Goal: Information Seeking & Learning: Check status

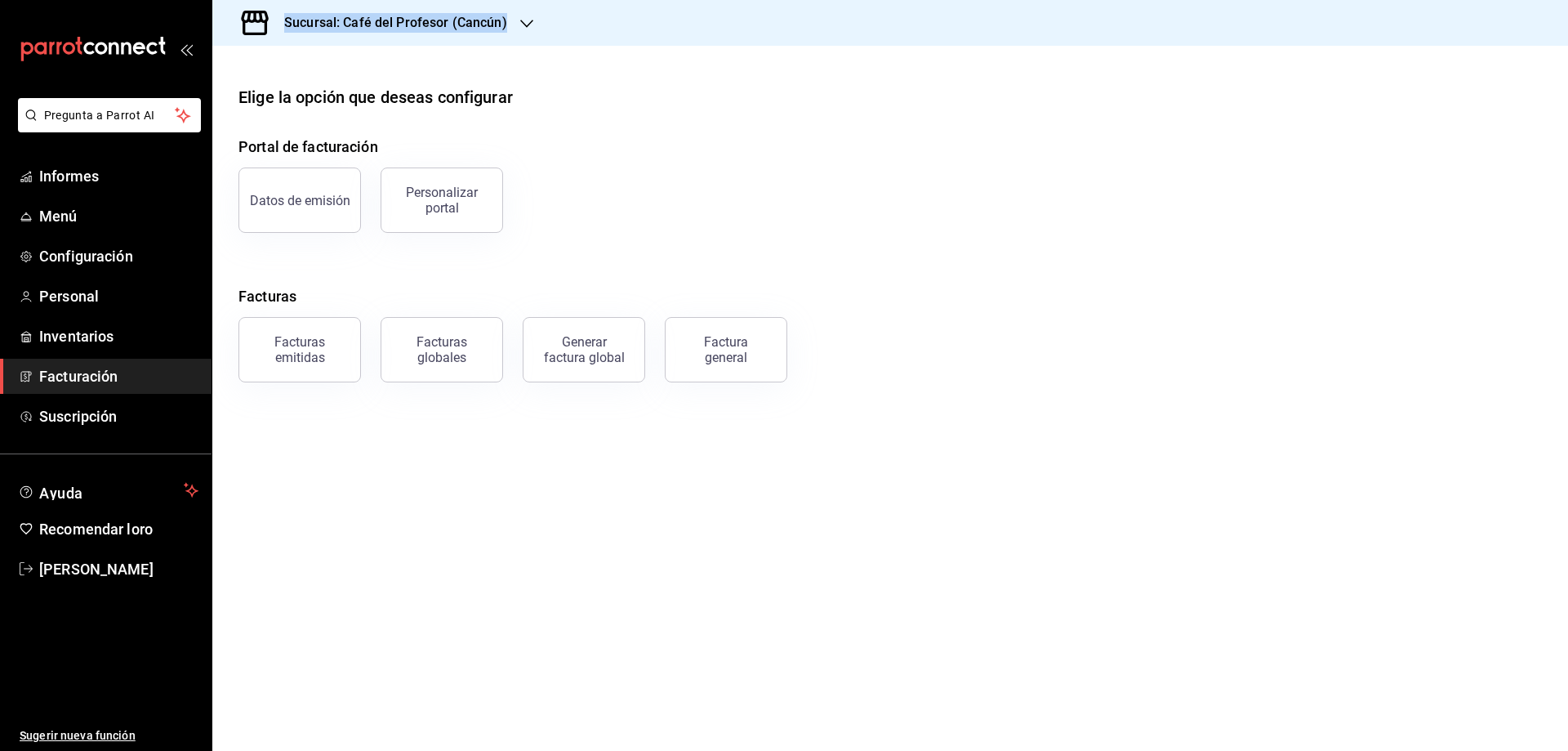
click at [69, 381] on font "Facturación" at bounding box center [78, 377] width 78 height 17
click at [78, 213] on span "Menú" at bounding box center [119, 215] width 160 height 22
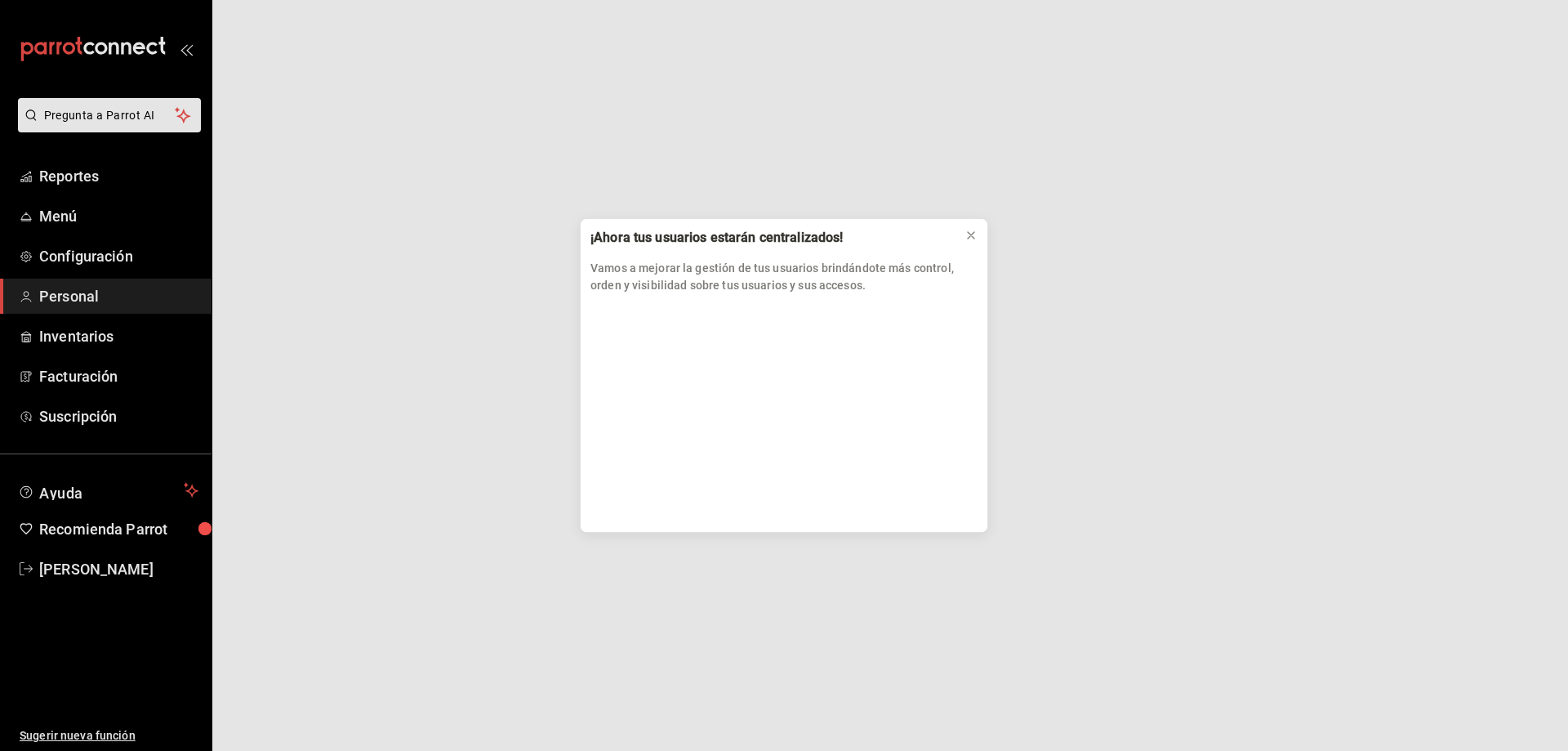
click at [82, 175] on div "¡Ahora tus usuarios estarán centralizados! Vamos a mejorar la gestión de tus us…" at bounding box center [784, 375] width 1568 height 751
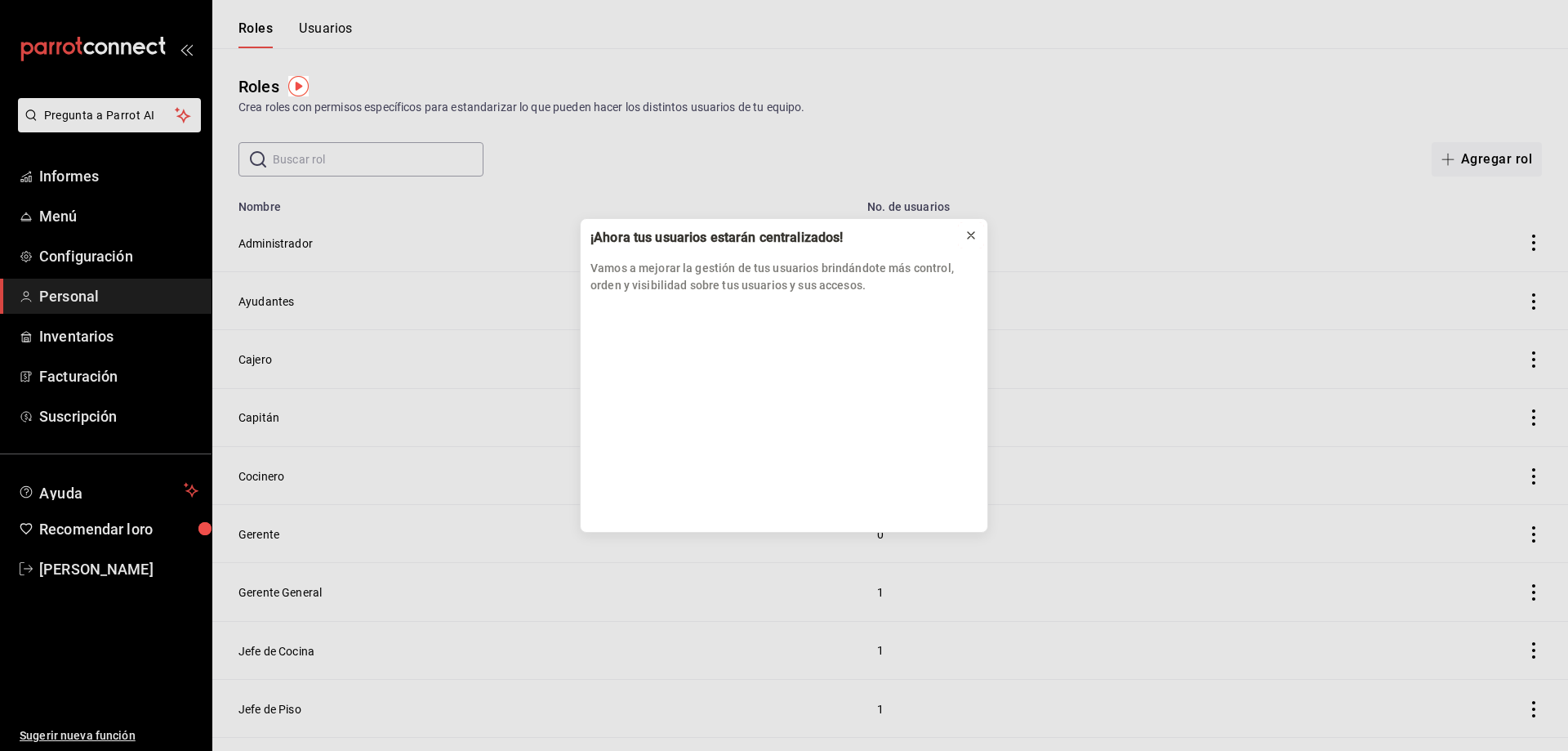
click at [974, 241] on icon at bounding box center [971, 235] width 13 height 13
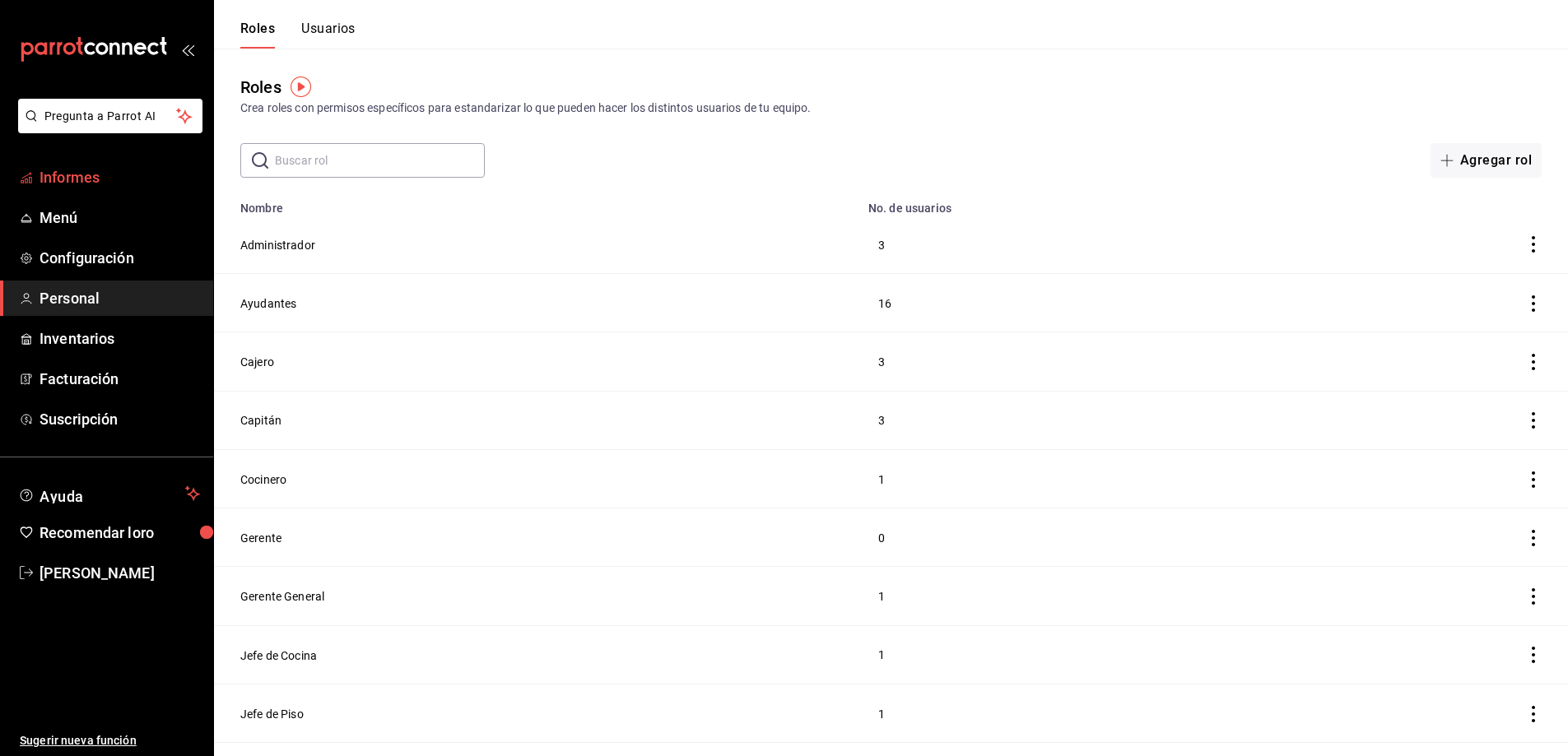
click at [35, 175] on link "Informes" at bounding box center [107, 177] width 213 height 35
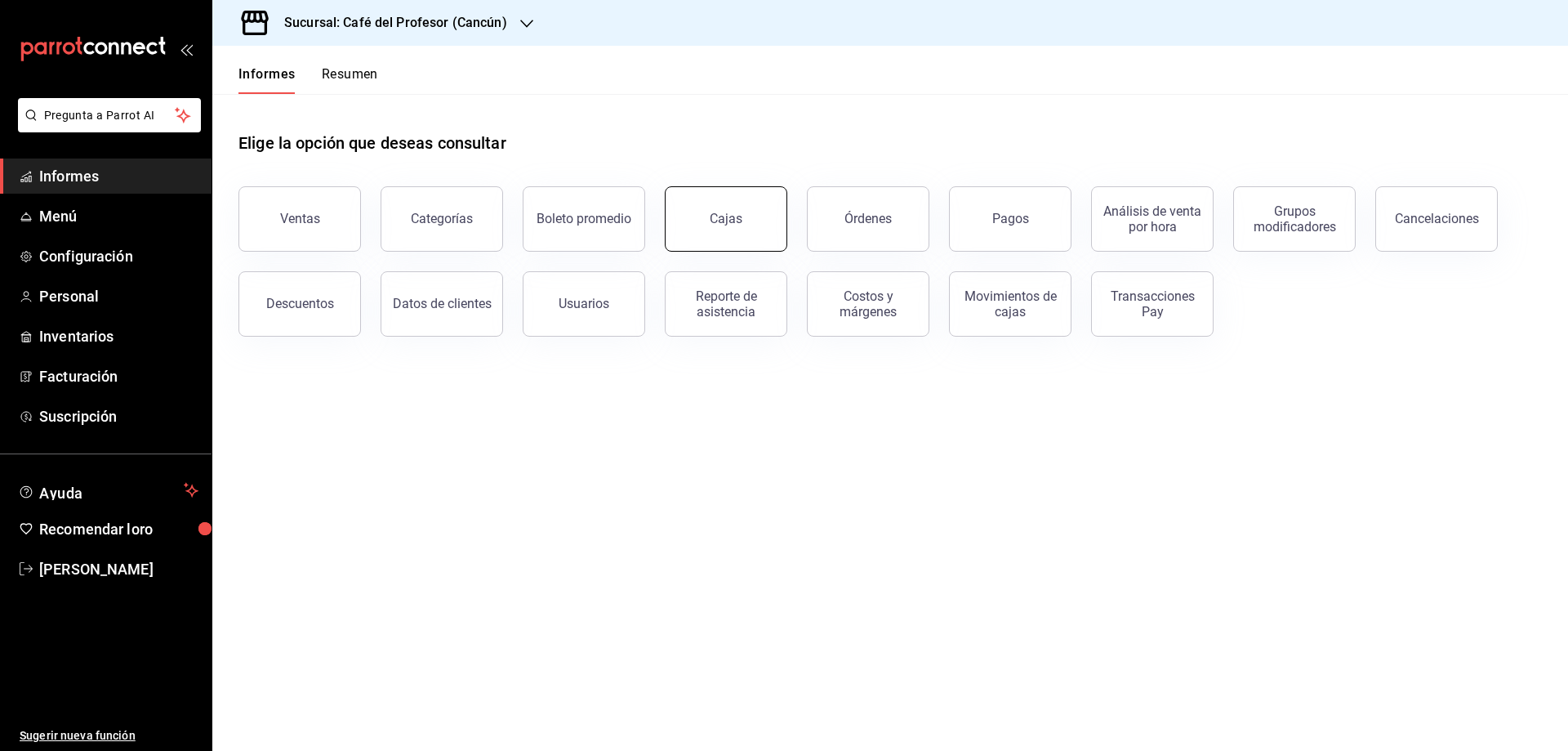
click at [689, 214] on link "Cajas" at bounding box center [725, 219] width 122 height 65
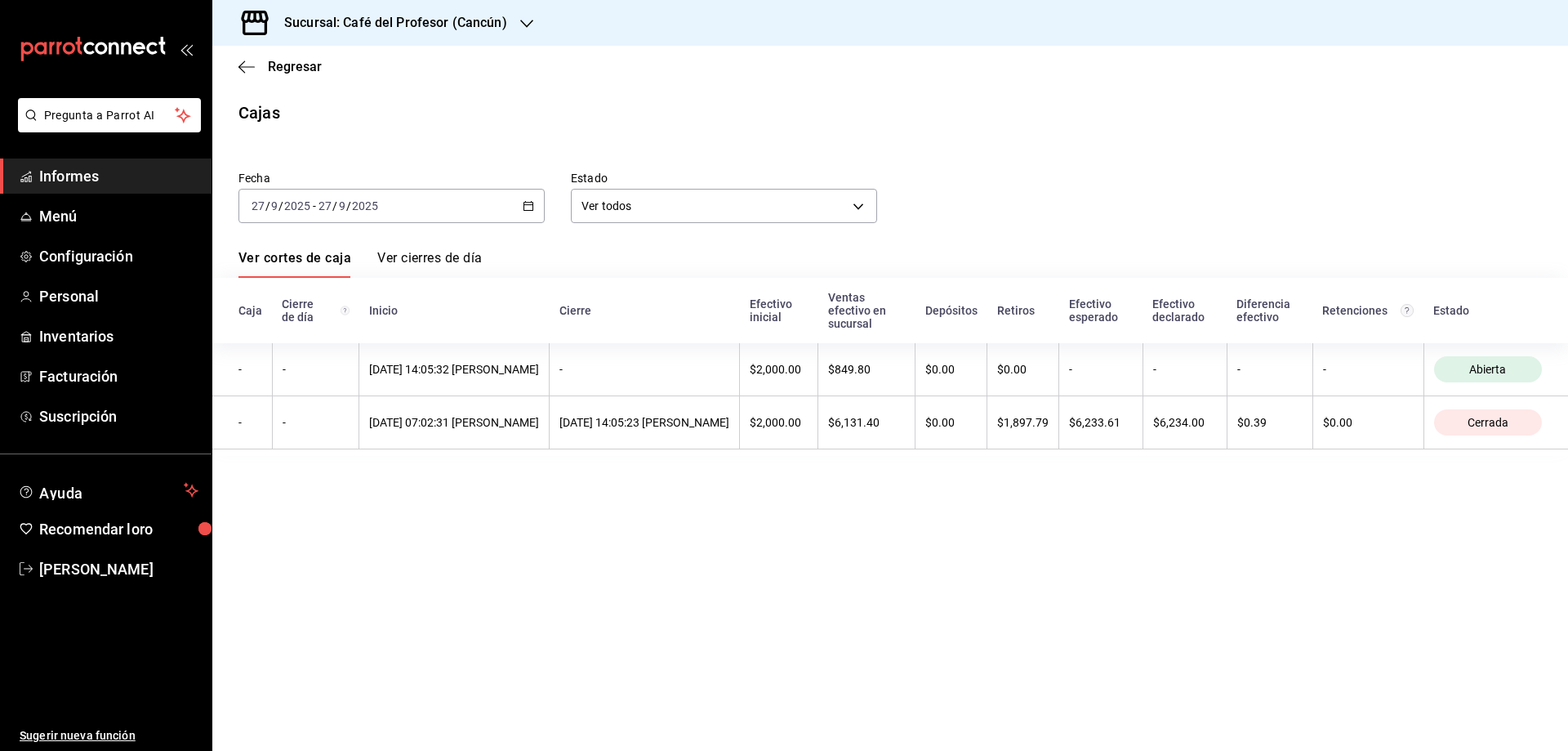
click at [530, 205] on \(Stroke\) "button" at bounding box center [528, 204] width 9 height 1
click at [541, 569] on main "Regresar Cajas Fecha [DATE] [DATE] - [DATE] [DATE] [DATE] [DATE] Semana actual …" at bounding box center [890, 399] width 1356 height 705
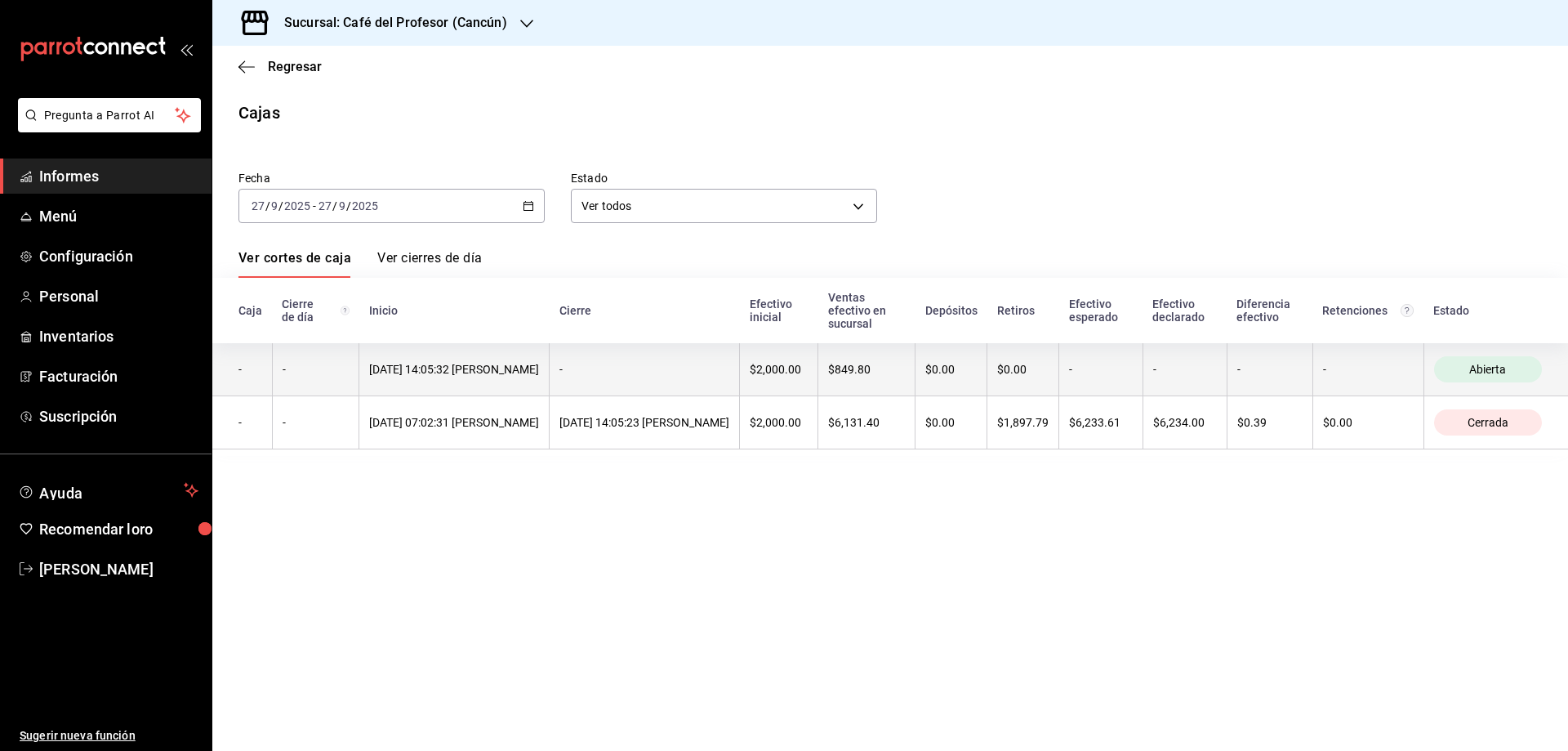
click at [492, 378] on th "[DATE] 14:05:32 [PERSON_NAME]" at bounding box center [454, 369] width 190 height 53
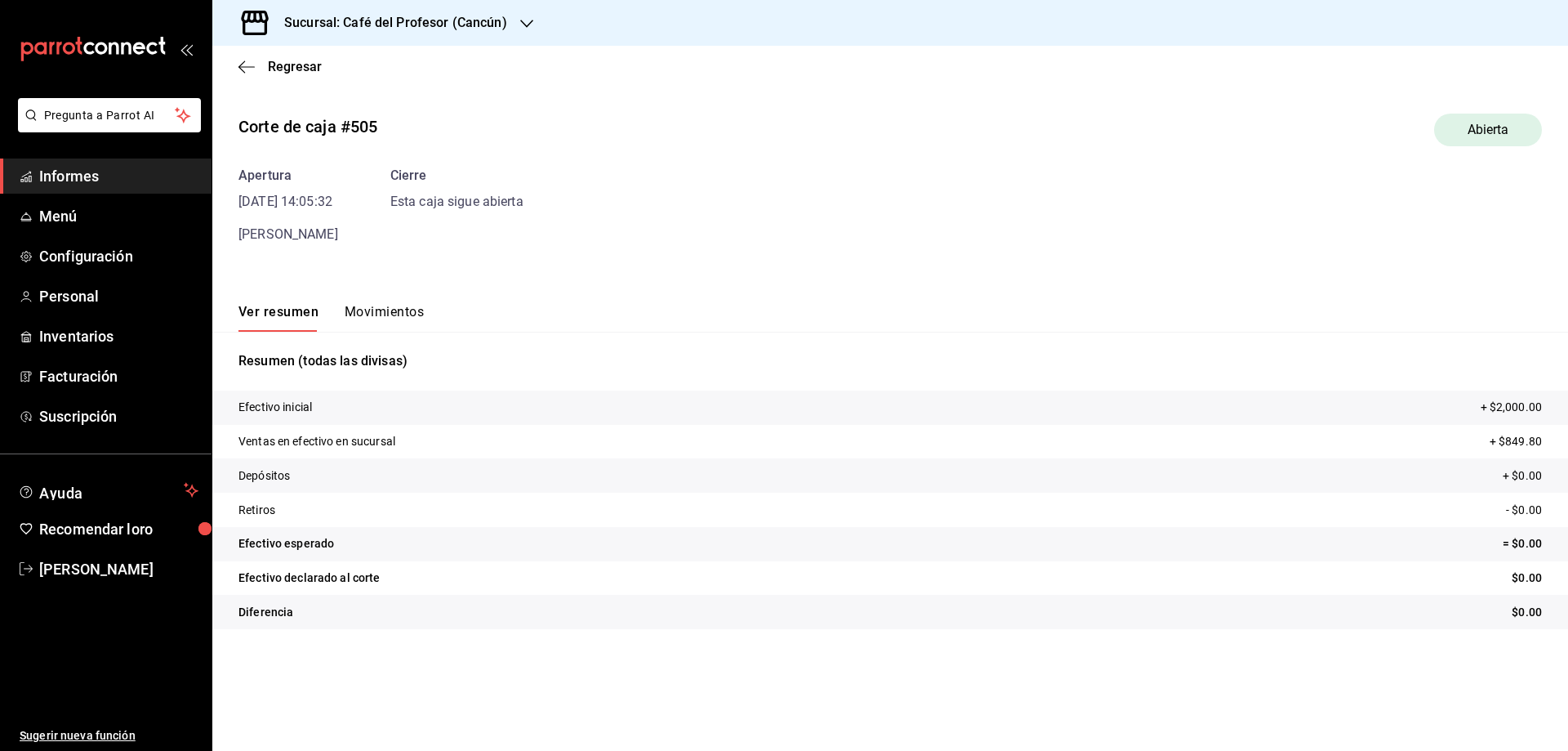
click at [293, 77] on div "Regresar" at bounding box center [890, 67] width 1356 height 42
click at [291, 68] on font "Regresar" at bounding box center [295, 67] width 54 height 16
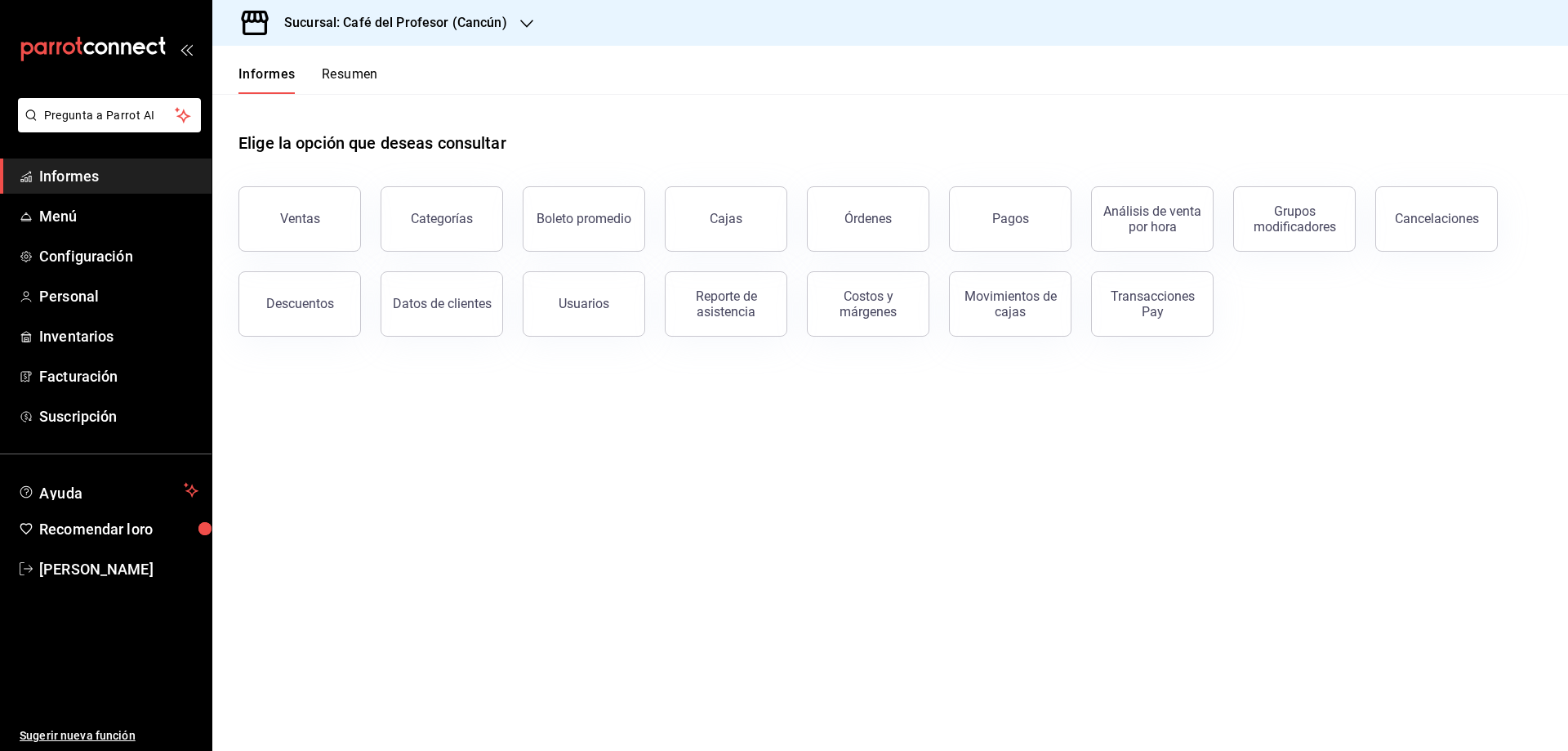
click at [521, 27] on icon "button" at bounding box center [527, 23] width 13 height 13
click at [711, 231] on link "Cajas" at bounding box center [725, 219] width 122 height 65
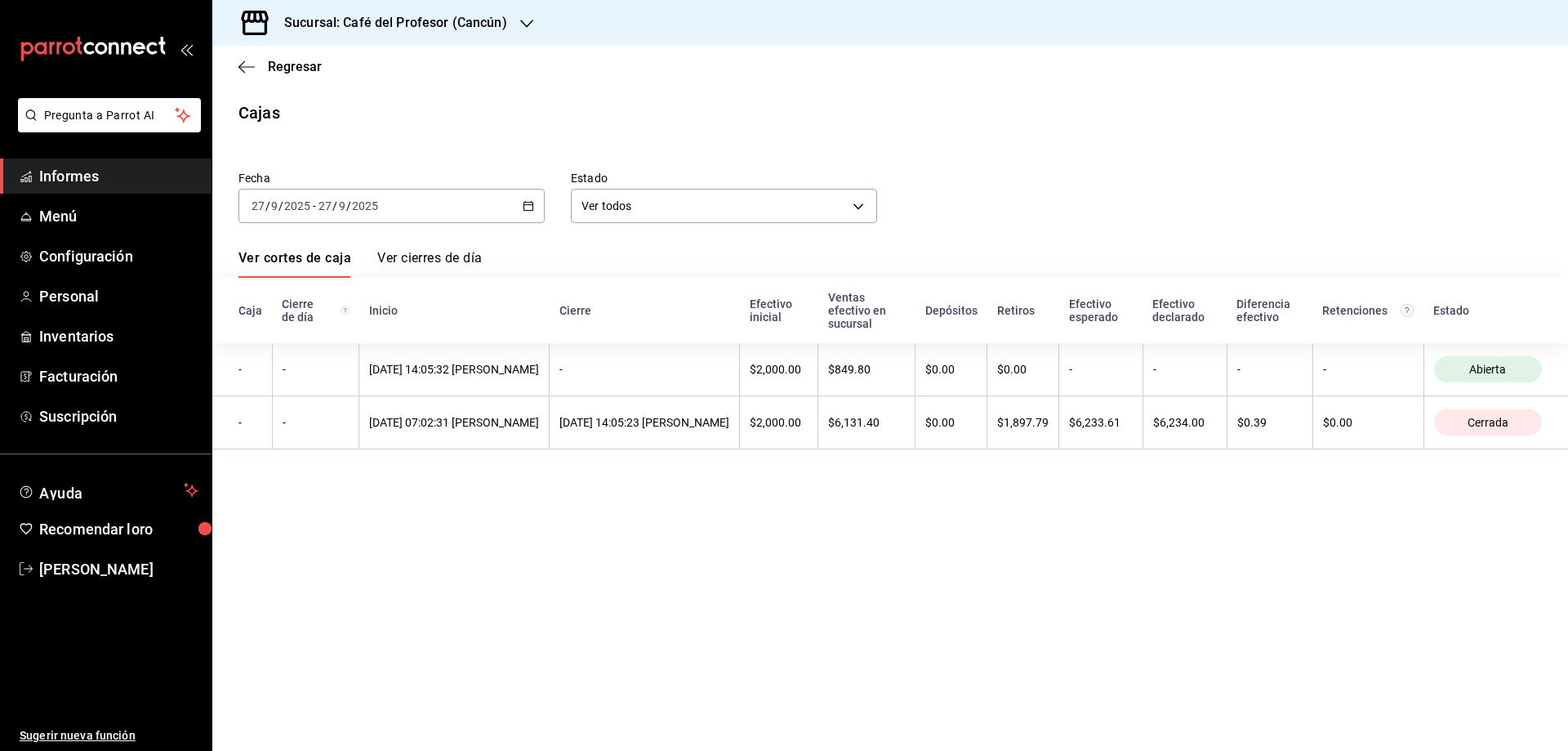
click at [522, 208] on div "[DATE] [DATE] - [DATE] [DATE]" at bounding box center [391, 206] width 306 height 35
click at [522, 204] on icon "button" at bounding box center [528, 206] width 11 height 11
click at [292, 442] on font "Rango de fechas" at bounding box center [296, 438] width 87 height 13
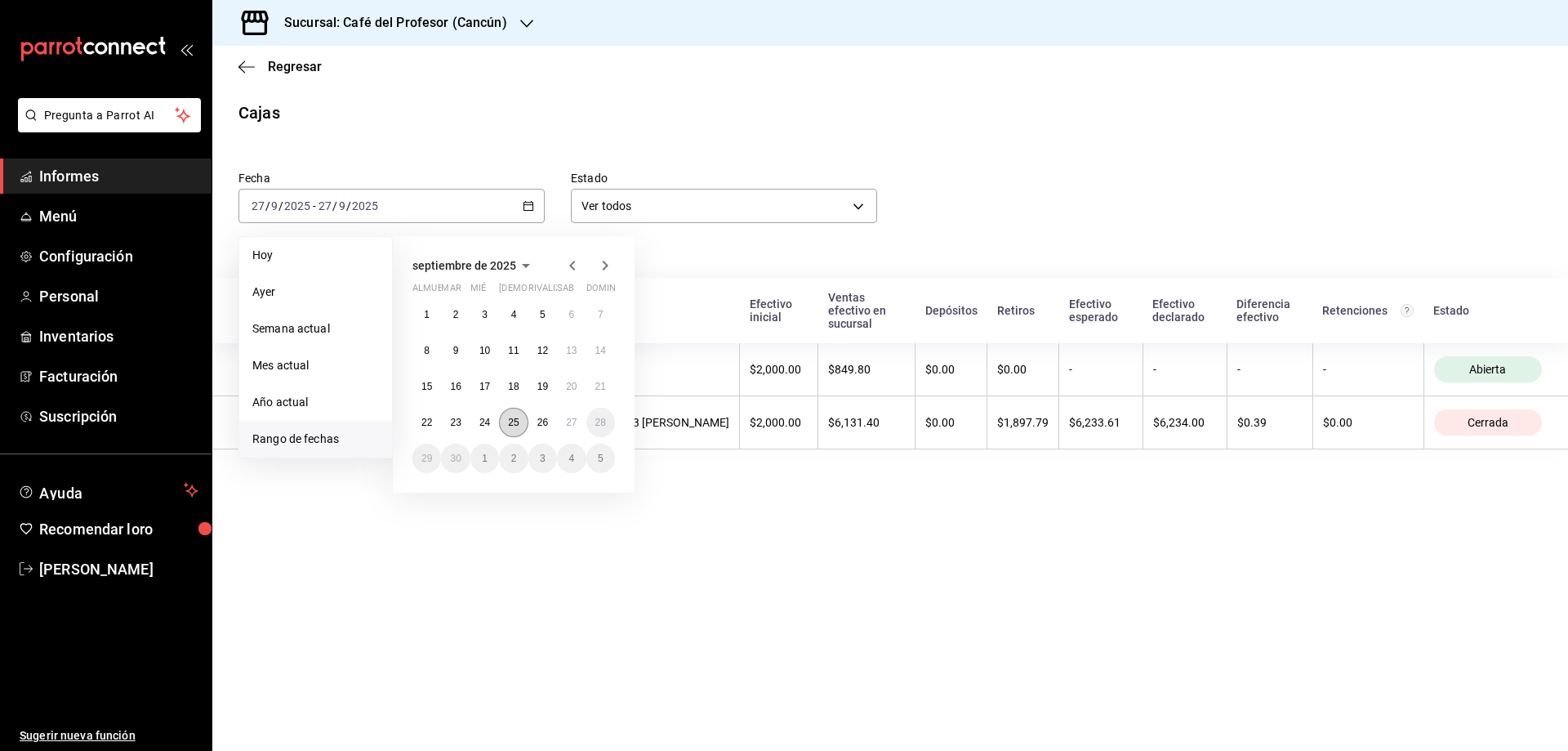
click at [513, 413] on button "25" at bounding box center [513, 423] width 29 height 30
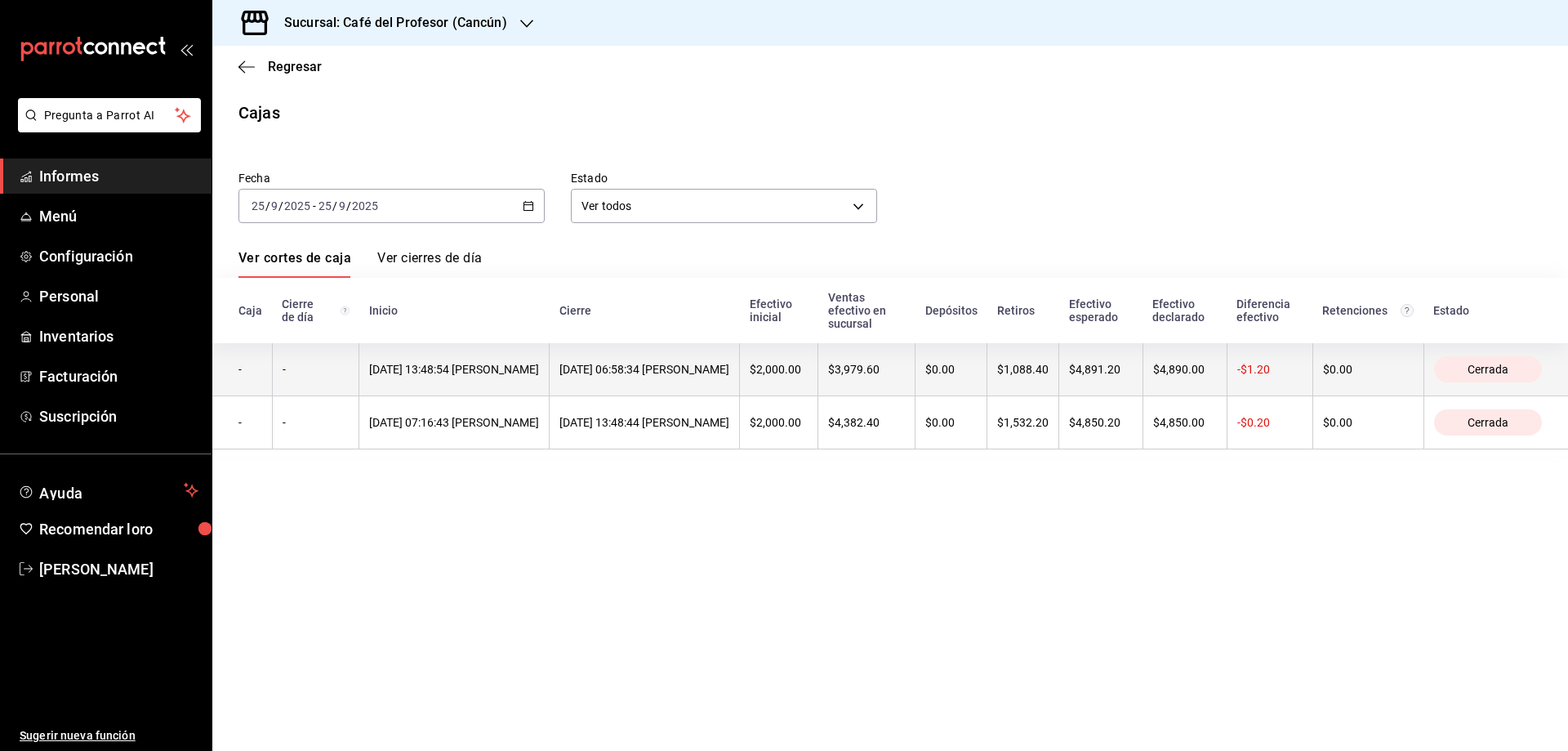
click at [522, 376] on font "[DATE] 13:48:54 [PERSON_NAME]" at bounding box center [454, 369] width 170 height 13
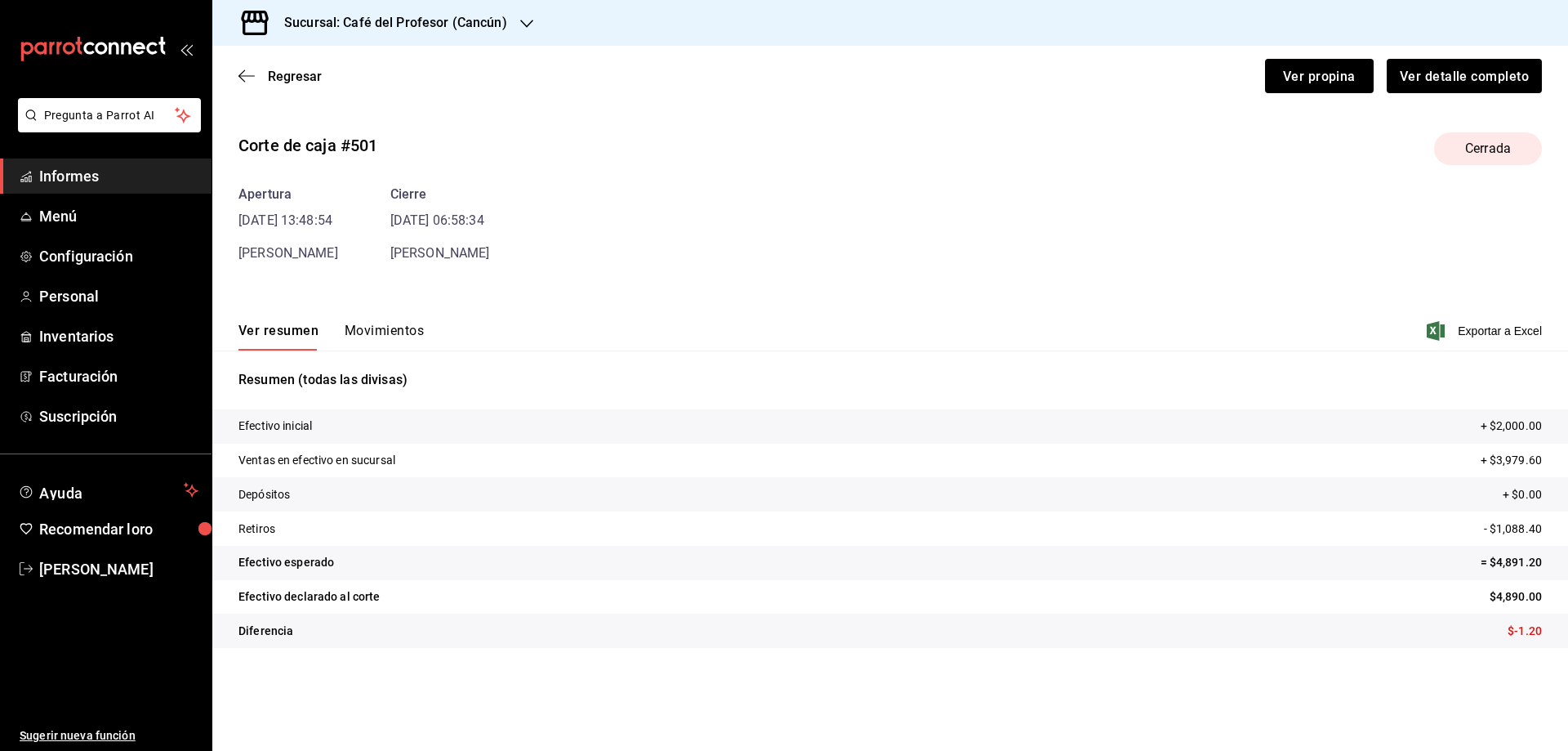
click at [388, 331] on font "Movimientos" at bounding box center [384, 331] width 79 height 16
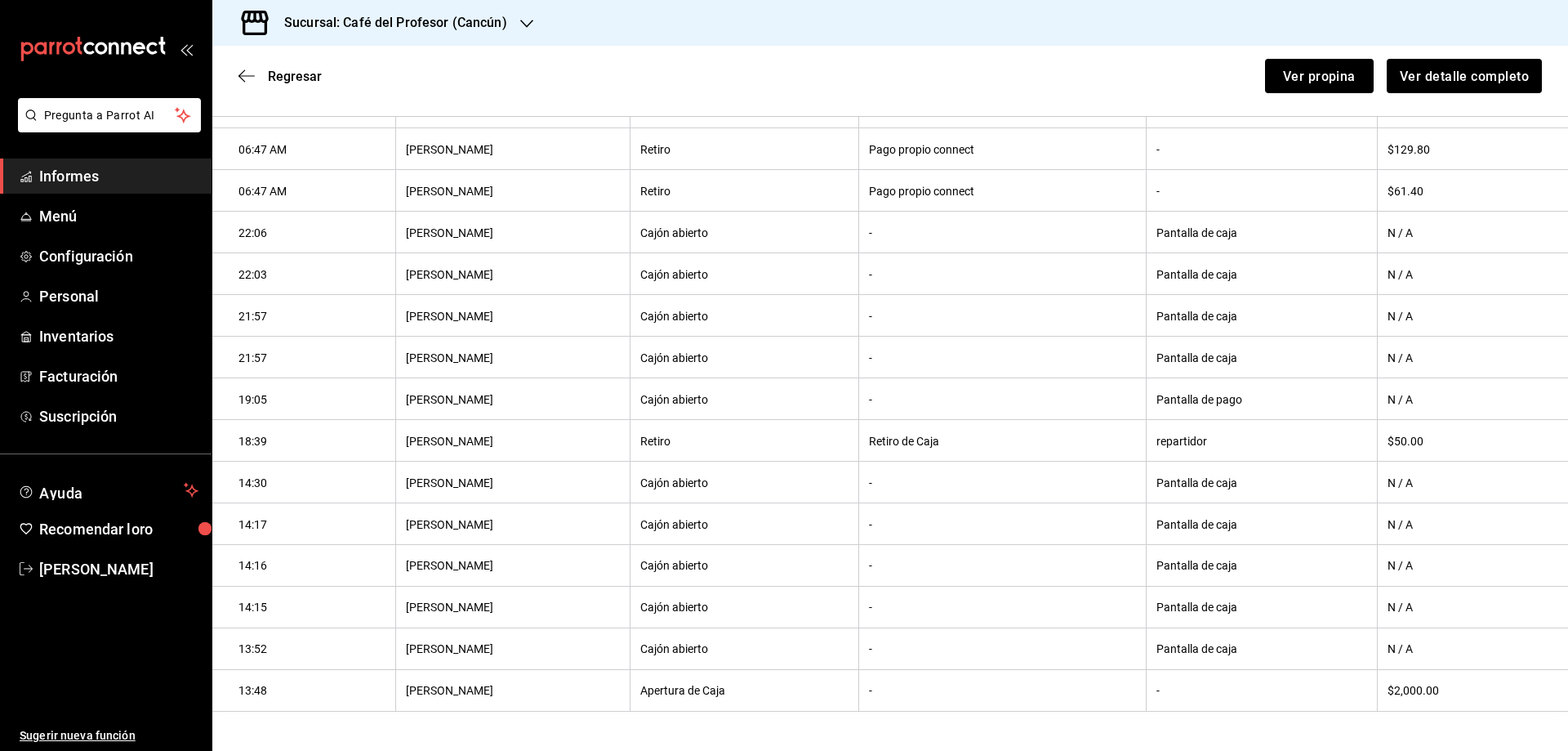
scroll to position [436, 0]
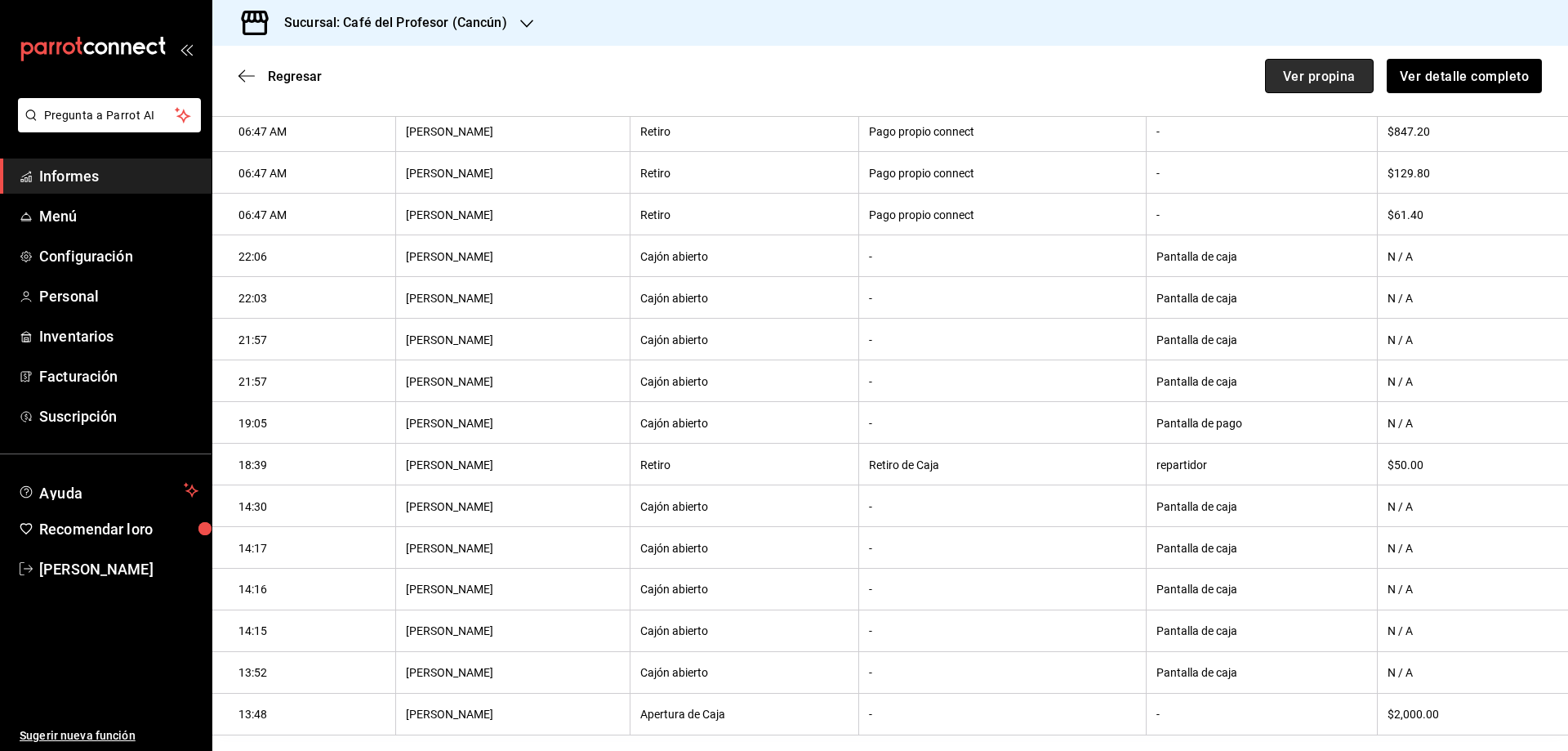
click at [1300, 76] on font "Ver propina" at bounding box center [1320, 76] width 73 height 16
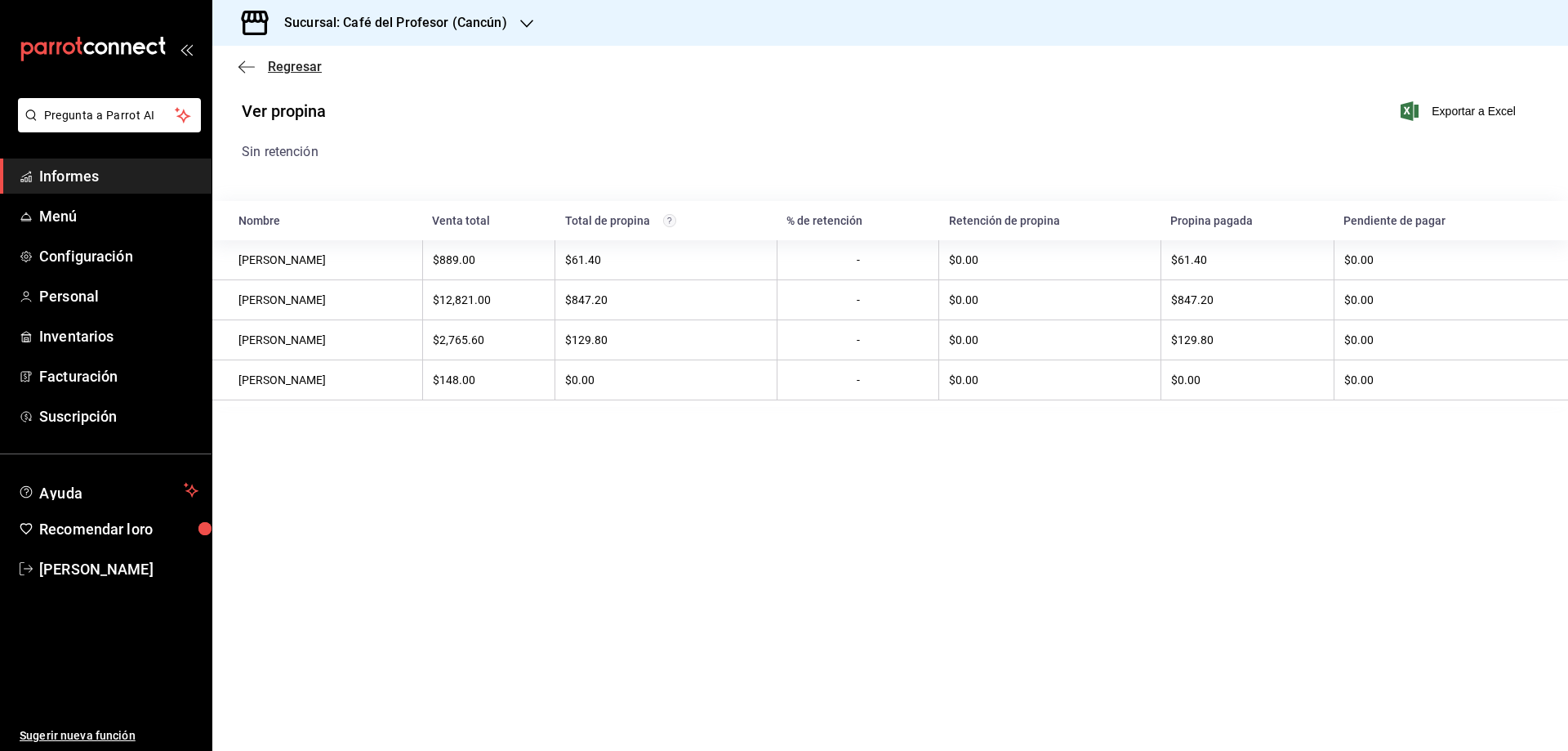
click at [277, 69] on font "Regresar" at bounding box center [295, 67] width 54 height 16
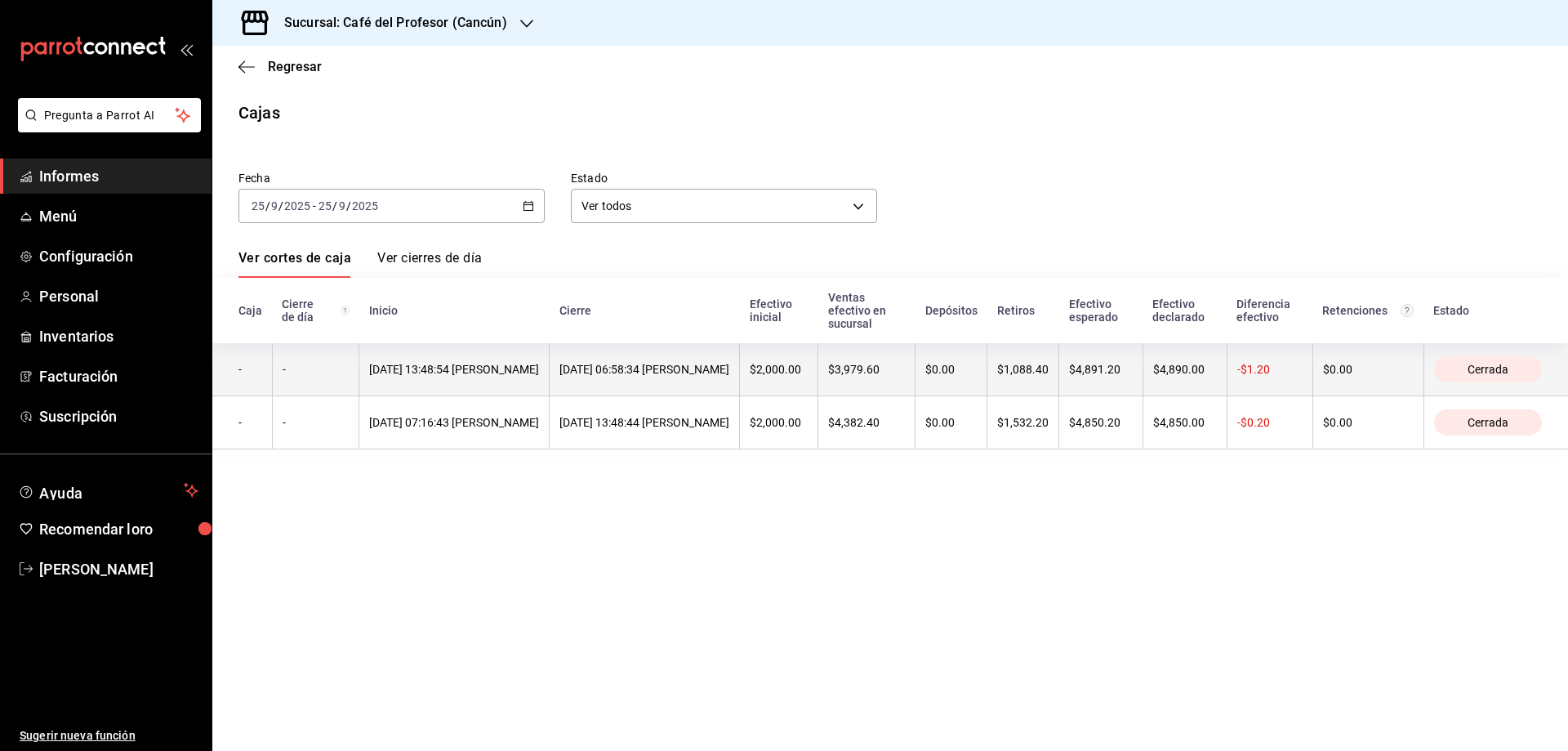
click at [732, 397] on th "[DATE] 06:58:34 [PERSON_NAME]" at bounding box center [645, 369] width 190 height 53
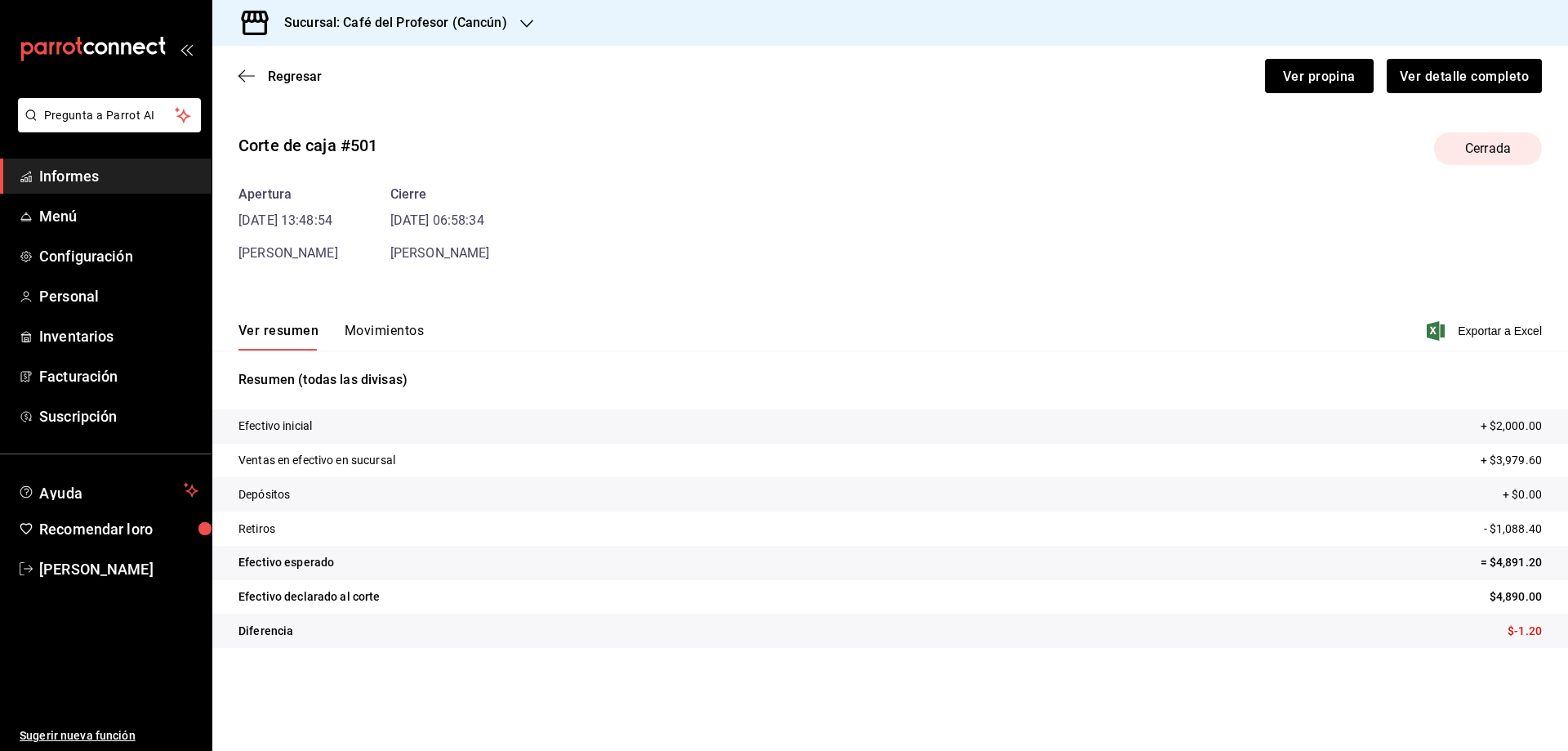
click at [376, 326] on font "Movimientos" at bounding box center [384, 331] width 79 height 16
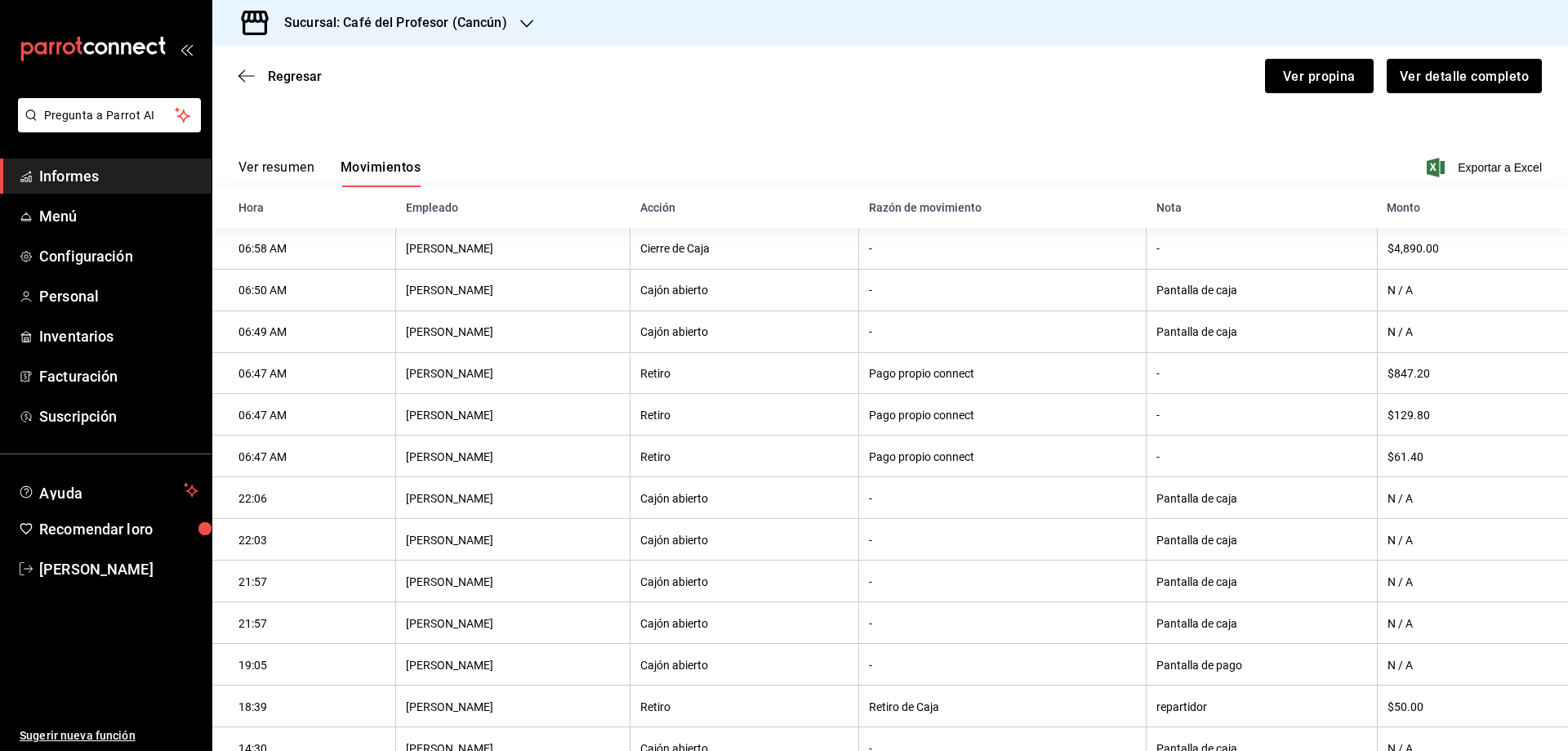
scroll to position [190, 0]
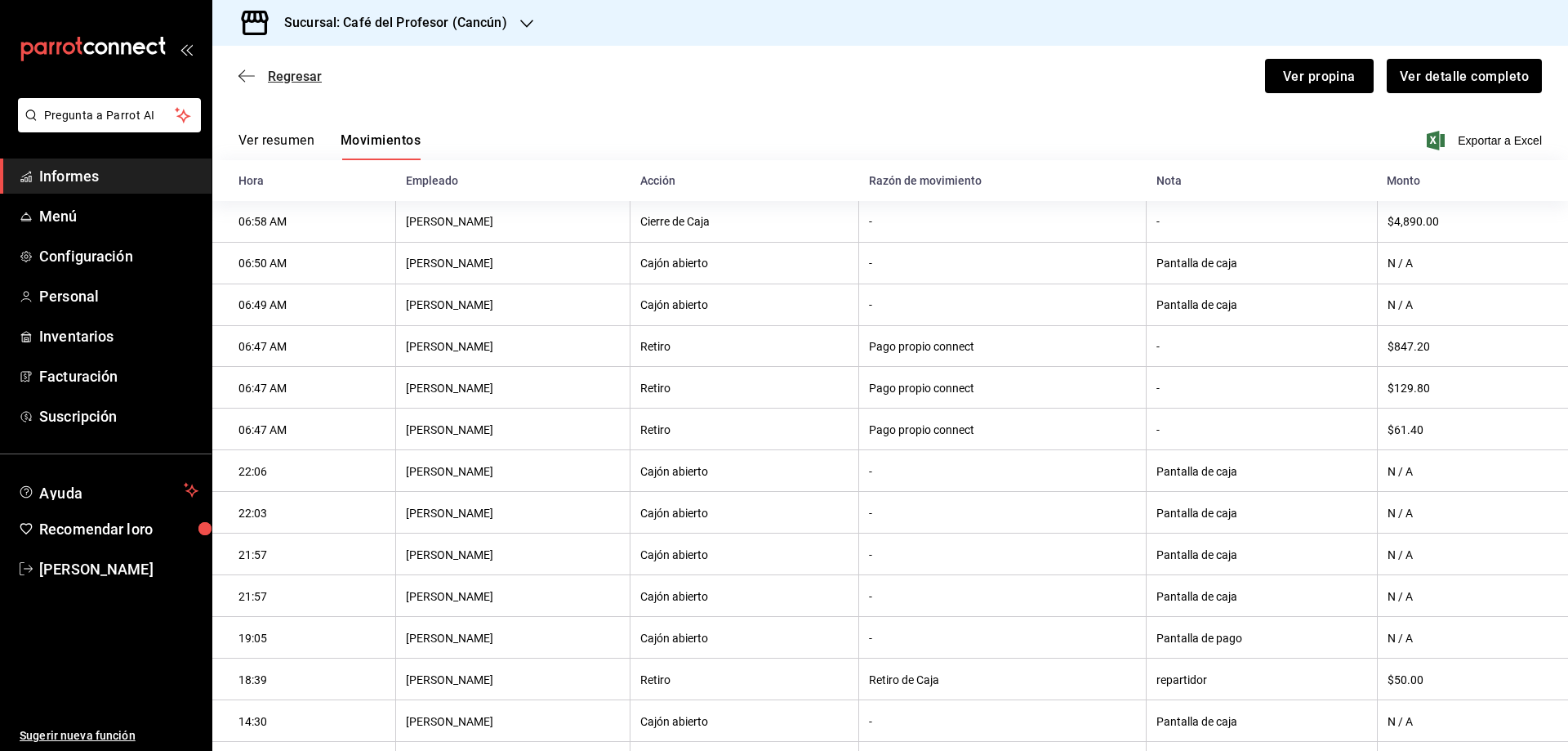
click at [313, 77] on font "Regresar" at bounding box center [295, 76] width 54 height 16
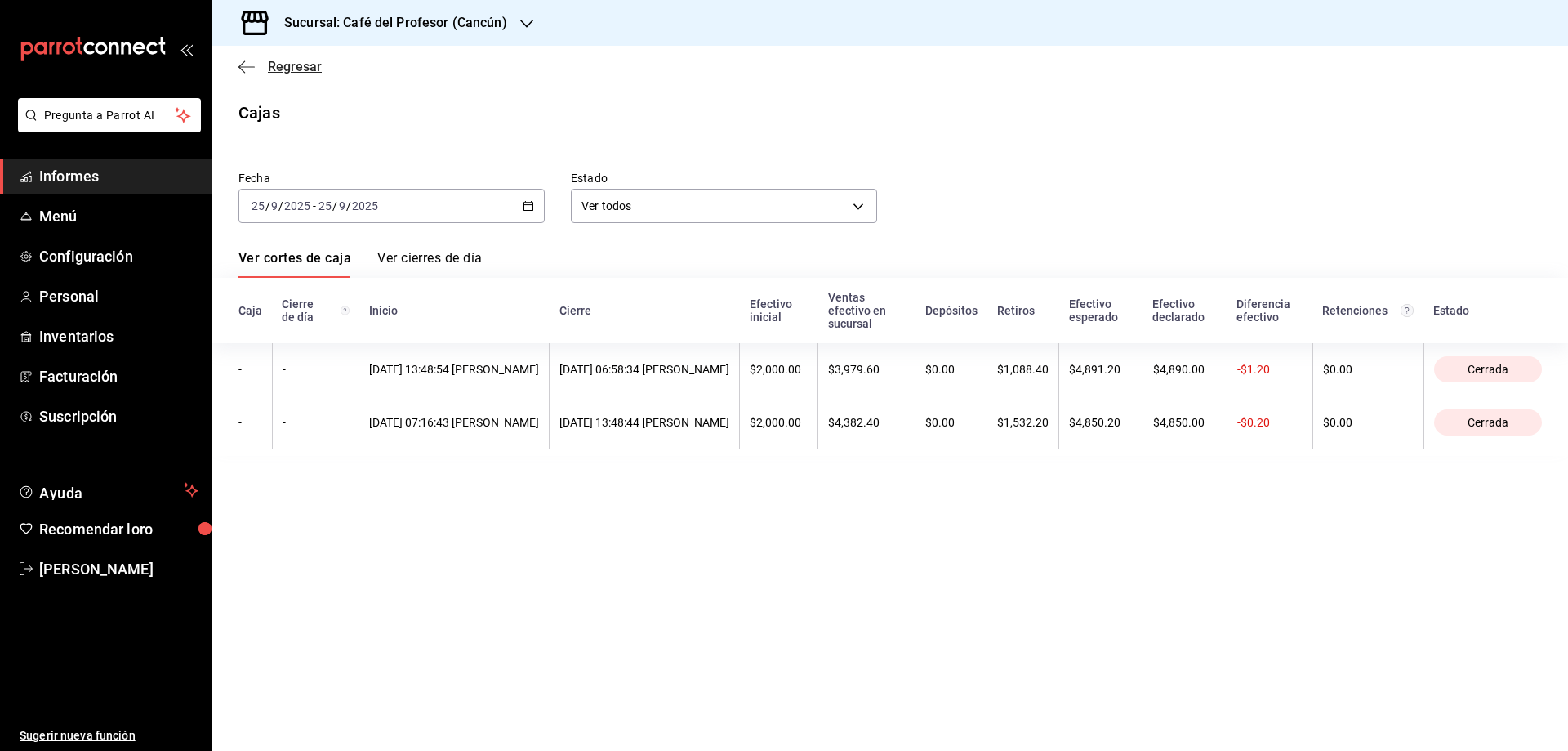
click at [292, 66] on font "Regresar" at bounding box center [295, 67] width 54 height 16
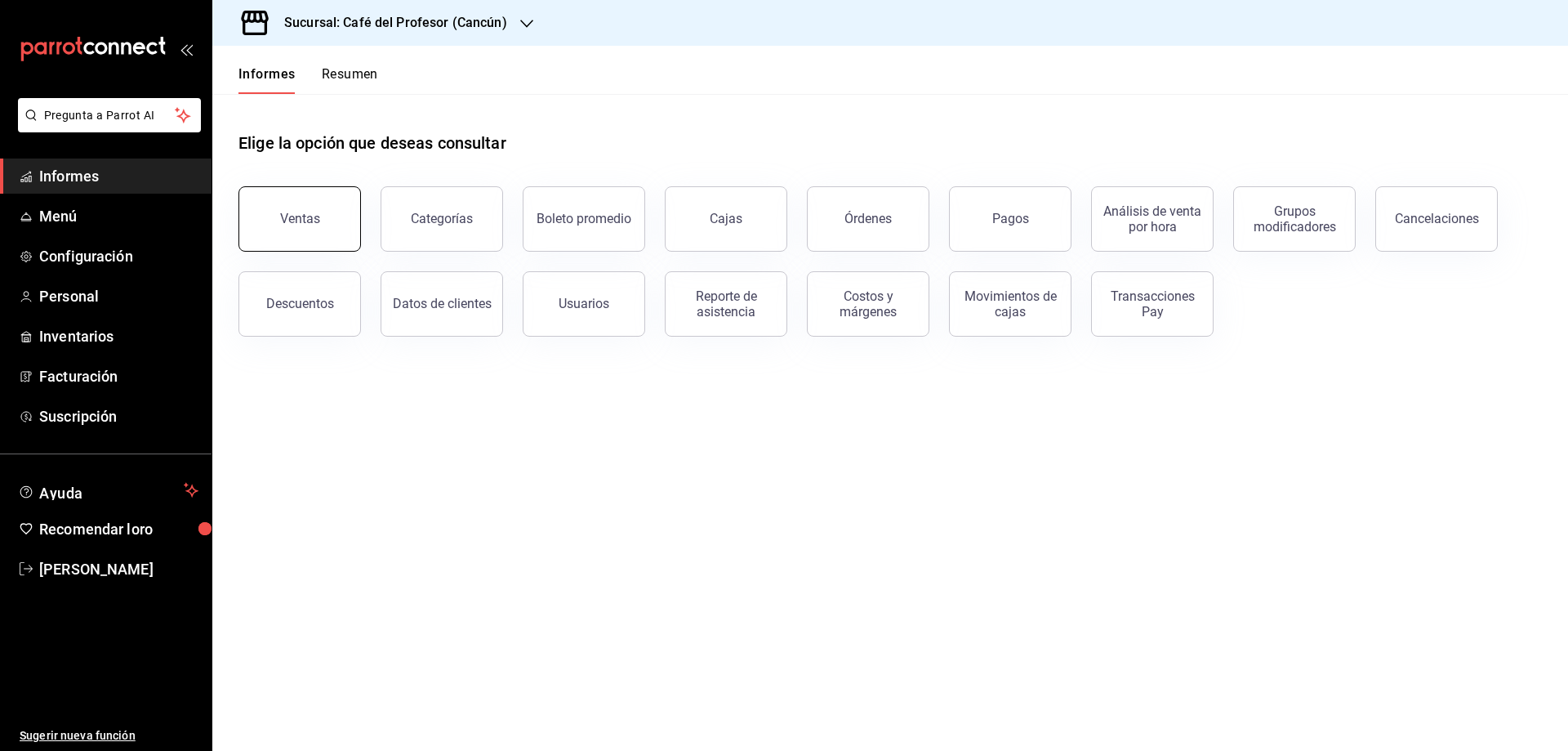
click at [296, 224] on font "Ventas" at bounding box center [300, 219] width 40 height 16
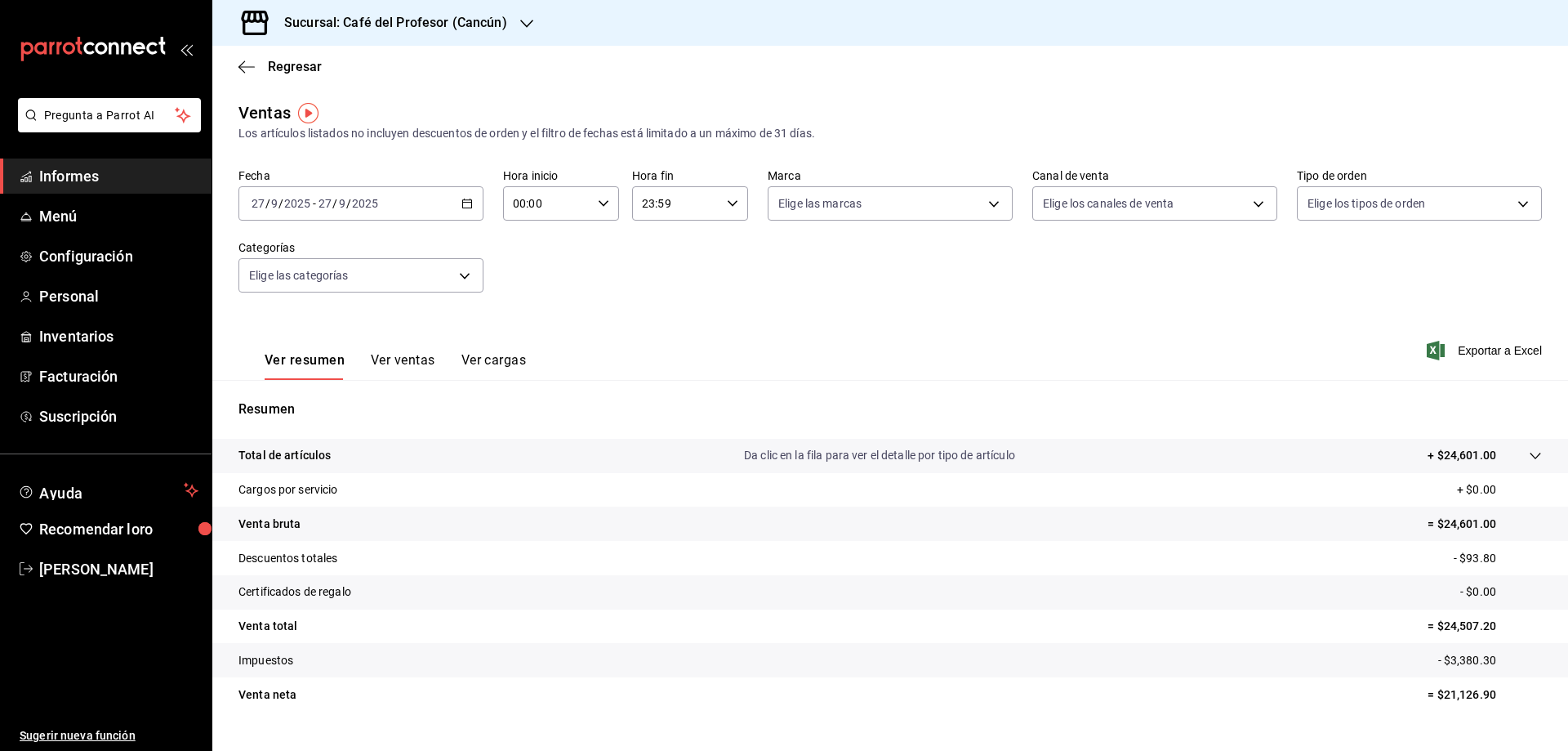
click at [465, 201] on \(Stroke\) "button" at bounding box center [467, 204] width 10 height 9
click at [292, 405] on font "Rango de fechas" at bounding box center [296, 399] width 87 height 13
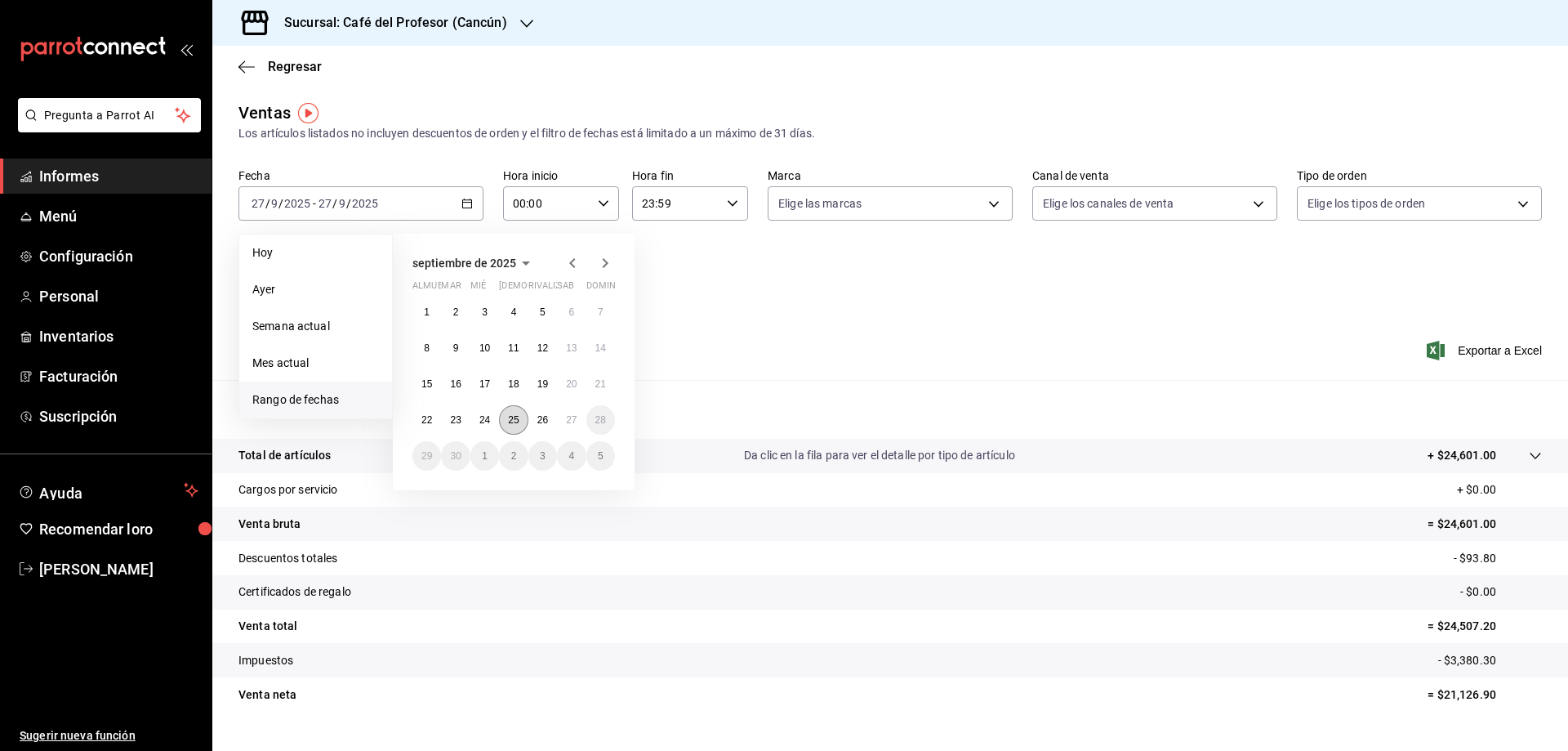
click at [508, 418] on font "25" at bounding box center [514, 419] width 10 height 11
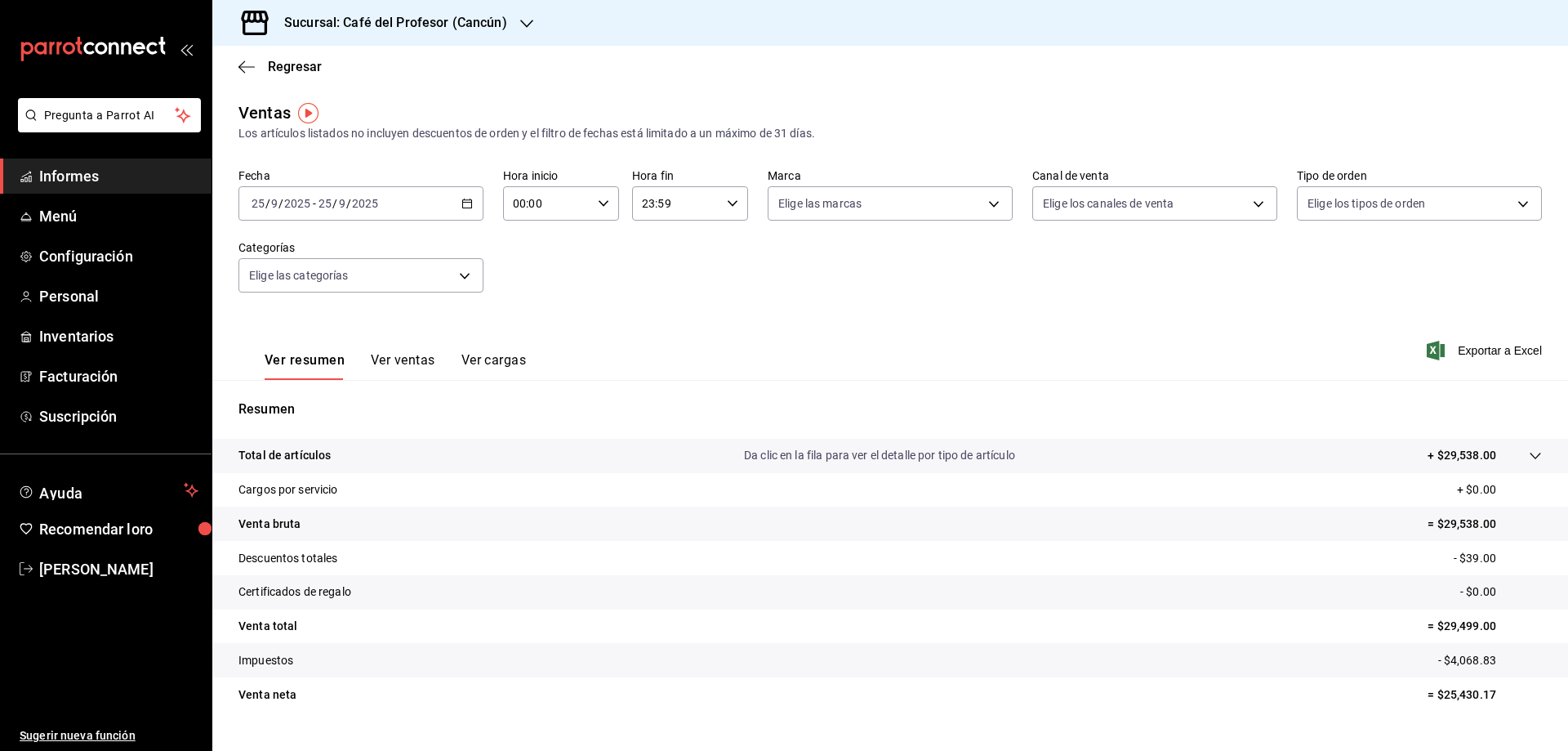
scroll to position [33, 0]
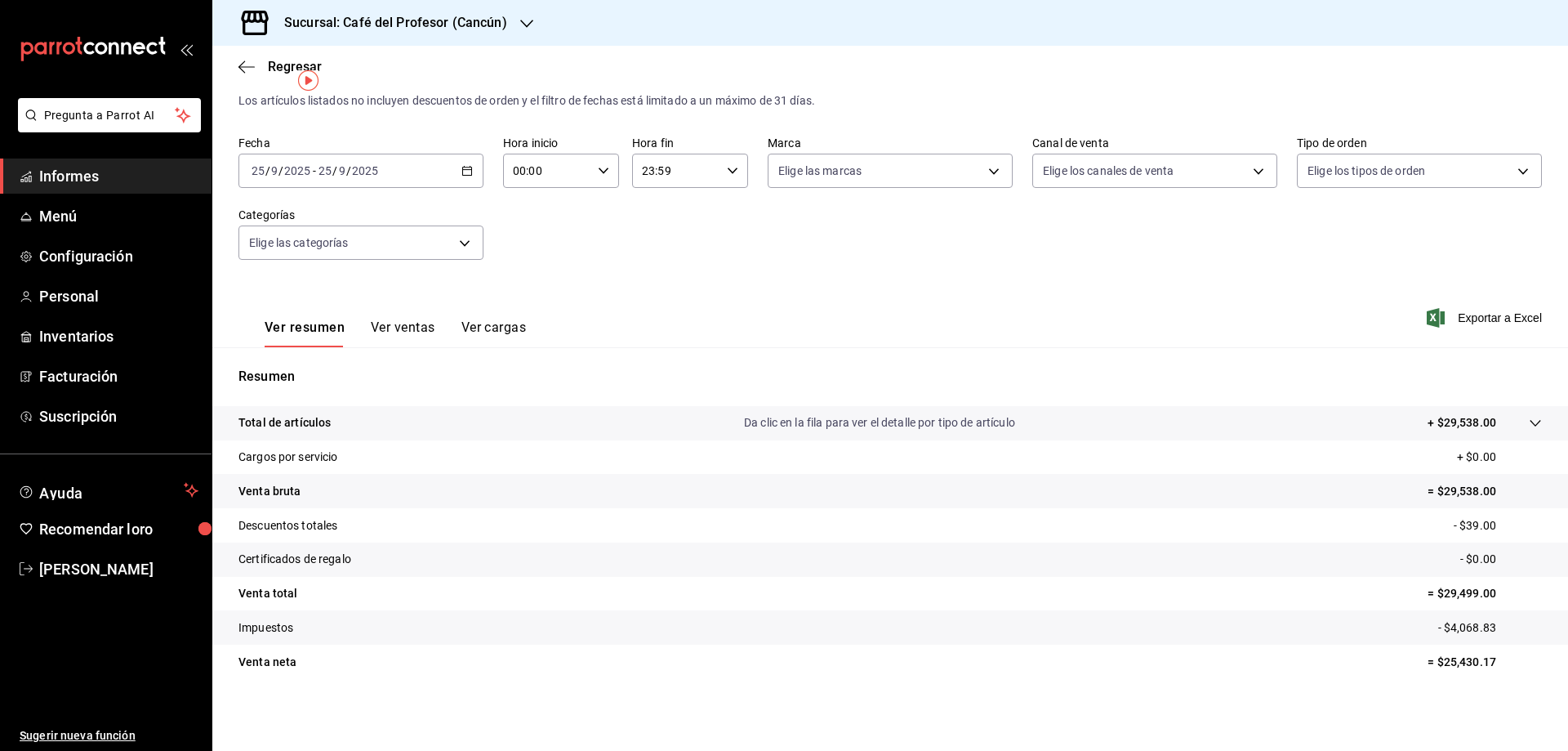
click at [403, 327] on font "Ver ventas" at bounding box center [403, 327] width 64 height 16
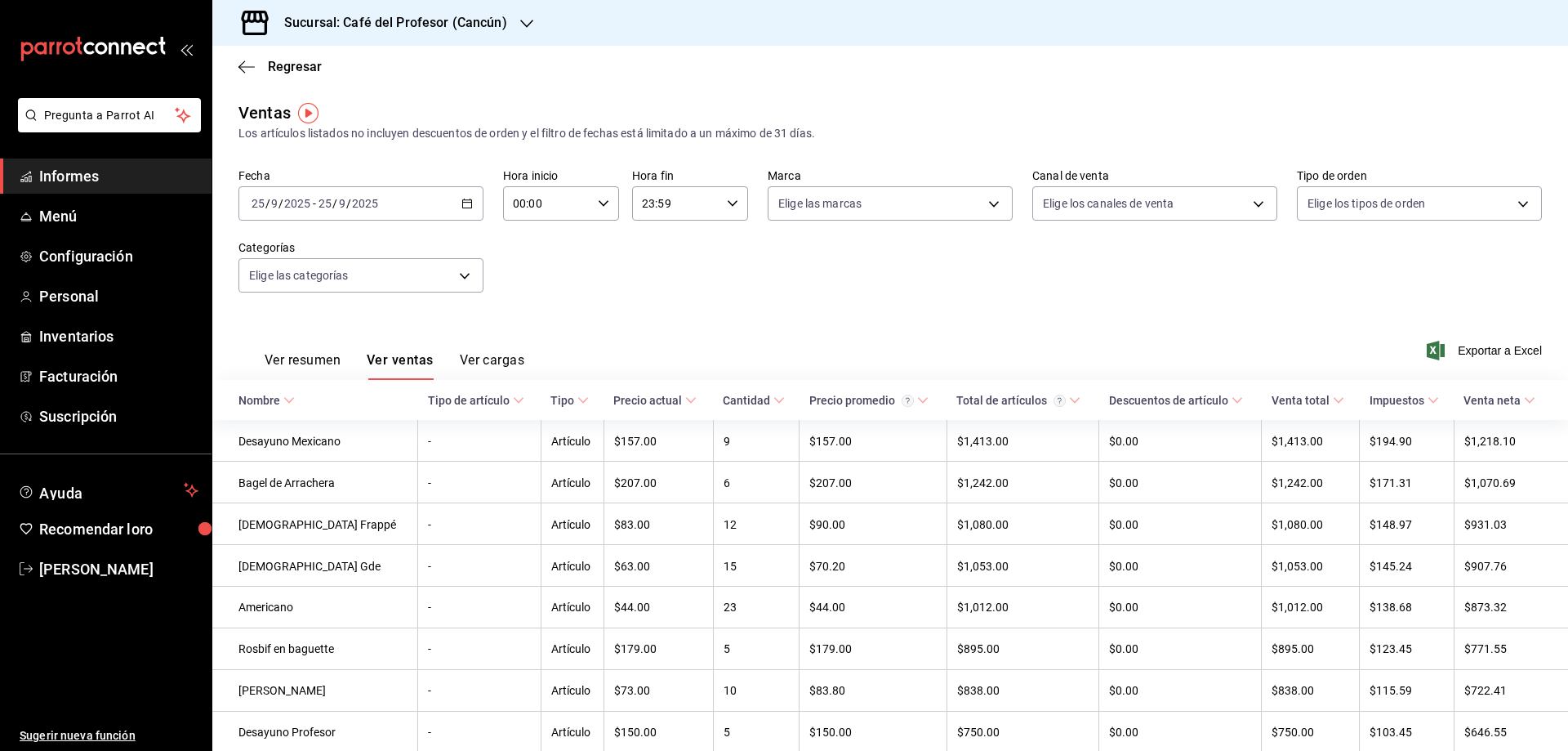
click at [496, 359] on font "Ver cargas" at bounding box center [492, 360] width 65 height 16
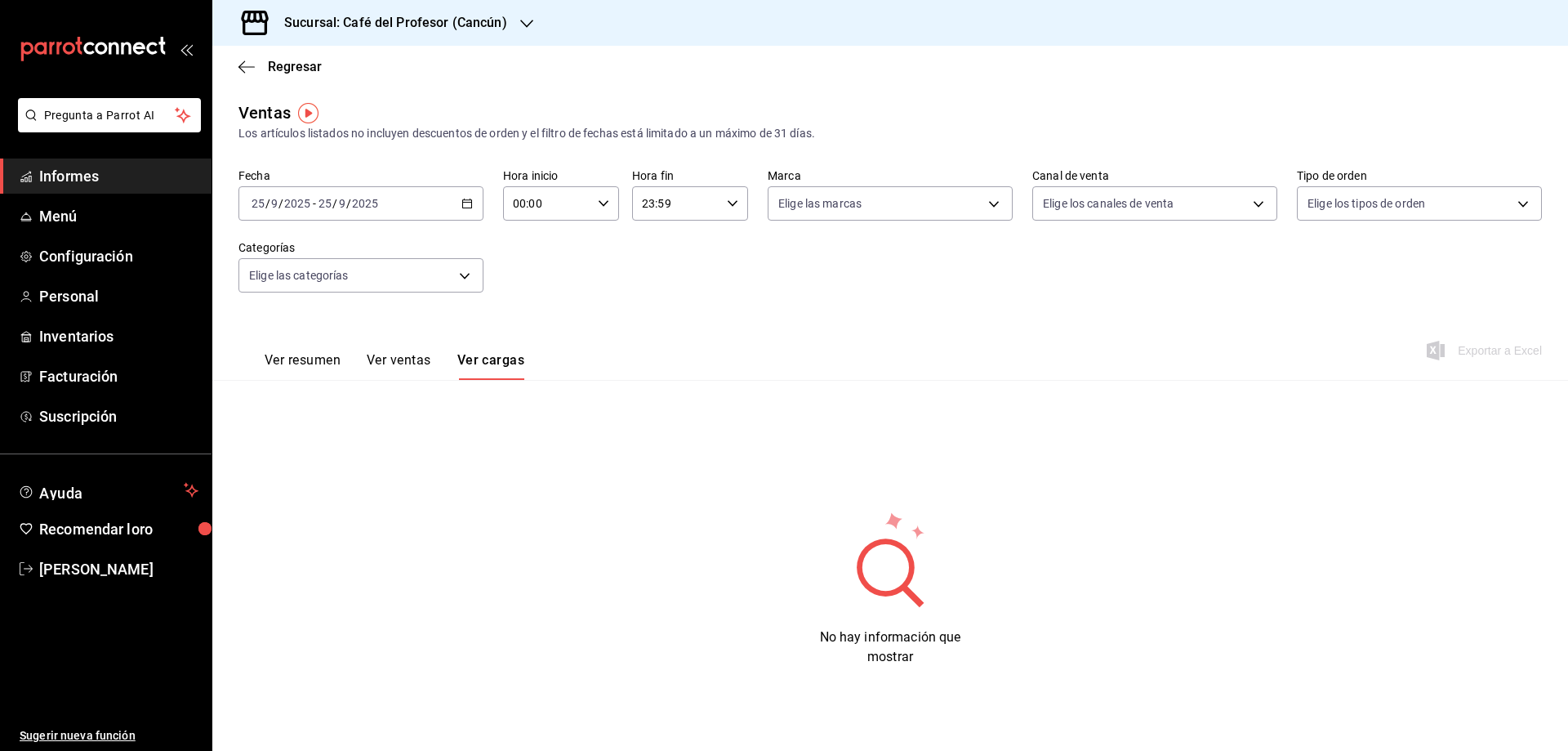
click at [423, 365] on font "Ver ventas" at bounding box center [399, 360] width 64 height 16
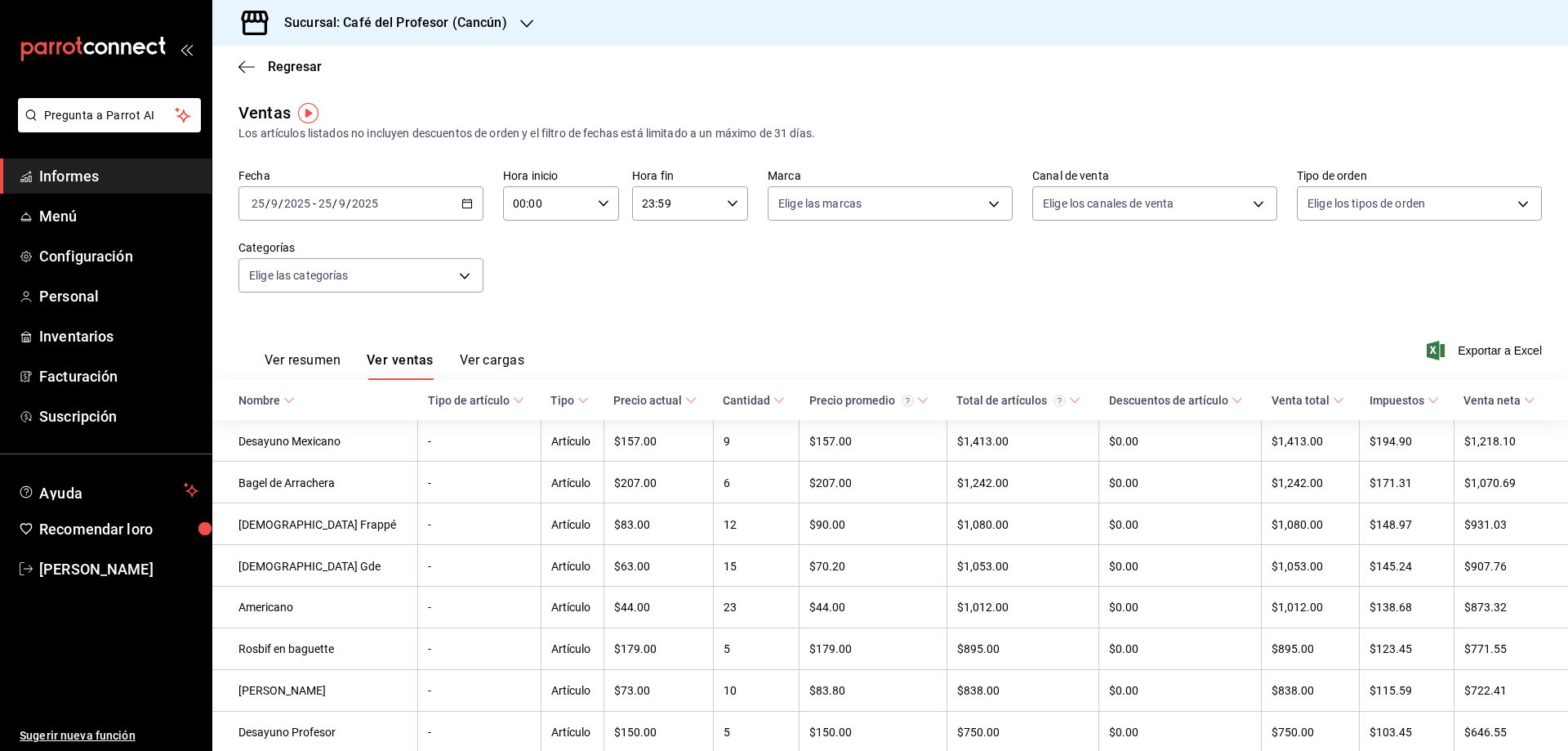
click at [306, 360] on font "Ver resumen" at bounding box center [303, 360] width 76 height 16
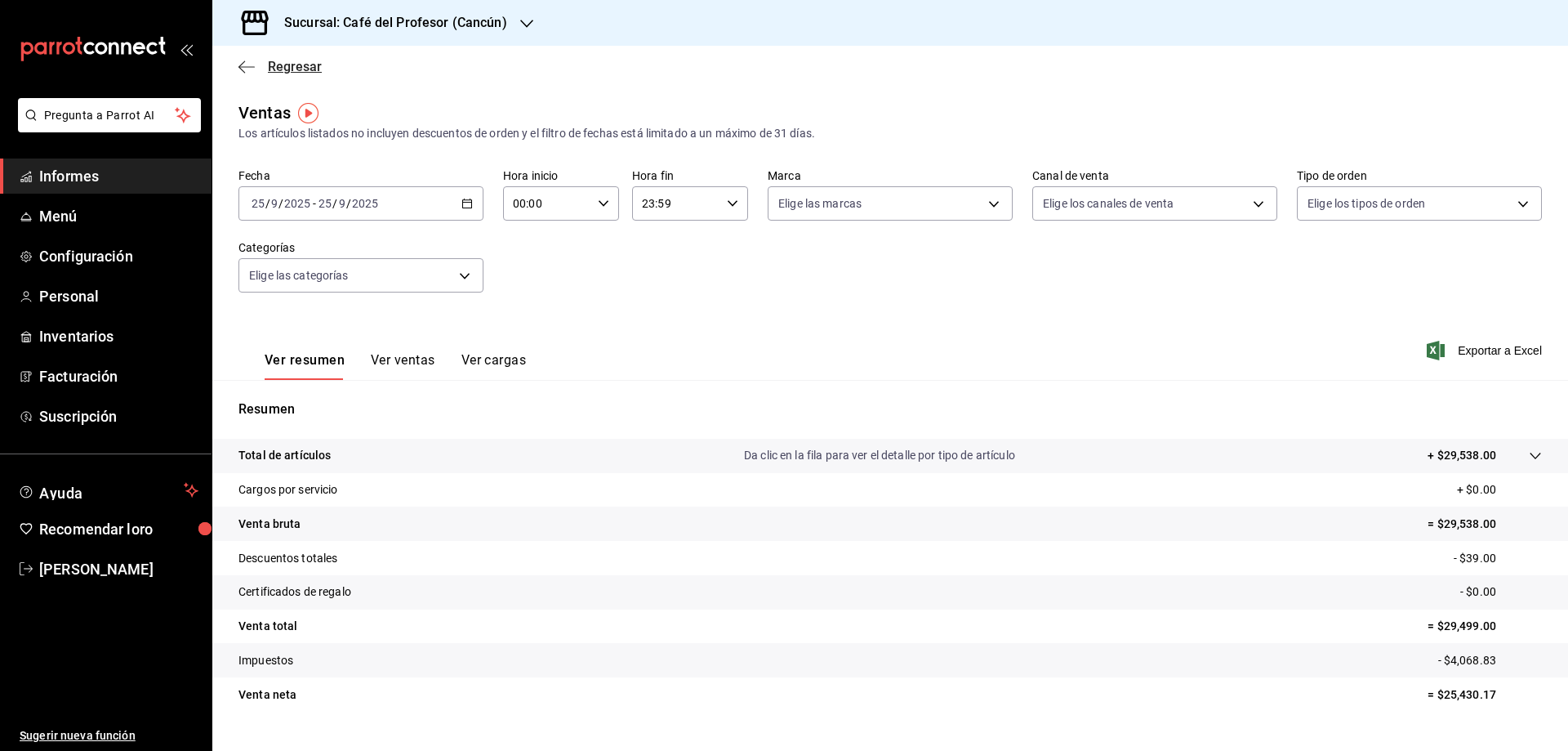
click at [263, 63] on span "Regresar" at bounding box center [280, 67] width 83 height 16
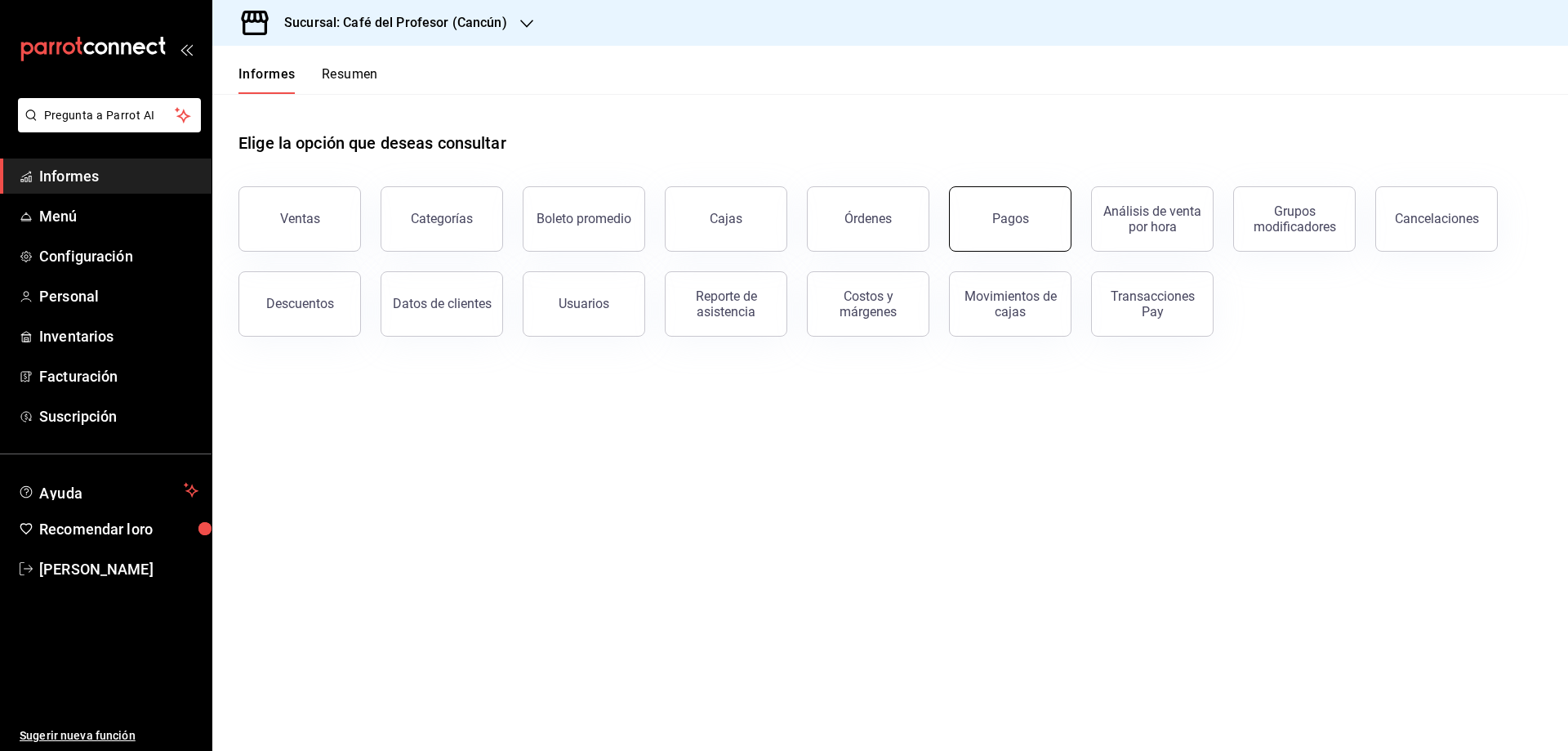
click at [973, 217] on button "Pagos" at bounding box center [1010, 219] width 122 height 65
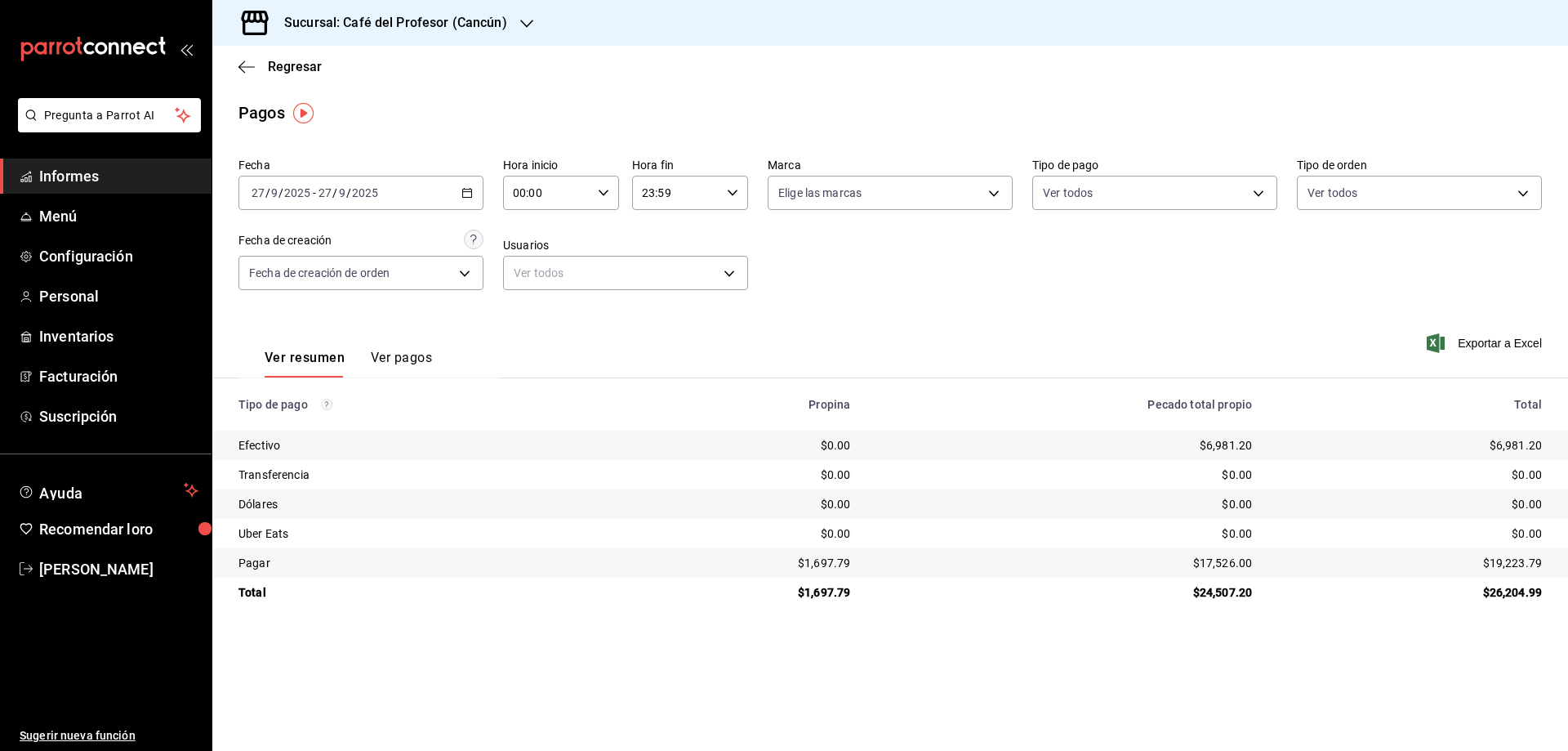
click at [474, 184] on div "[DATE] [DATE] - [DATE] [DATE]" at bounding box center [361, 193] width 245 height 35
click at [273, 422] on font "Rango de fechas" at bounding box center [296, 425] width 87 height 13
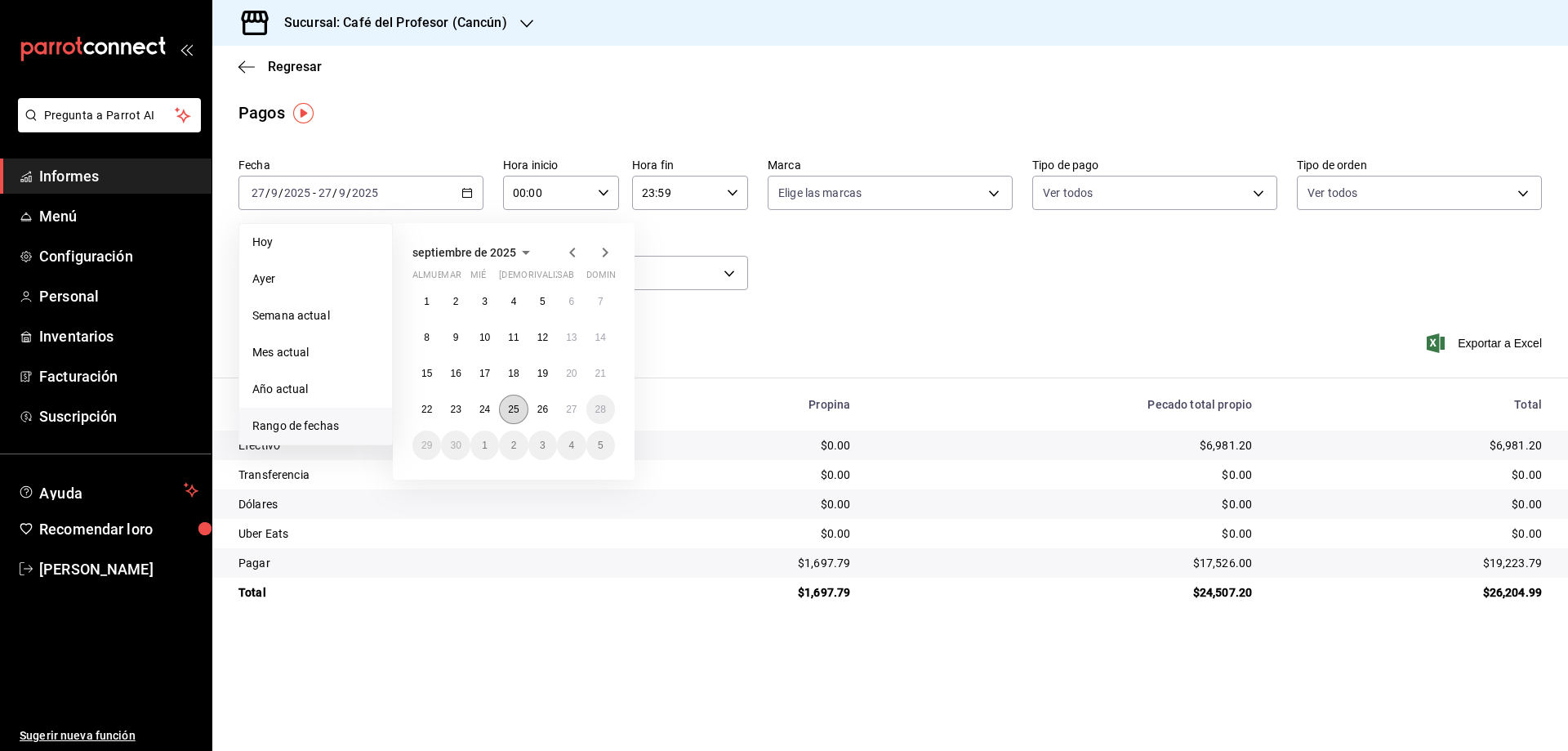
click at [512, 416] on button "25" at bounding box center [513, 410] width 29 height 30
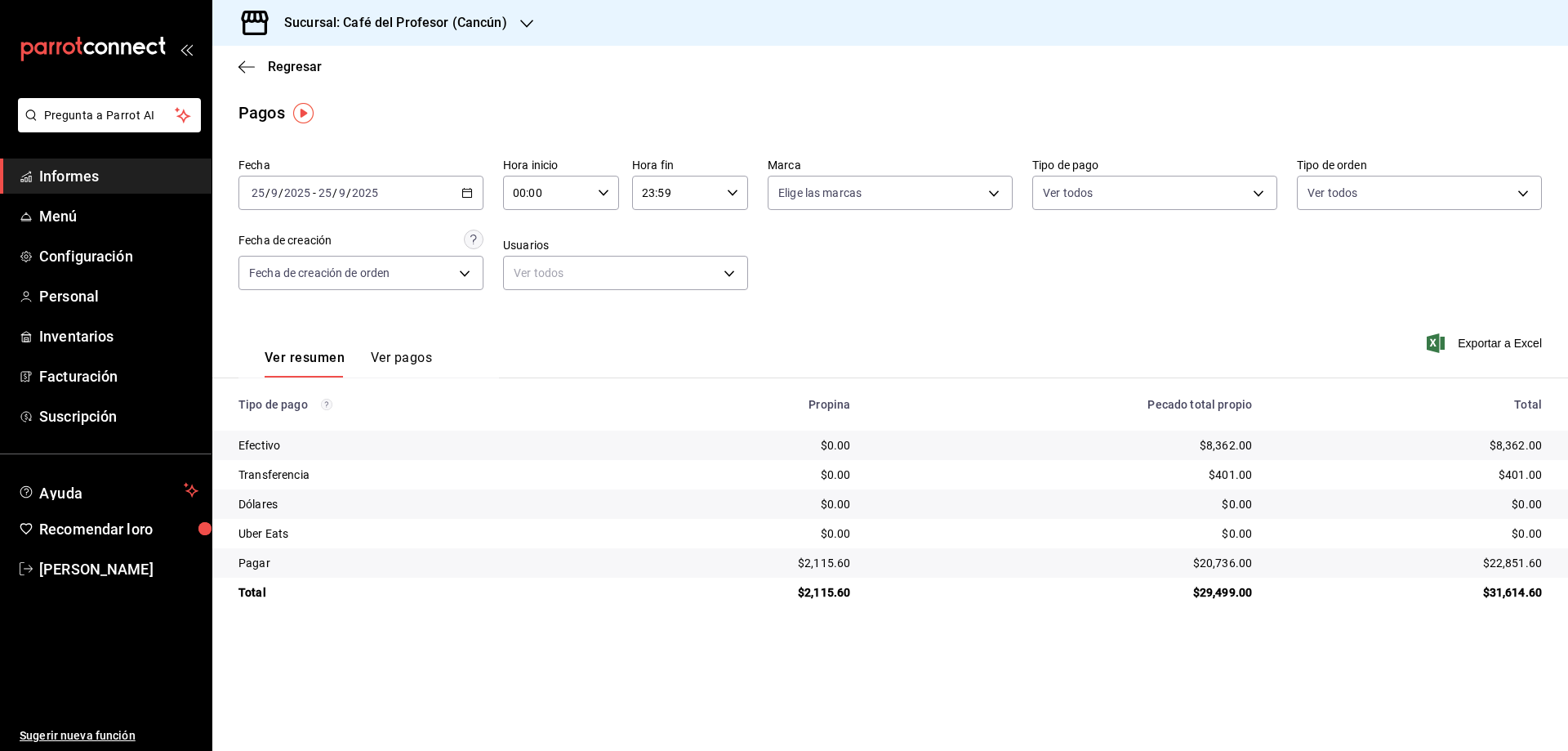
click at [405, 352] on font "Ver pagos" at bounding box center [401, 358] width 62 height 16
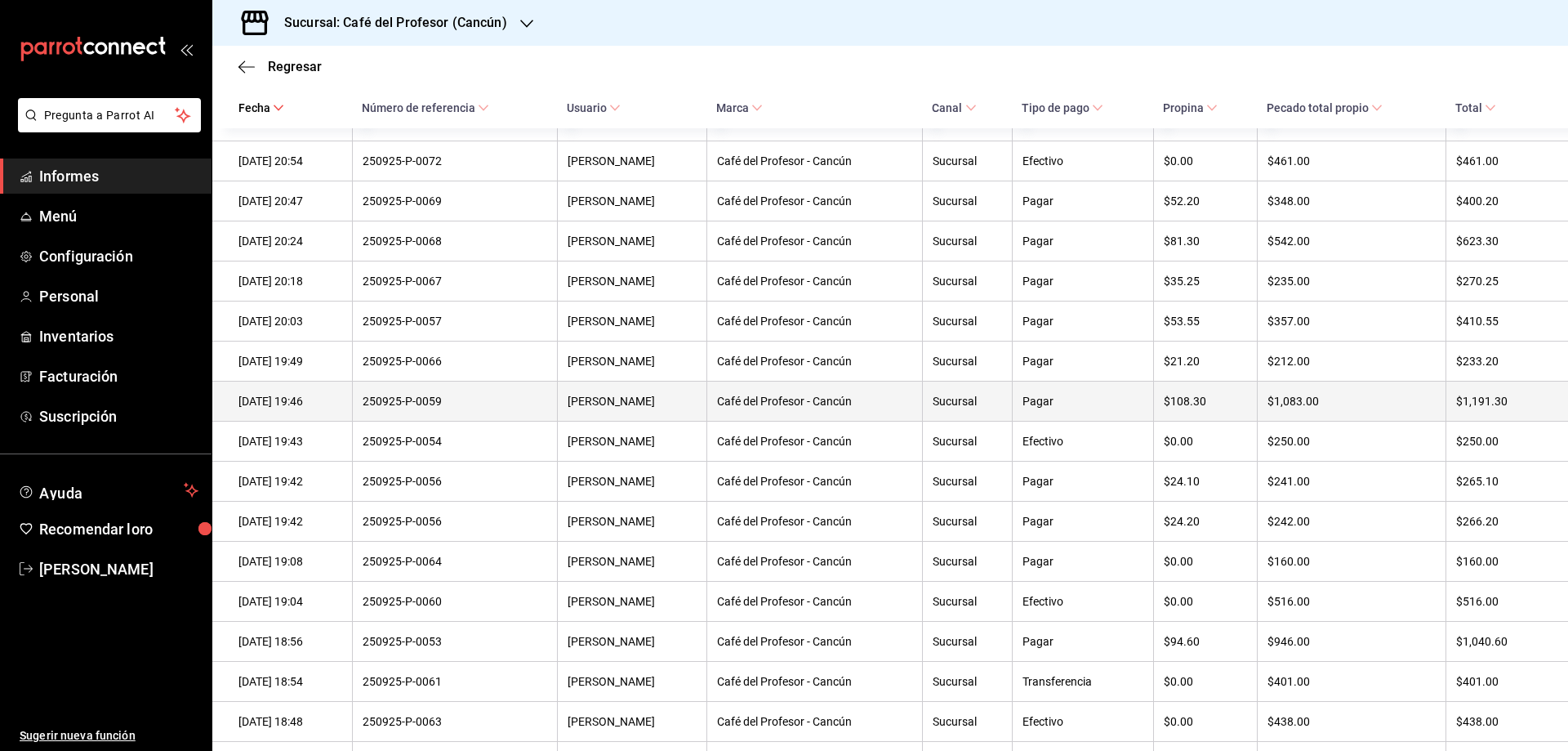
scroll to position [866, 0]
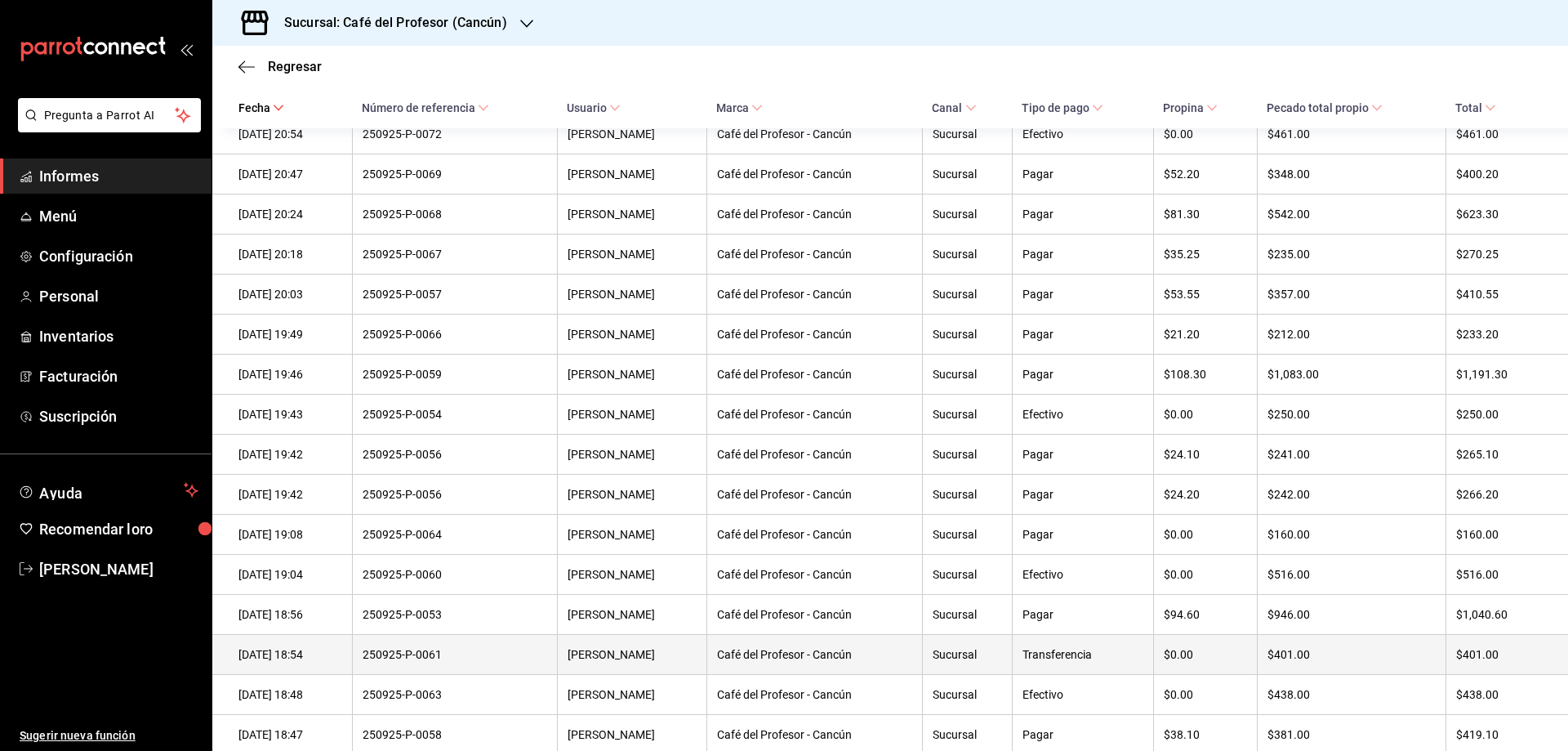
click at [416, 662] on font "250925-P-0061" at bounding box center [402, 654] width 79 height 13
click at [417, 662] on font "250925-P-0061" at bounding box center [402, 654] width 79 height 13
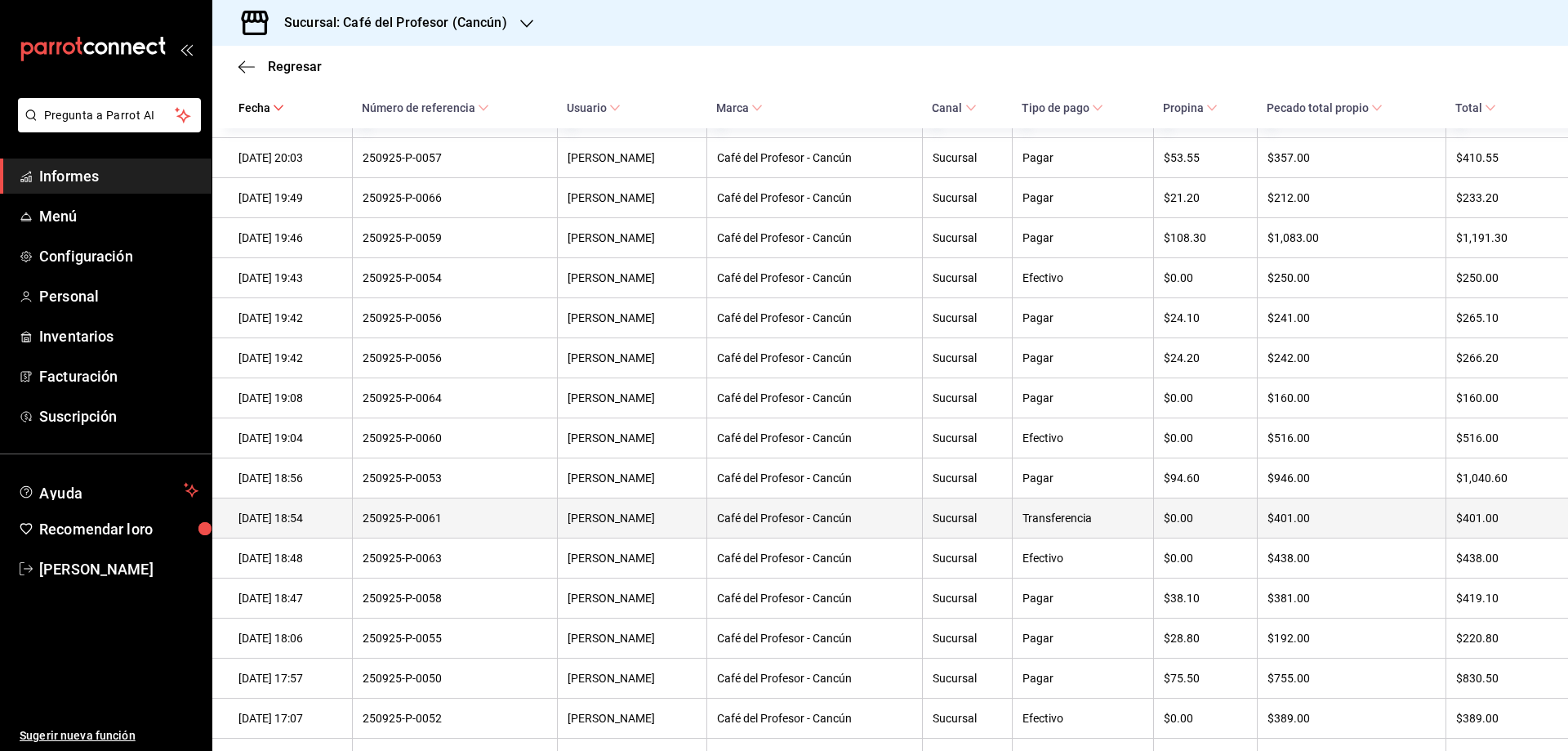
click at [442, 524] on font "250925-P-0061" at bounding box center [402, 517] width 79 height 13
drag, startPoint x: 463, startPoint y: 537, endPoint x: 404, endPoint y: 550, distance: 60.4
click at [442, 524] on font "250925-P-0061" at bounding box center [402, 517] width 79 height 13
drag, startPoint x: 396, startPoint y: 535, endPoint x: 492, endPoint y: 537, distance: 96.0
click at [492, 537] on th "250925-P-0061" at bounding box center [455, 518] width 205 height 40
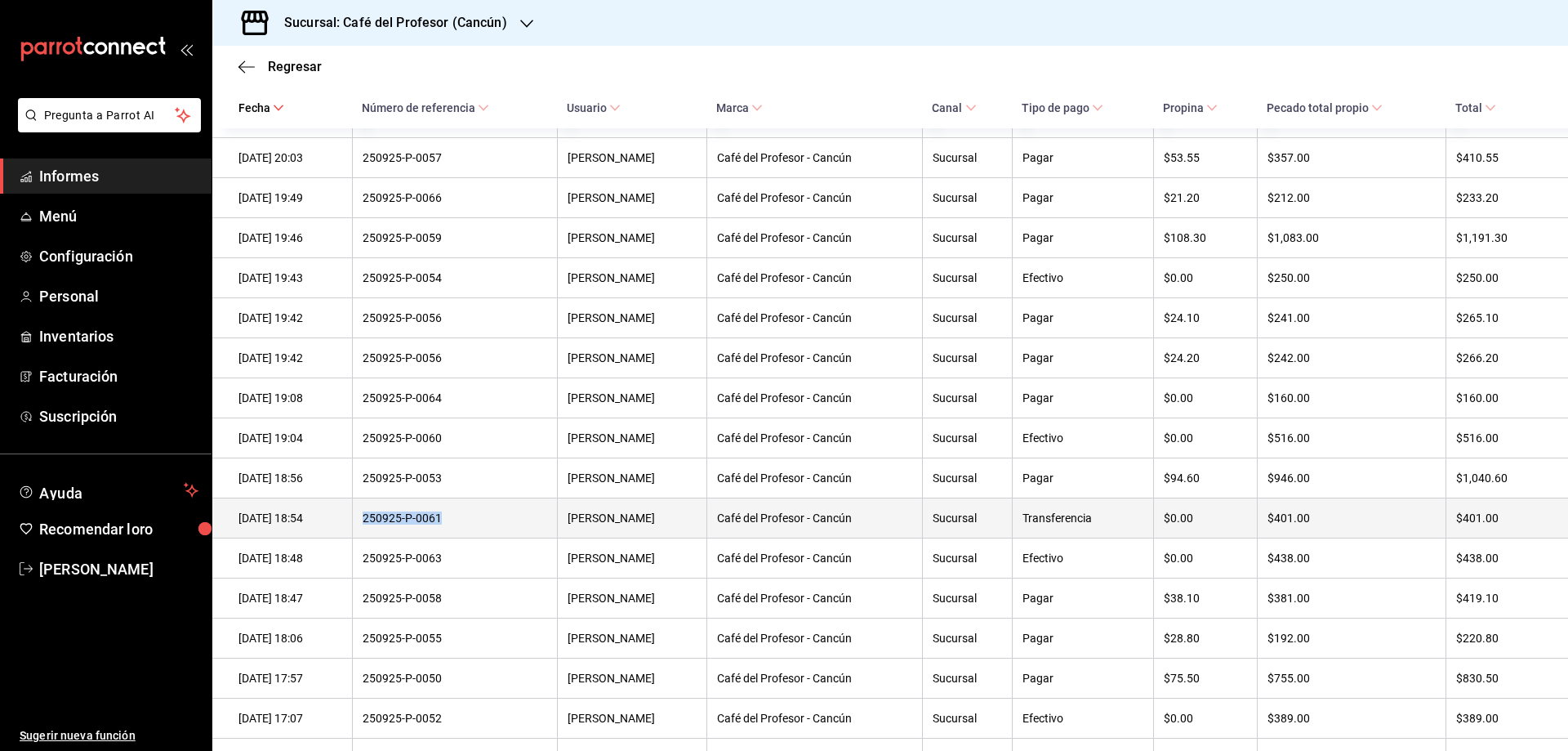
click at [492, 524] on div "250925-P-0061" at bounding box center [455, 517] width 185 height 13
copy font "250925-P-0061"
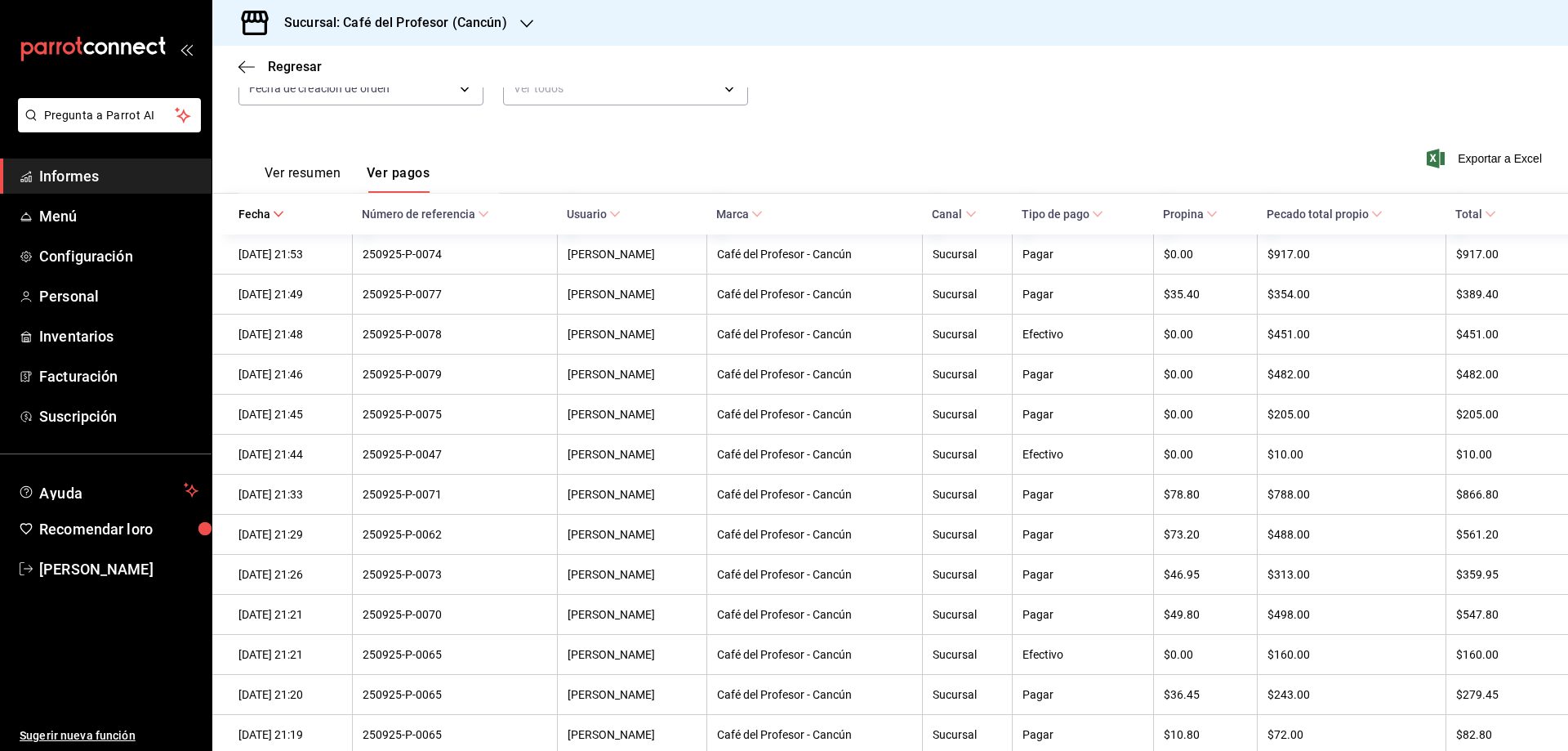
scroll to position [0, 0]
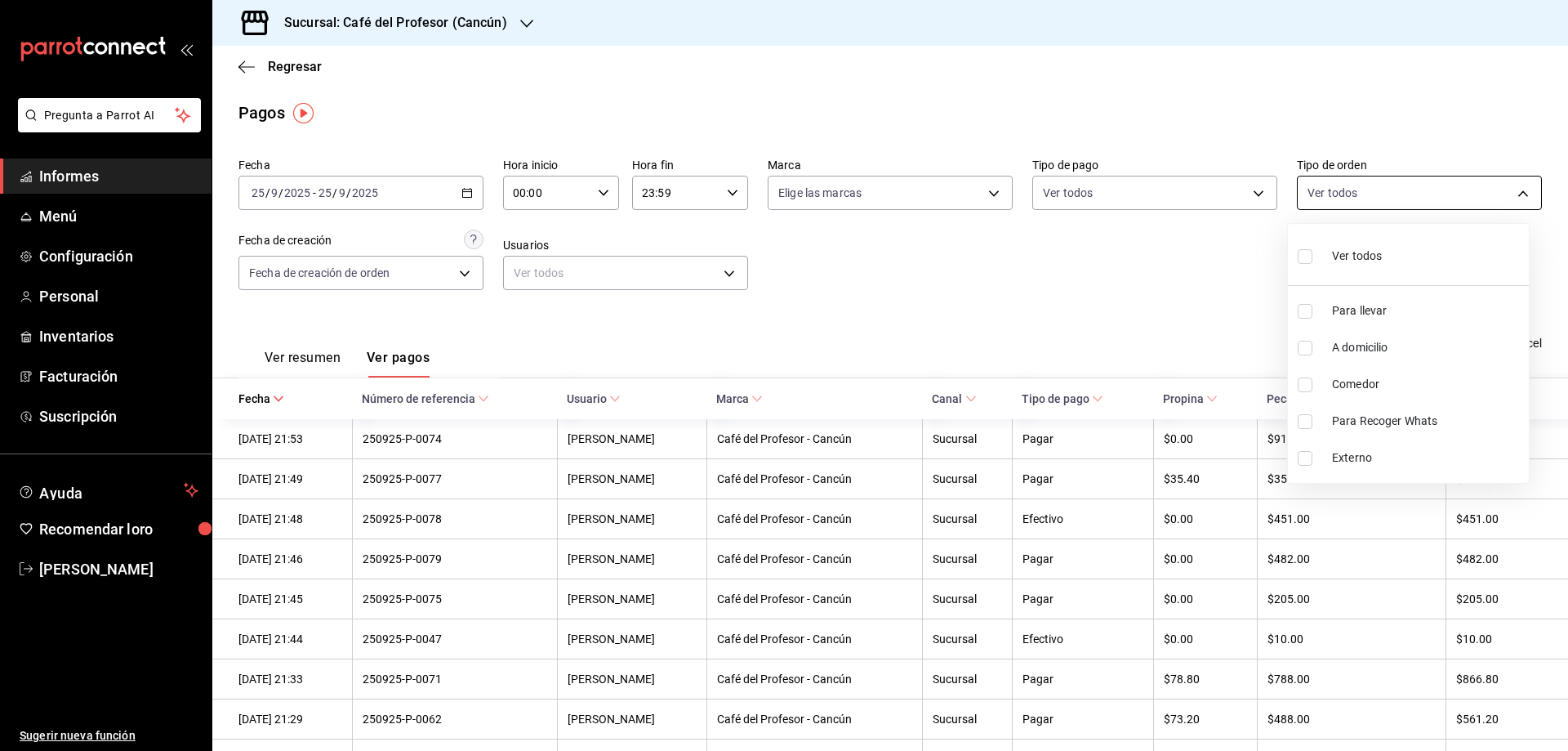
click at [1337, 183] on body "Pregunta a Parrot AI Informes Menú Configuración Personal Inventarios Facturaci…" at bounding box center [784, 375] width 1568 height 751
click at [467, 272] on div at bounding box center [784, 375] width 1568 height 751
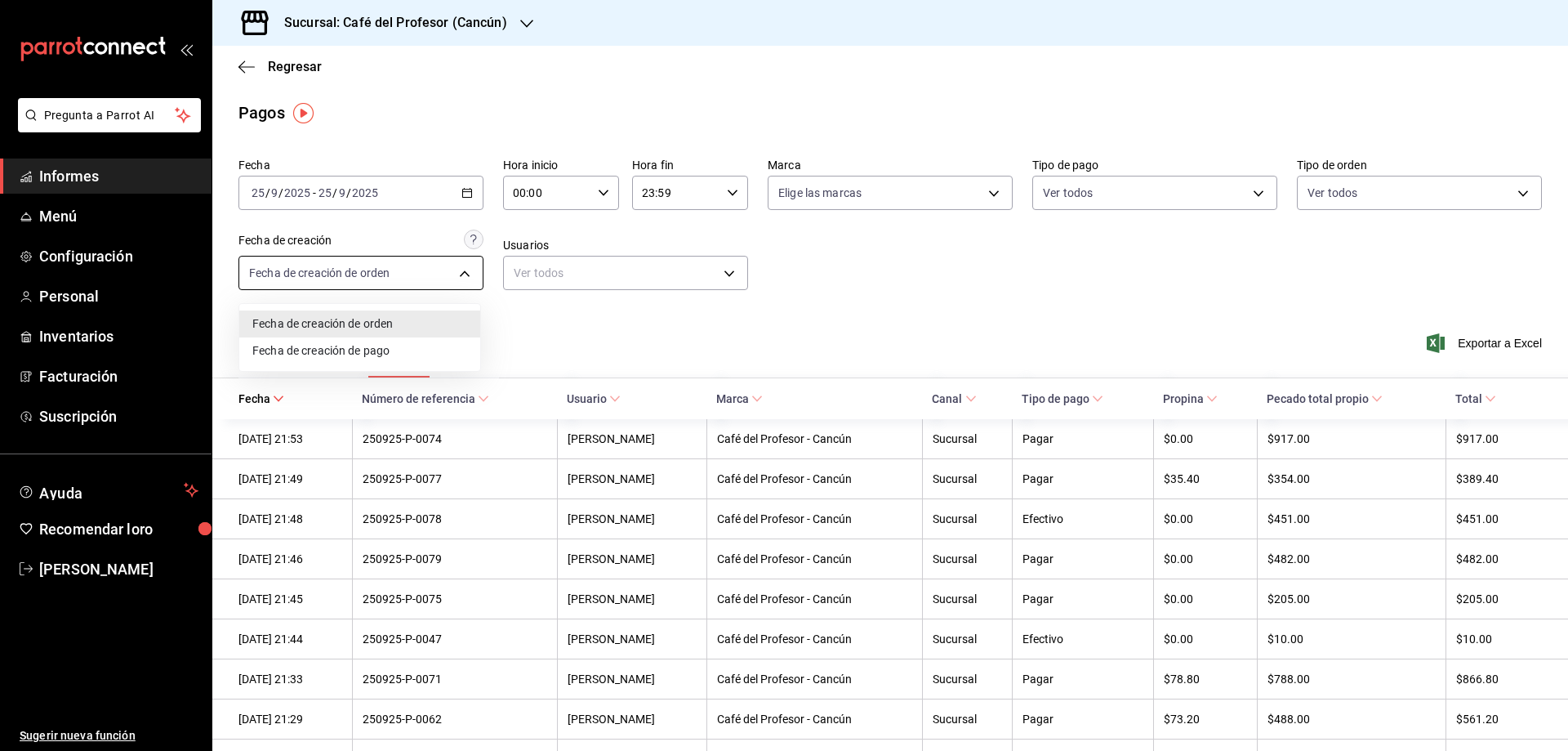
click at [454, 273] on body "Pregunta a Parrot AI Informes Menú Configuración Personal Inventarios Facturaci…" at bounding box center [784, 375] width 1568 height 751
click at [347, 353] on font "Fecha de creación de pago" at bounding box center [321, 352] width 137 height 13
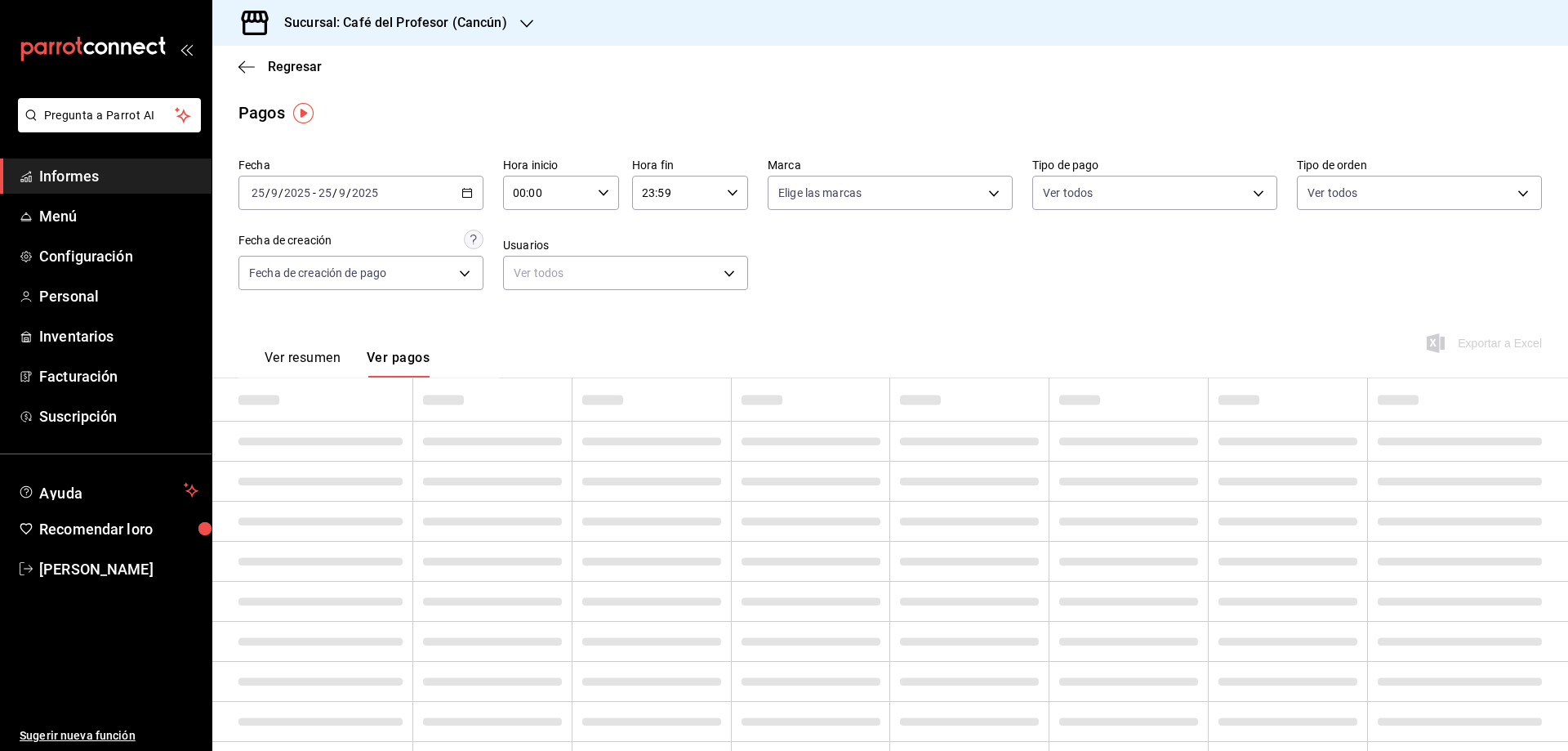
click at [327, 364] on font "Ver resumen" at bounding box center [303, 358] width 76 height 16
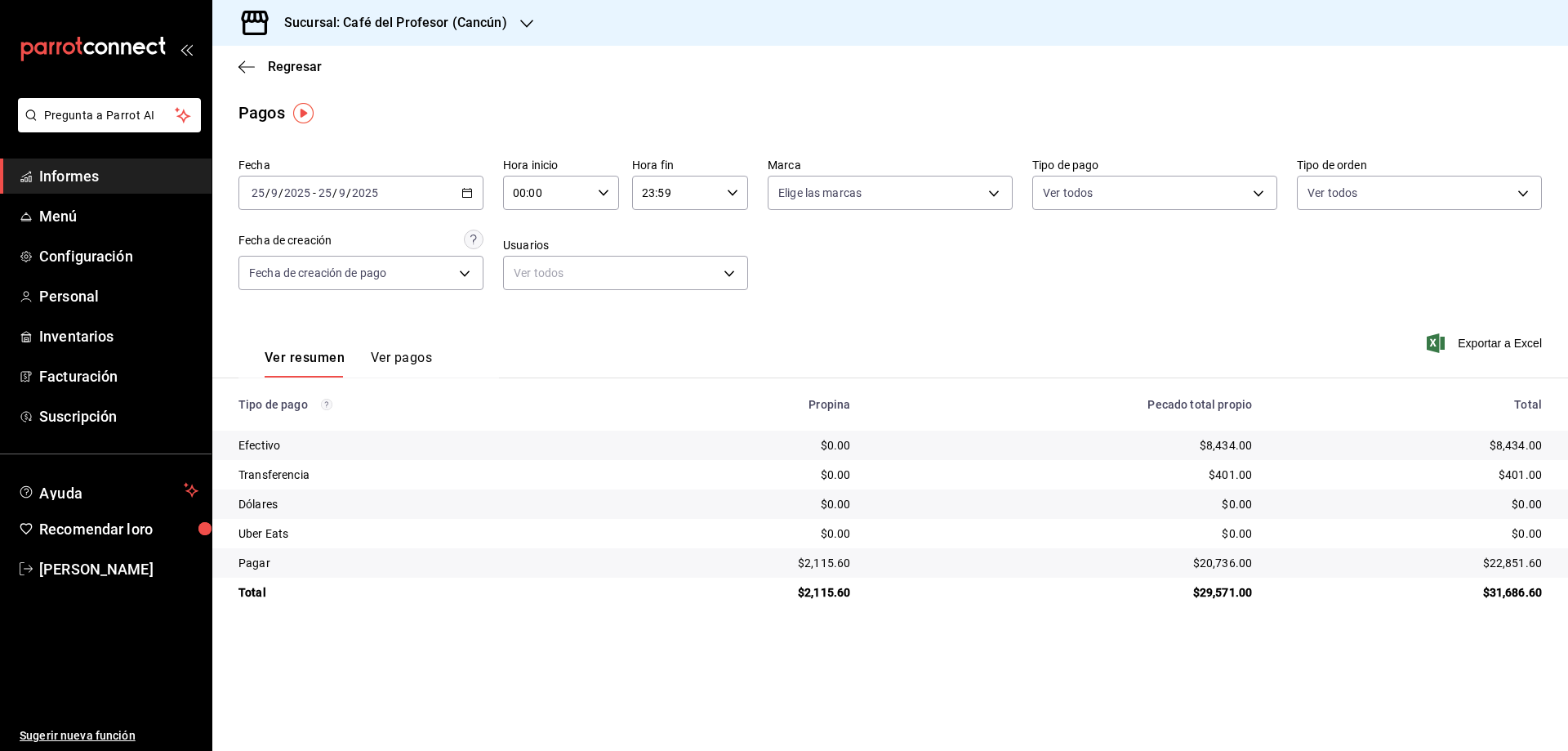
click at [400, 352] on font "Ver pagos" at bounding box center [401, 358] width 62 height 16
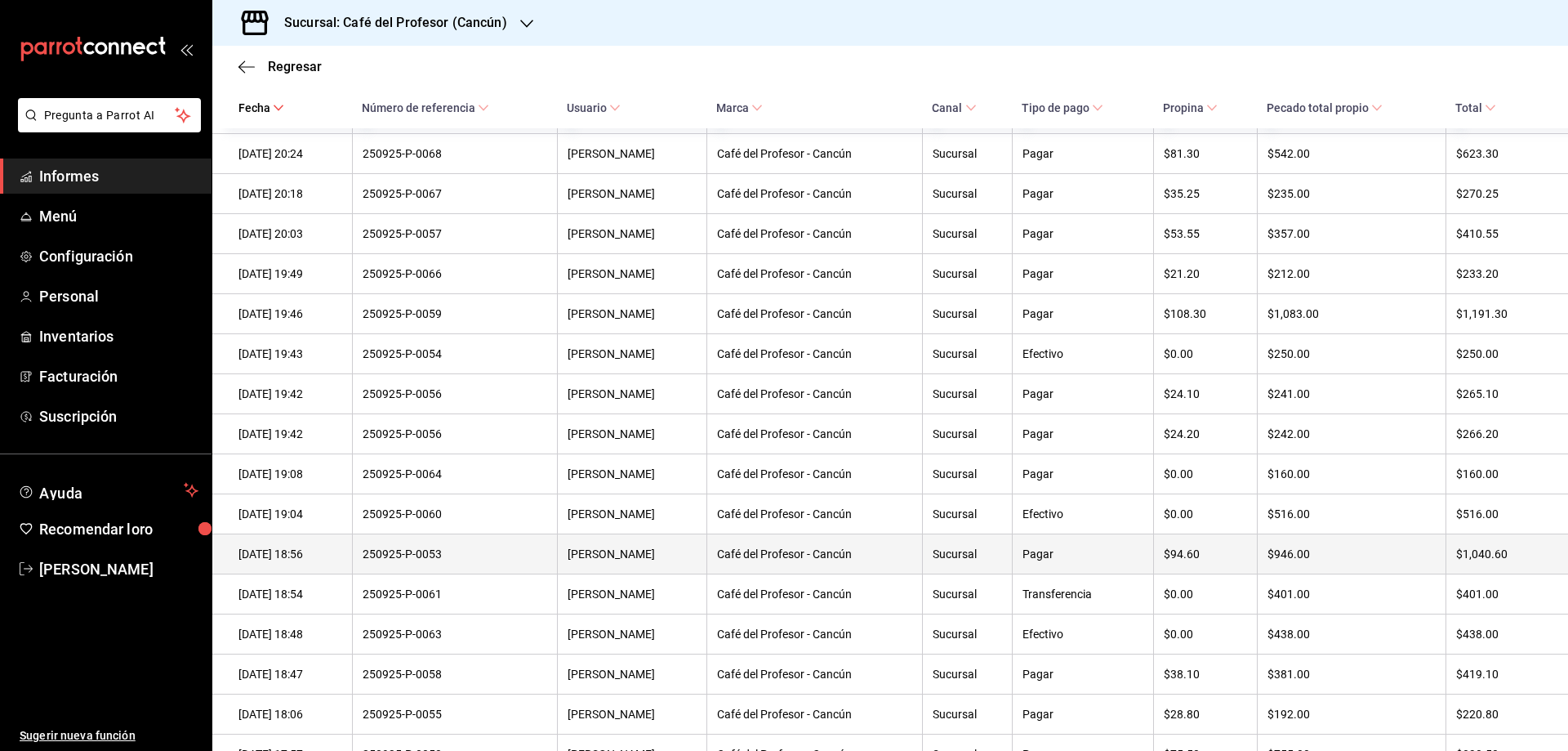
scroll to position [954, 0]
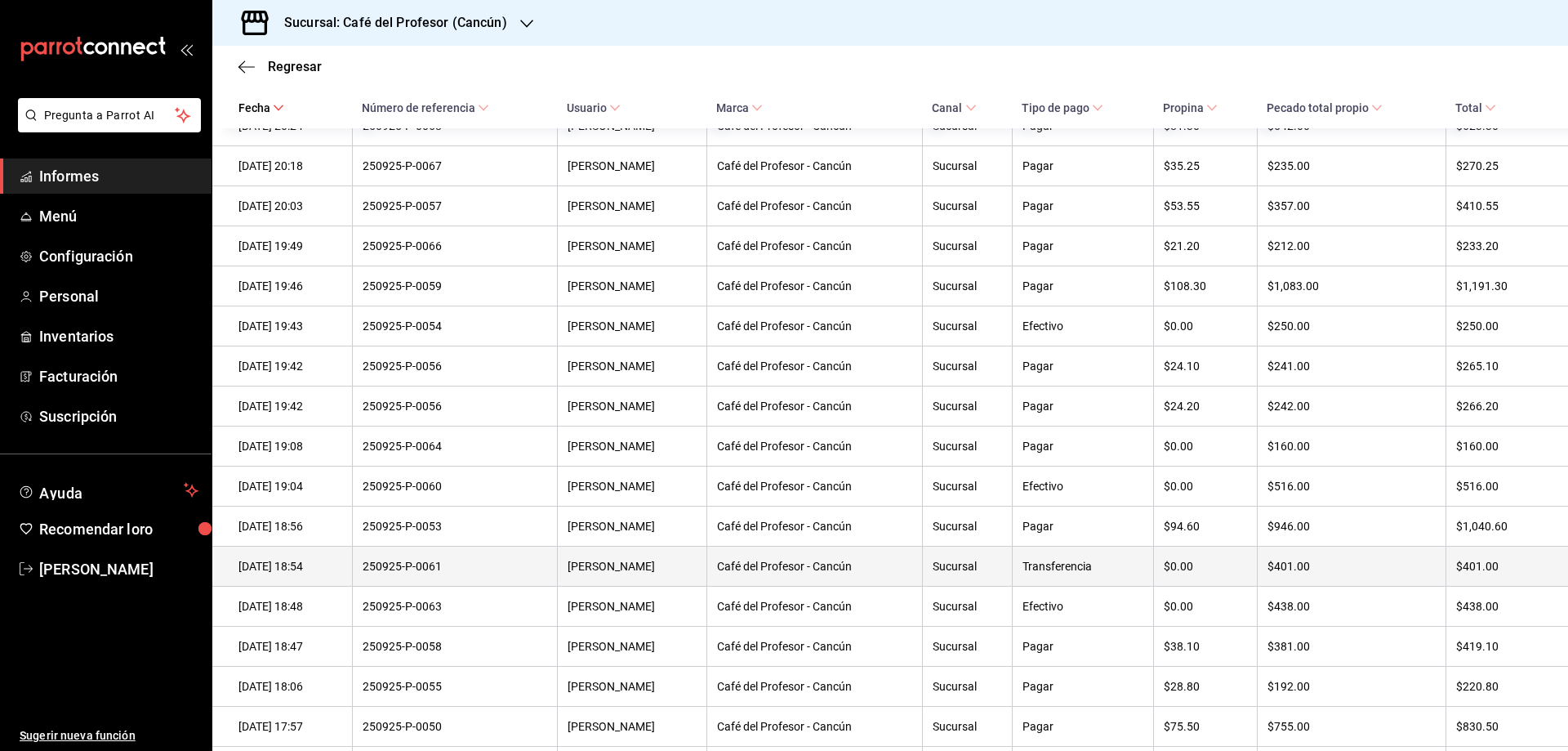
click at [606, 573] on font "[PERSON_NAME]" at bounding box center [611, 566] width 88 height 13
click at [442, 573] on font "250925-P-0061" at bounding box center [402, 566] width 79 height 13
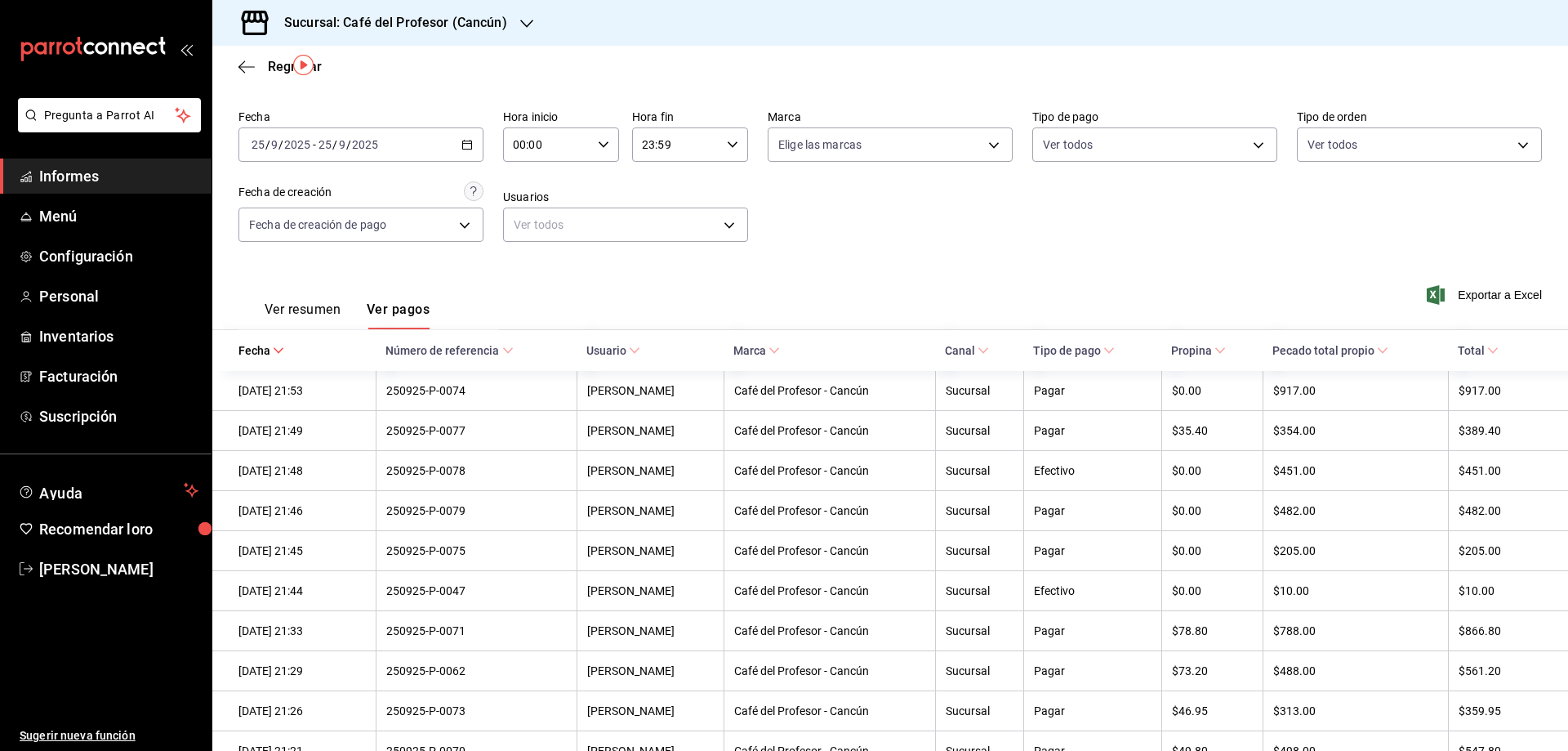
scroll to position [0, 0]
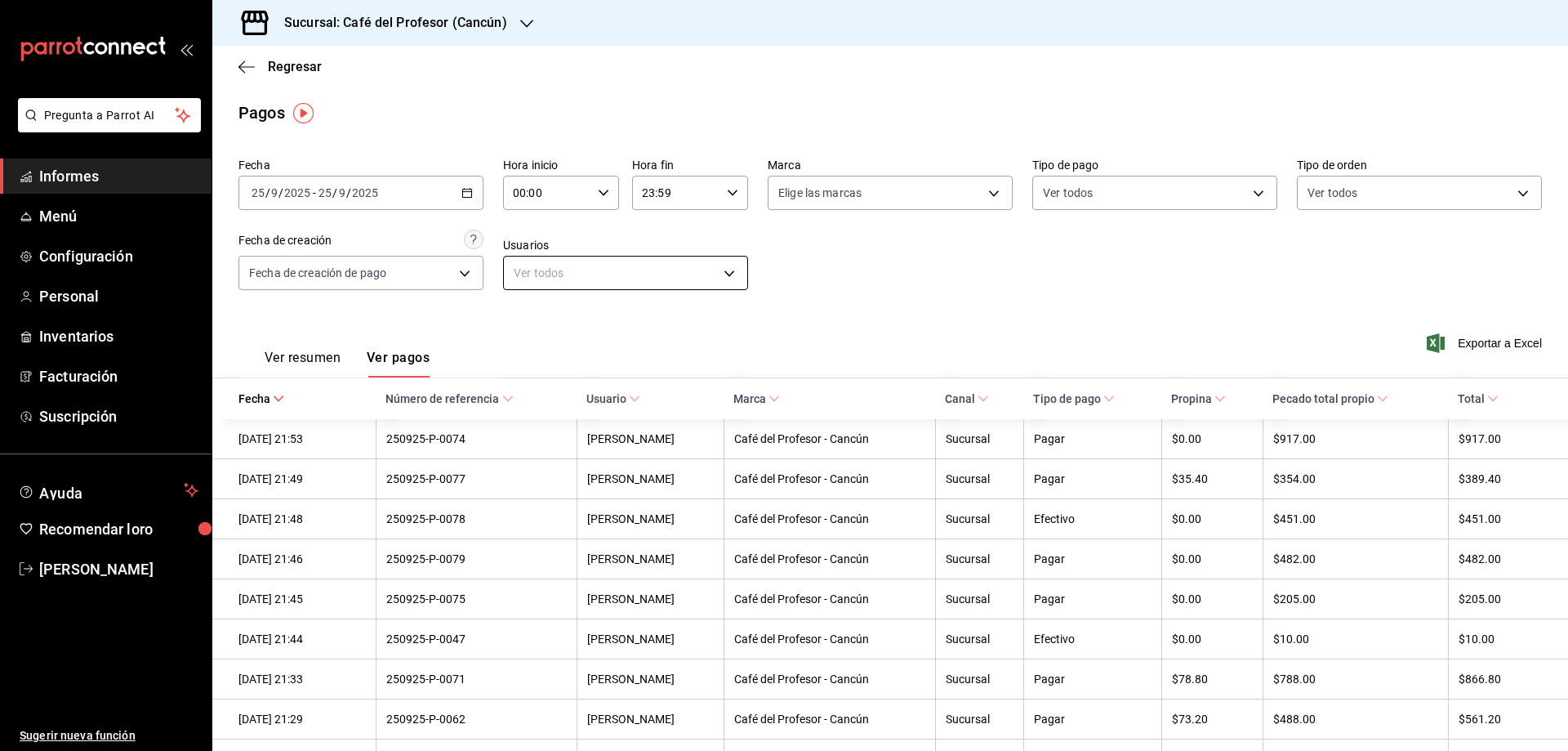
click at [716, 275] on body "Pregunta a Parrot AI Informes Menú Configuración Personal Inventarios Facturaci…" at bounding box center [784, 375] width 1568 height 751
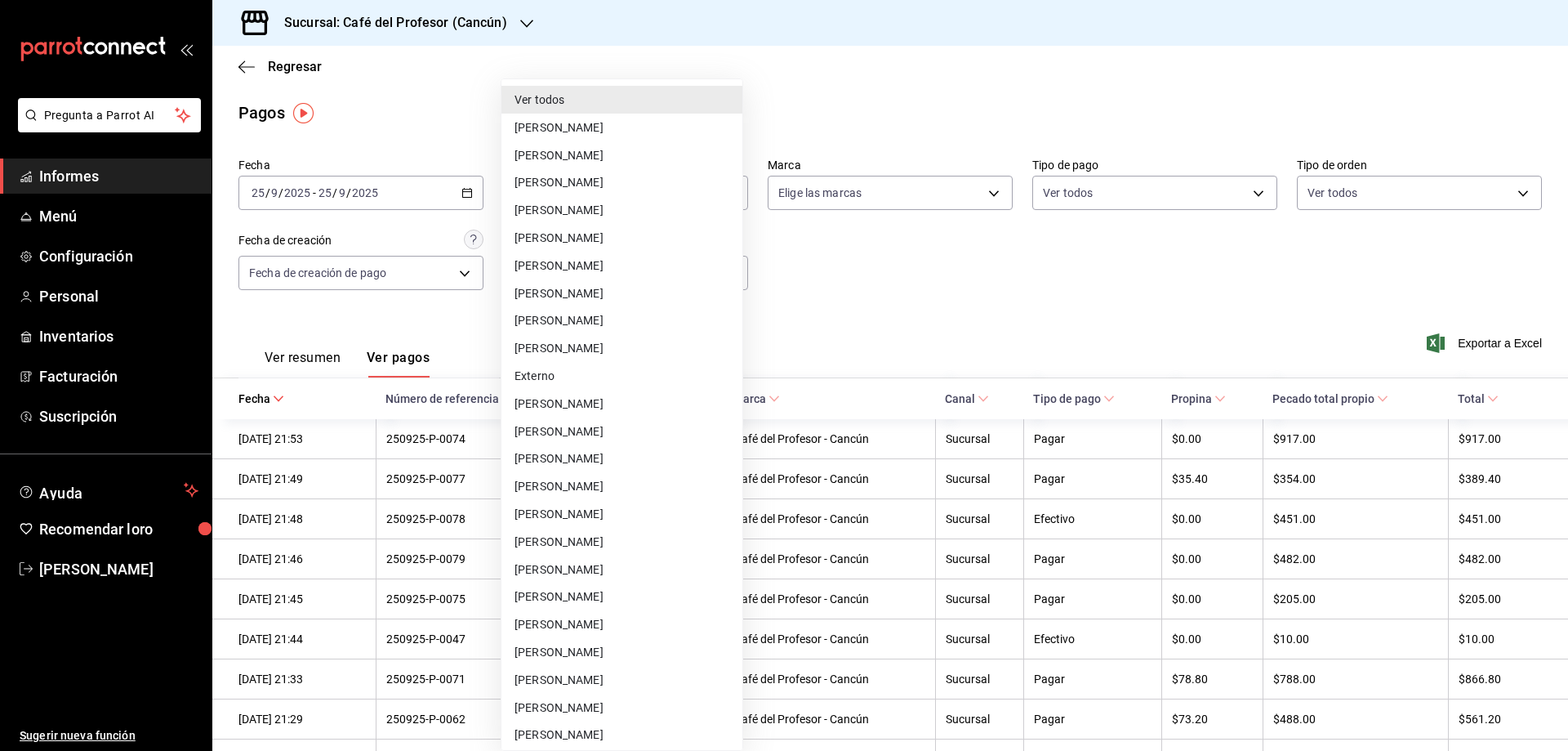
click at [861, 287] on div at bounding box center [784, 375] width 1568 height 751
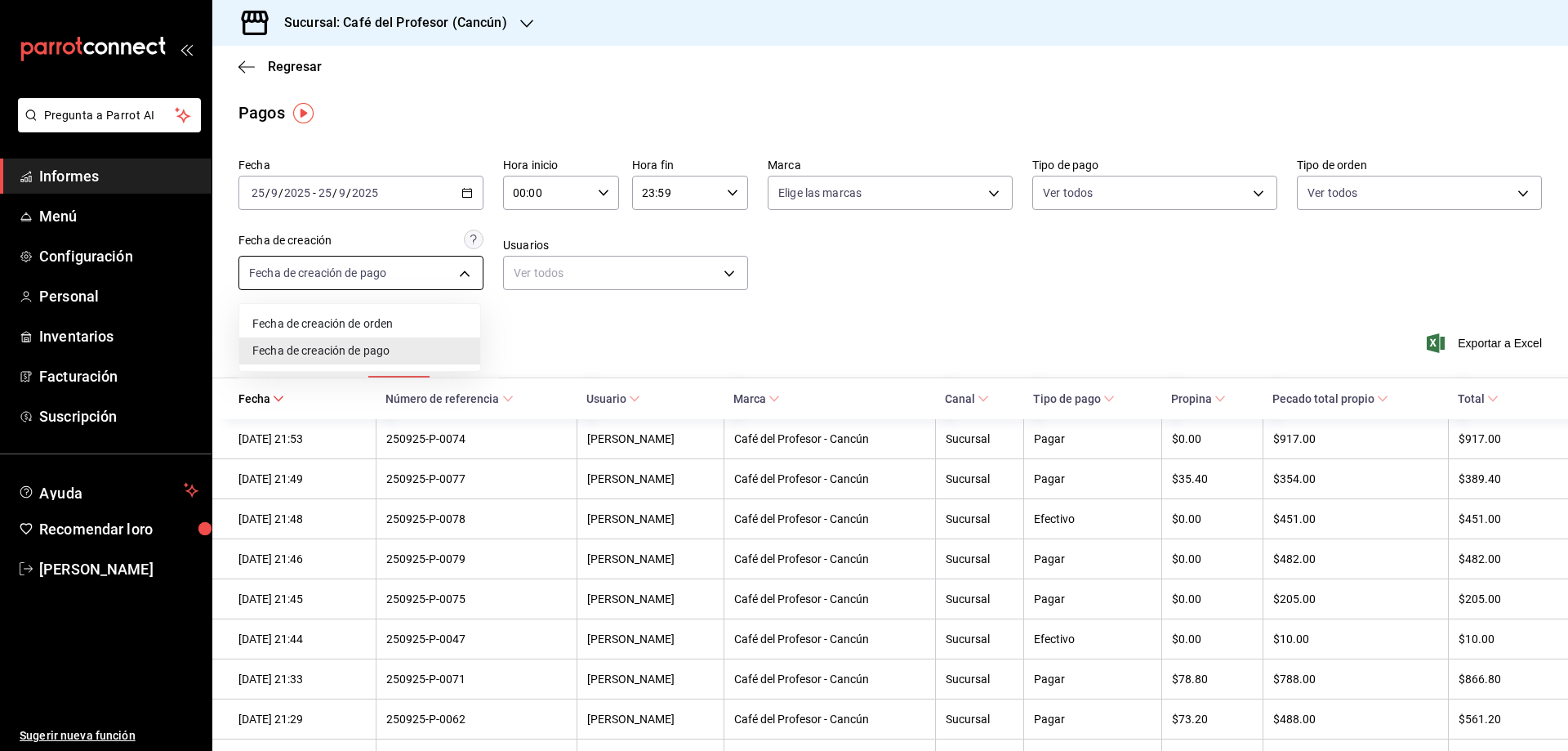
click at [466, 275] on body "Pregunta a Parrot AI Informes Menú Configuración Personal Inventarios Facturaci…" at bounding box center [784, 375] width 1568 height 751
click at [352, 326] on font "Fecha de creación de orden" at bounding box center [323, 324] width 141 height 13
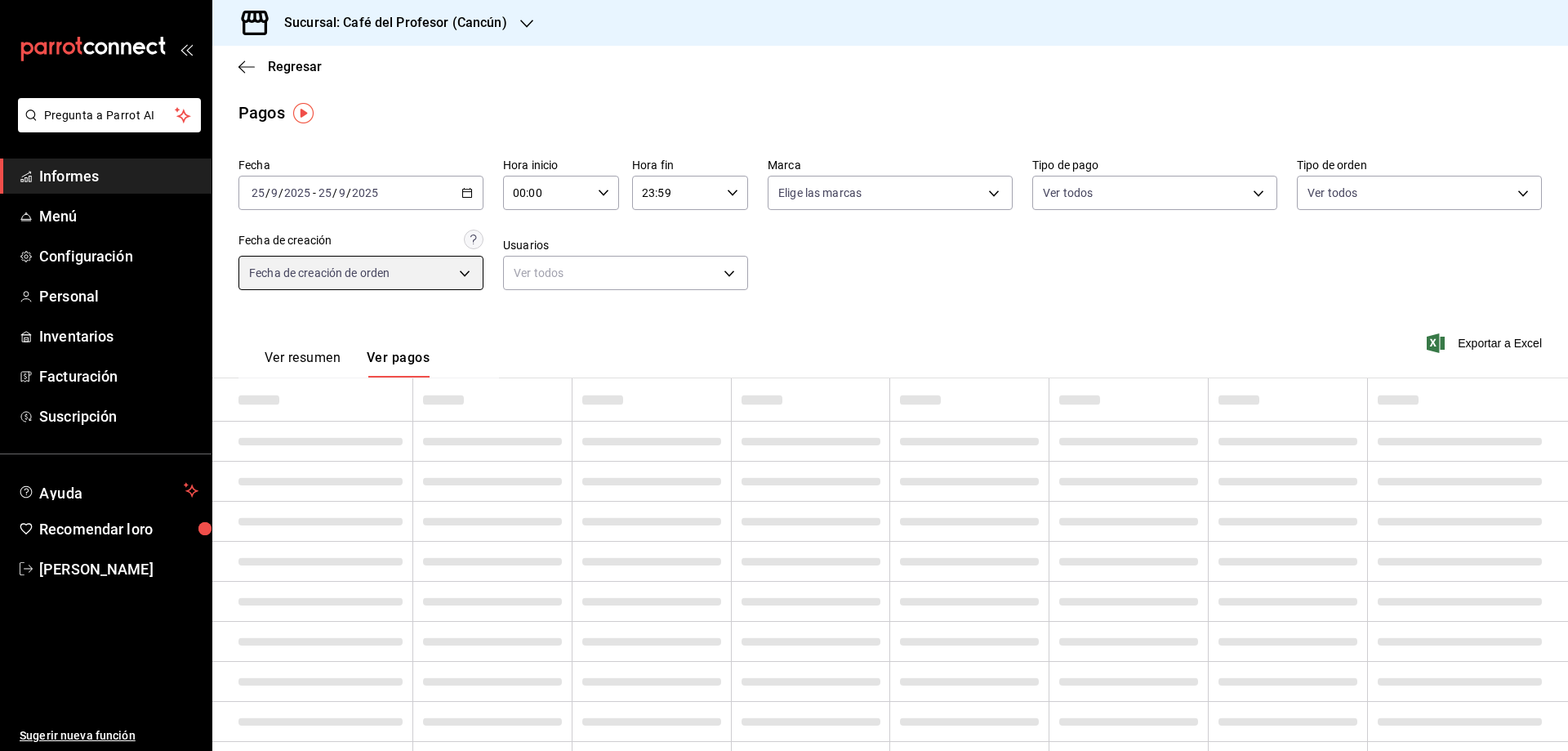
type input "ORDER"
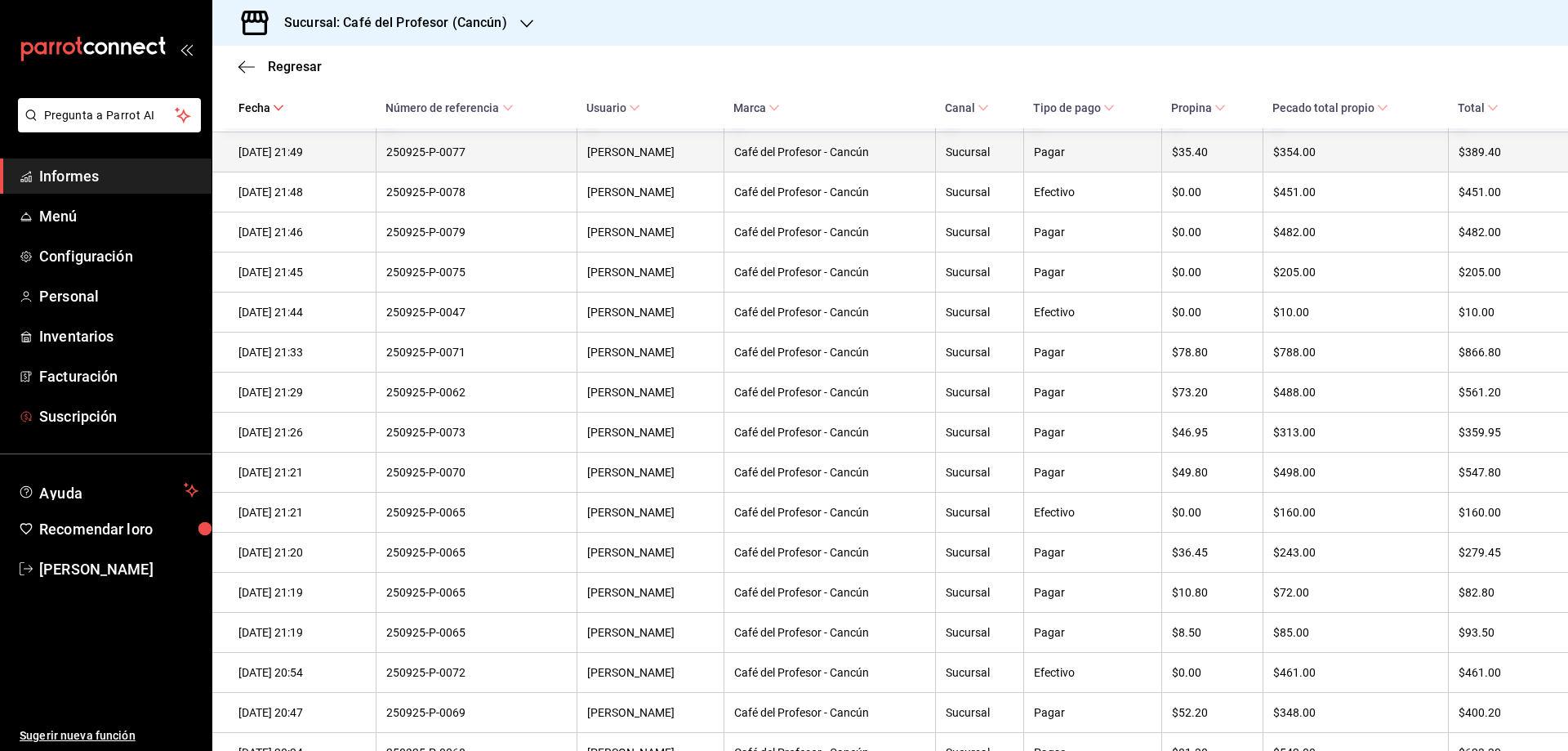
scroll to position [218, 0]
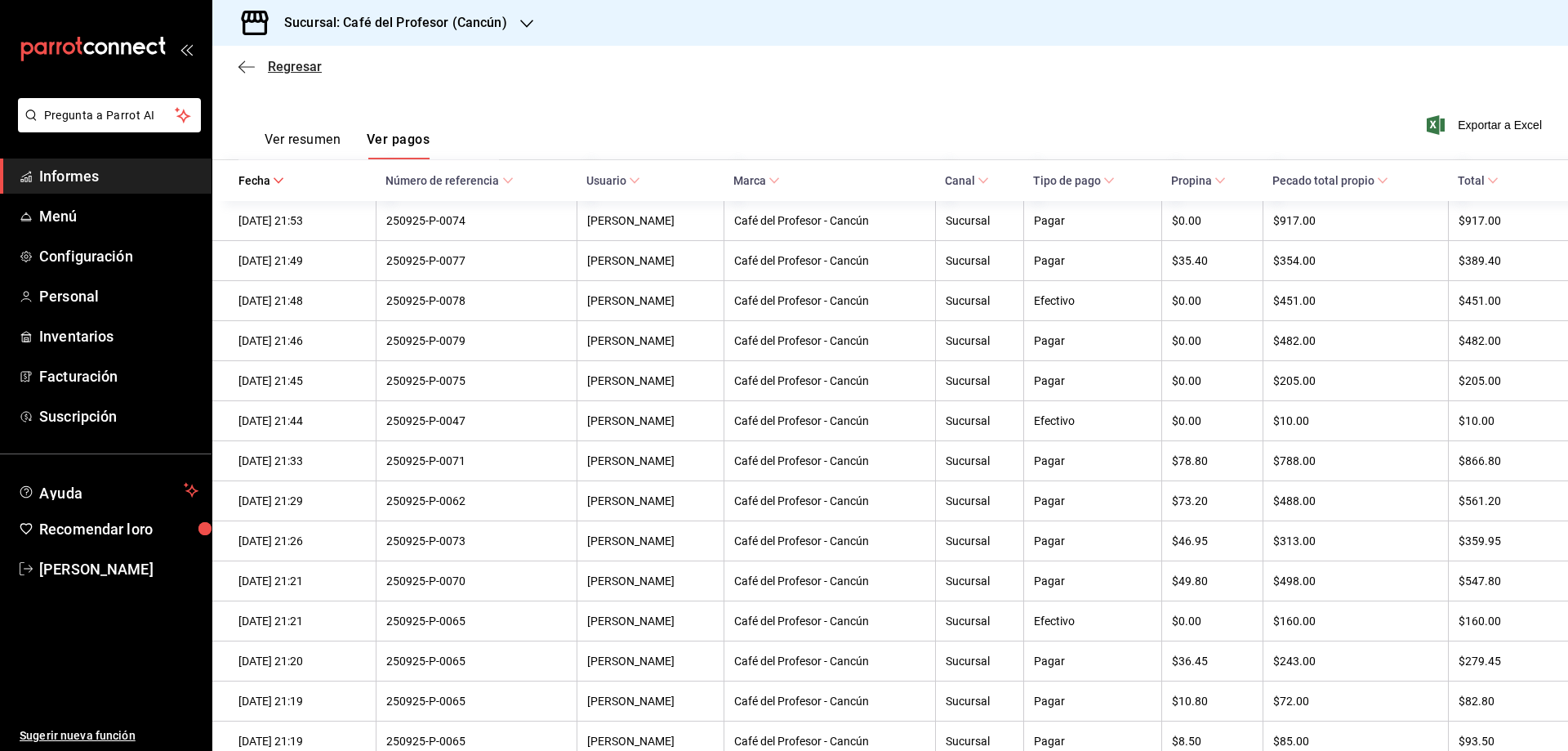
click at [245, 64] on icon "button" at bounding box center [246, 67] width 16 height 15
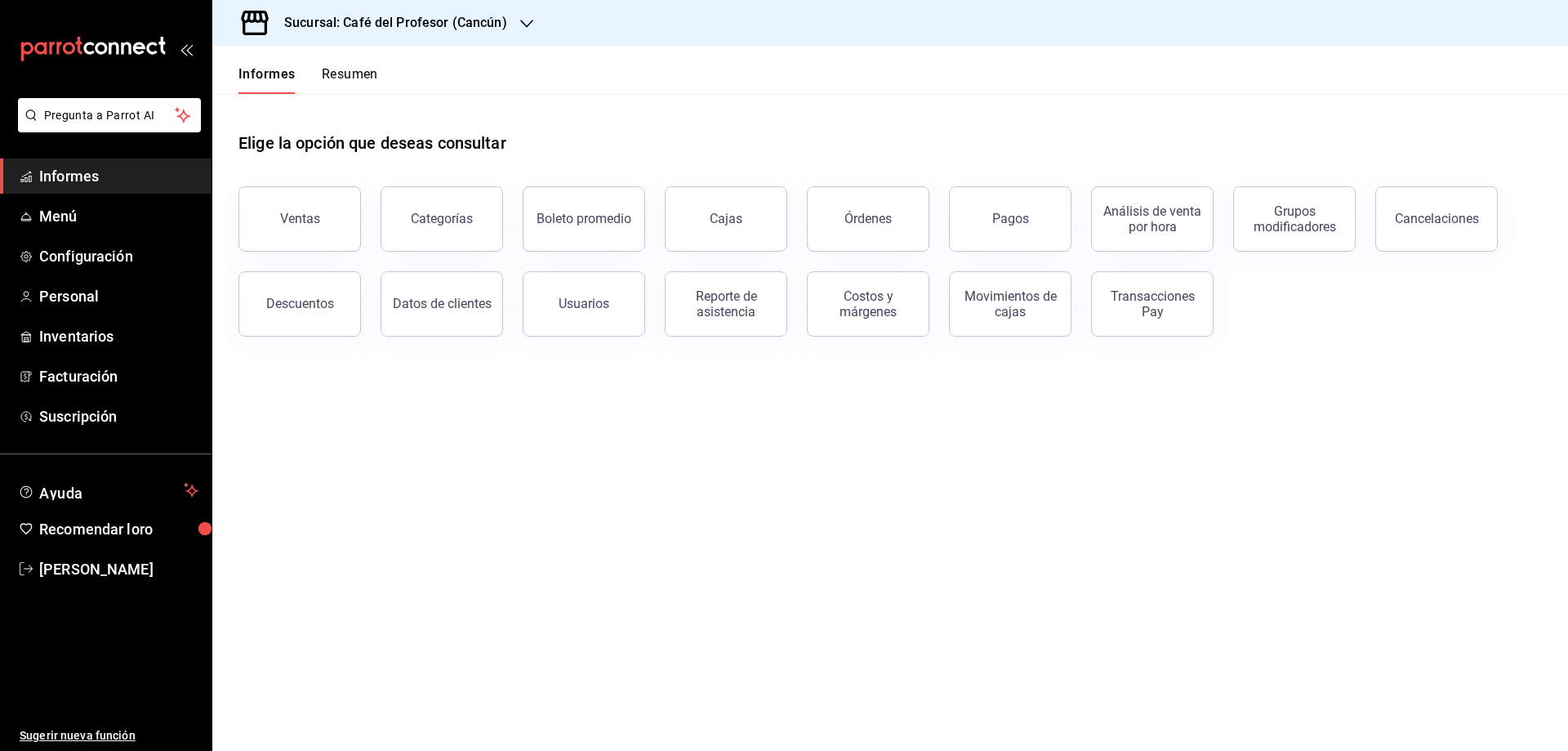
click at [503, 26] on font "Sucursal: Café del Profesor (Cancún)" at bounding box center [396, 23] width 223 height 16
click at [344, 102] on span "Café del Profesor (Acanceh)" at bounding box center [299, 108] width 146 height 17
click at [761, 214] on link "Cajas" at bounding box center [725, 219] width 122 height 65
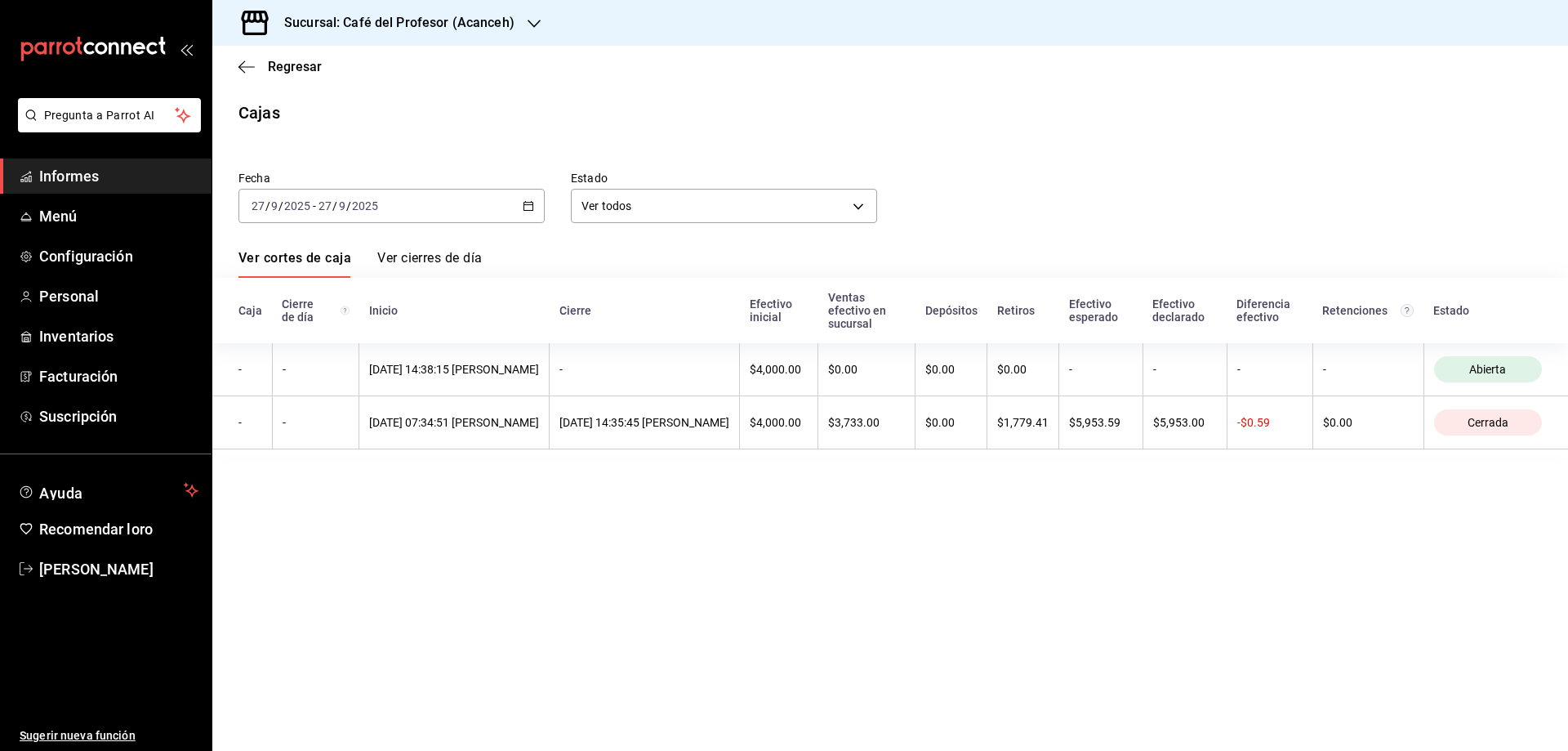
click at [525, 204] on icon "button" at bounding box center [528, 206] width 11 height 11
click at [269, 434] on font "Rango de fechas" at bounding box center [296, 438] width 87 height 13
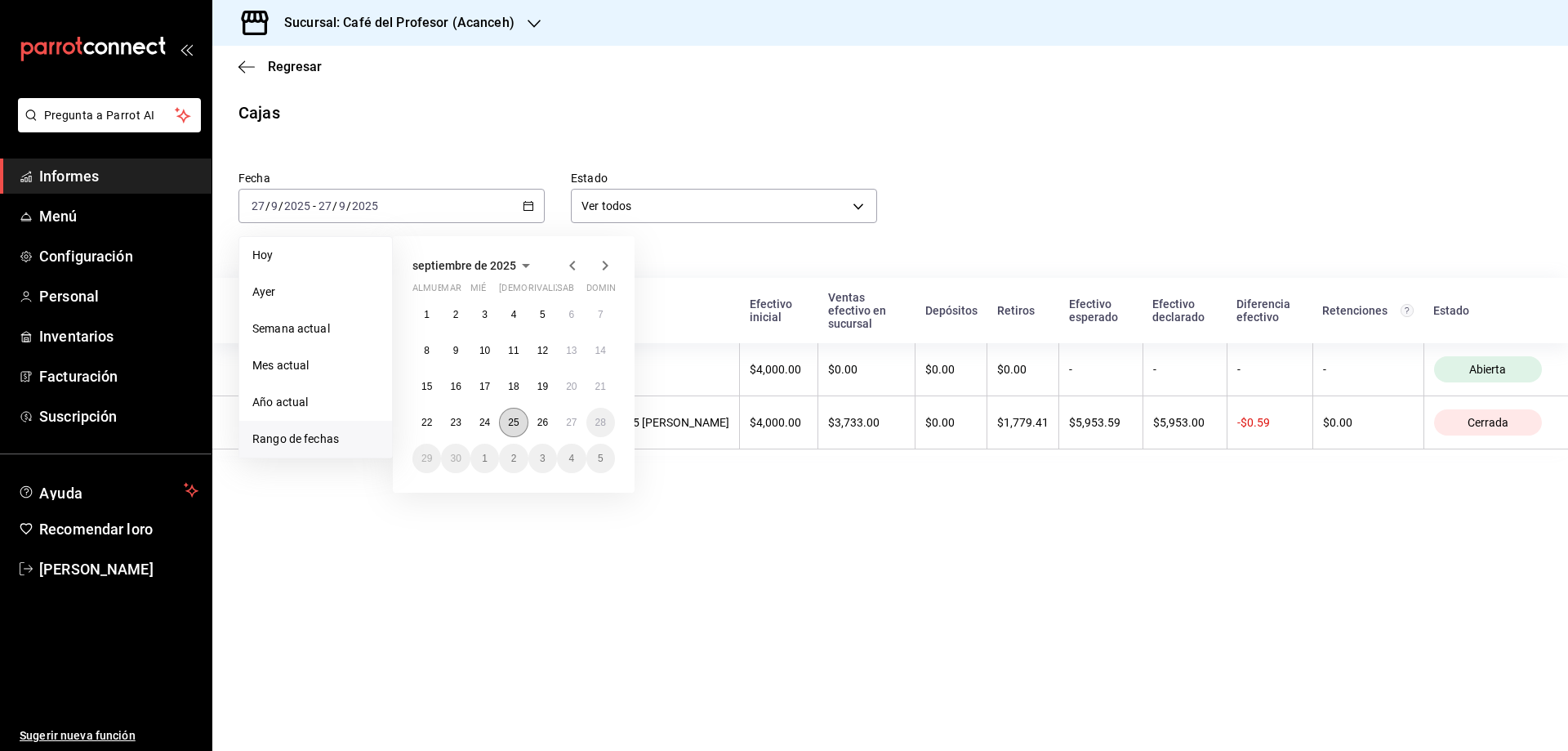
click at [522, 419] on button "25" at bounding box center [513, 423] width 29 height 30
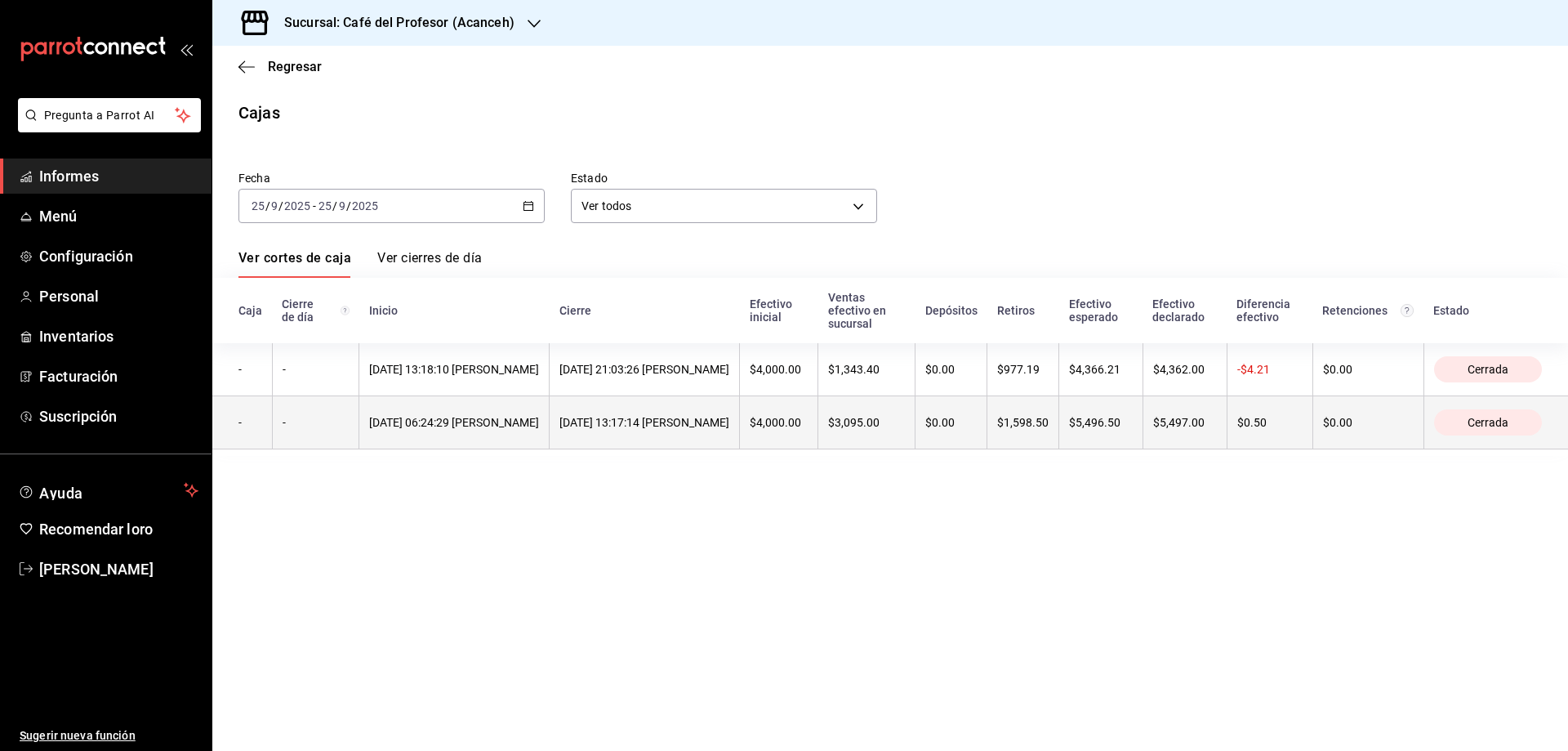
click at [498, 425] on font "[DATE] 06:24:29 [PERSON_NAME]" at bounding box center [454, 422] width 170 height 13
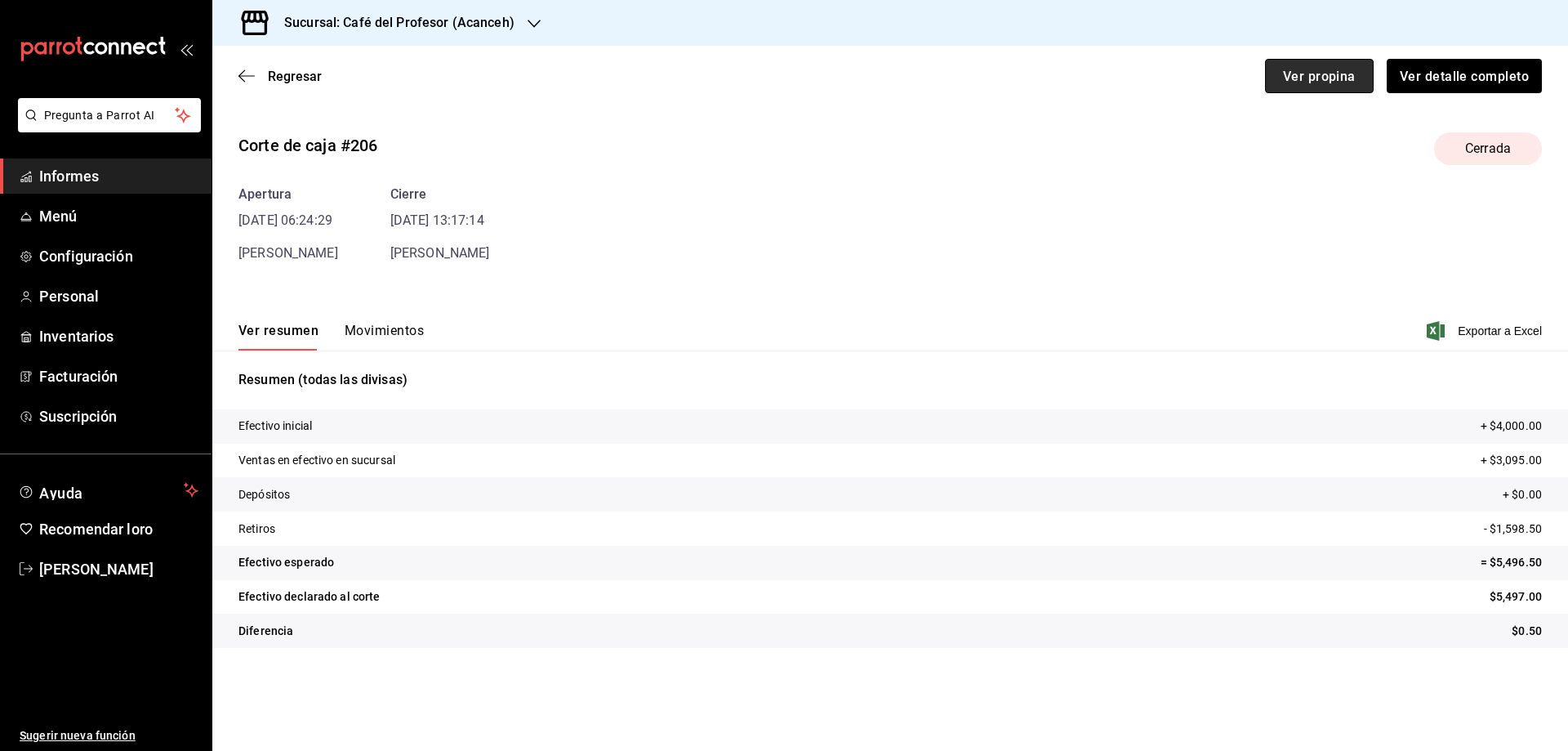
click at [1315, 86] on button "Ver propina" at bounding box center [1319, 76] width 108 height 35
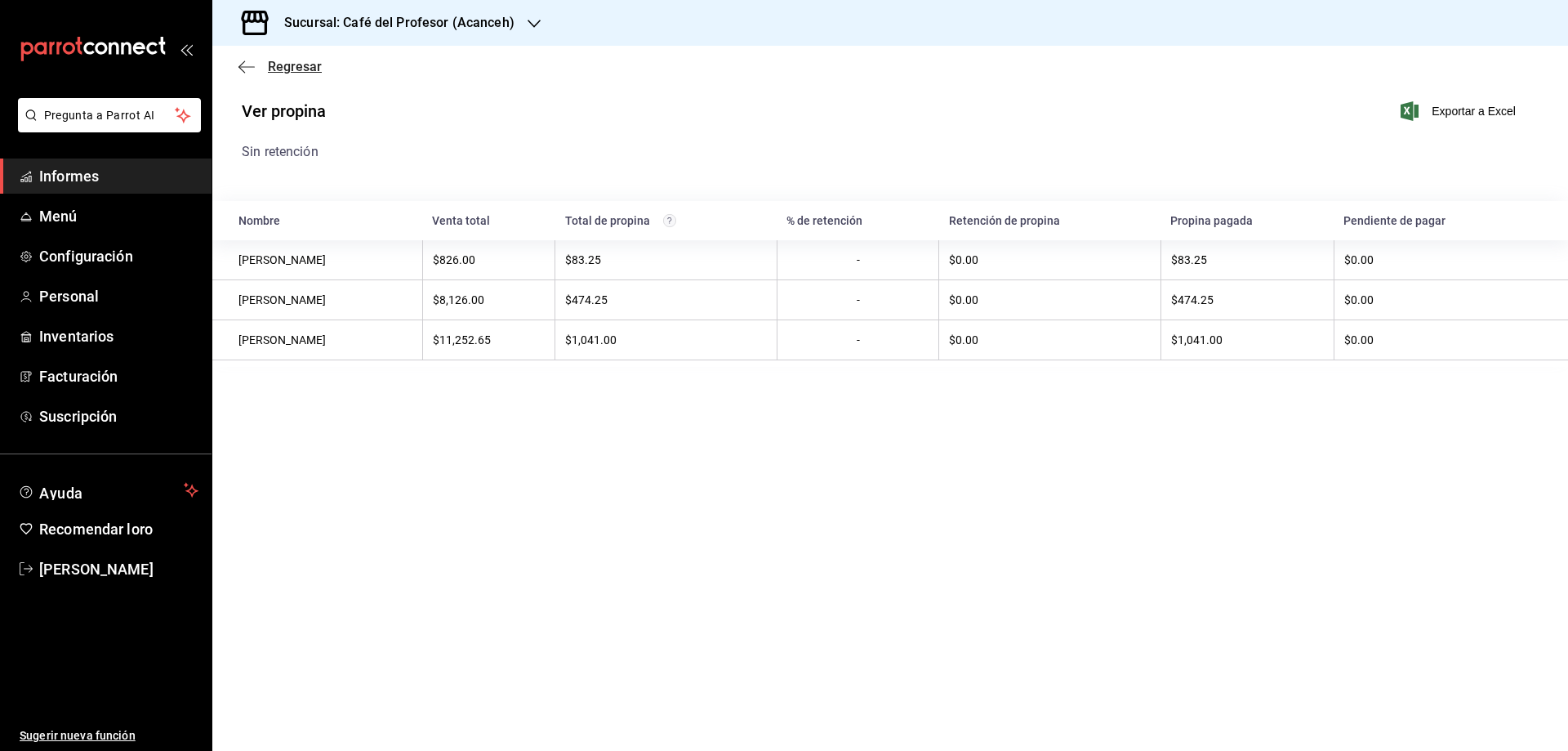
click at [293, 69] on font "Regresar" at bounding box center [295, 67] width 54 height 16
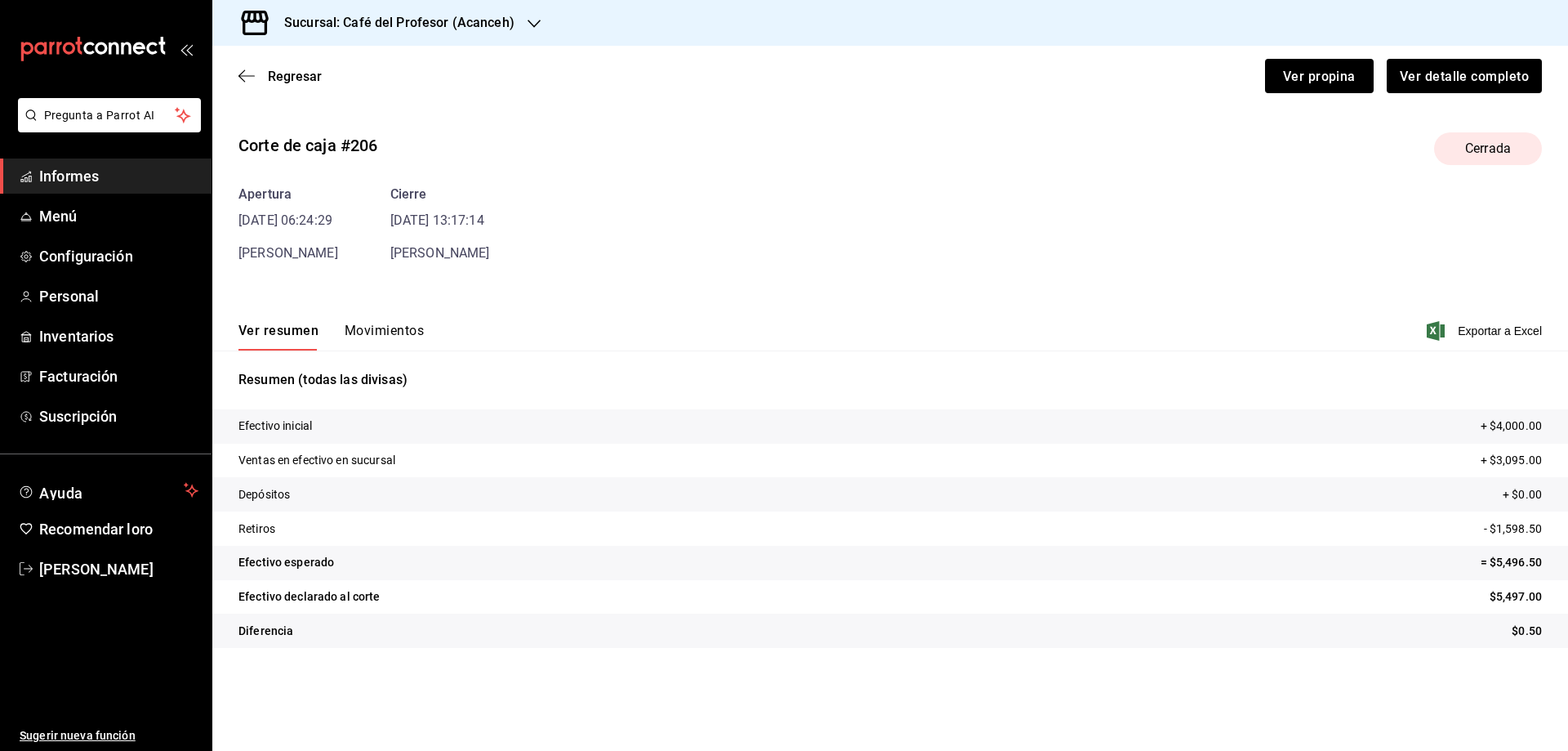
click at [381, 314] on div "Ver resumen Movimientos Exportar a Excel" at bounding box center [890, 326] width 1356 height 49
click at [393, 329] on font "Movimientos" at bounding box center [384, 331] width 79 height 16
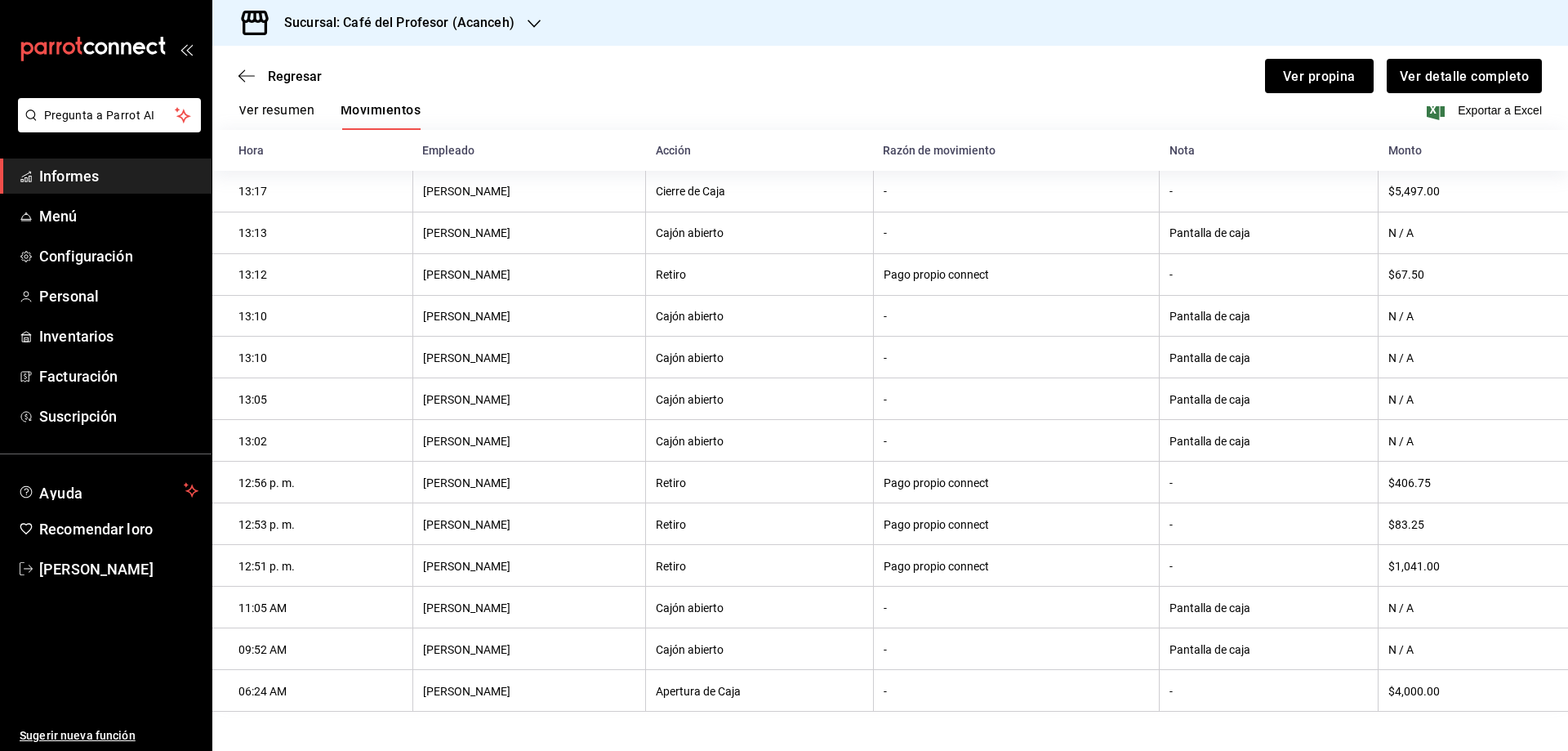
scroll to position [168, 0]
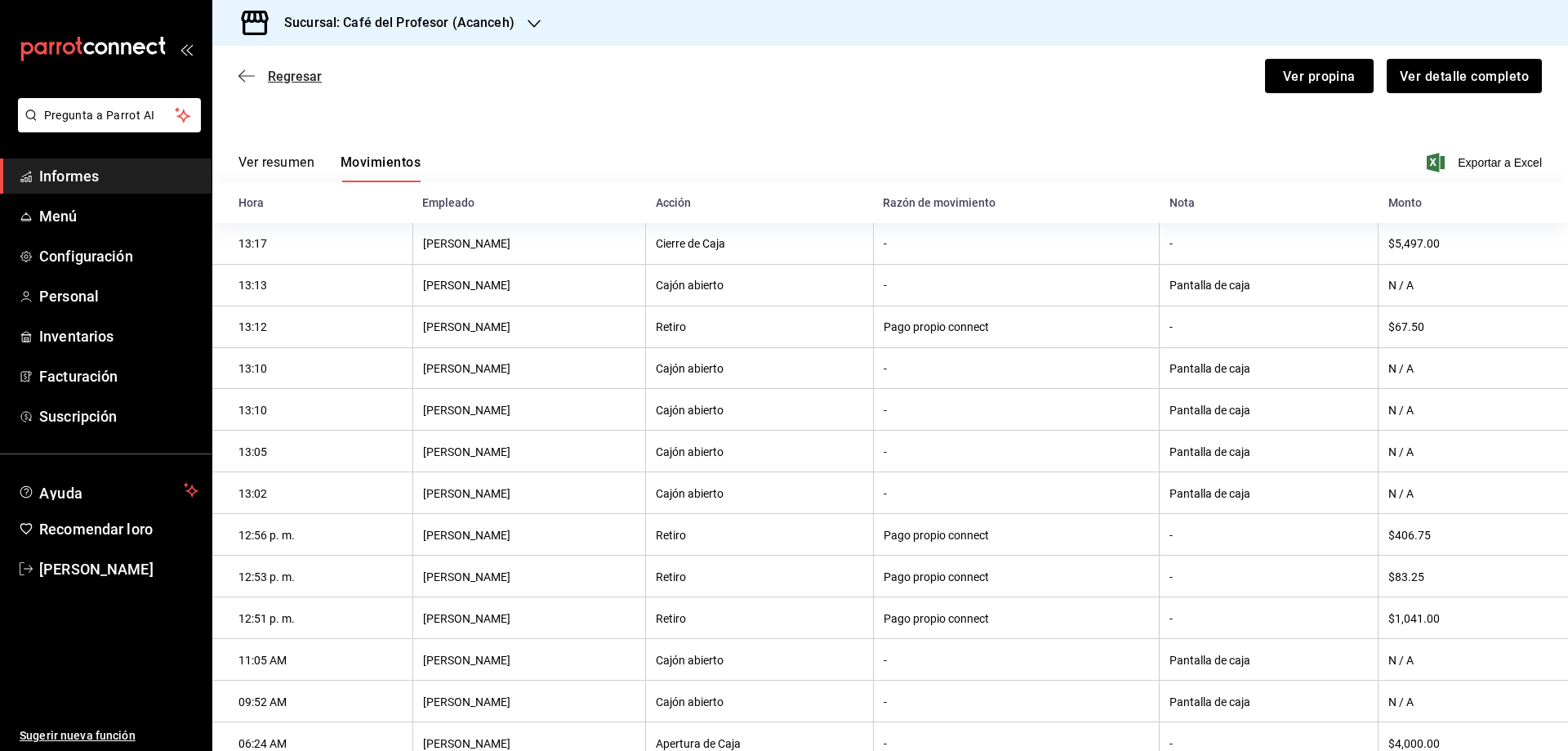
click at [278, 76] on font "Regresar" at bounding box center [295, 76] width 54 height 16
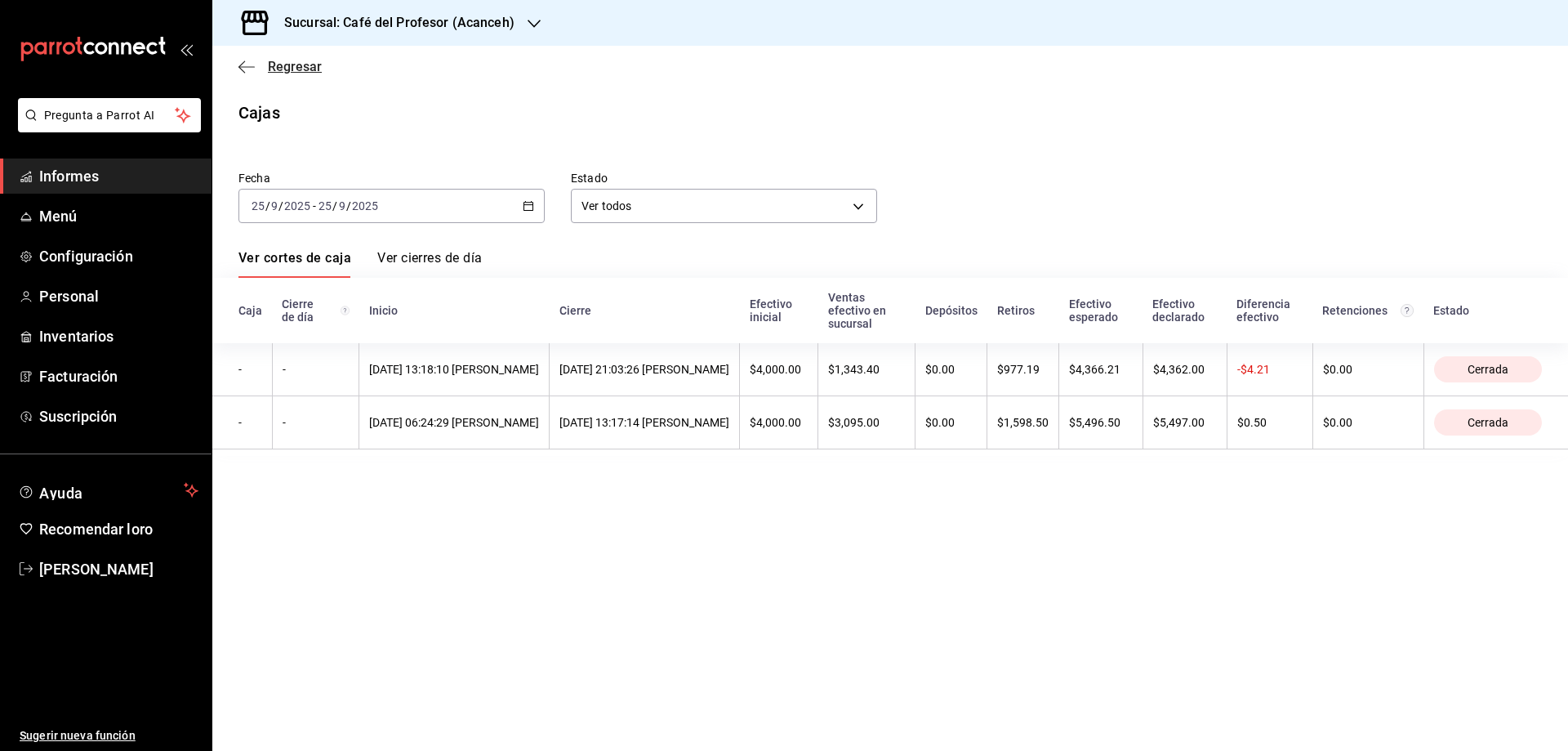
click at [299, 64] on font "Regresar" at bounding box center [295, 67] width 54 height 16
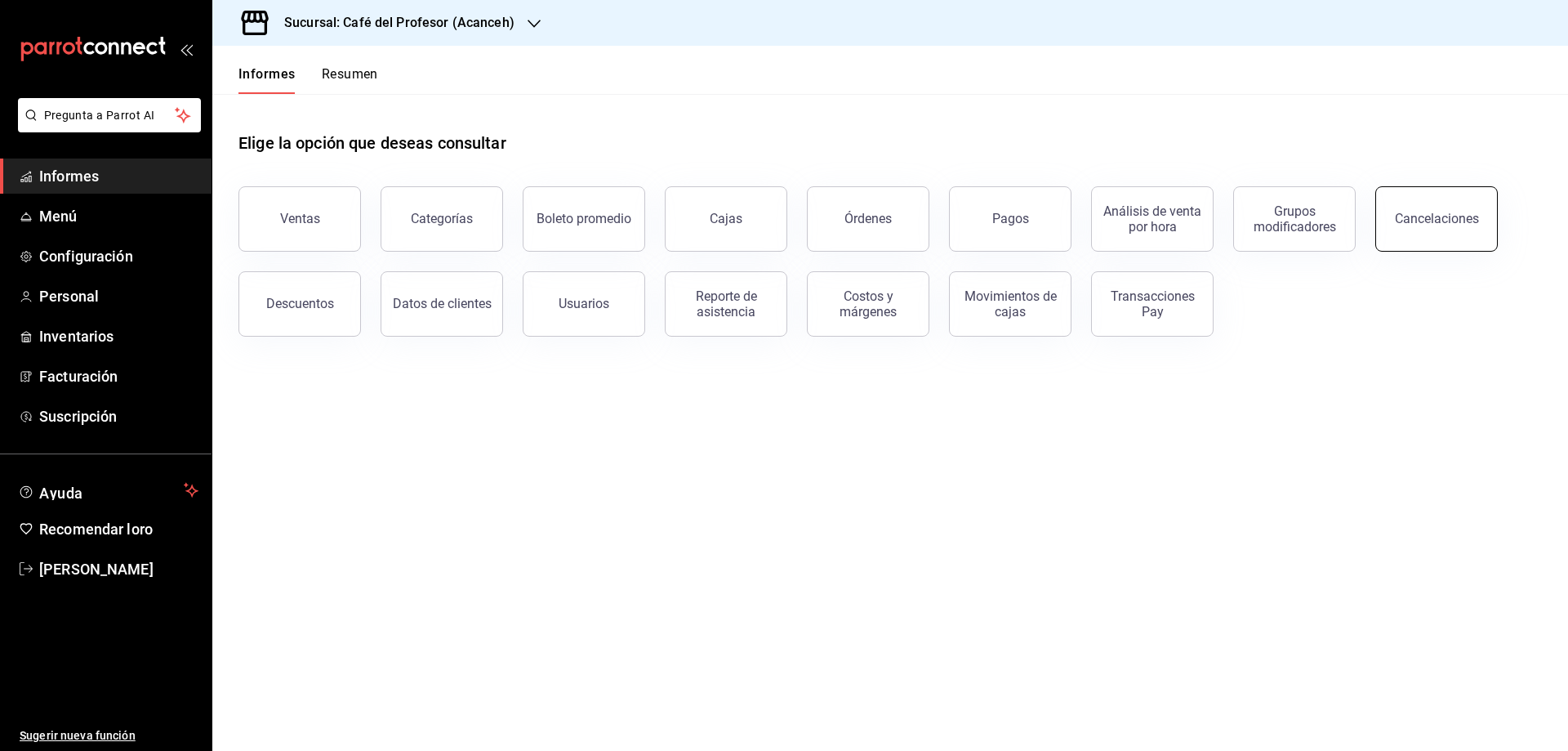
click at [1408, 223] on font "Cancelaciones" at bounding box center [1437, 219] width 84 height 16
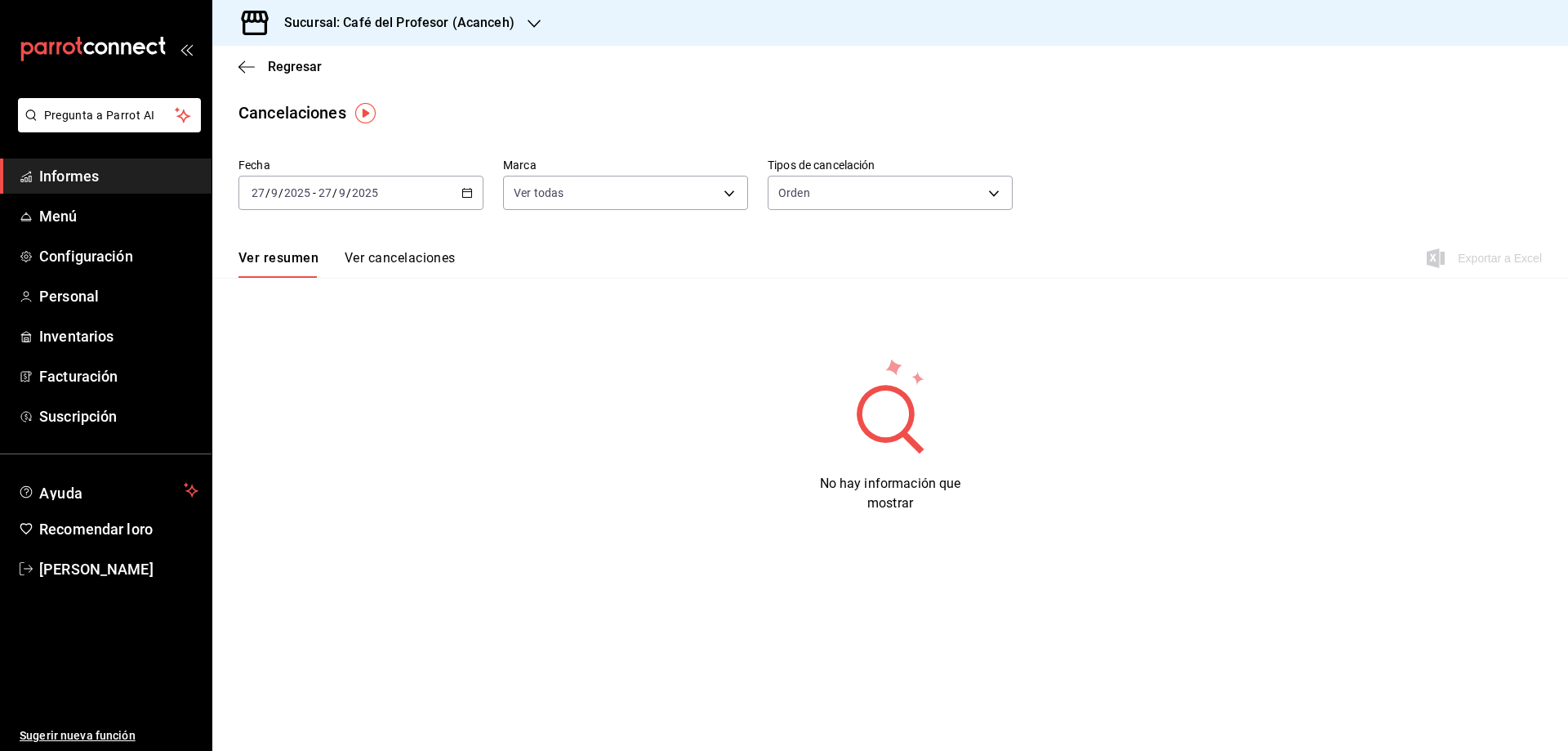
click at [468, 189] on \(Stroke\) "button" at bounding box center [467, 193] width 10 height 9
click at [294, 424] on font "Rango de fechas" at bounding box center [296, 425] width 87 height 13
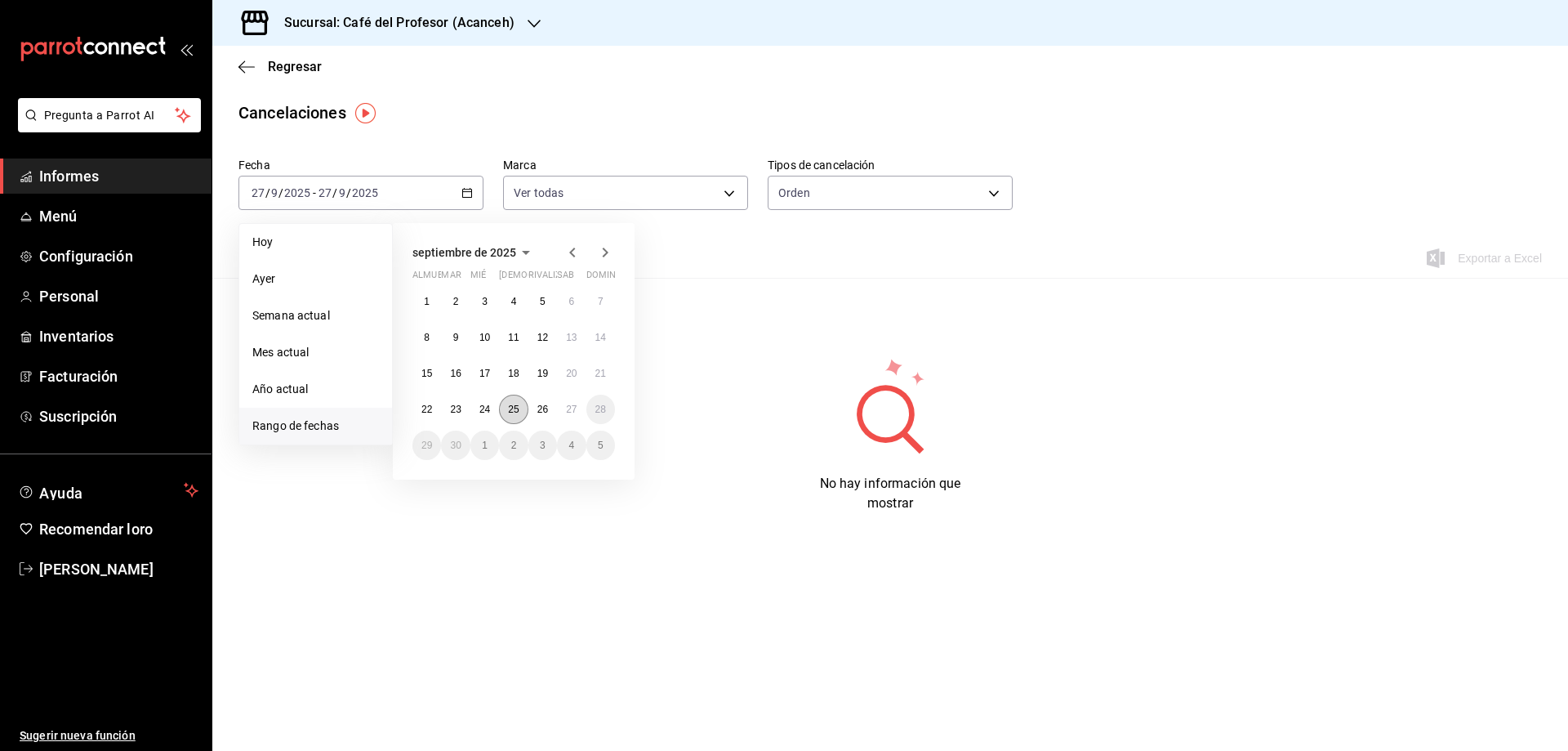
click at [518, 404] on font "25" at bounding box center [514, 409] width 10 height 11
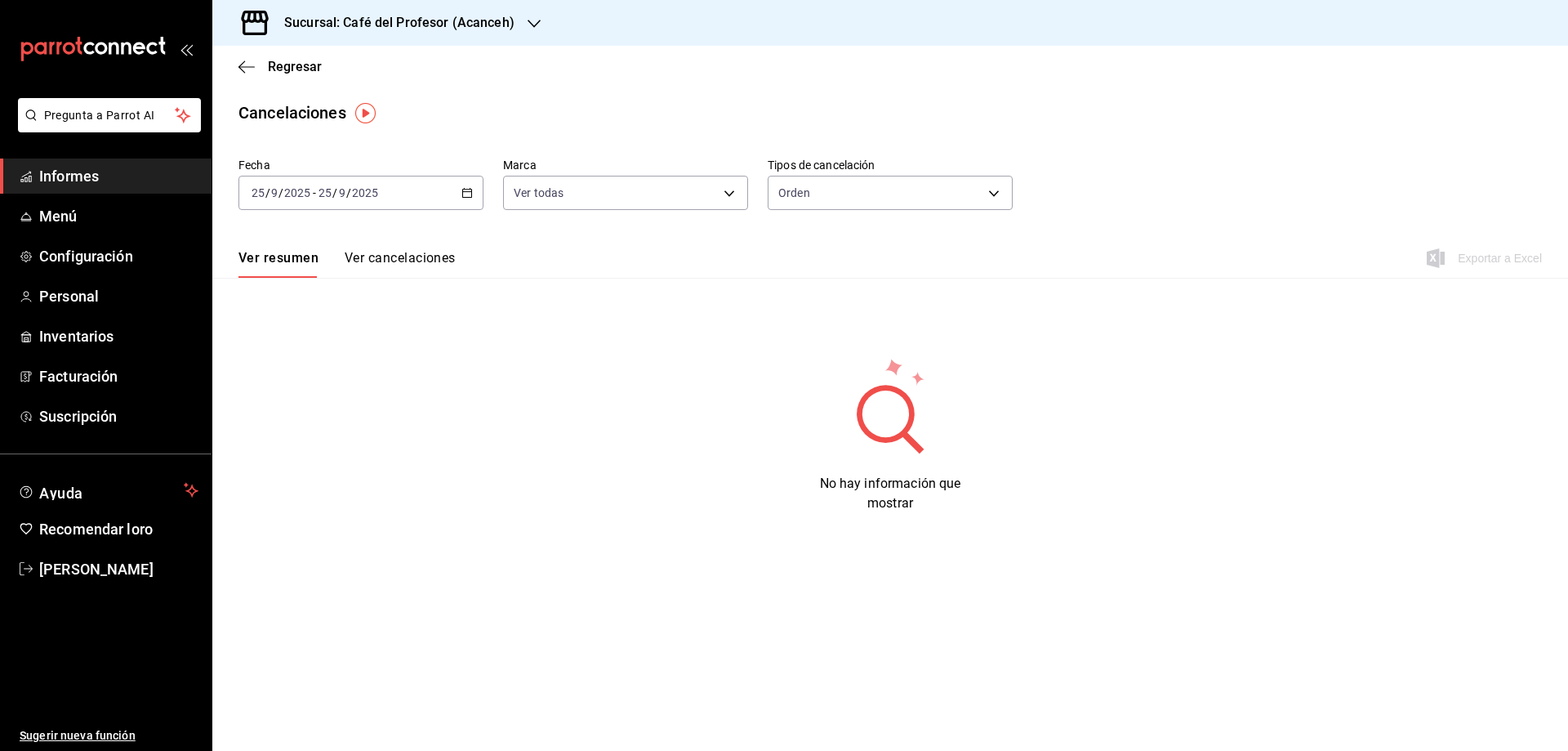
click at [418, 252] on font "Ver cancelaciones" at bounding box center [400, 258] width 111 height 16
click at [968, 193] on body "Pregunta a Parrot AI Informes Menú Configuración Personal Inventarios Facturaci…" at bounding box center [784, 375] width 1568 height 751
click at [810, 272] on font "Artículo" at bounding box center [802, 272] width 40 height 13
type input "ORDER_ITEM"
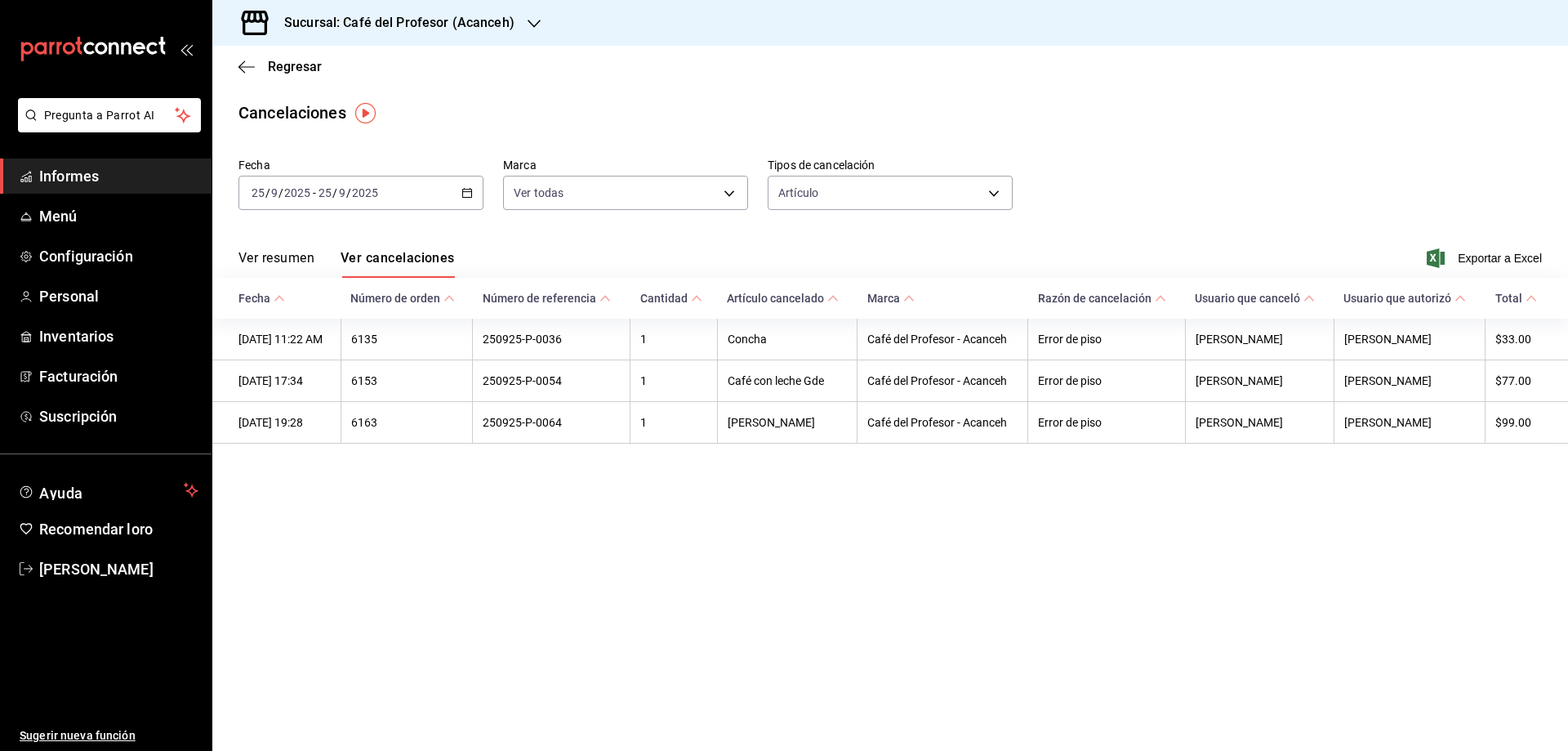
click at [1207, 478] on main "Regresar Cancelaciones Fecha [DATE] [DATE] - [DATE] [DATE] Marca Ver todas [obj…" at bounding box center [890, 399] width 1356 height 705
click at [292, 62] on font "Regresar" at bounding box center [295, 67] width 54 height 16
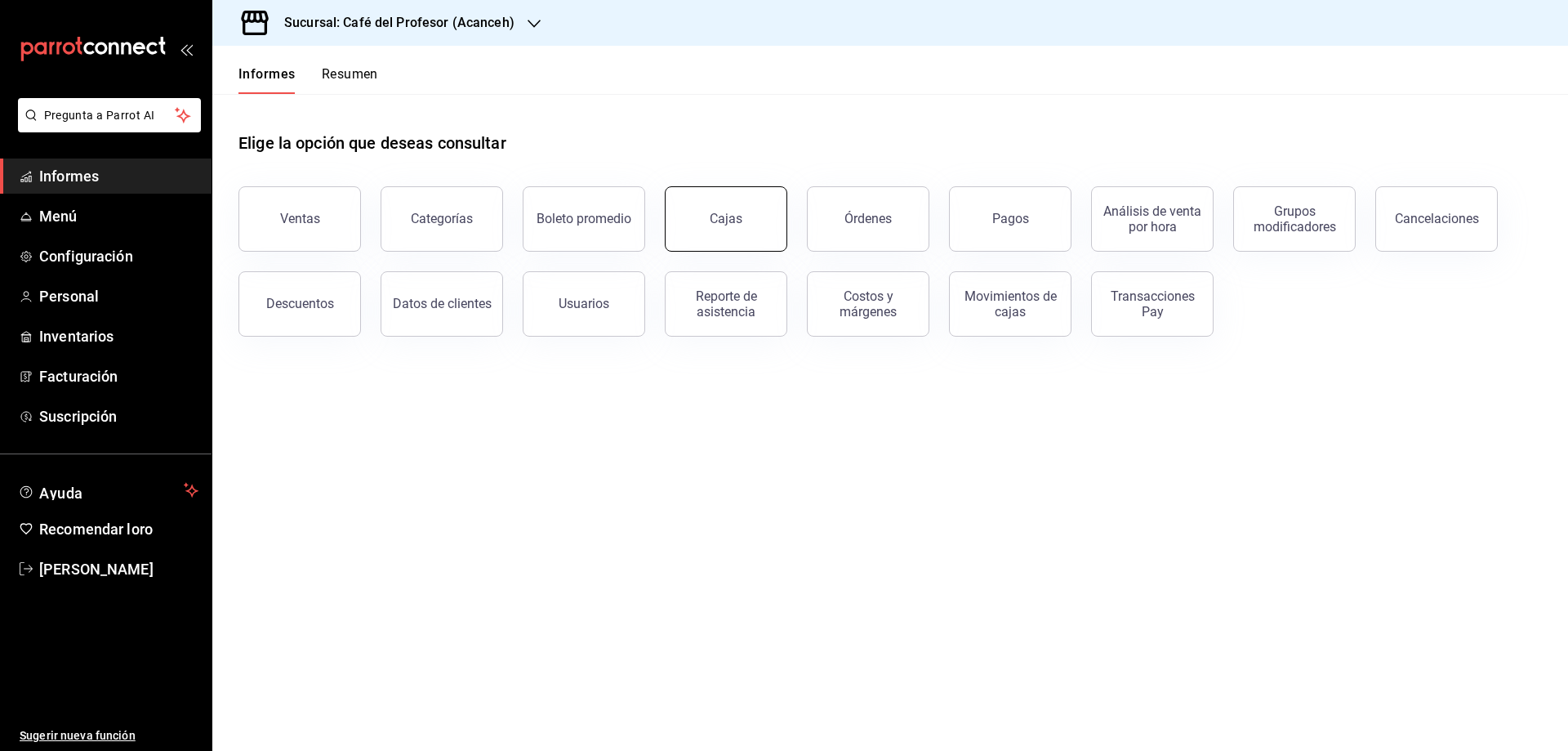
click at [750, 218] on link "Cajas" at bounding box center [725, 219] width 122 height 65
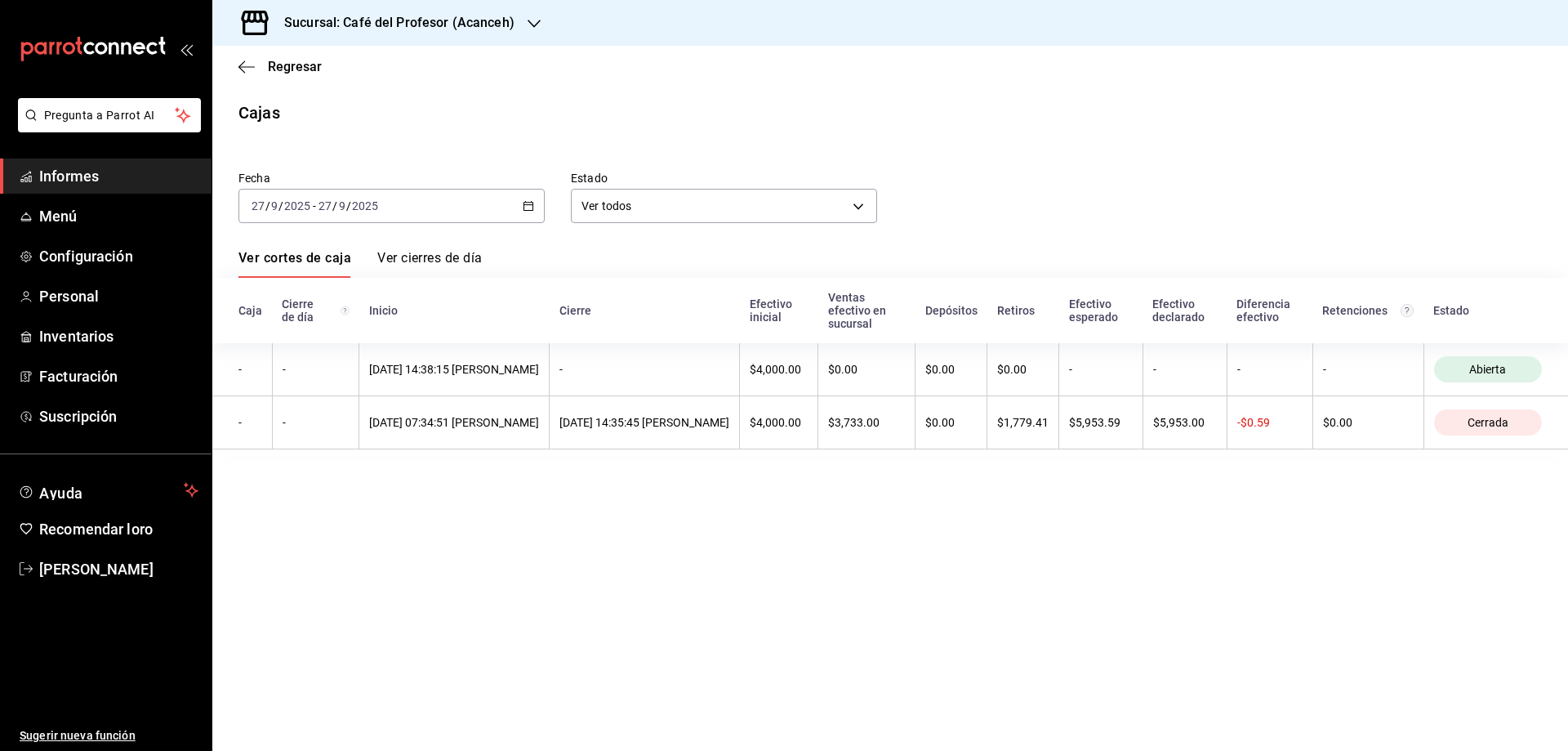
click at [521, 208] on div "[DATE] [DATE] - [DATE] [DATE]" at bounding box center [391, 206] width 306 height 35
click at [516, 21] on div "Sucursal: Café del Profesor (Acanceh)" at bounding box center [386, 23] width 322 height 46
click at [485, 155] on div at bounding box center [784, 375] width 1568 height 751
click at [528, 208] on icon "button" at bounding box center [528, 206] width 11 height 11
click at [524, 207] on \(Stroke\) "button" at bounding box center [528, 207] width 10 height 9
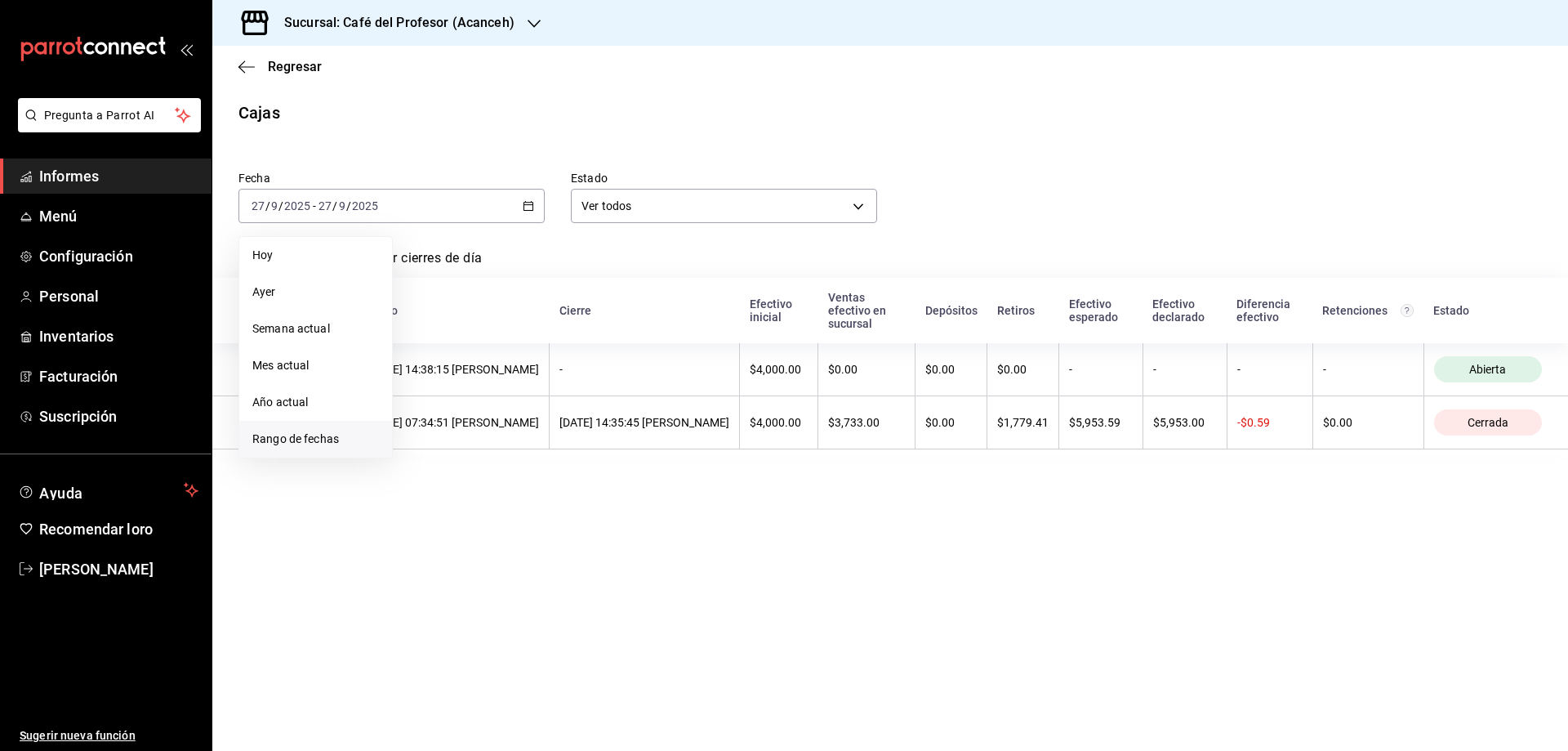
click at [288, 446] on span "Rango de fechas" at bounding box center [316, 439] width 127 height 17
click at [518, 417] on font "25" at bounding box center [514, 422] width 10 height 11
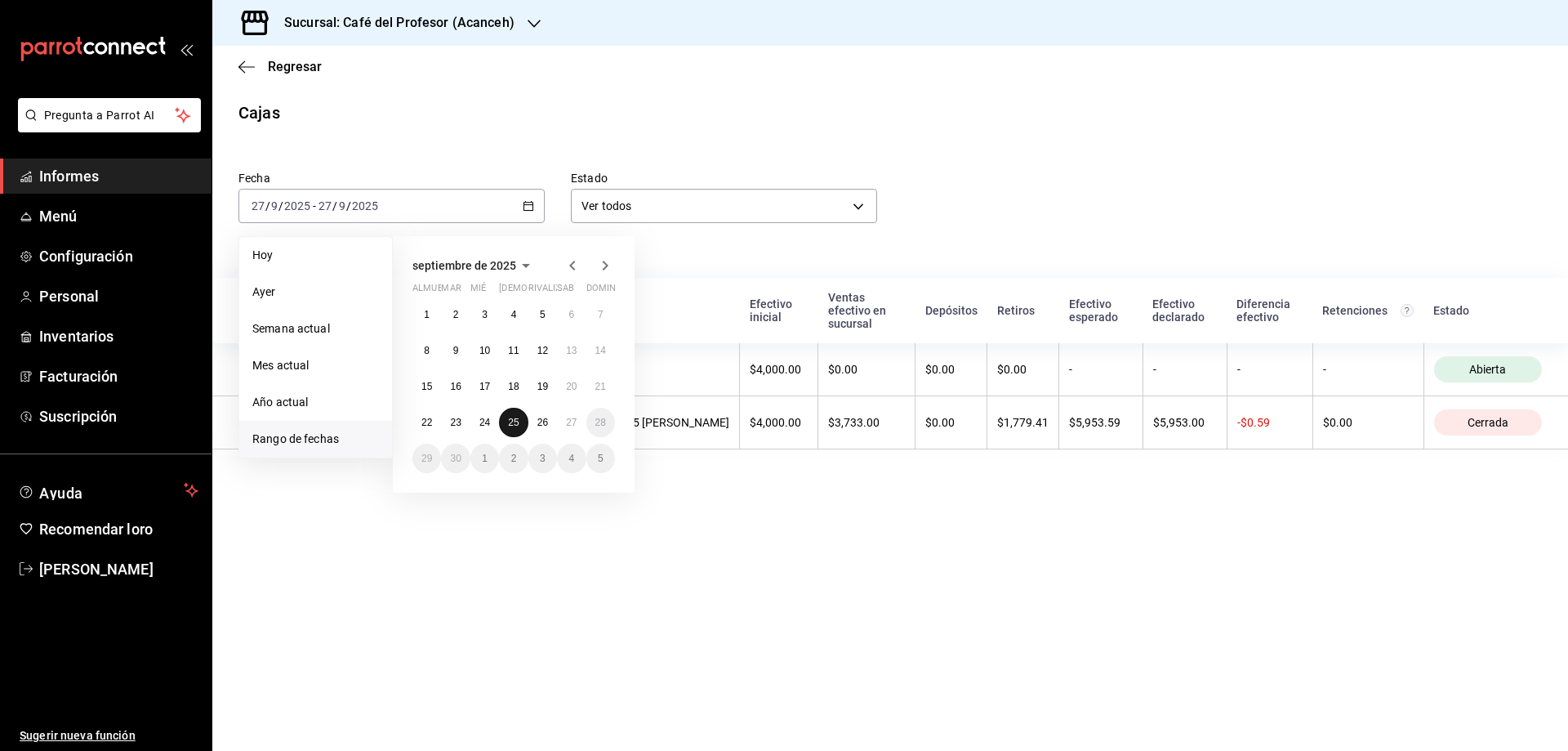
click at [518, 417] on font "25" at bounding box center [514, 422] width 10 height 11
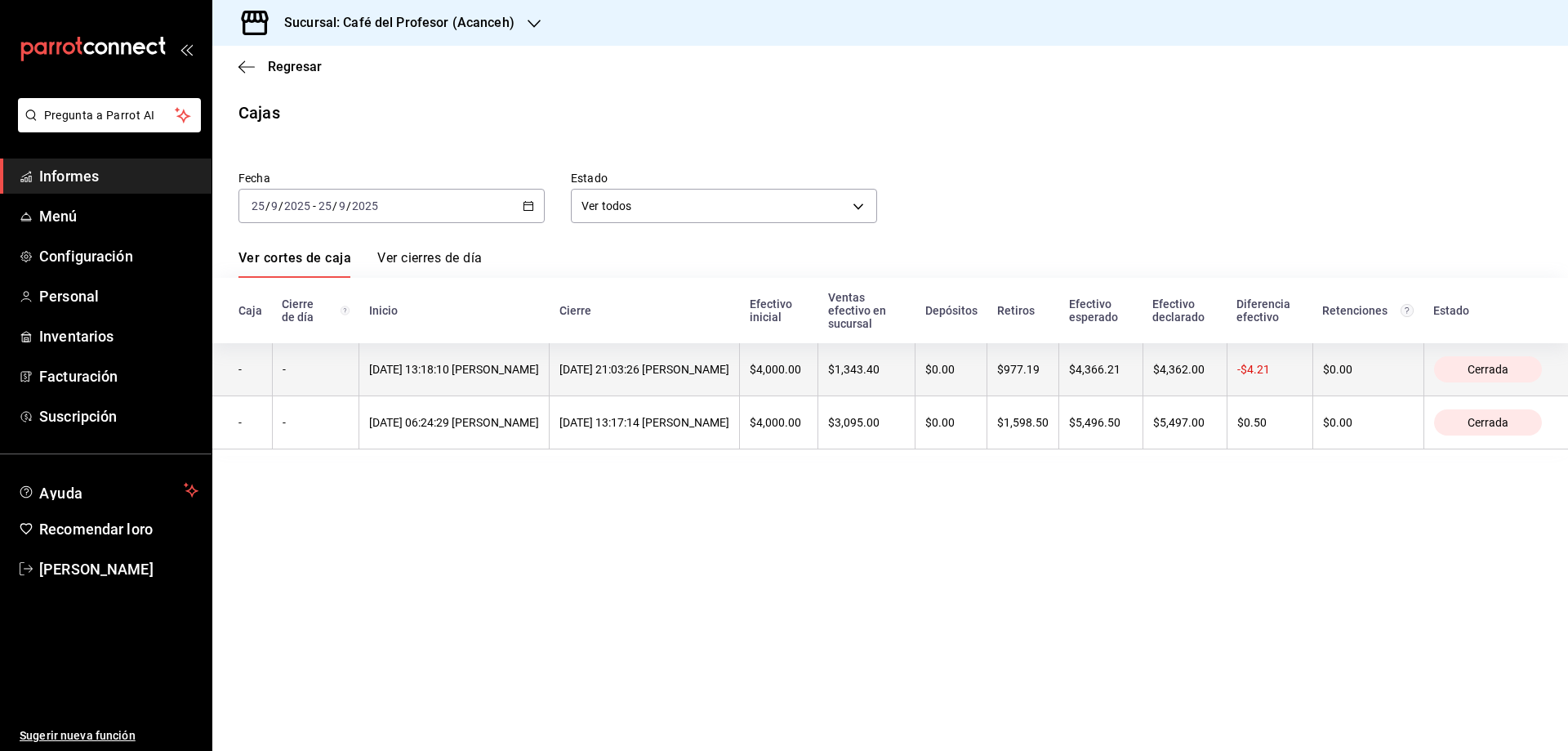
click at [670, 374] on font "[DATE] 21:03:26 [PERSON_NAME]" at bounding box center [645, 369] width 170 height 13
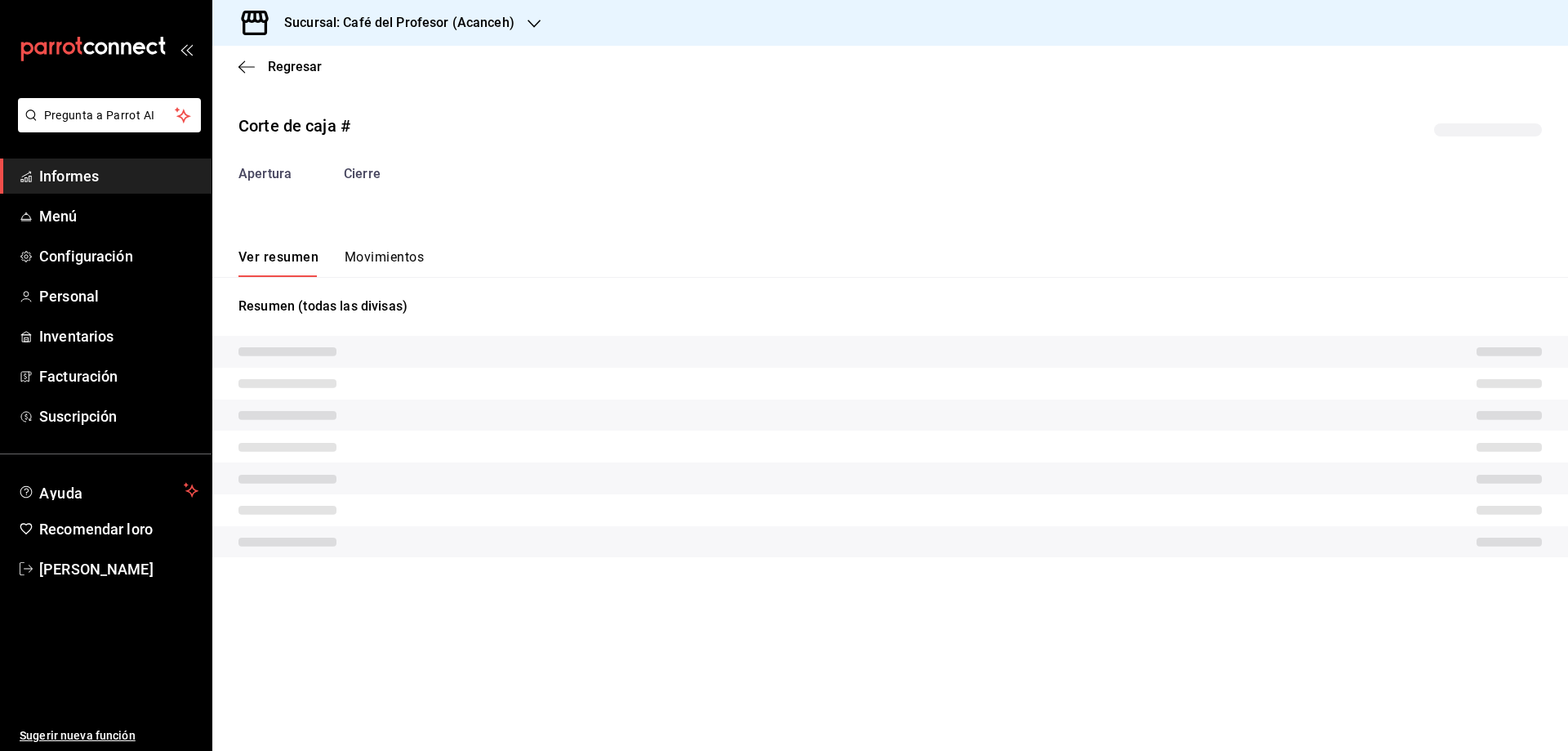
click at [670, 374] on tr at bounding box center [890, 384] width 1356 height 32
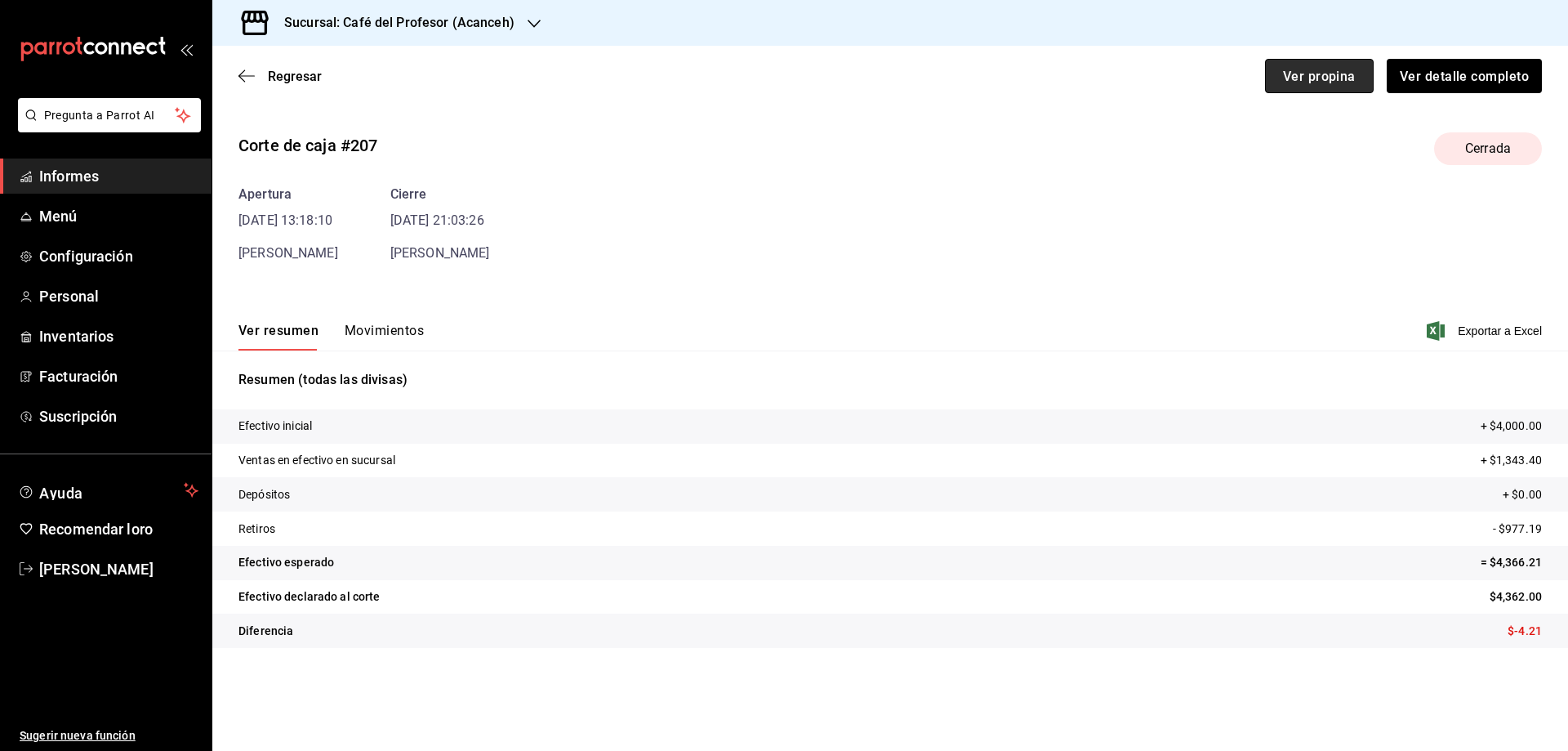
click at [1345, 75] on font "Ver propina" at bounding box center [1320, 76] width 73 height 16
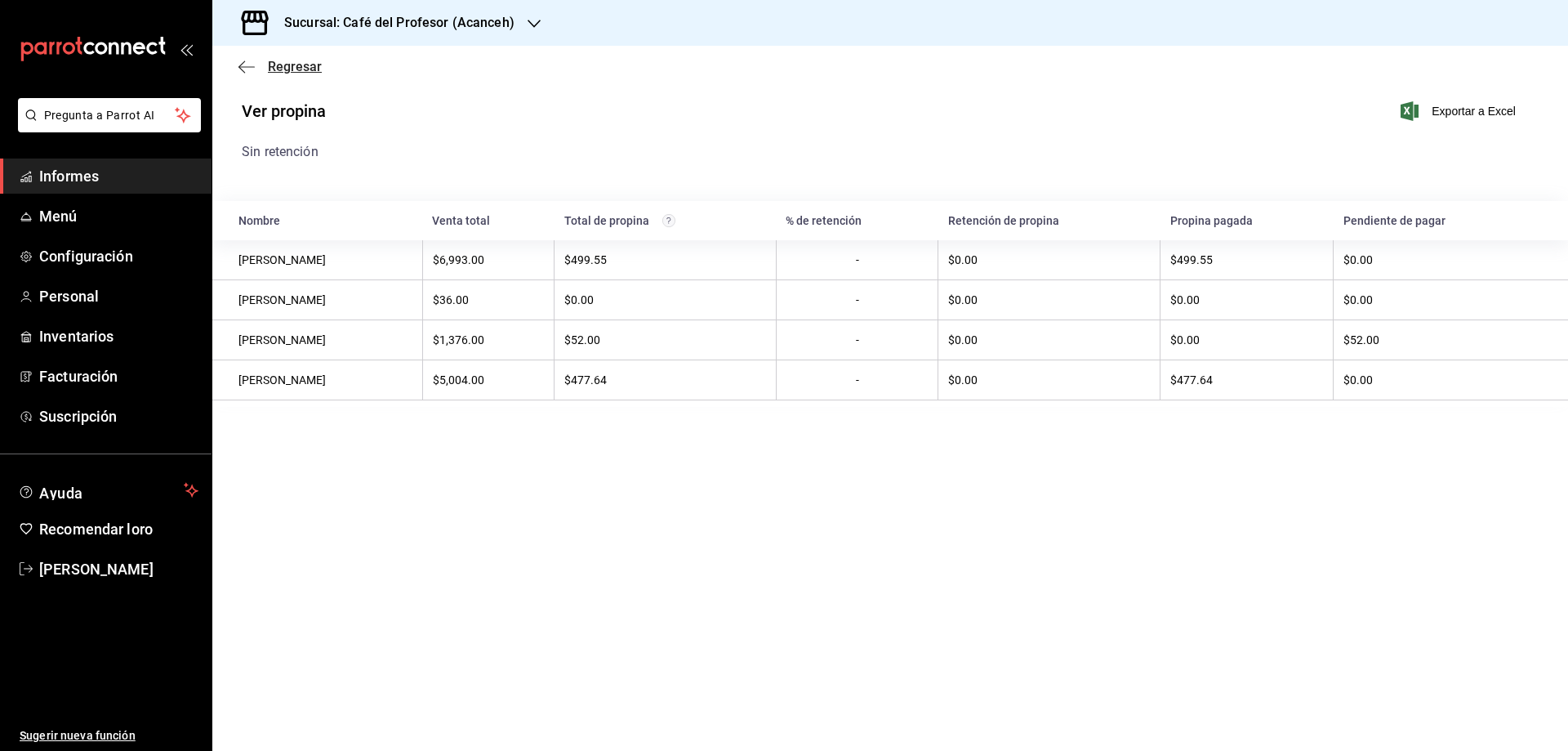
click at [306, 70] on font "Regresar" at bounding box center [295, 67] width 54 height 16
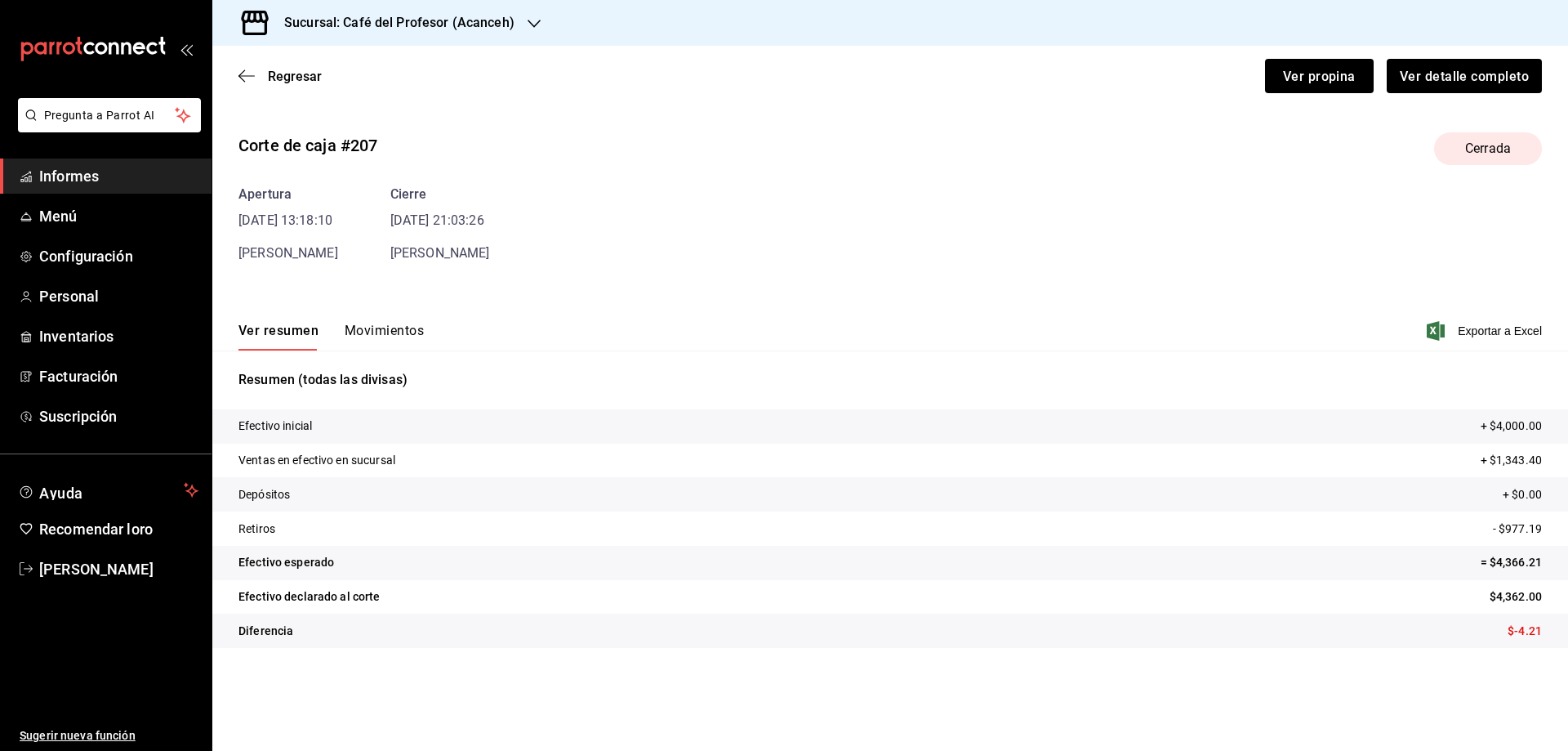
click at [415, 335] on font "Movimientos" at bounding box center [384, 331] width 79 height 16
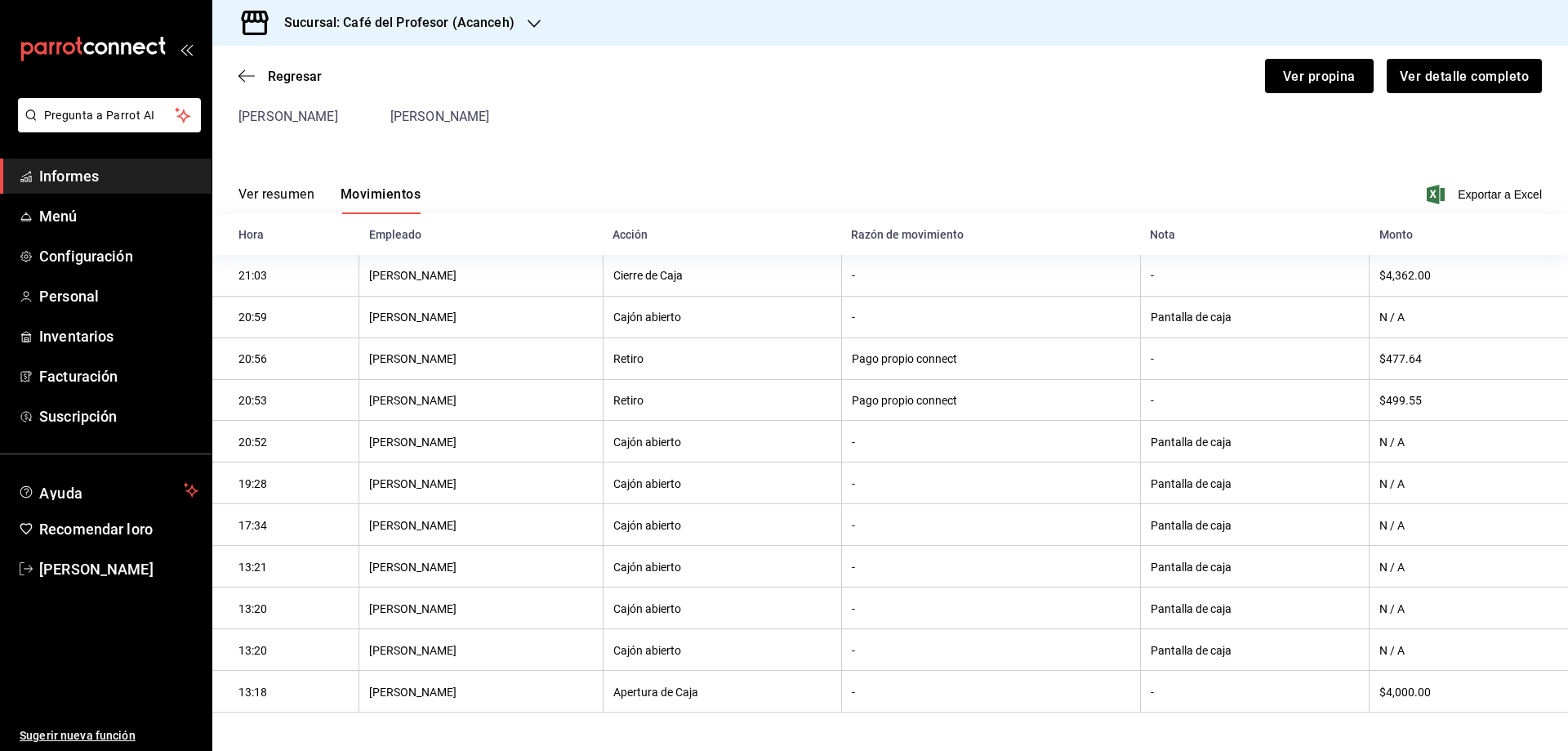
scroll to position [140, 0]
click at [290, 73] on font "Regresar" at bounding box center [295, 76] width 54 height 16
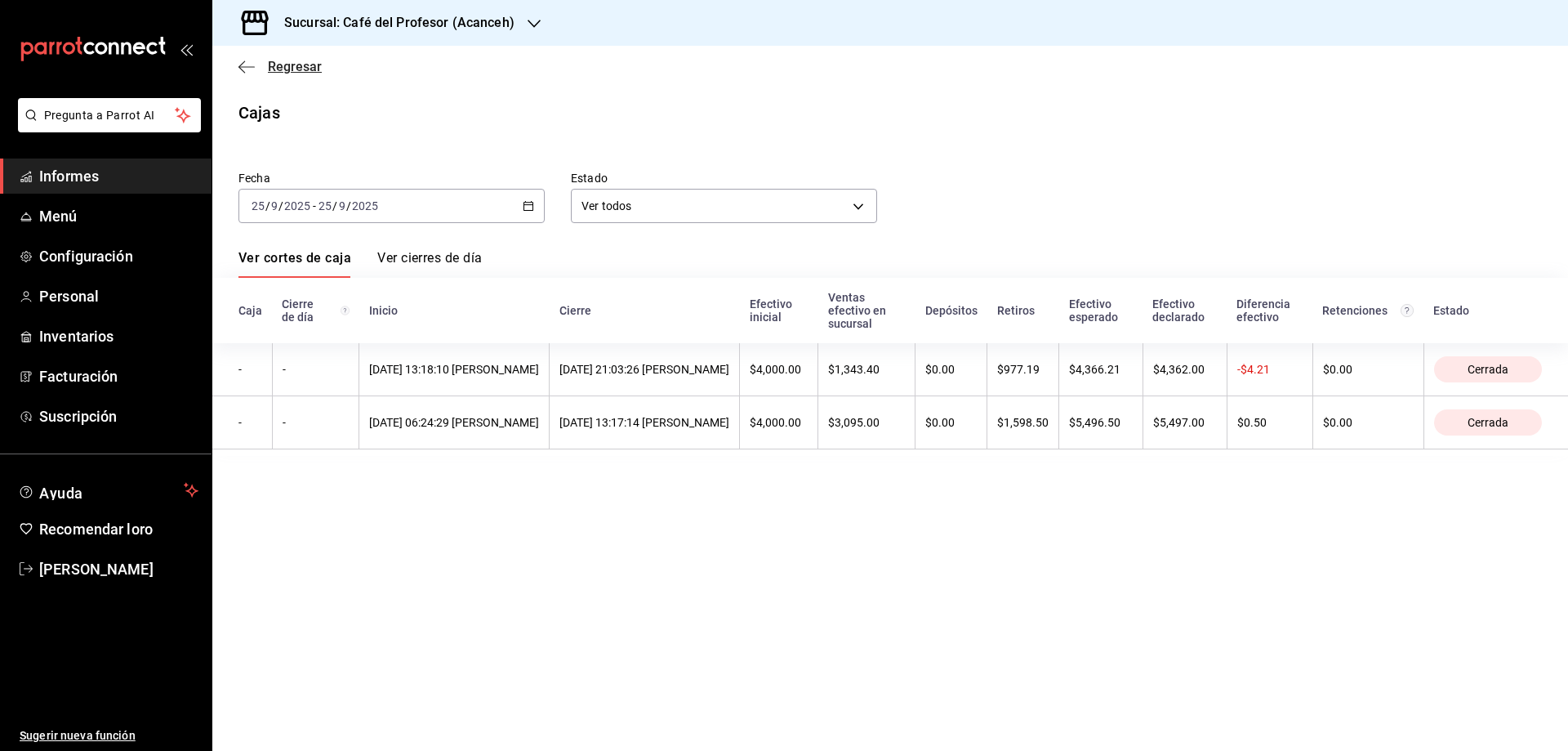
click at [290, 65] on font "Regresar" at bounding box center [295, 67] width 54 height 16
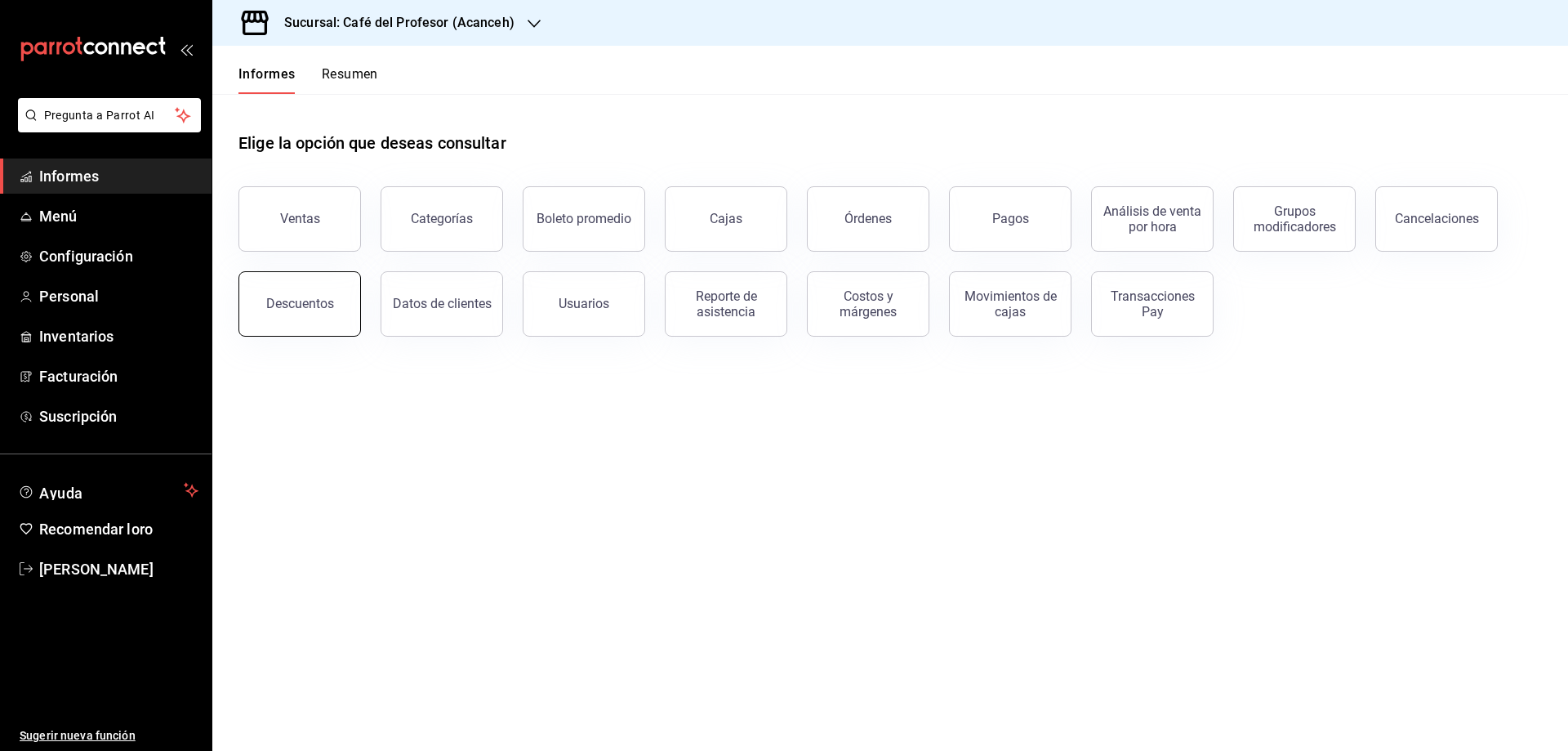
click at [284, 315] on button "Descuentos" at bounding box center [299, 304] width 122 height 65
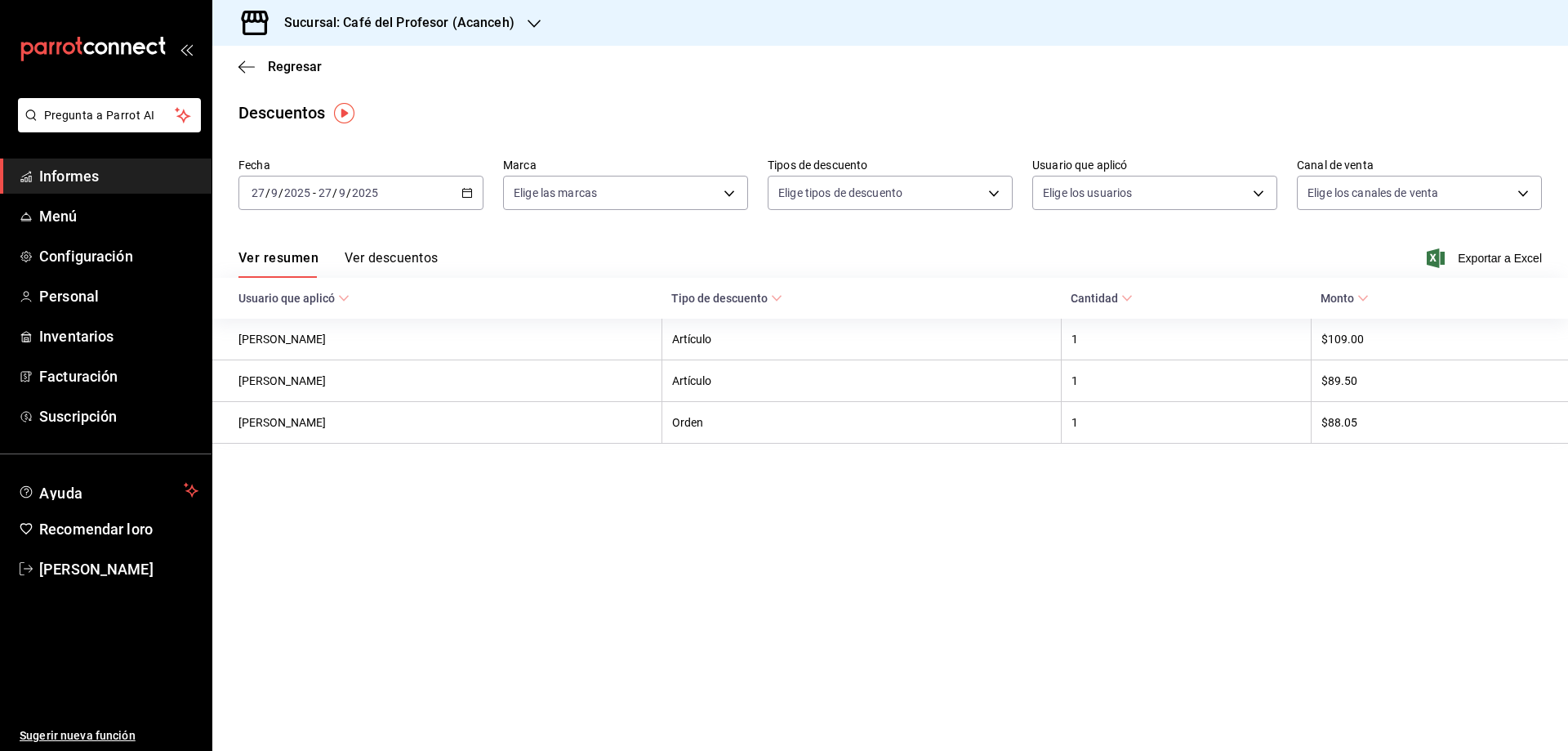
click at [393, 257] on font "Ver descuentos" at bounding box center [390, 258] width 93 height 16
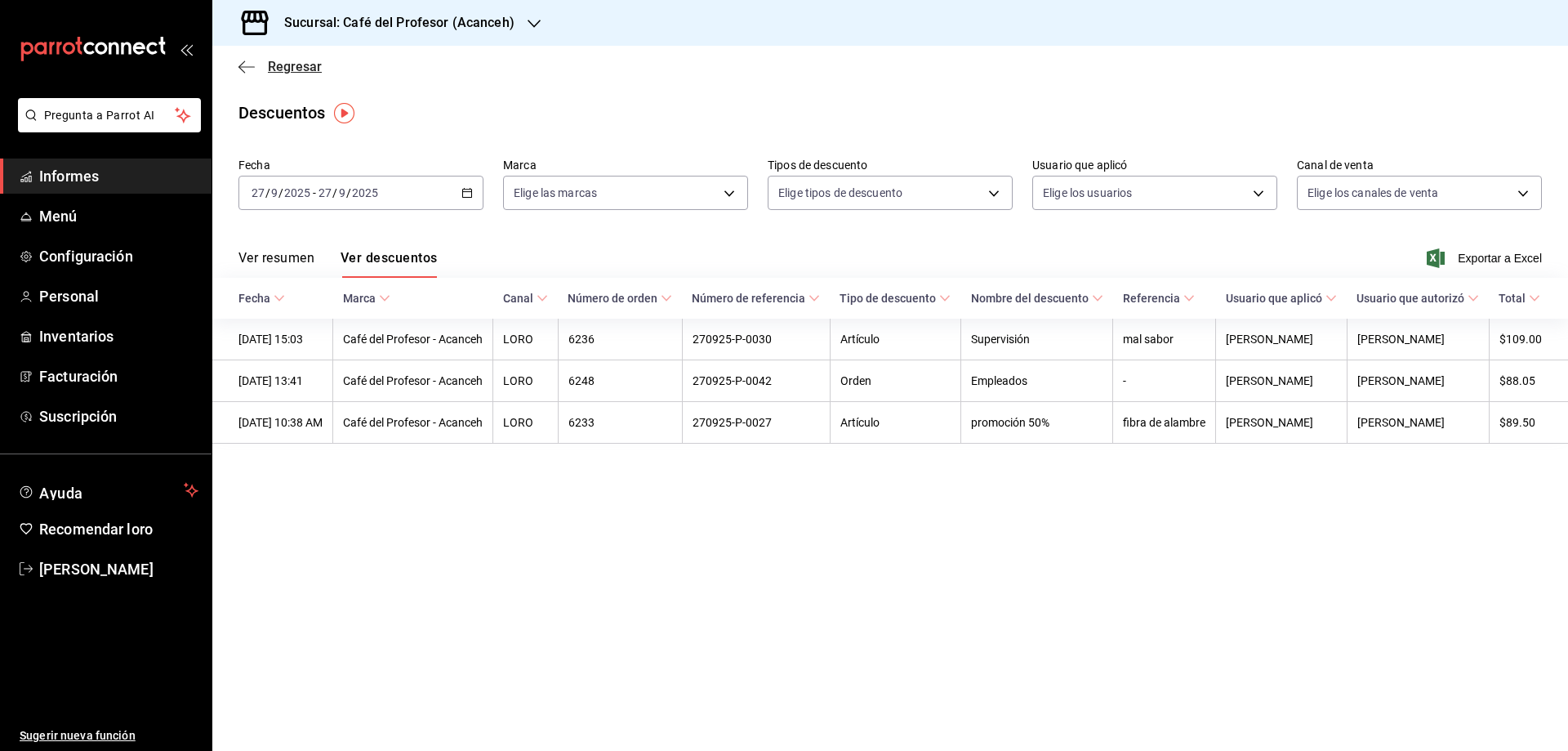
click at [289, 67] on font "Regresar" at bounding box center [295, 67] width 54 height 16
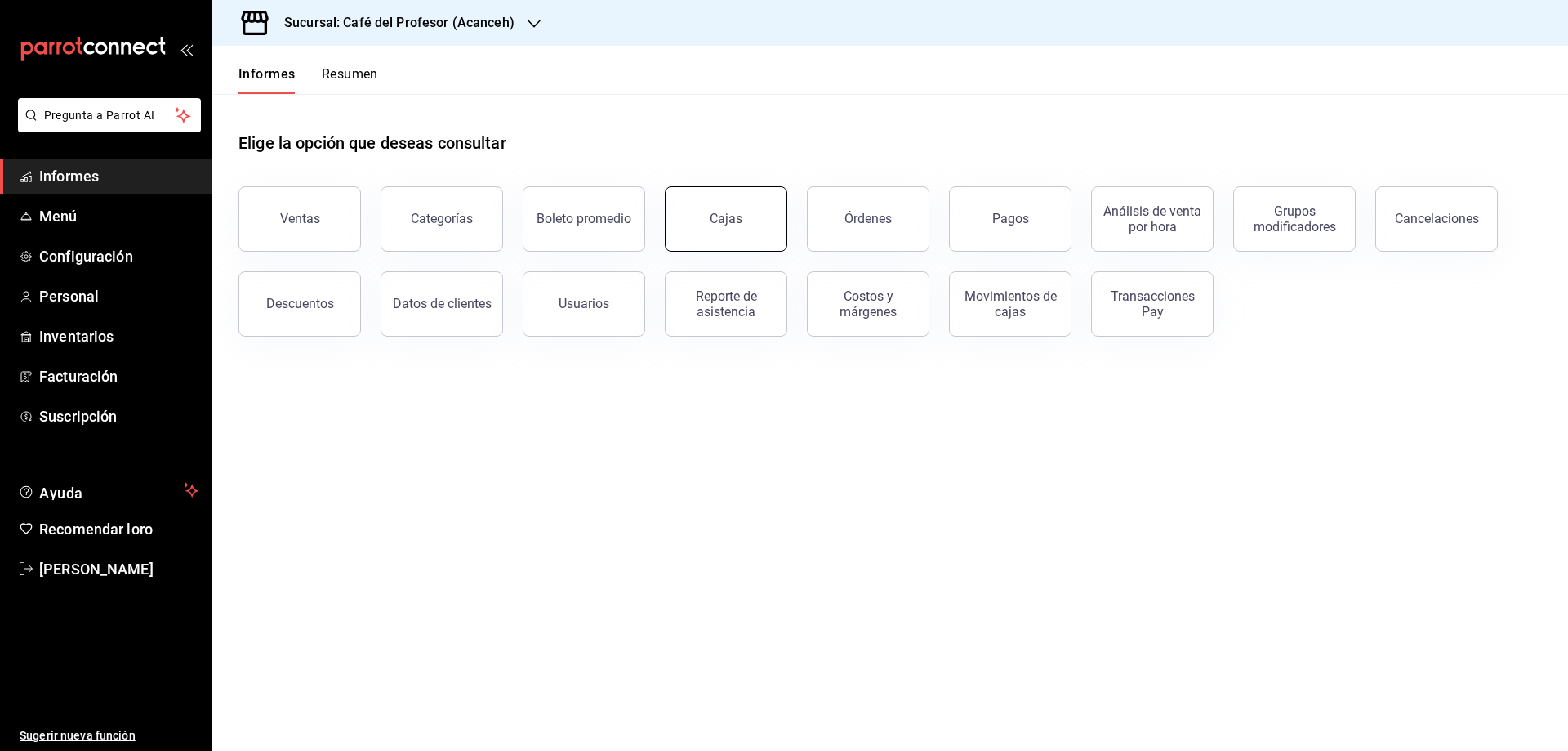
click at [697, 230] on link "Cajas" at bounding box center [725, 219] width 122 height 65
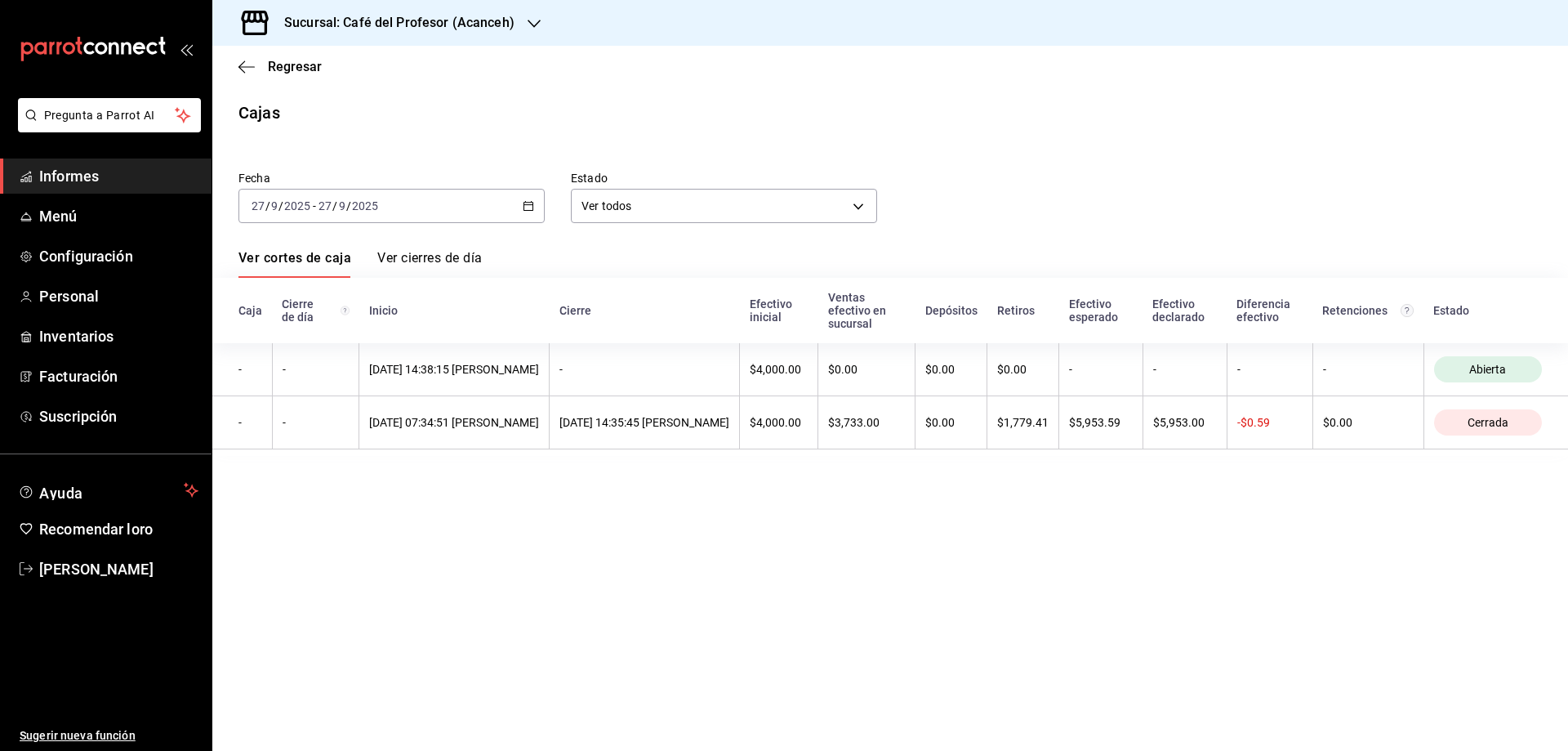
click at [522, 202] on div "[DATE] [DATE] - [DATE] [DATE]" at bounding box center [391, 206] width 306 height 35
click at [285, 436] on font "Rango de fechas" at bounding box center [296, 438] width 87 height 13
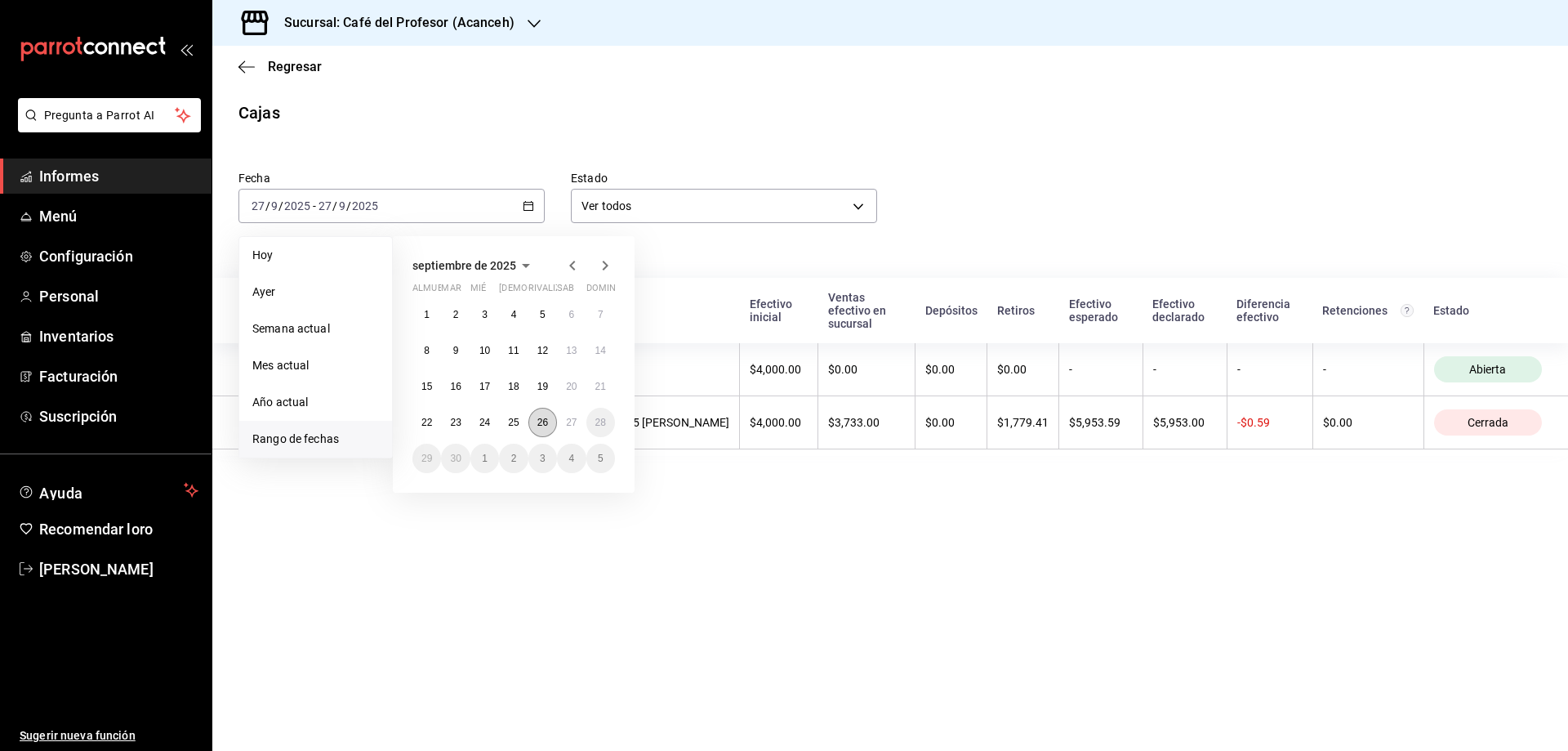
click at [545, 420] on font "26" at bounding box center [542, 422] width 10 height 11
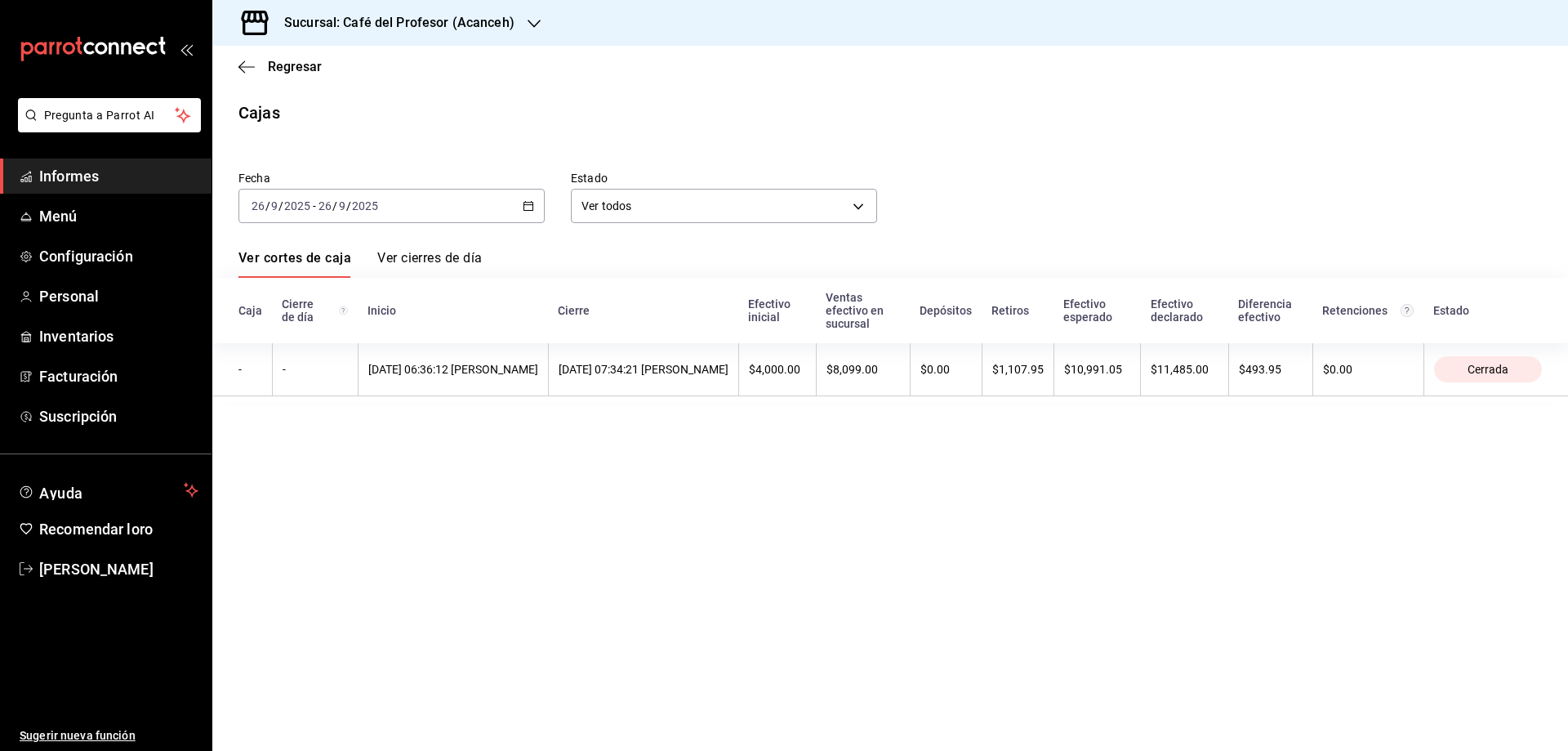
click at [398, 255] on font "Ver cierres de día" at bounding box center [430, 258] width 104 height 16
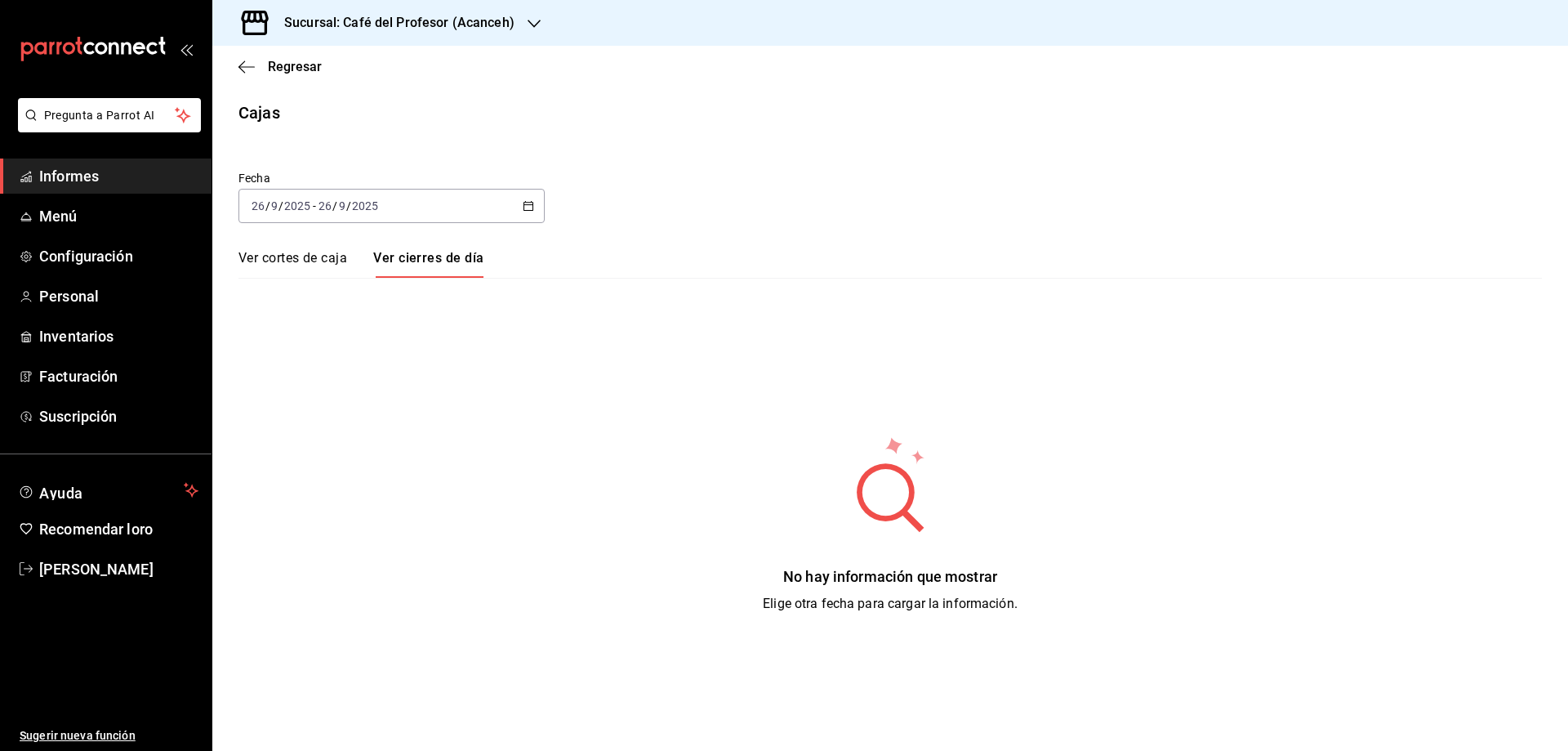
click at [278, 255] on font "Ver cortes de caja" at bounding box center [292, 258] width 108 height 16
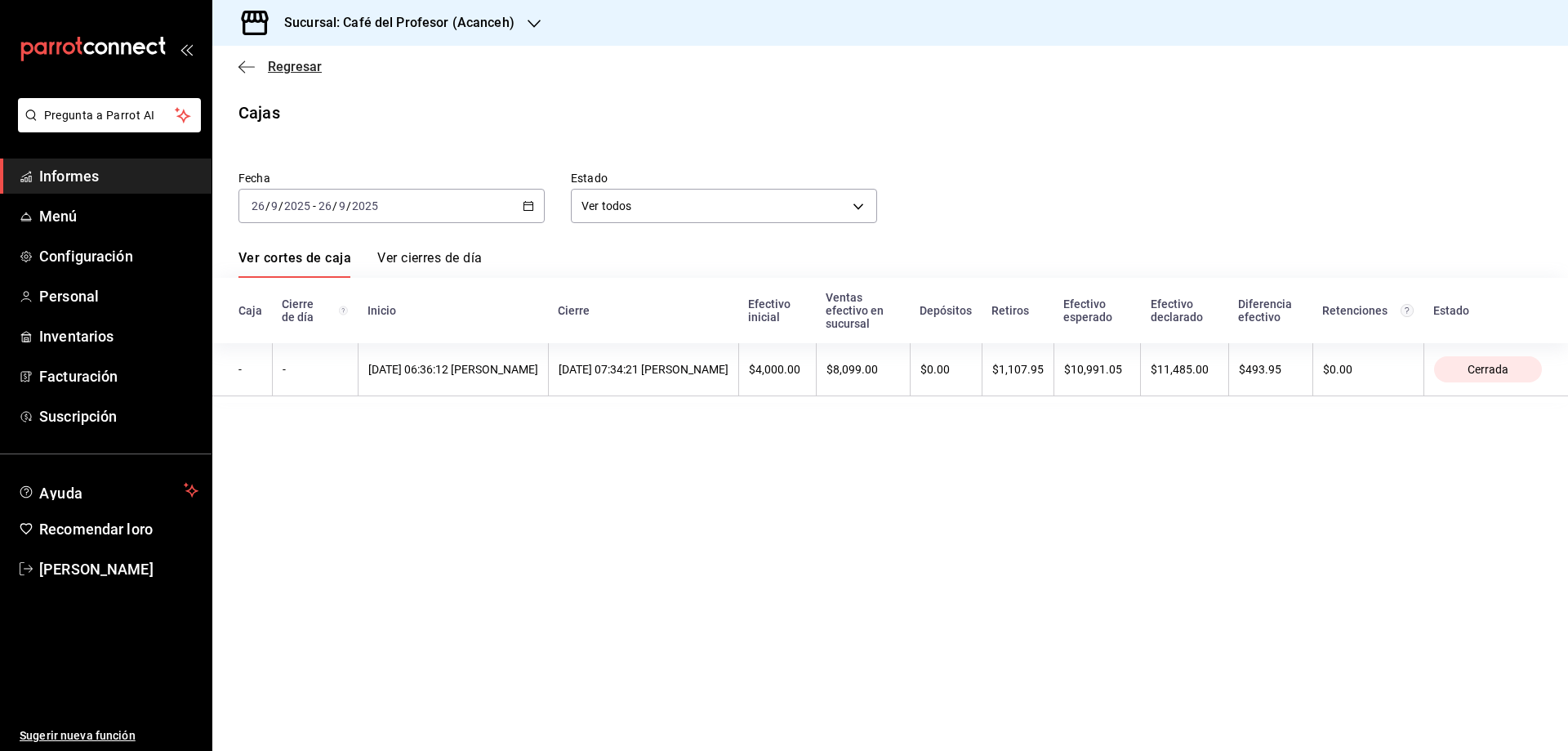
click at [316, 68] on font "Regresar" at bounding box center [295, 67] width 54 height 16
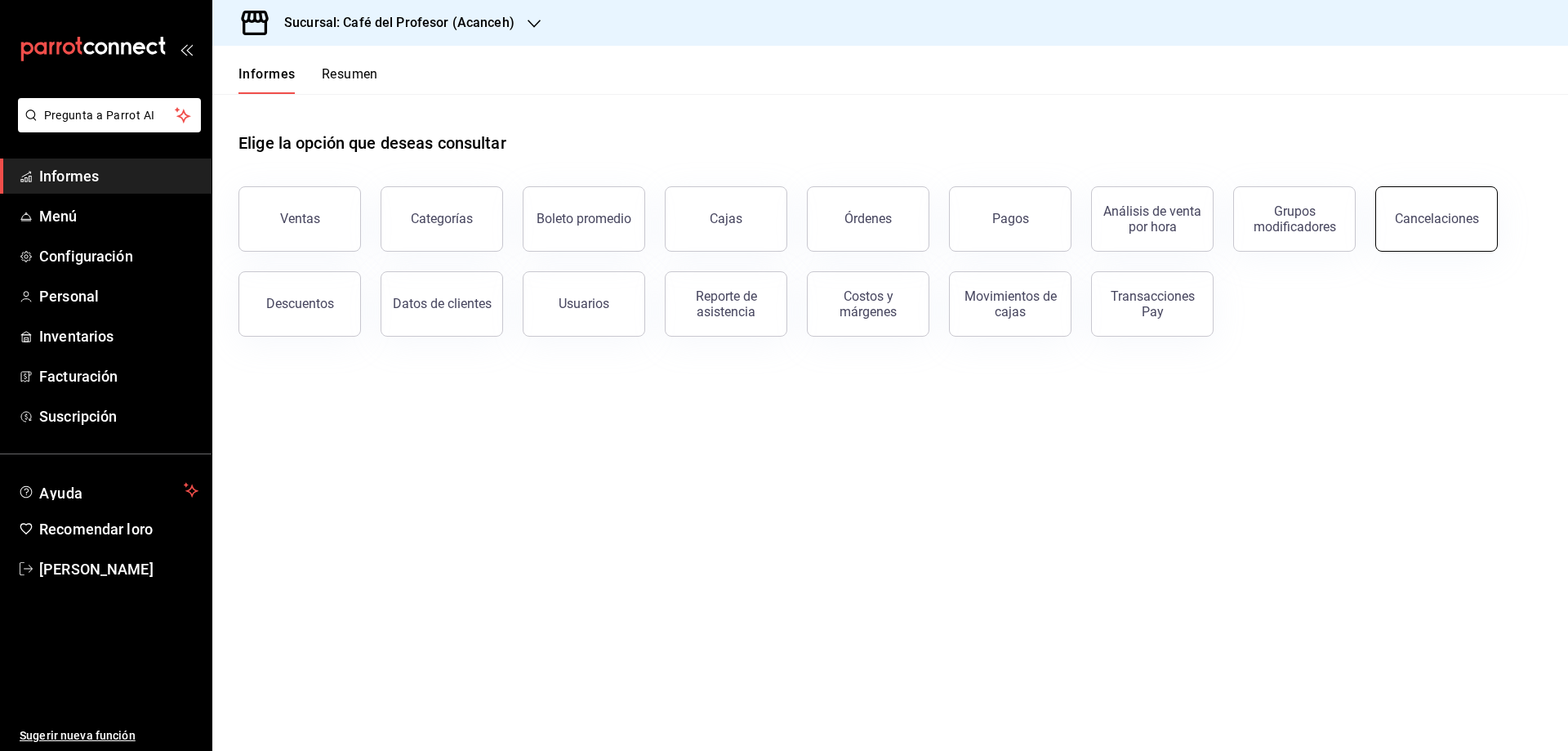
click at [1479, 221] on button "Cancelaciones" at bounding box center [1436, 219] width 122 height 65
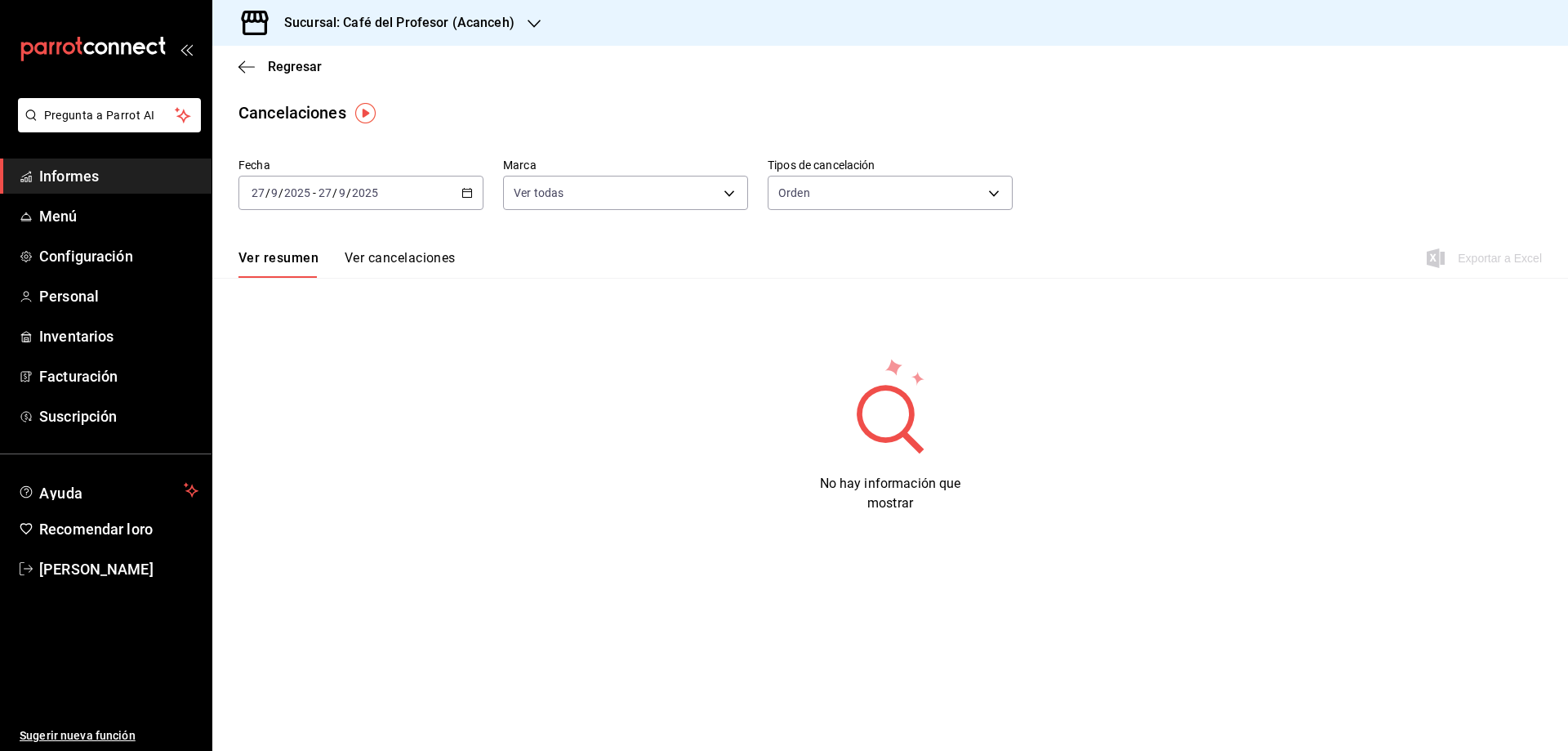
click at [461, 191] on div "[DATE] [DATE] - [DATE] [DATE]" at bounding box center [361, 193] width 245 height 35
click at [254, 286] on font "Ayer" at bounding box center [264, 278] width 23 height 13
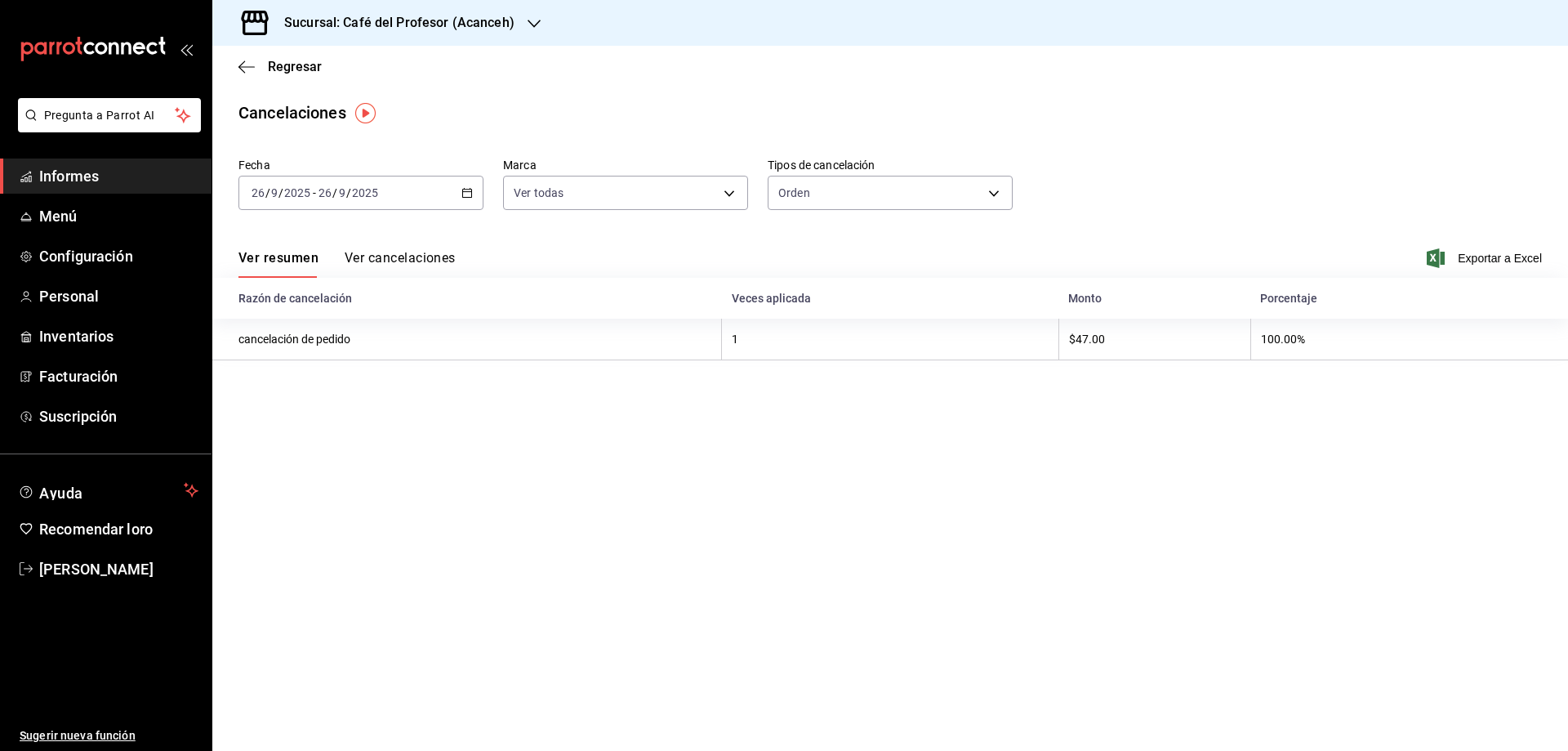
click at [402, 267] on button "Ver cancelaciones" at bounding box center [400, 263] width 111 height 29
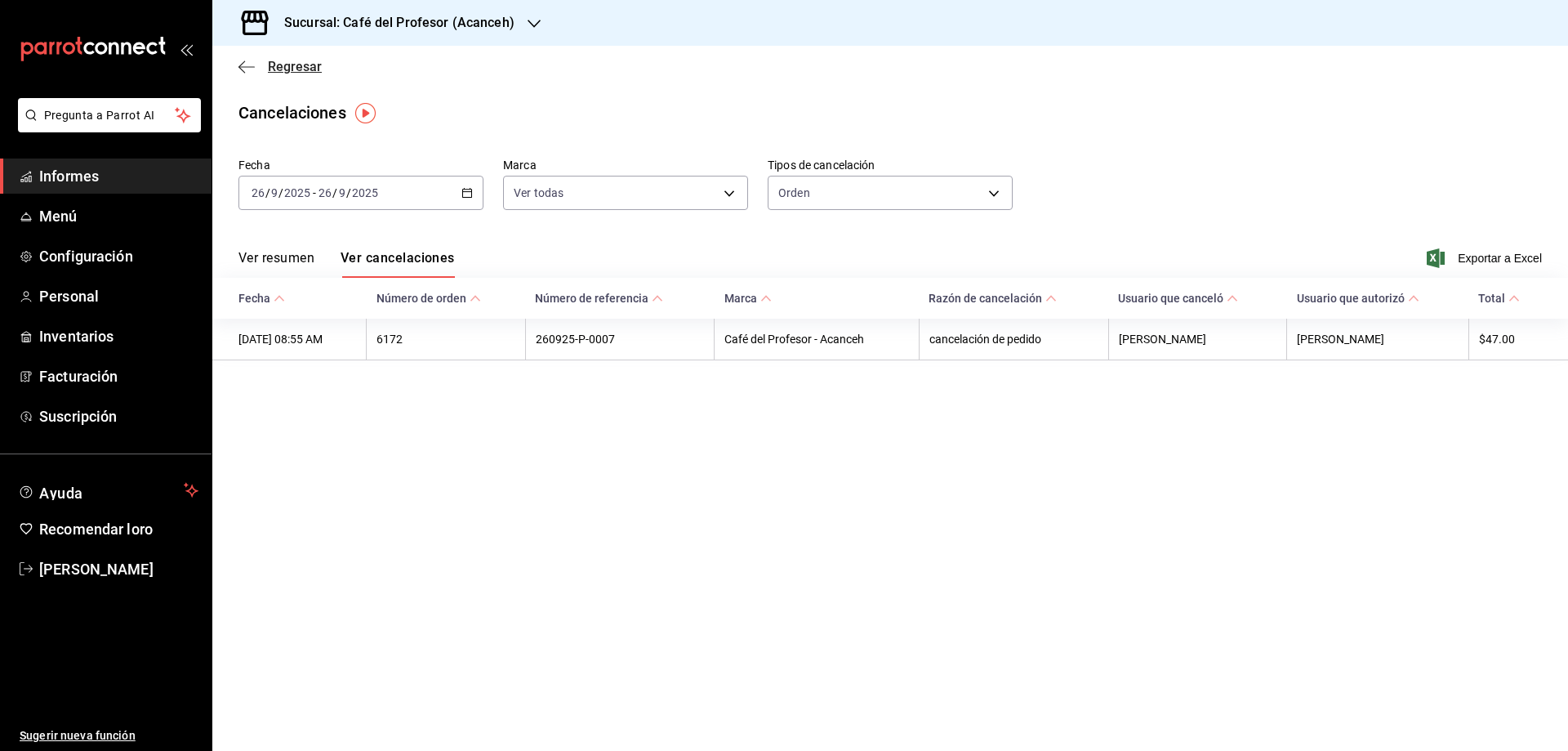
click at [275, 64] on font "Regresar" at bounding box center [295, 67] width 54 height 16
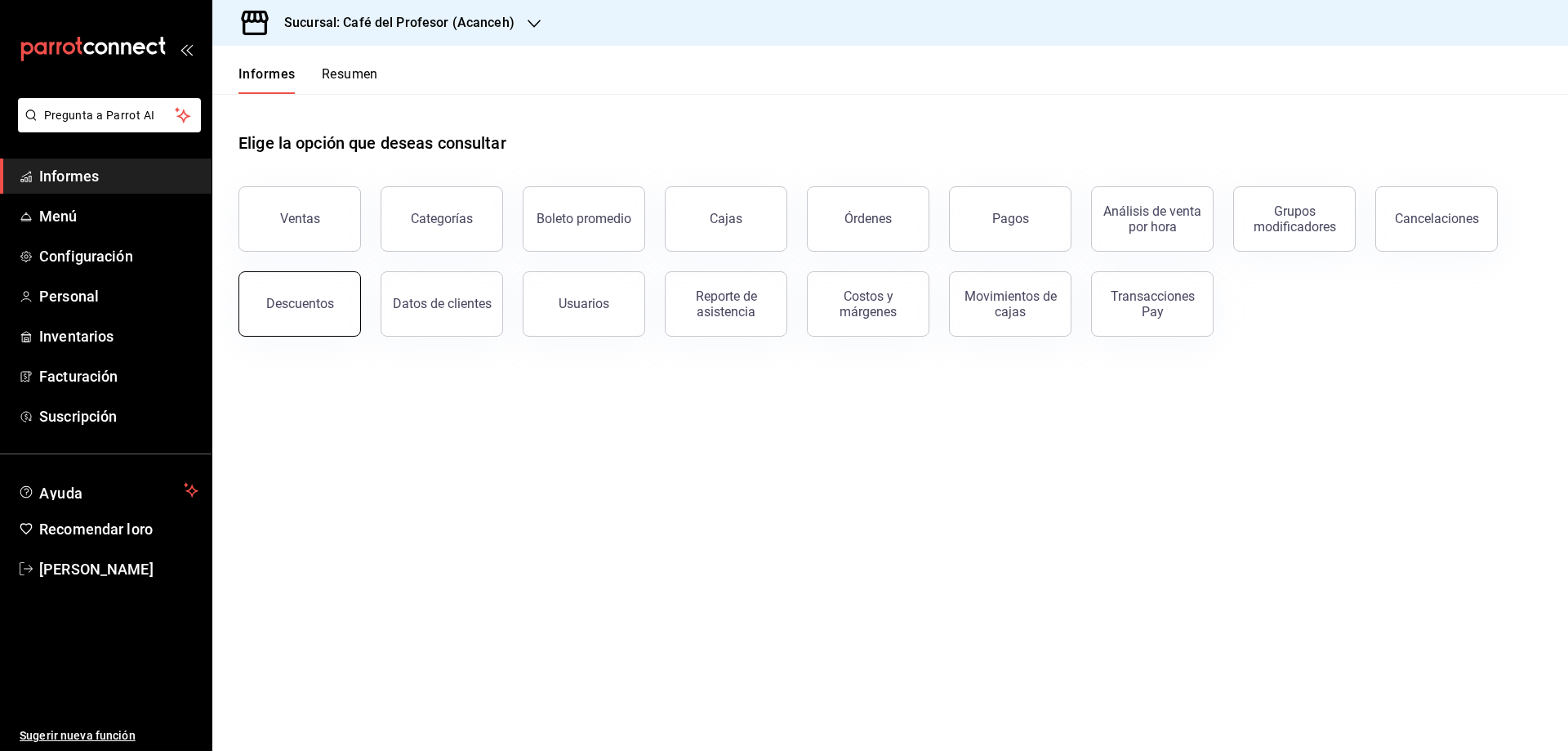
click at [318, 300] on font "Descuentos" at bounding box center [300, 304] width 68 height 16
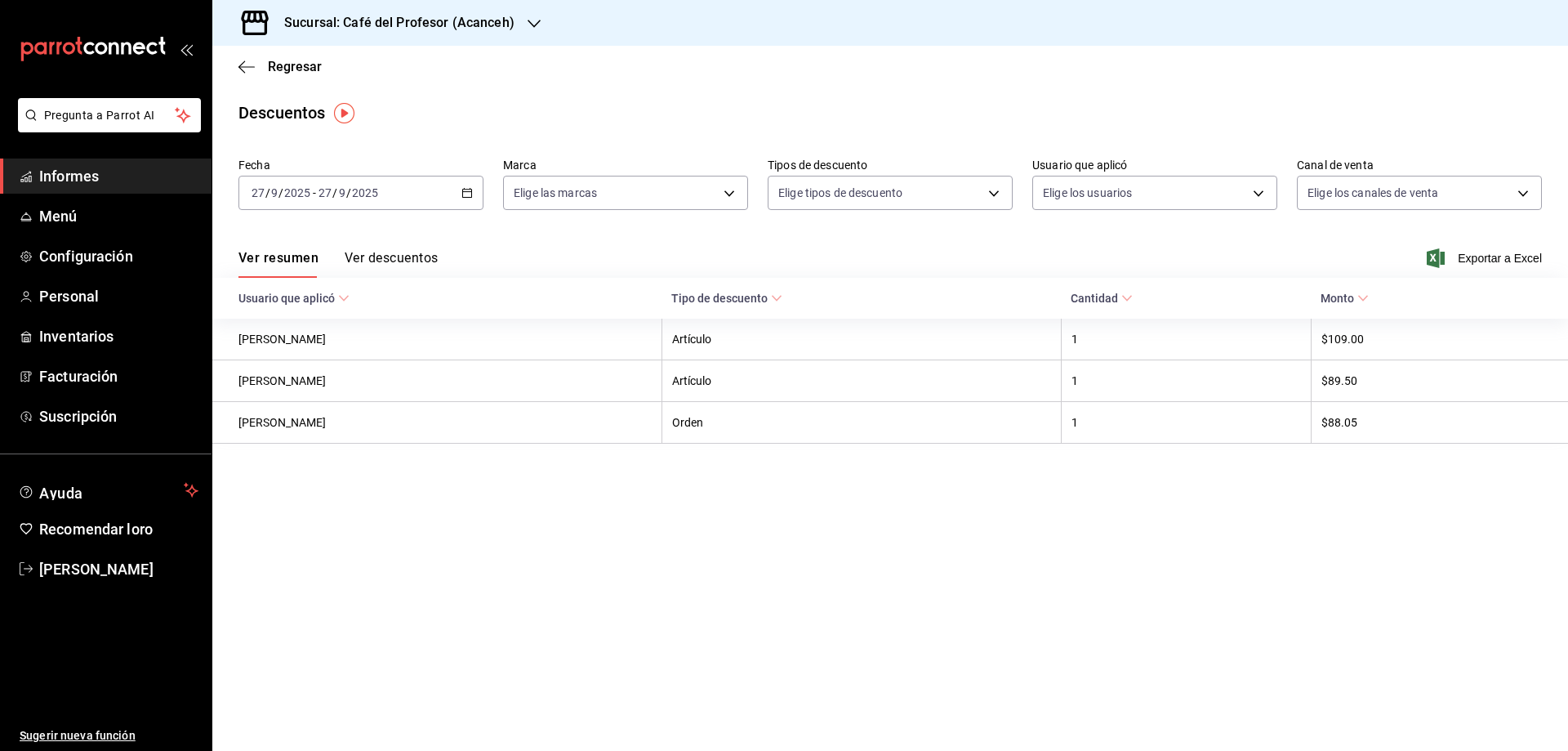
click at [457, 194] on div "[DATE] [DATE] - [DATE] [DATE]" at bounding box center [361, 193] width 245 height 35
click at [250, 278] on li "Ayer" at bounding box center [316, 279] width 153 height 36
click at [413, 267] on button "Ver descuentos" at bounding box center [390, 263] width 93 height 29
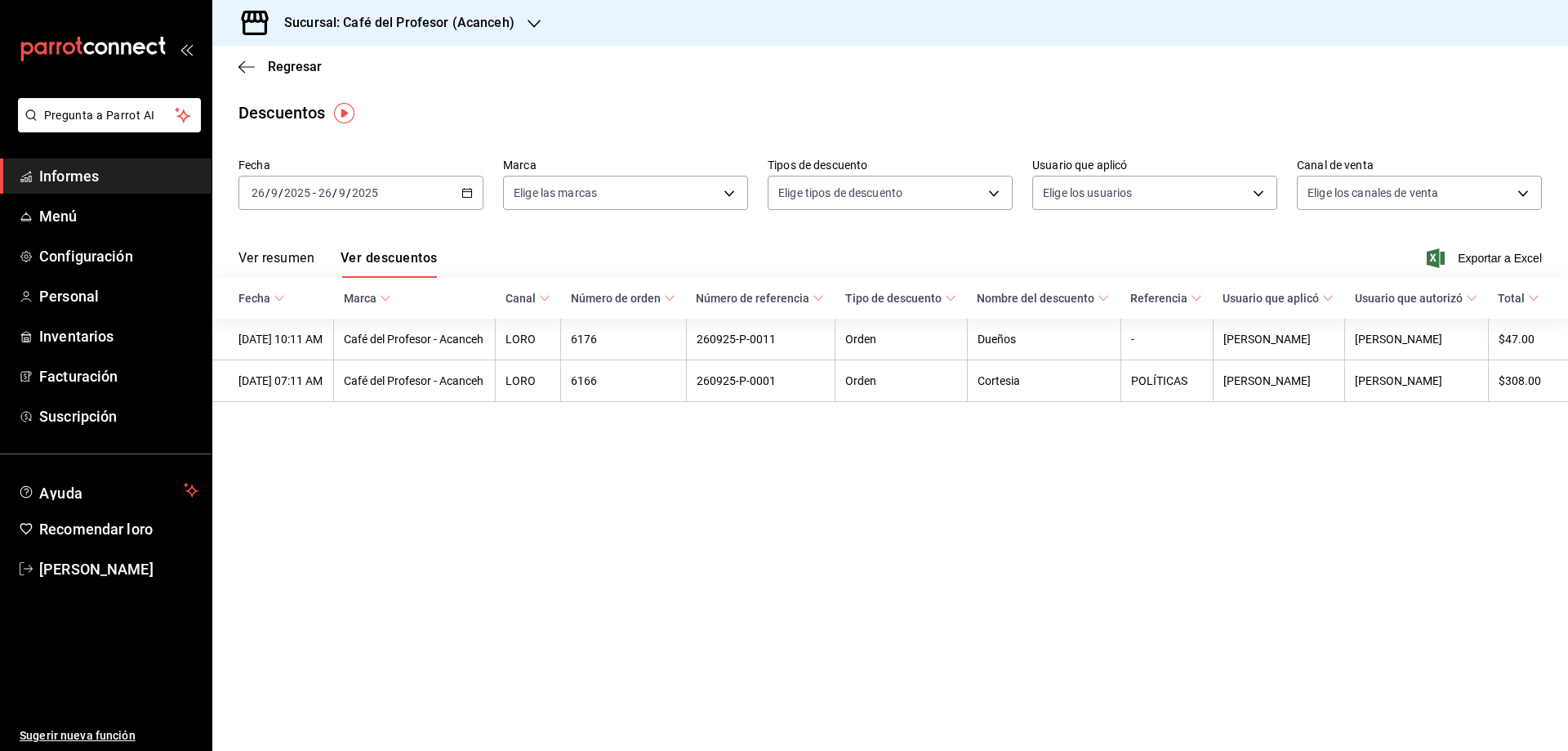
click at [465, 192] on \(Stroke\) "button" at bounding box center [468, 191] width 9 height 1
click at [272, 273] on font "Ayer" at bounding box center [264, 278] width 23 height 13
click at [289, 61] on font "Regresar" at bounding box center [295, 67] width 54 height 16
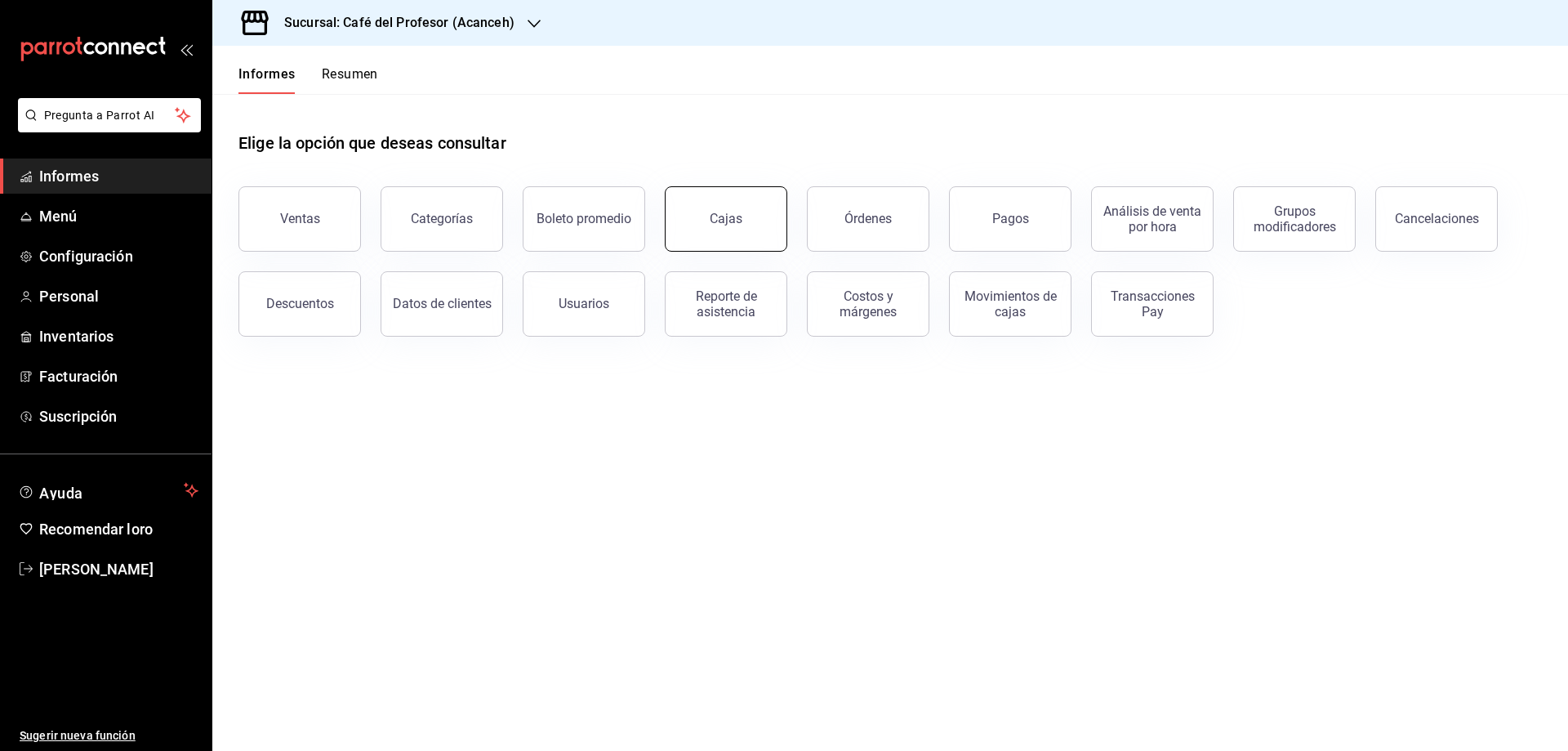
click at [755, 222] on link "Cajas" at bounding box center [725, 219] width 122 height 65
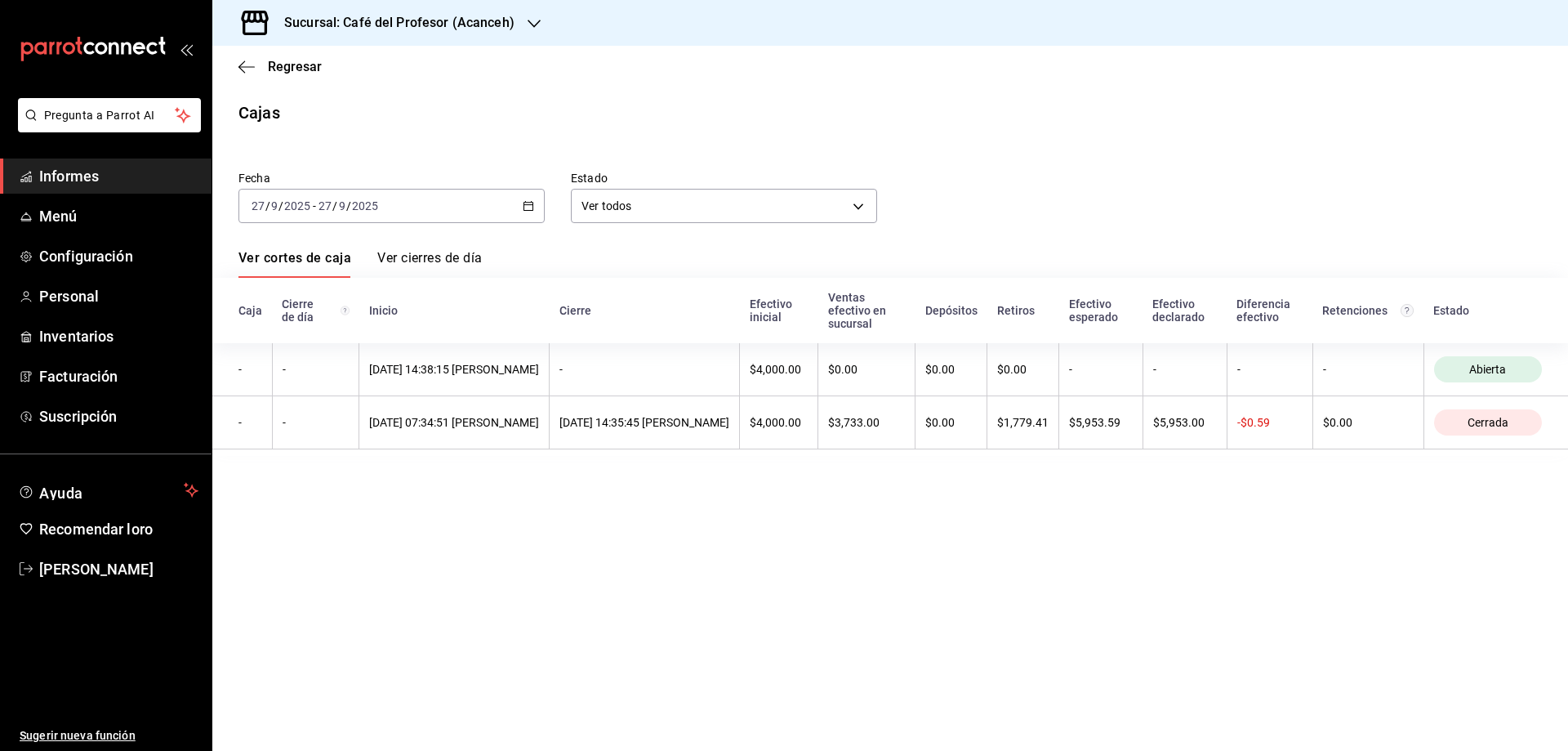
click at [531, 204] on icon "button" at bounding box center [528, 206] width 11 height 11
click at [264, 299] on font "Ayer" at bounding box center [264, 292] width 23 height 13
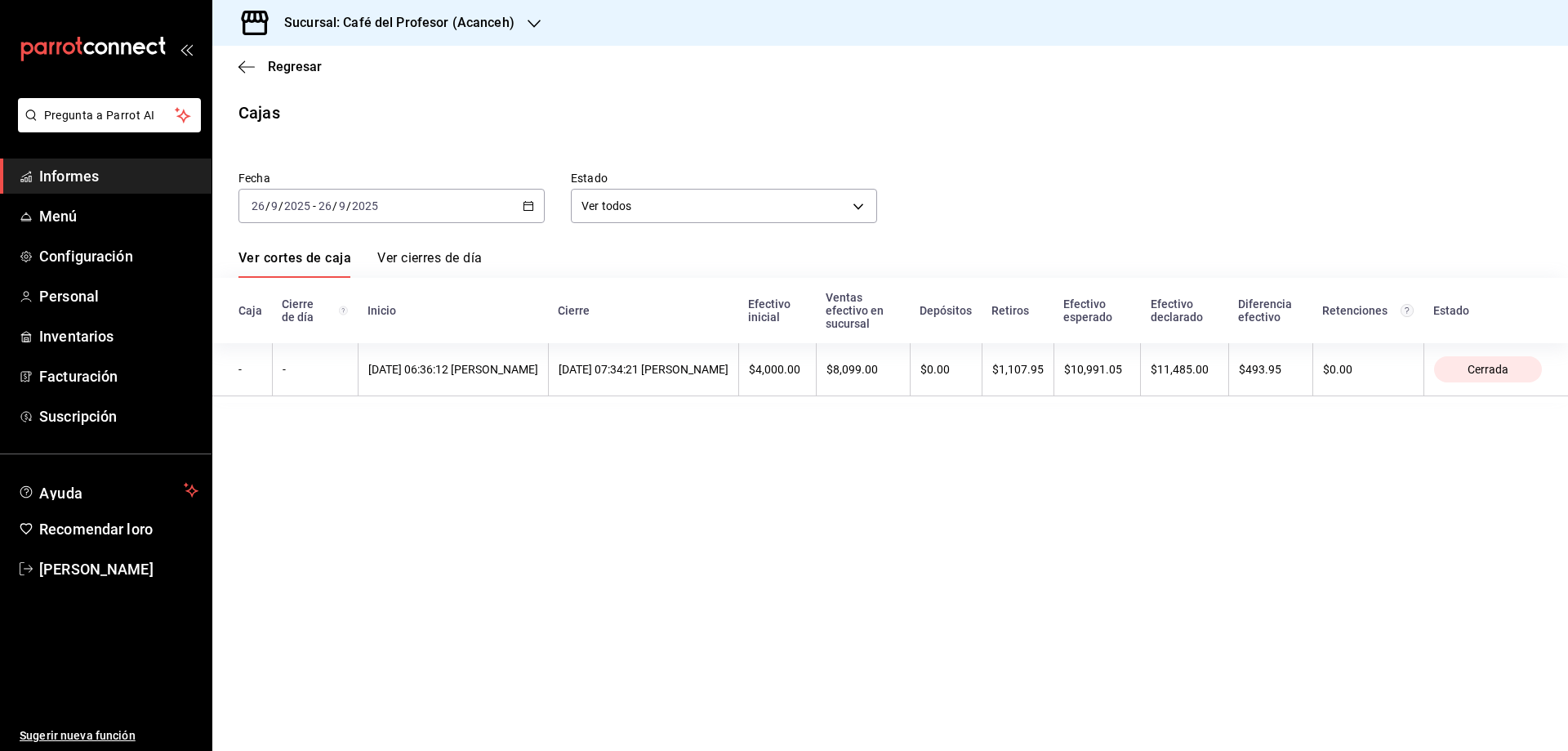
click at [440, 259] on font "Ver cierres de día" at bounding box center [430, 258] width 104 height 16
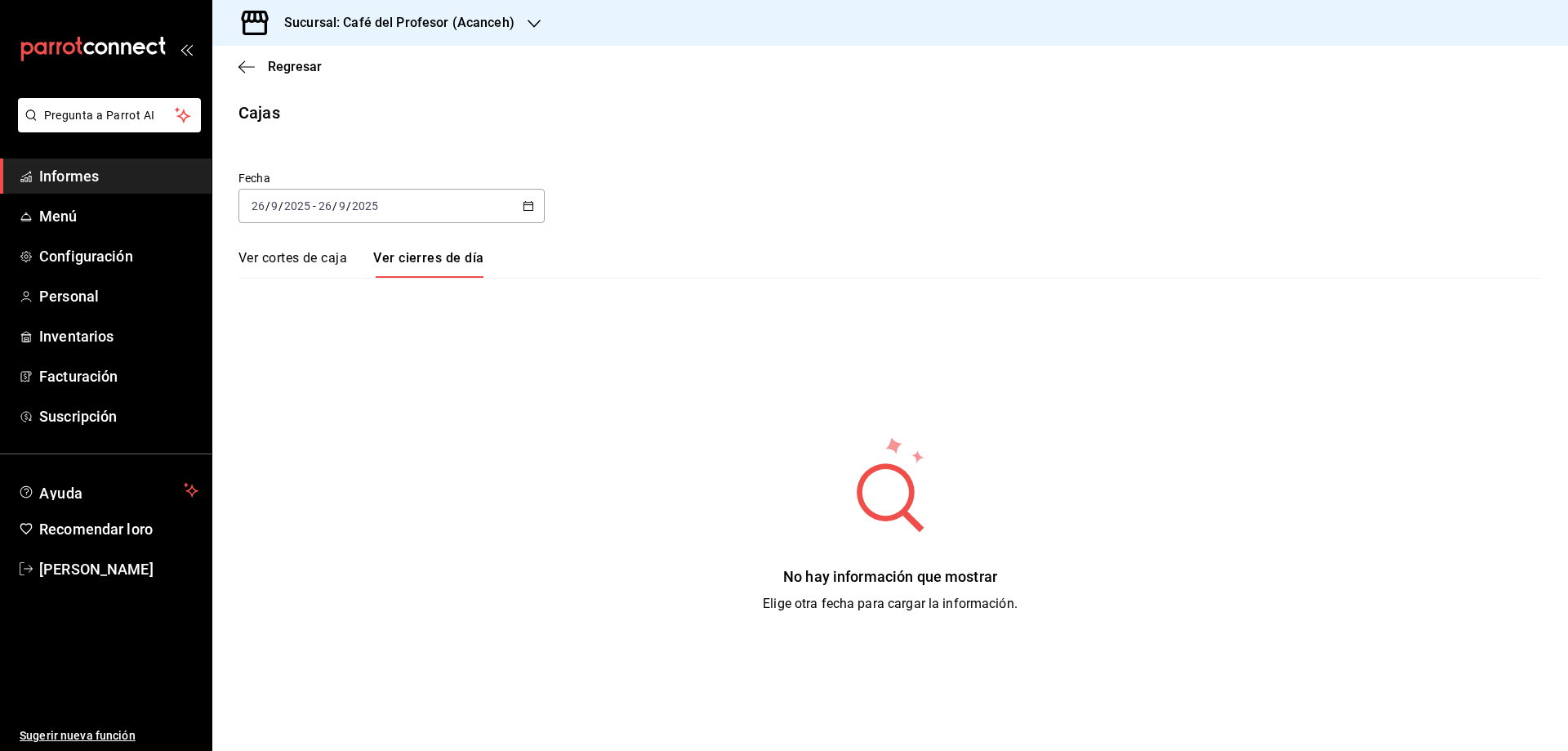
click at [294, 260] on font "Ver cortes de caja" at bounding box center [292, 258] width 108 height 16
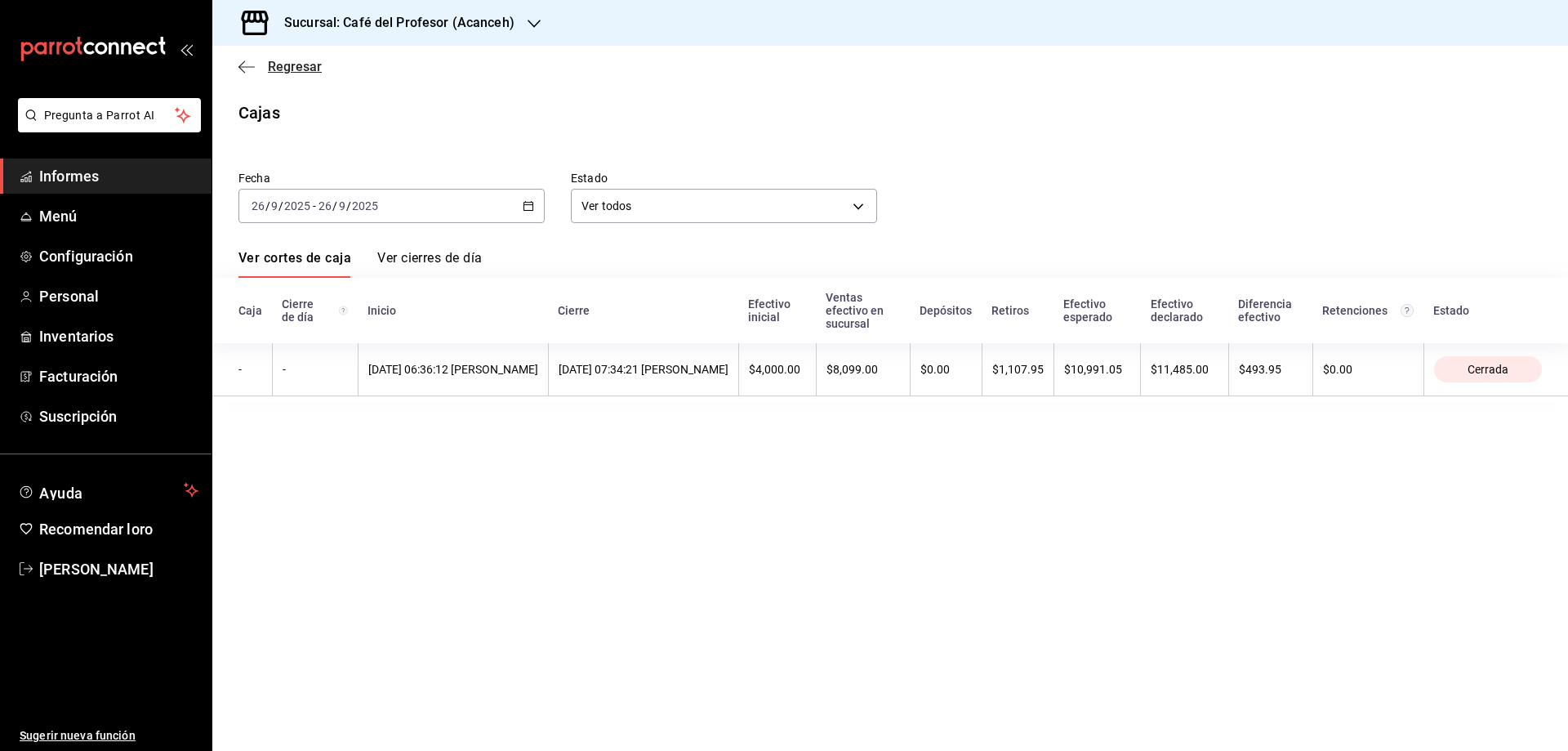
click at [308, 64] on font "Regresar" at bounding box center [295, 67] width 54 height 16
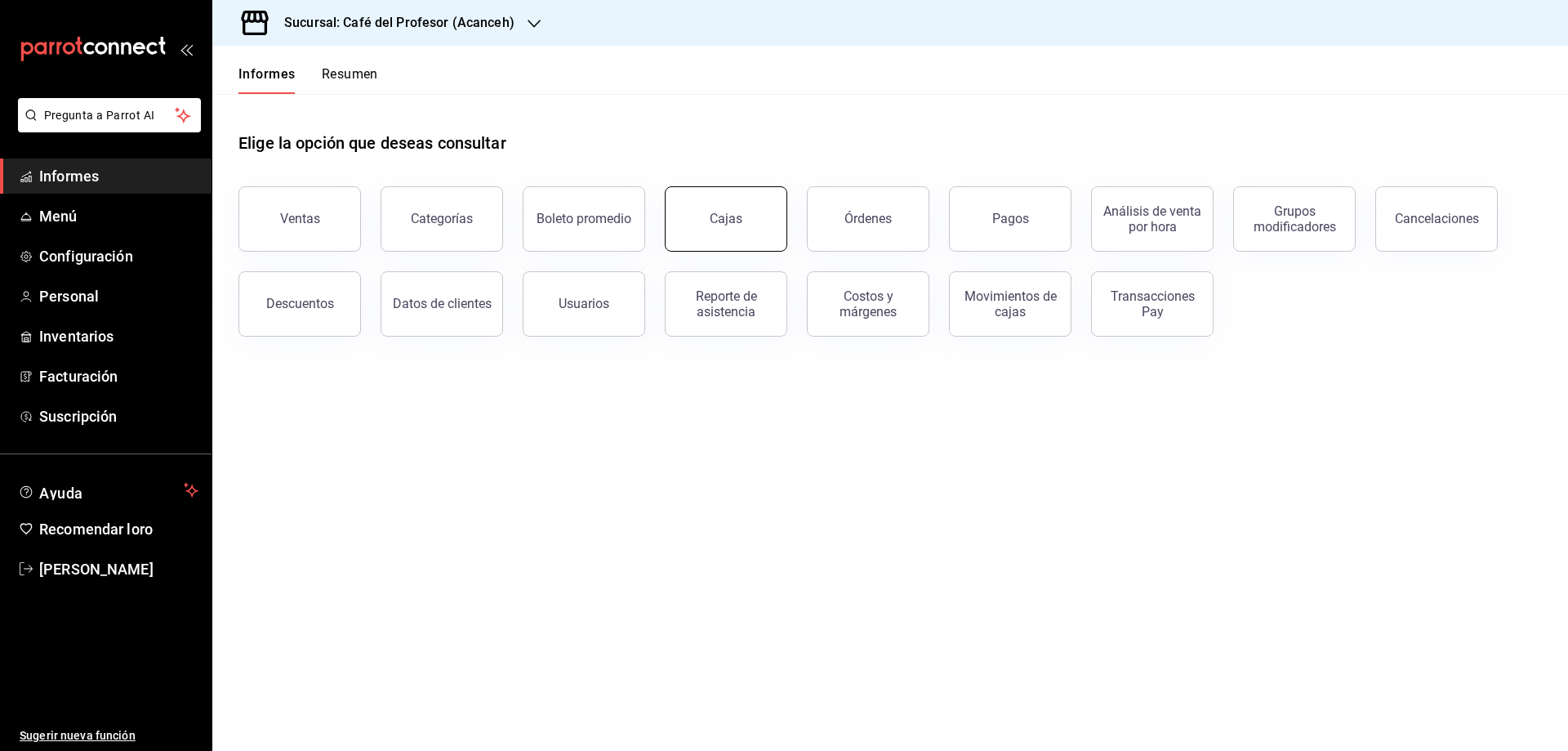
click at [748, 216] on link "Cajas" at bounding box center [725, 219] width 122 height 65
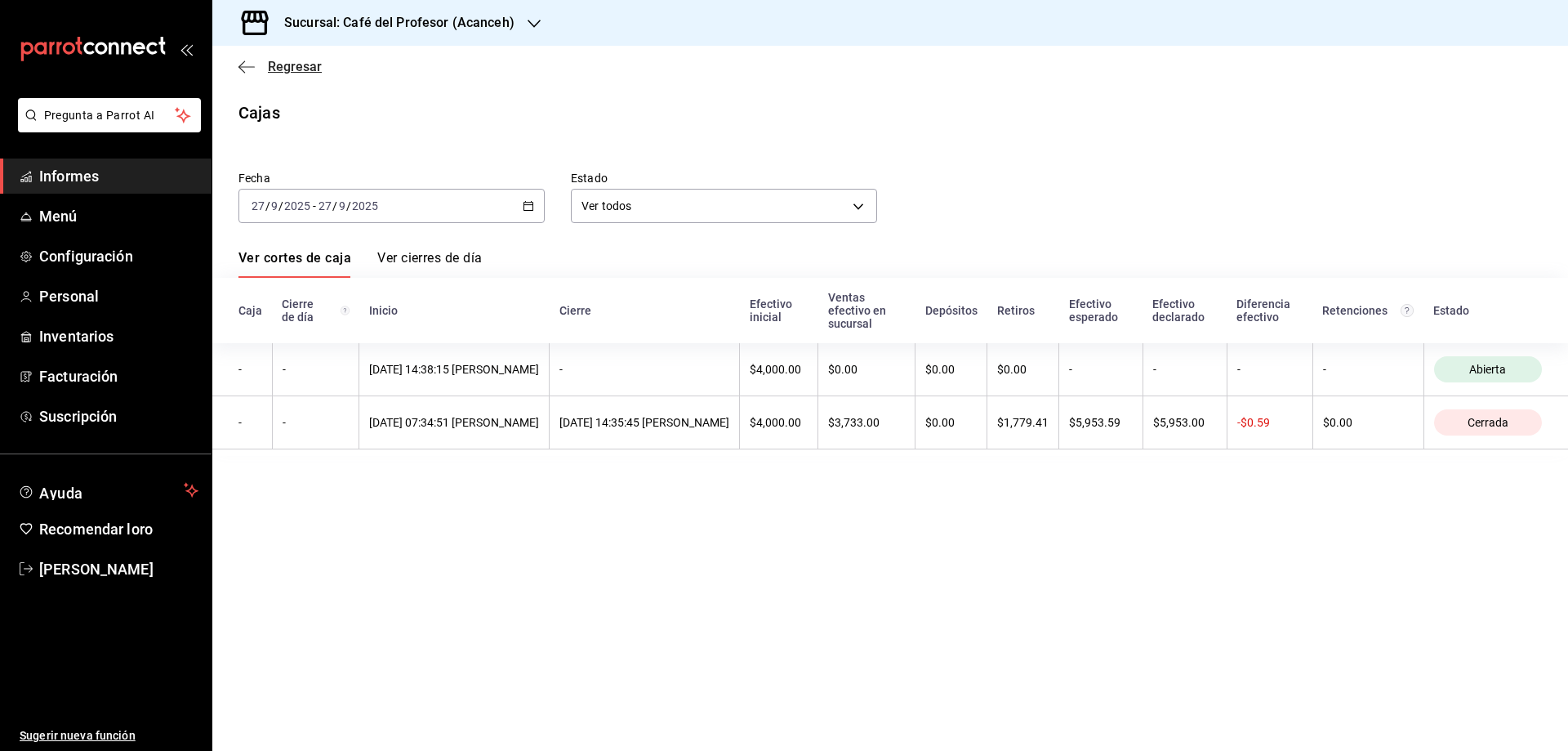
click at [301, 60] on font "Regresar" at bounding box center [295, 67] width 54 height 16
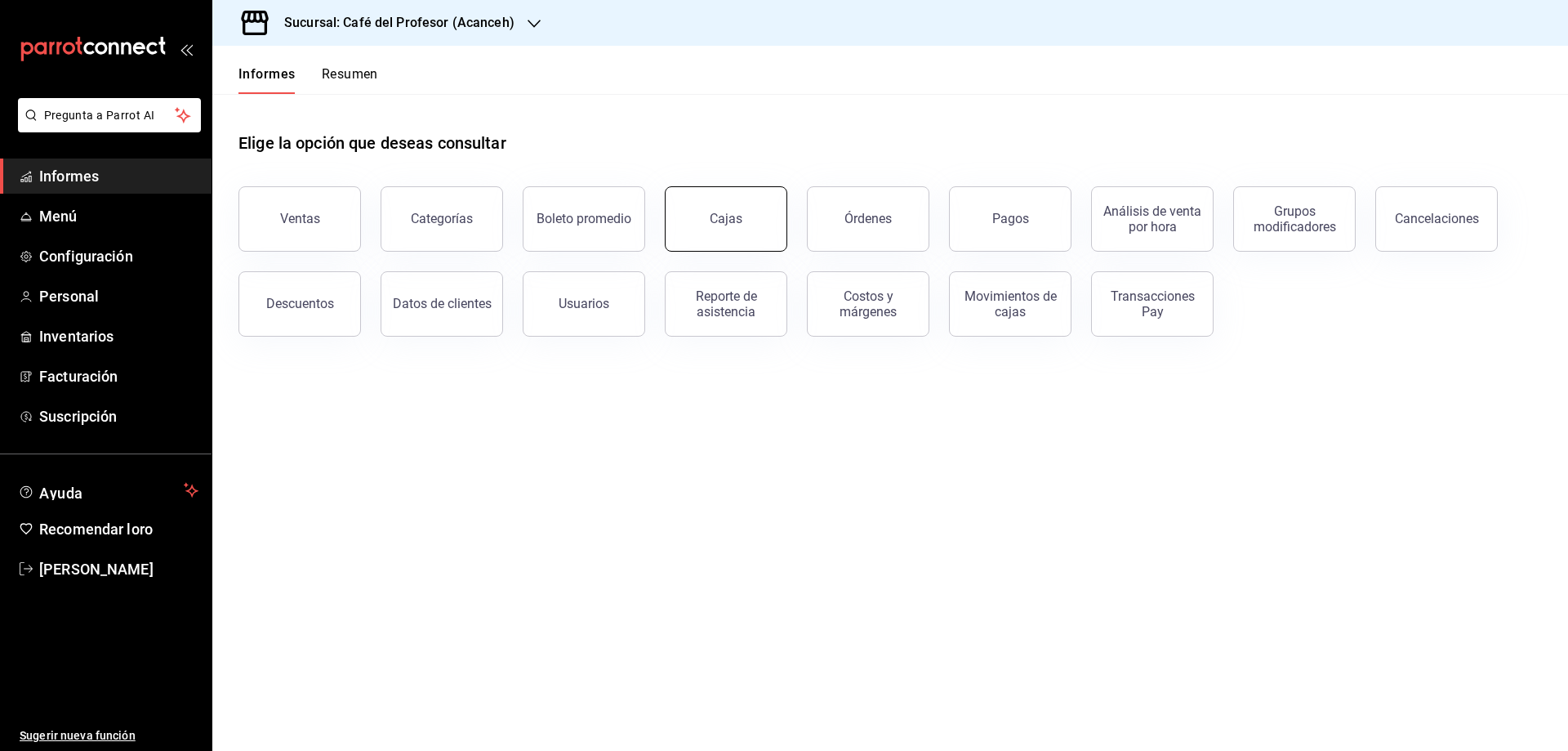
click at [718, 211] on div "Cajas" at bounding box center [726, 219] width 34 height 20
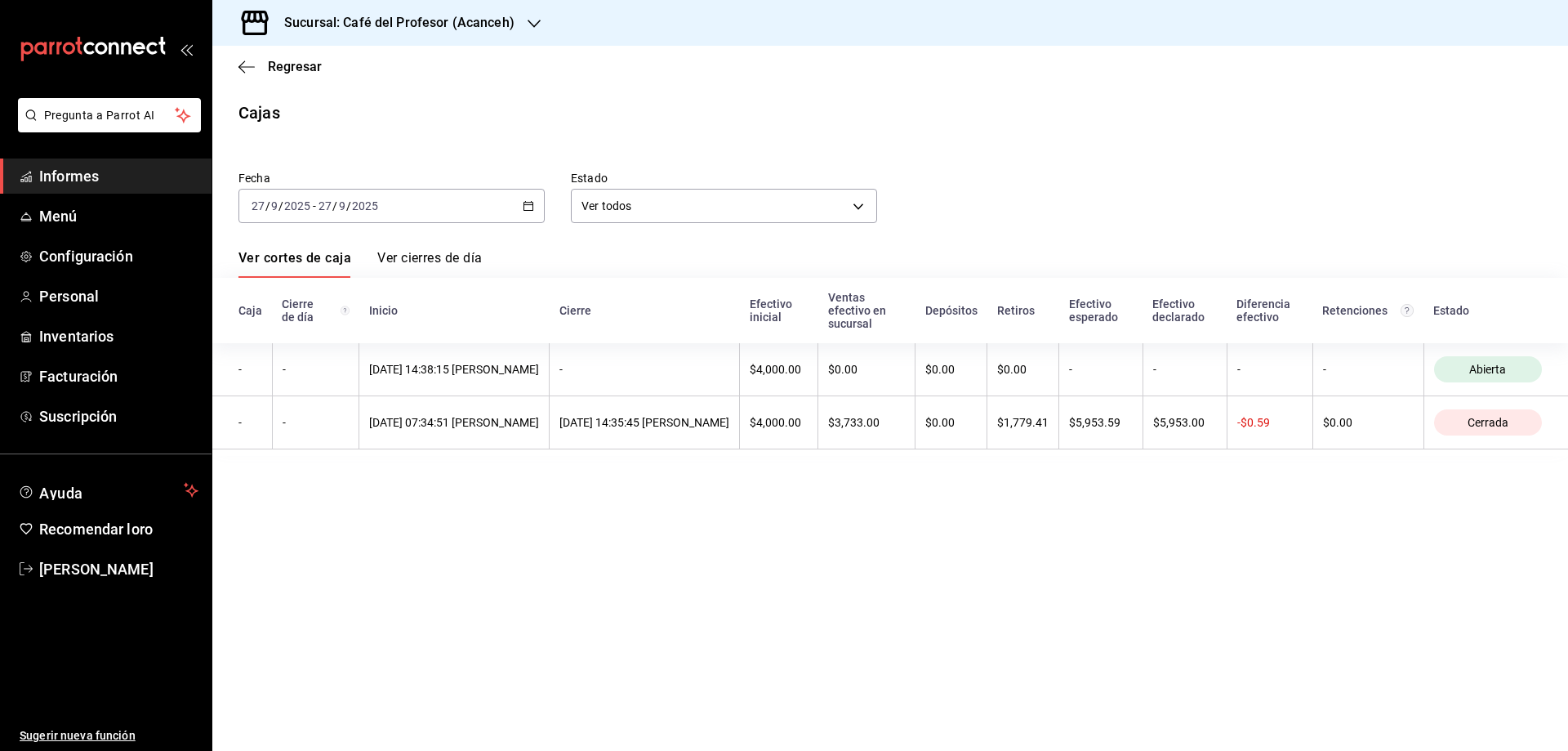
click at [517, 202] on div "[DATE] [DATE] - [DATE] [DATE]" at bounding box center [391, 206] width 306 height 35
click at [273, 295] on font "Ayer" at bounding box center [264, 292] width 23 height 13
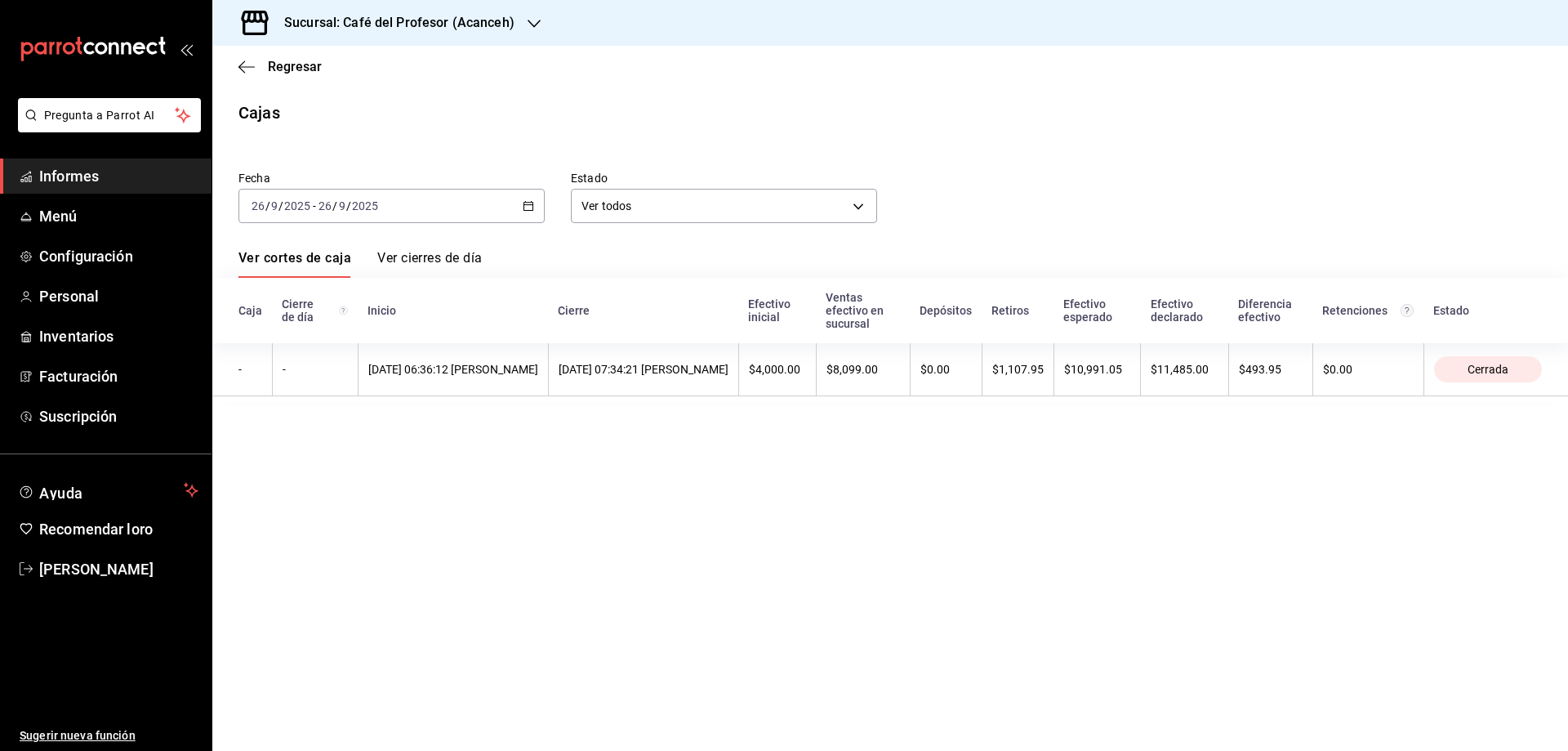
click at [429, 260] on font "Ver cierres de día" at bounding box center [430, 258] width 104 height 16
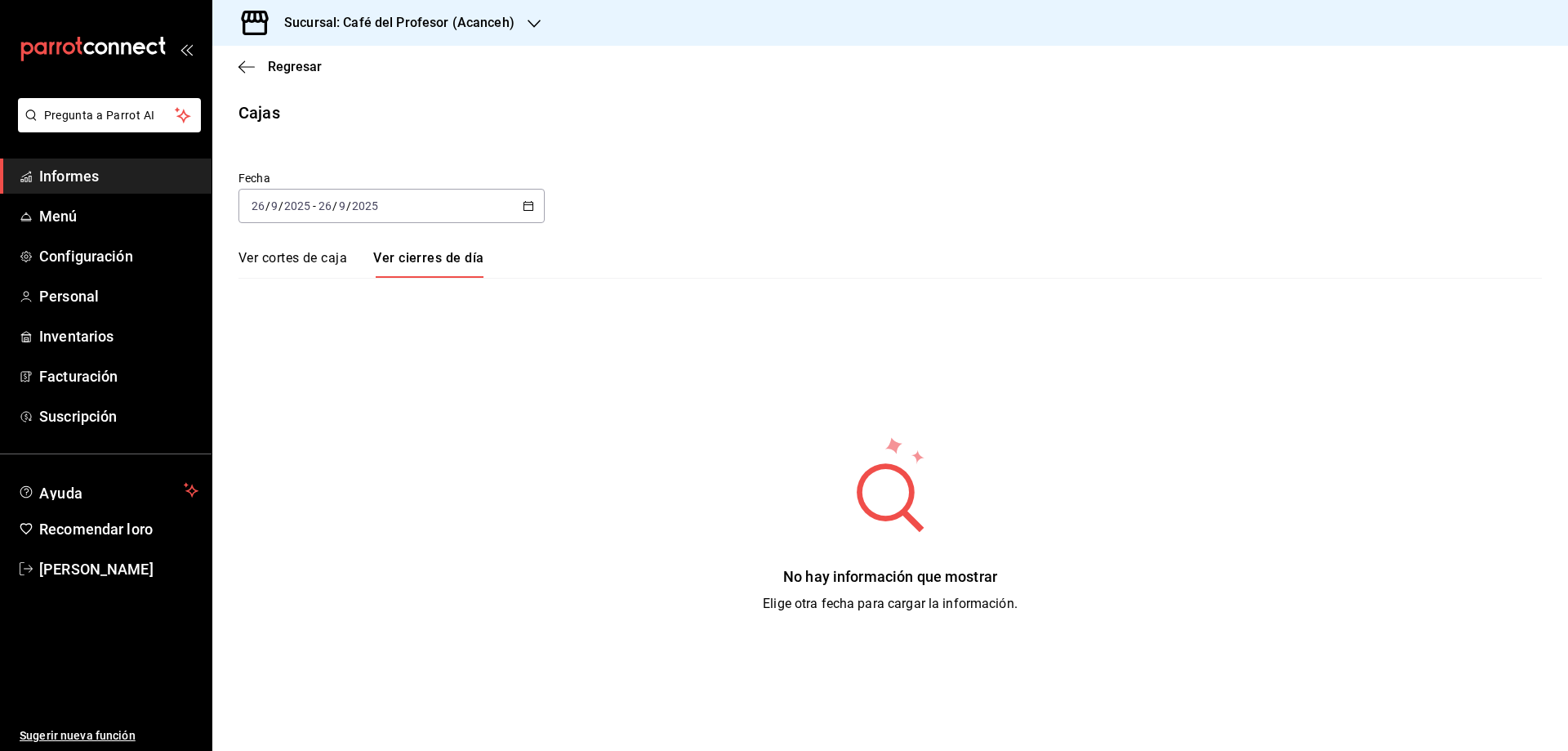
click at [279, 262] on font "Ver cortes de caja" at bounding box center [292, 258] width 108 height 16
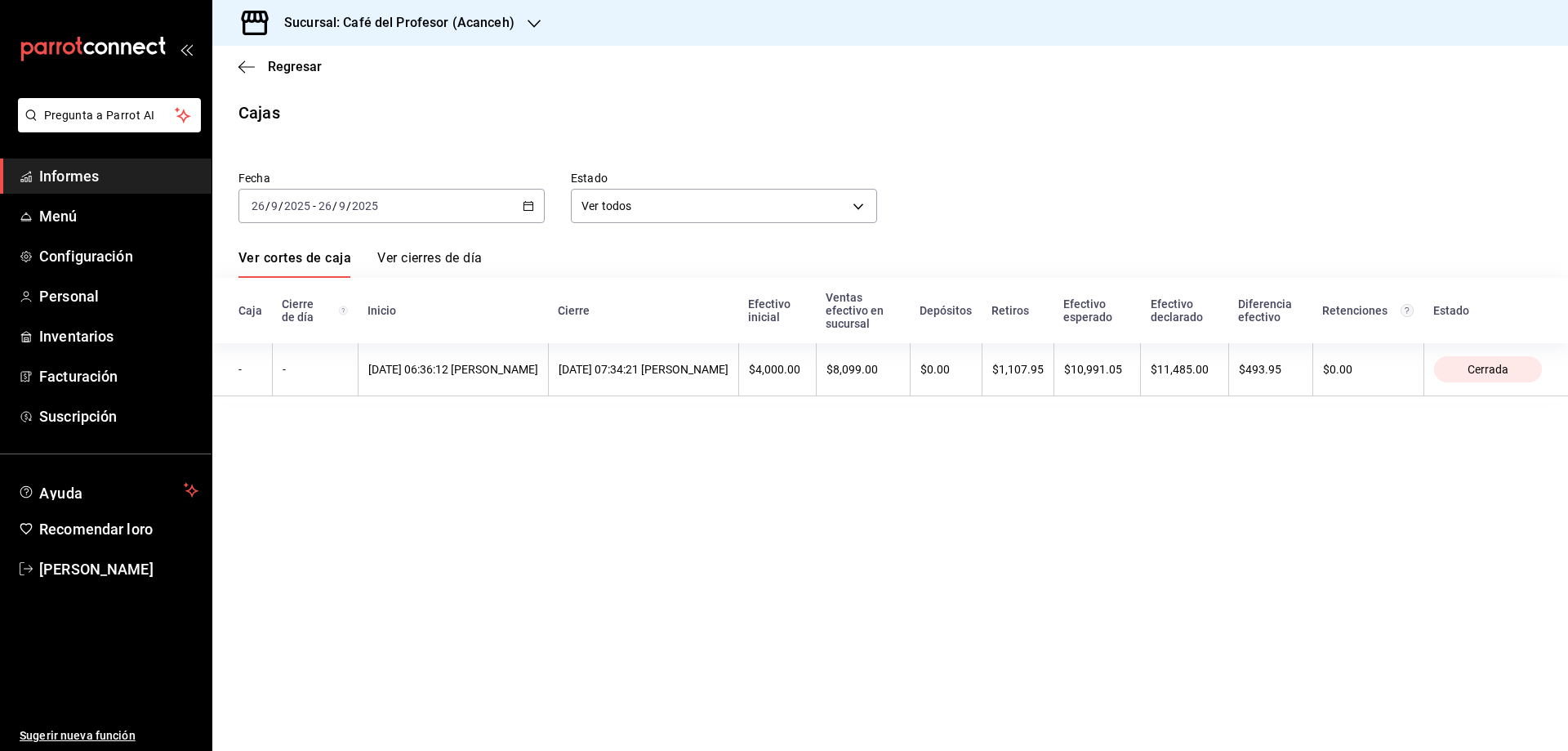
click at [401, 263] on font "Ver cierres de día" at bounding box center [430, 258] width 104 height 16
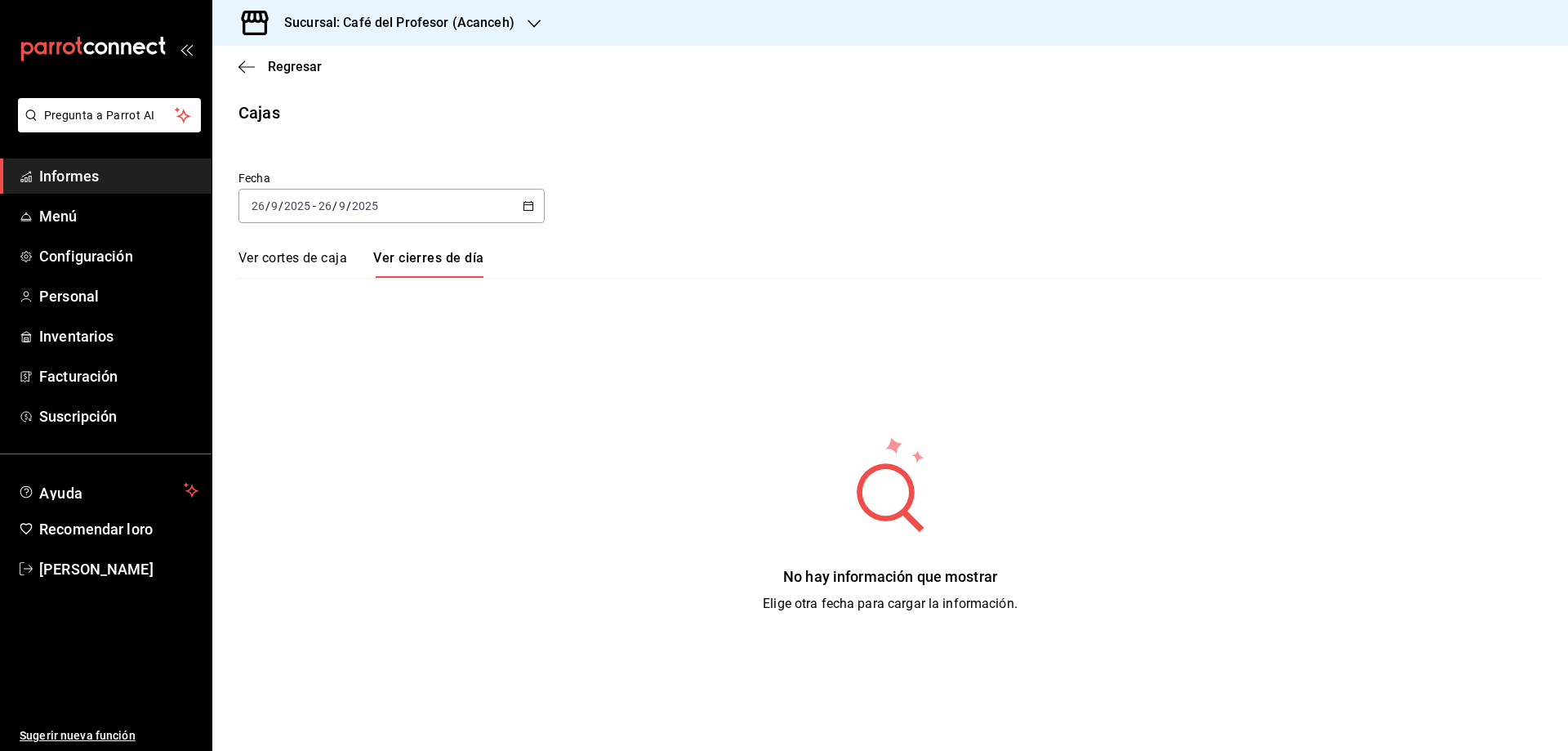
click at [298, 258] on font "Ver cortes de caja" at bounding box center [292, 258] width 108 height 16
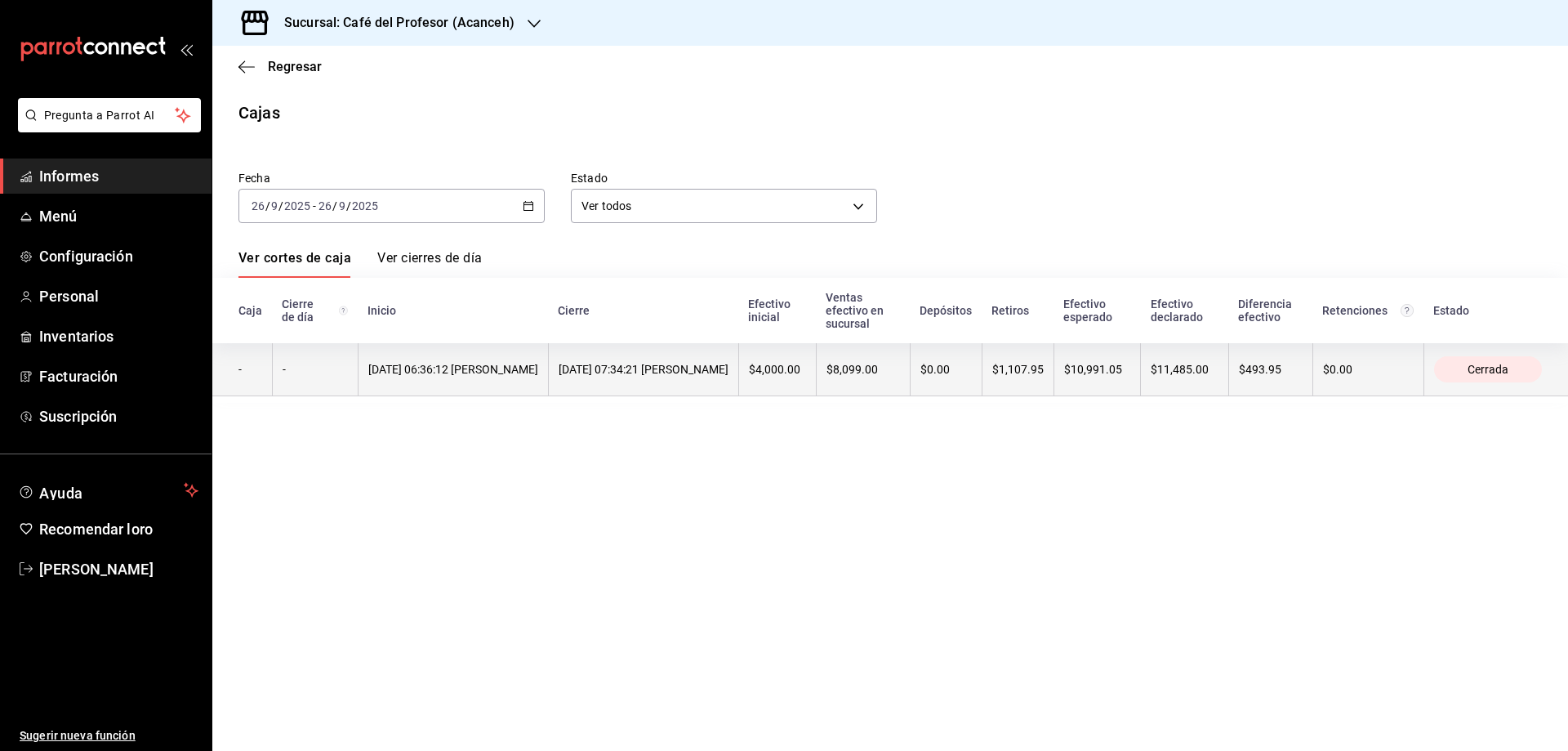
click at [463, 374] on font "[DATE] 06:36:12 [PERSON_NAME]" at bounding box center [454, 369] width 170 height 13
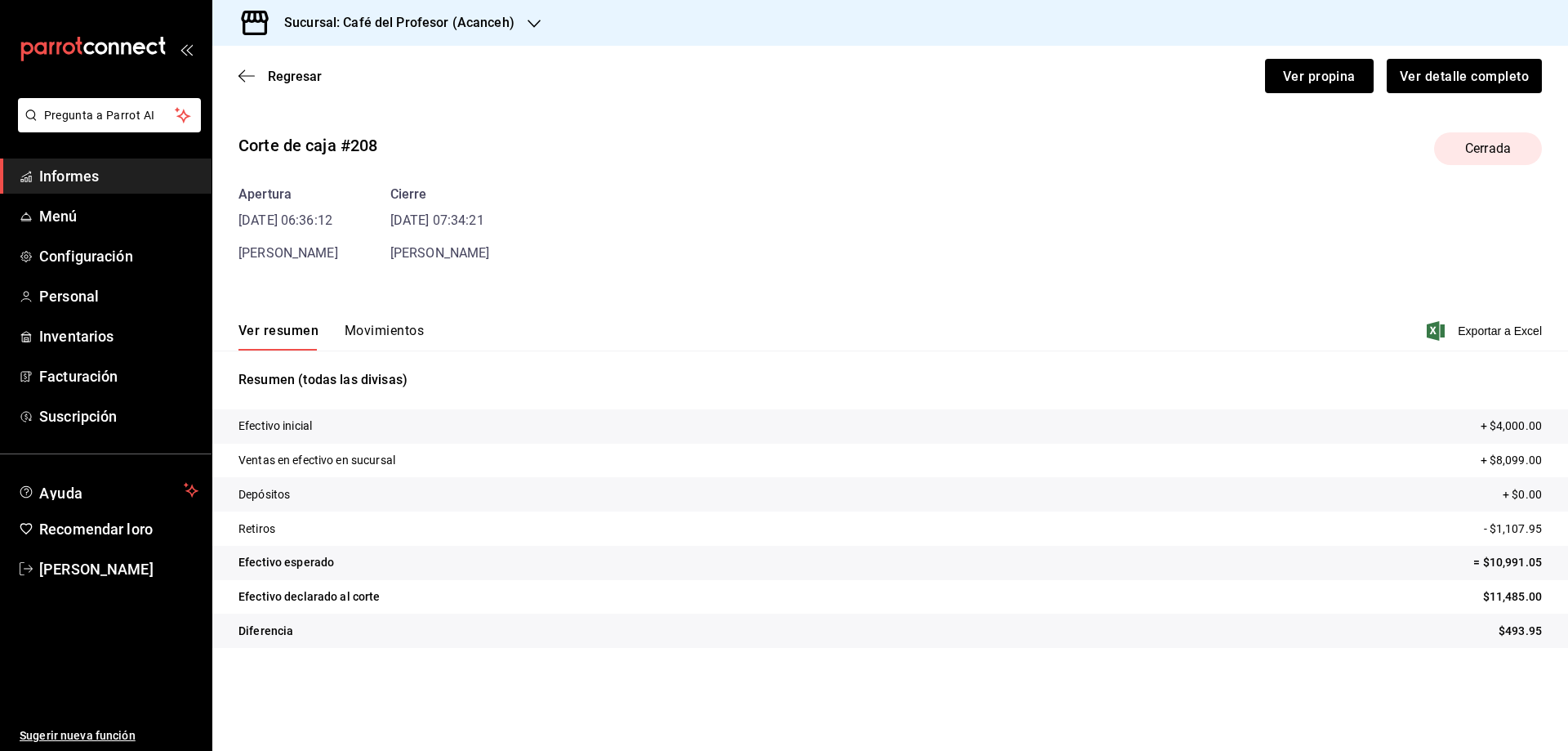
click at [371, 336] on font "Movimientos" at bounding box center [384, 331] width 79 height 16
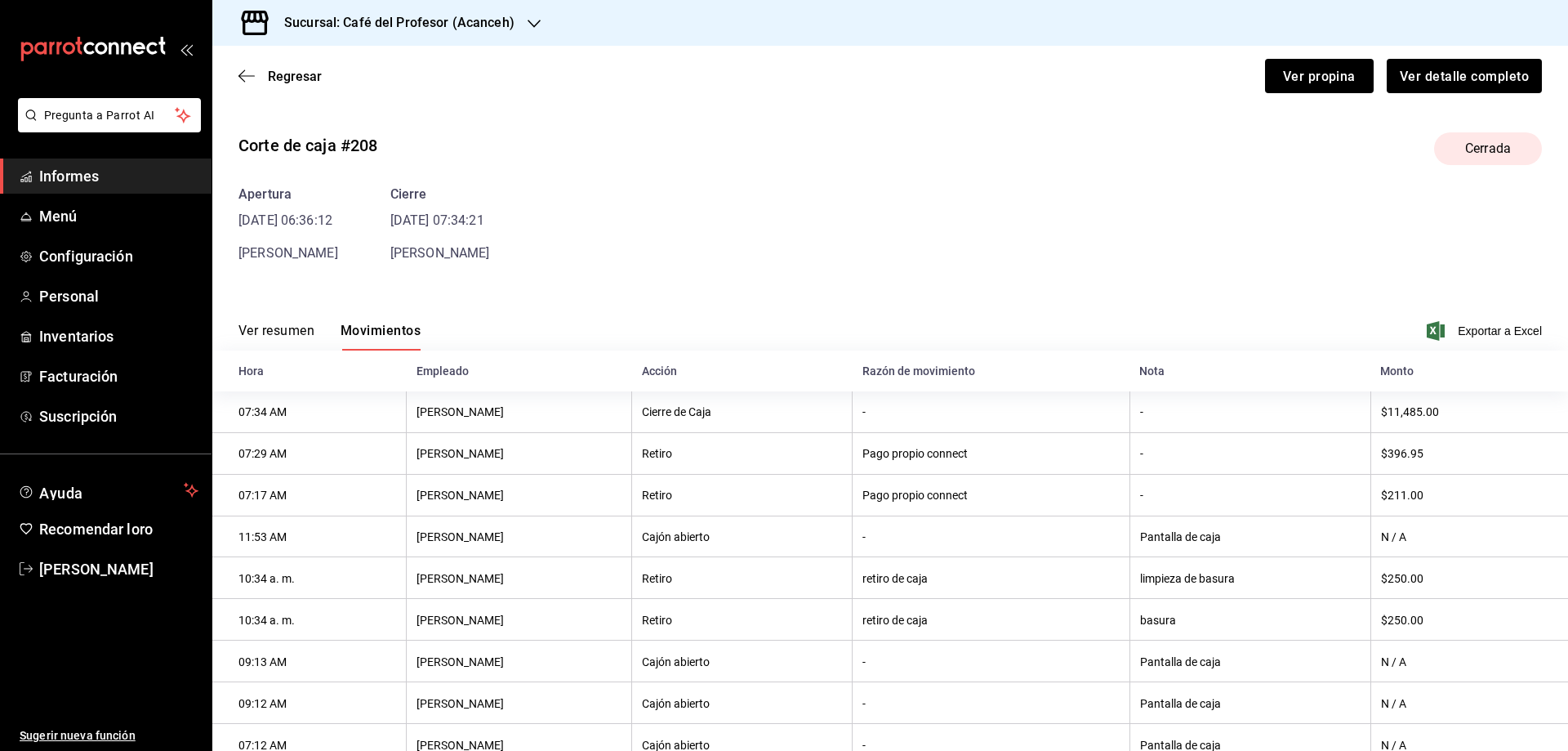
scroll to position [98, 0]
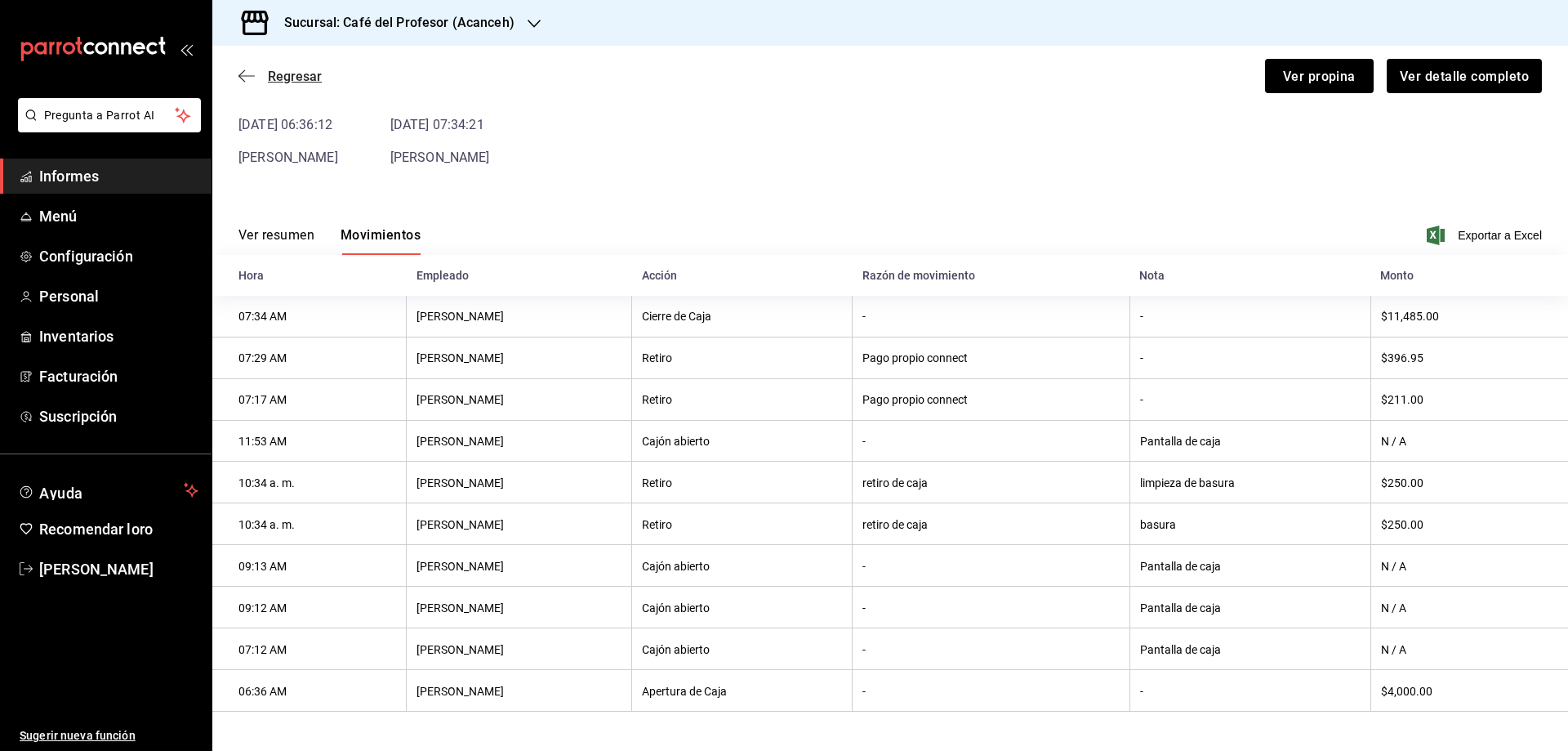
click at [293, 79] on font "Regresar" at bounding box center [295, 76] width 54 height 16
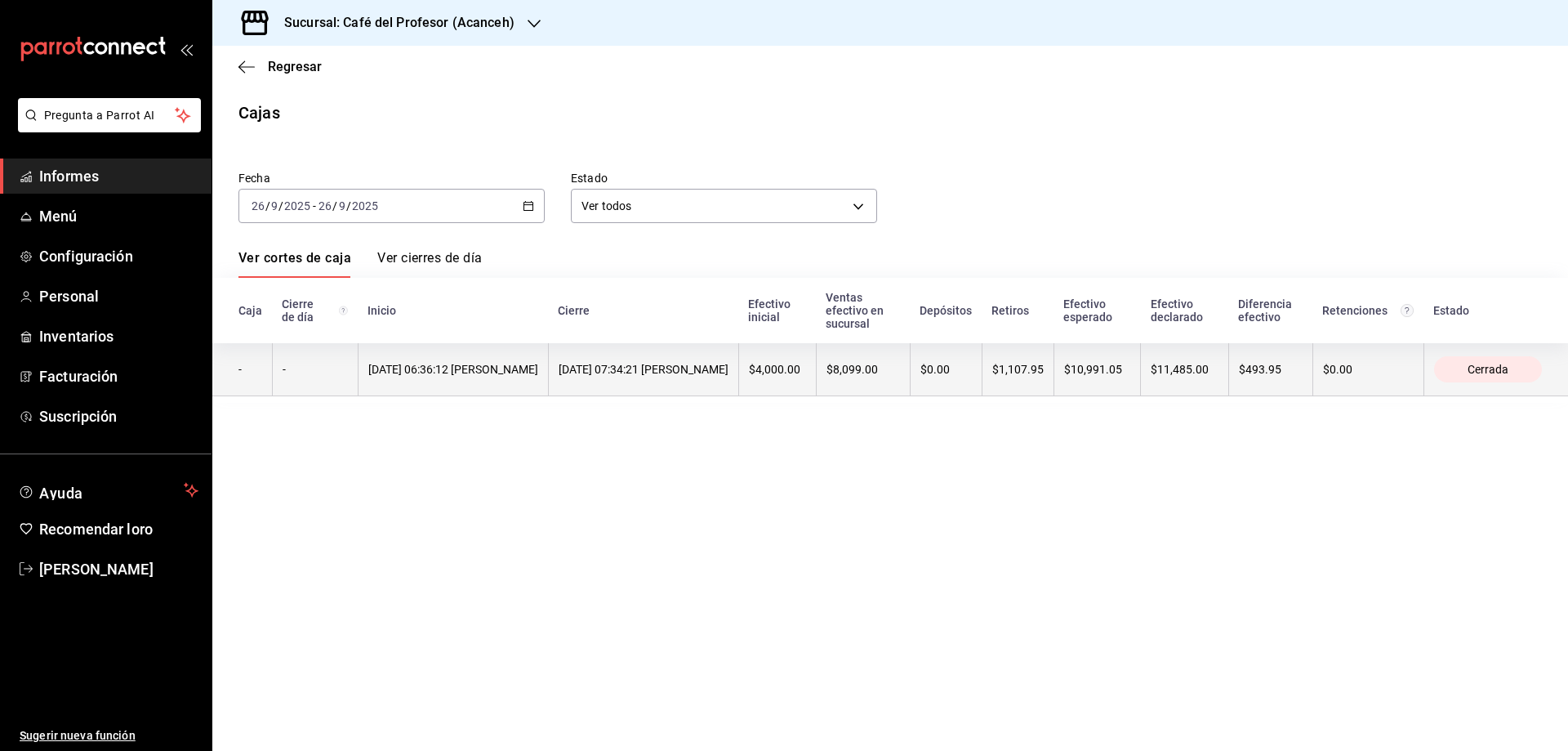
click at [439, 370] on font "[DATE] 06:36:12 [PERSON_NAME]" at bounding box center [454, 369] width 170 height 13
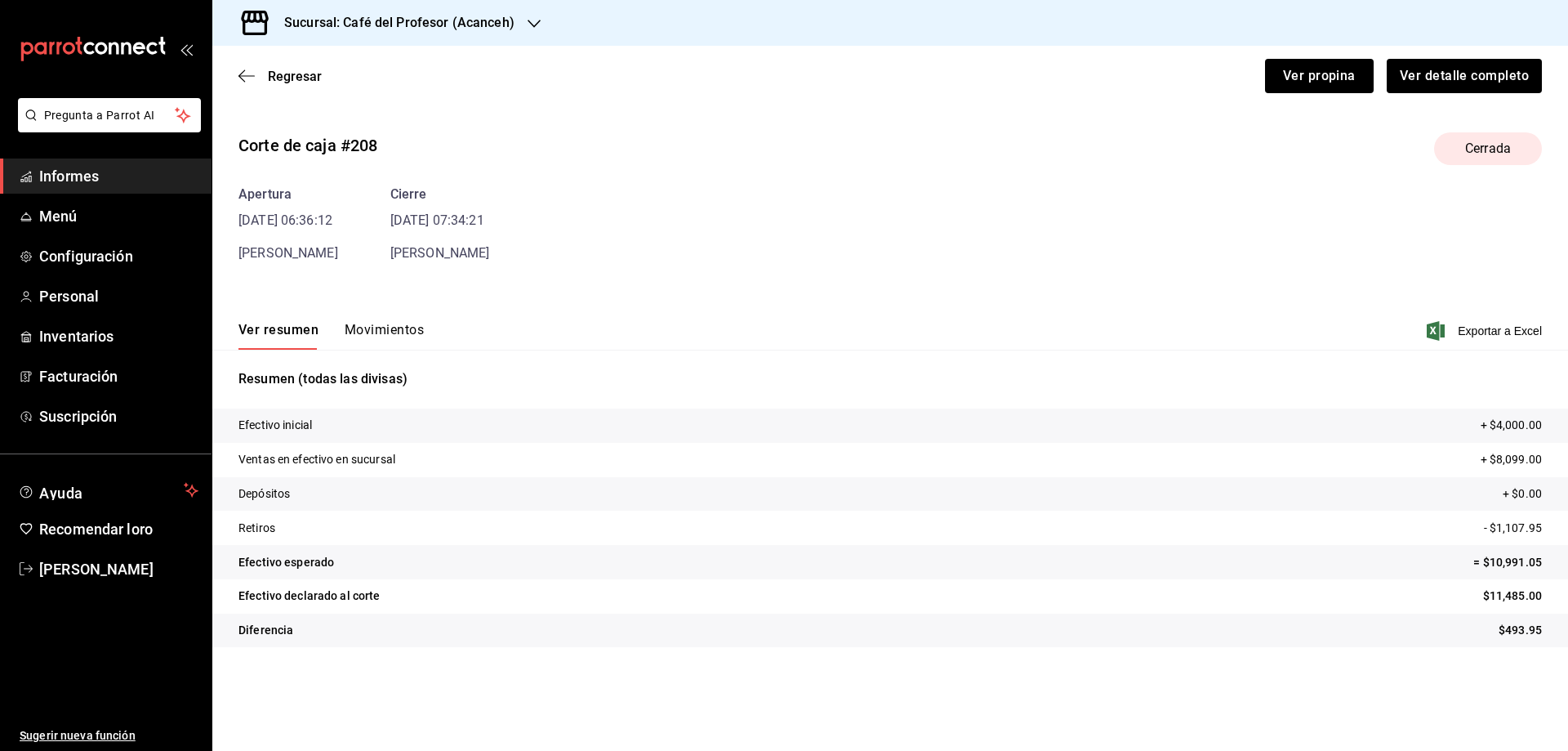
click at [439, 370] on p "Resumen (todas las divisas)" at bounding box center [890, 379] width 1303 height 20
click at [392, 333] on font "Movimientos" at bounding box center [384, 331] width 79 height 16
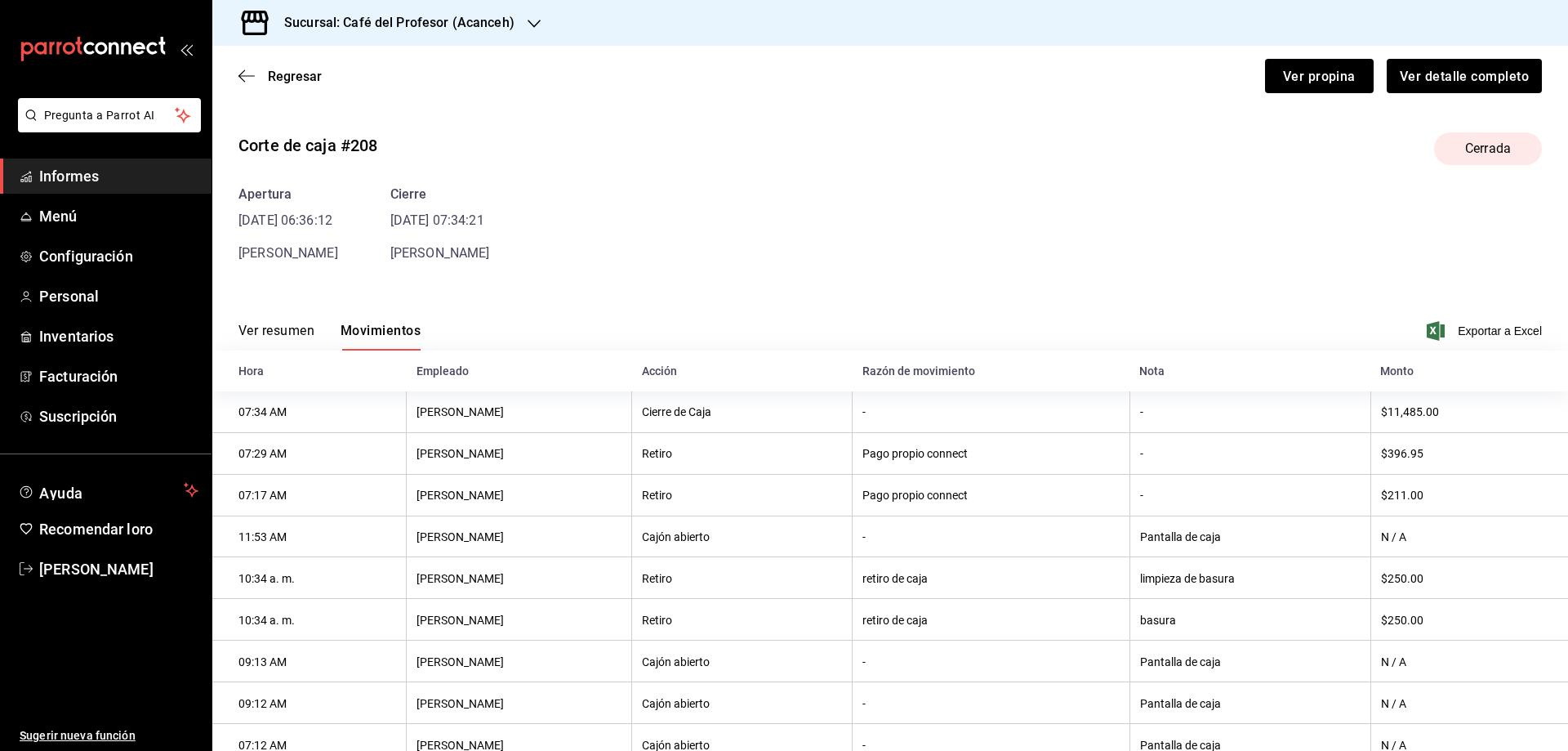
scroll to position [98, 0]
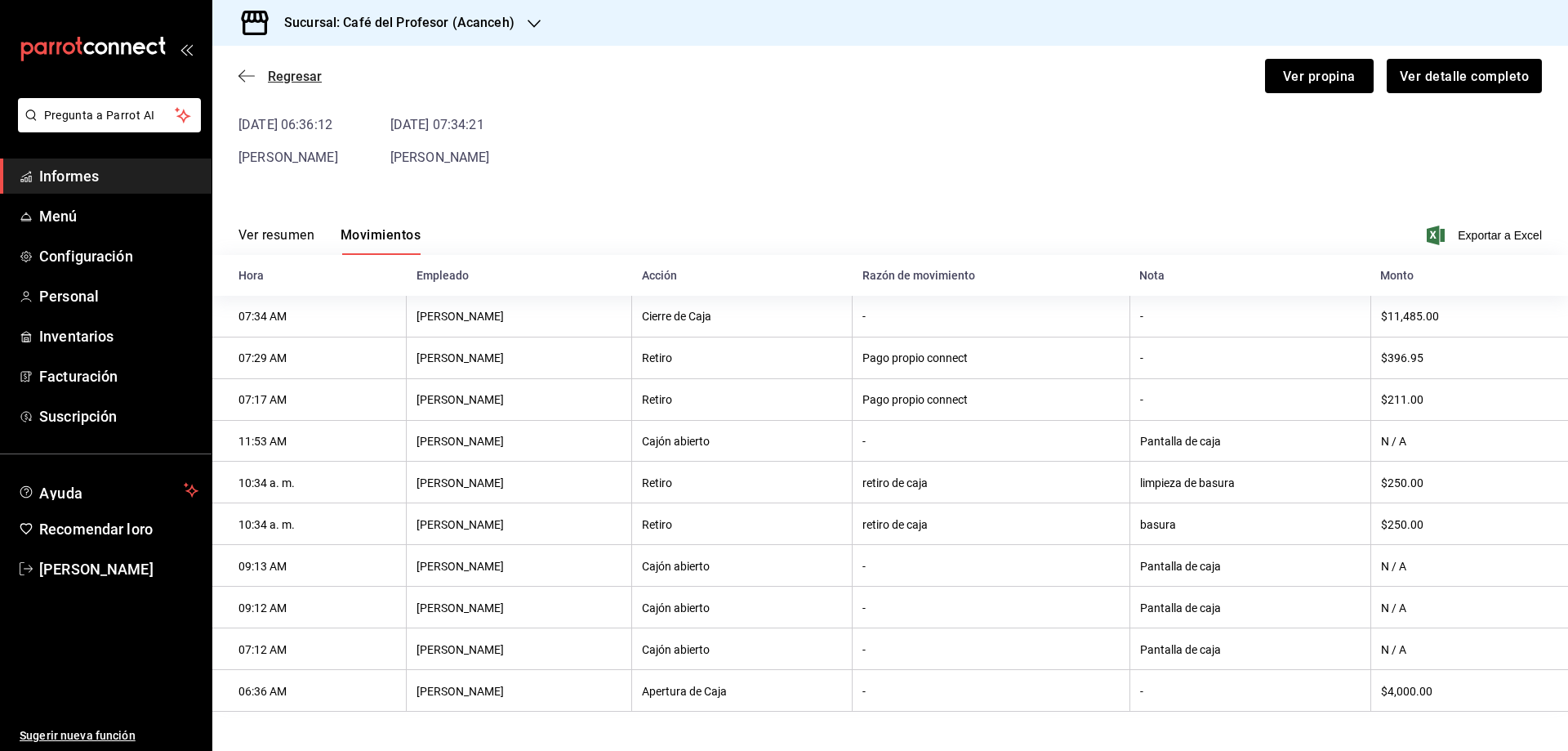
click at [263, 76] on span "Regresar" at bounding box center [280, 76] width 83 height 16
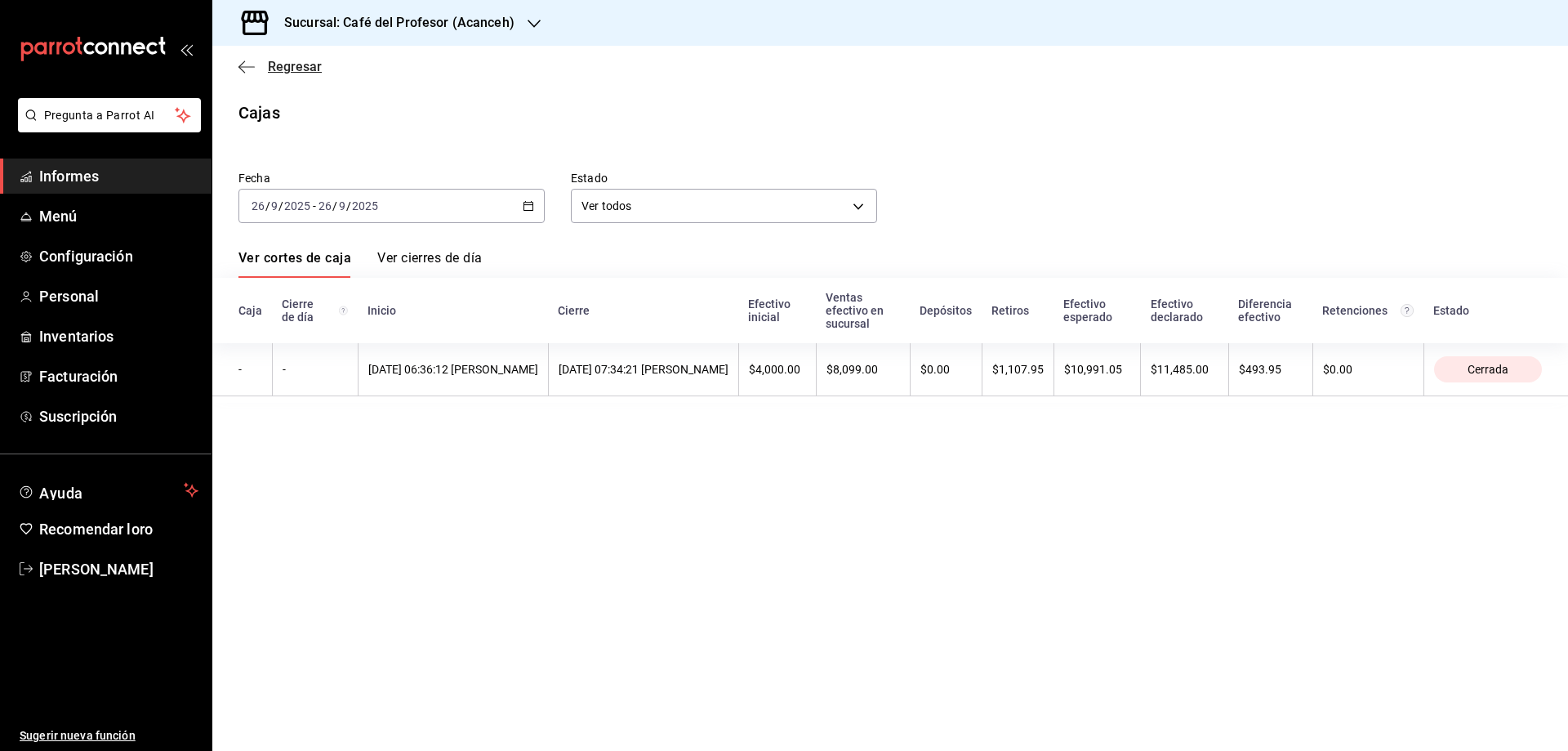
click at [295, 73] on font "Regresar" at bounding box center [295, 67] width 54 height 16
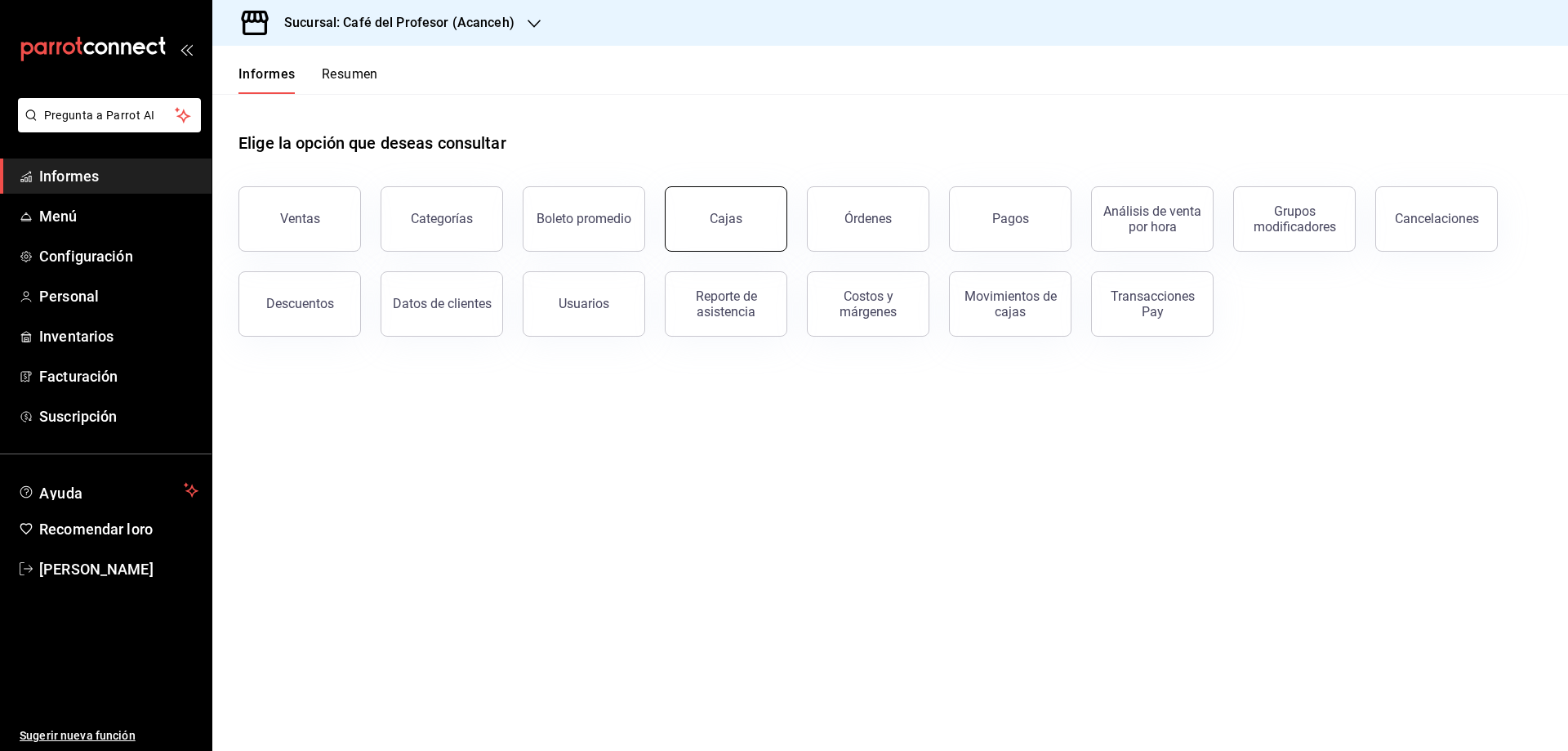
click at [737, 222] on font "Cajas" at bounding box center [726, 219] width 34 height 16
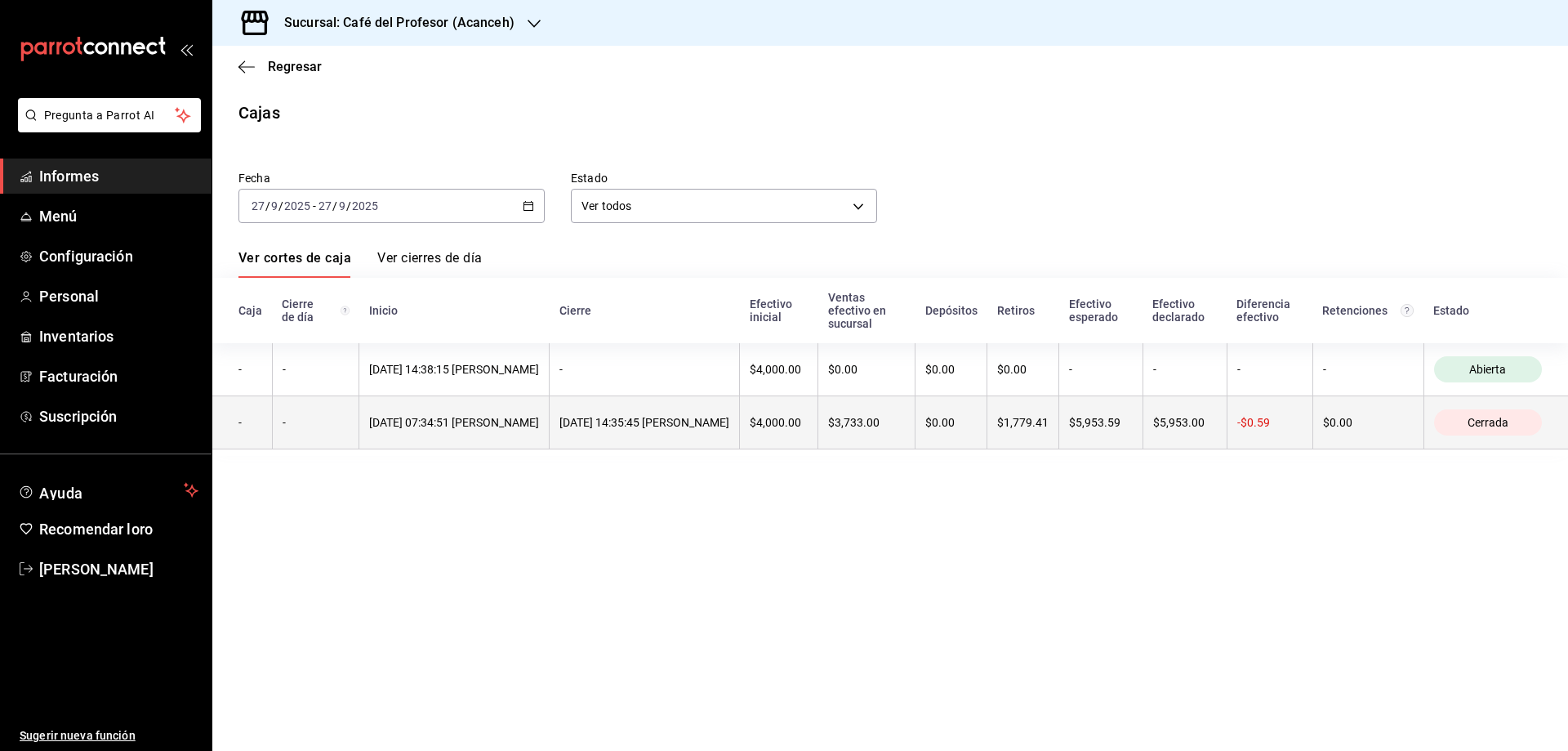
click at [482, 421] on font "[DATE] 07:34:51 [PERSON_NAME]" at bounding box center [454, 422] width 170 height 13
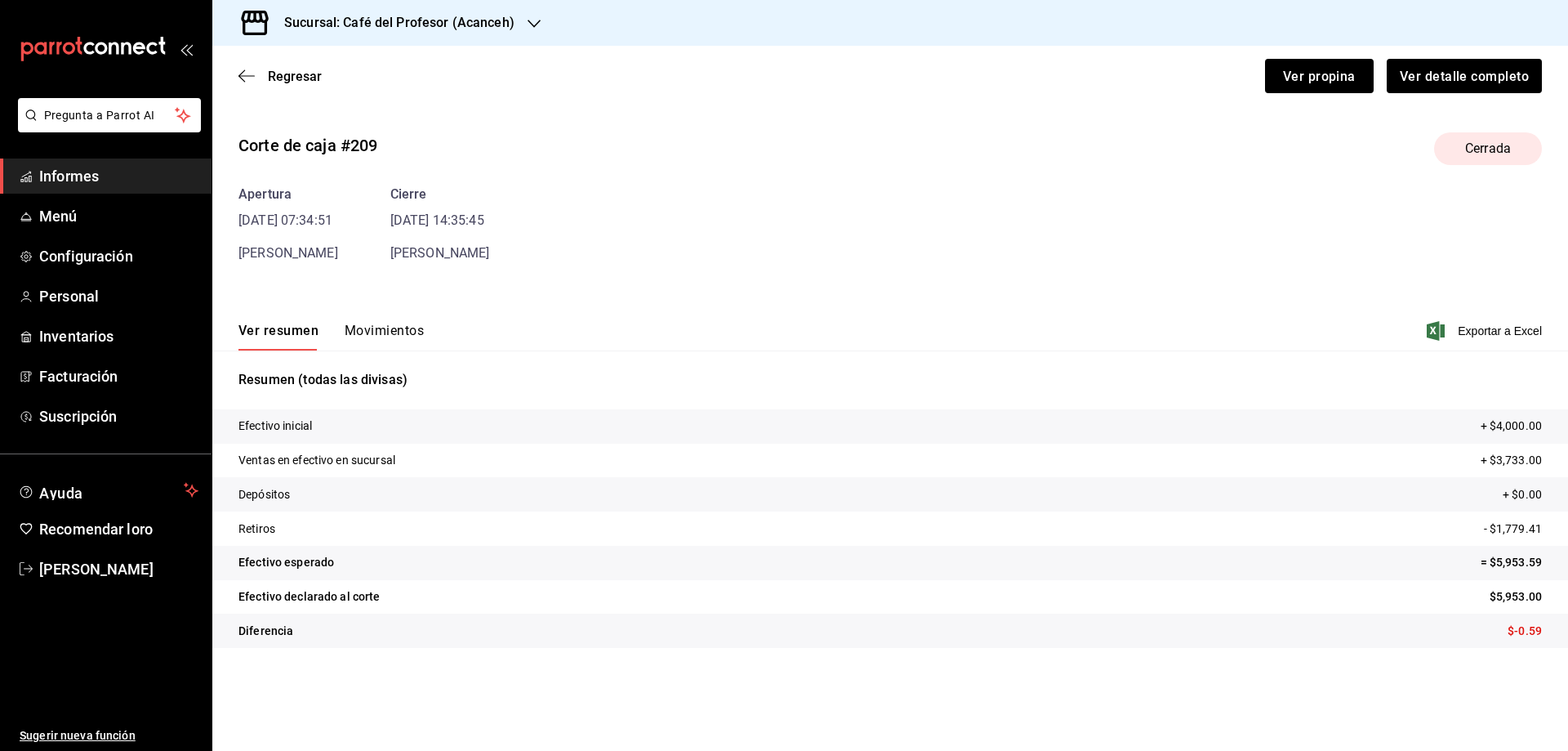
click at [372, 335] on font "Movimientos" at bounding box center [384, 331] width 79 height 16
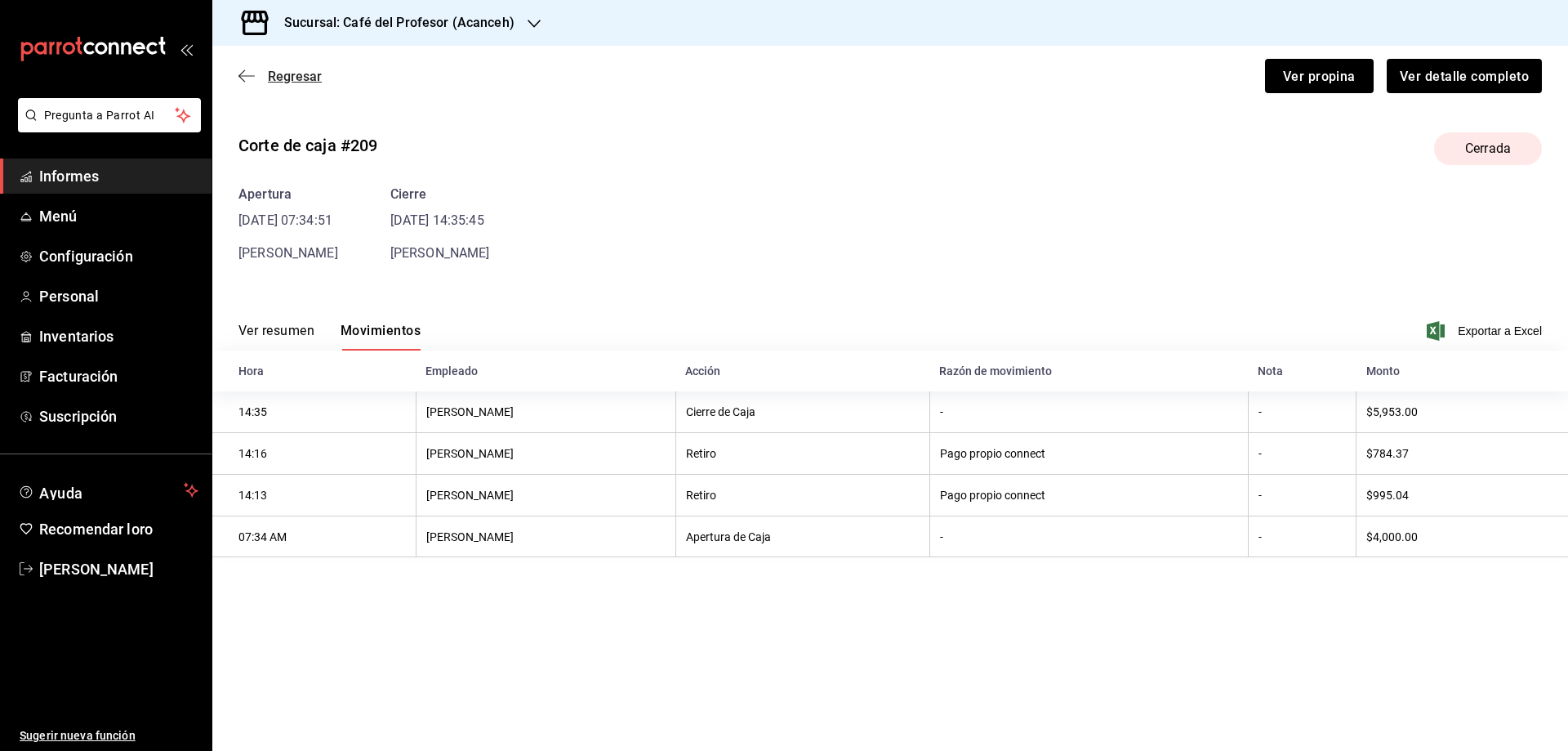
click at [272, 77] on font "Regresar" at bounding box center [295, 76] width 54 height 16
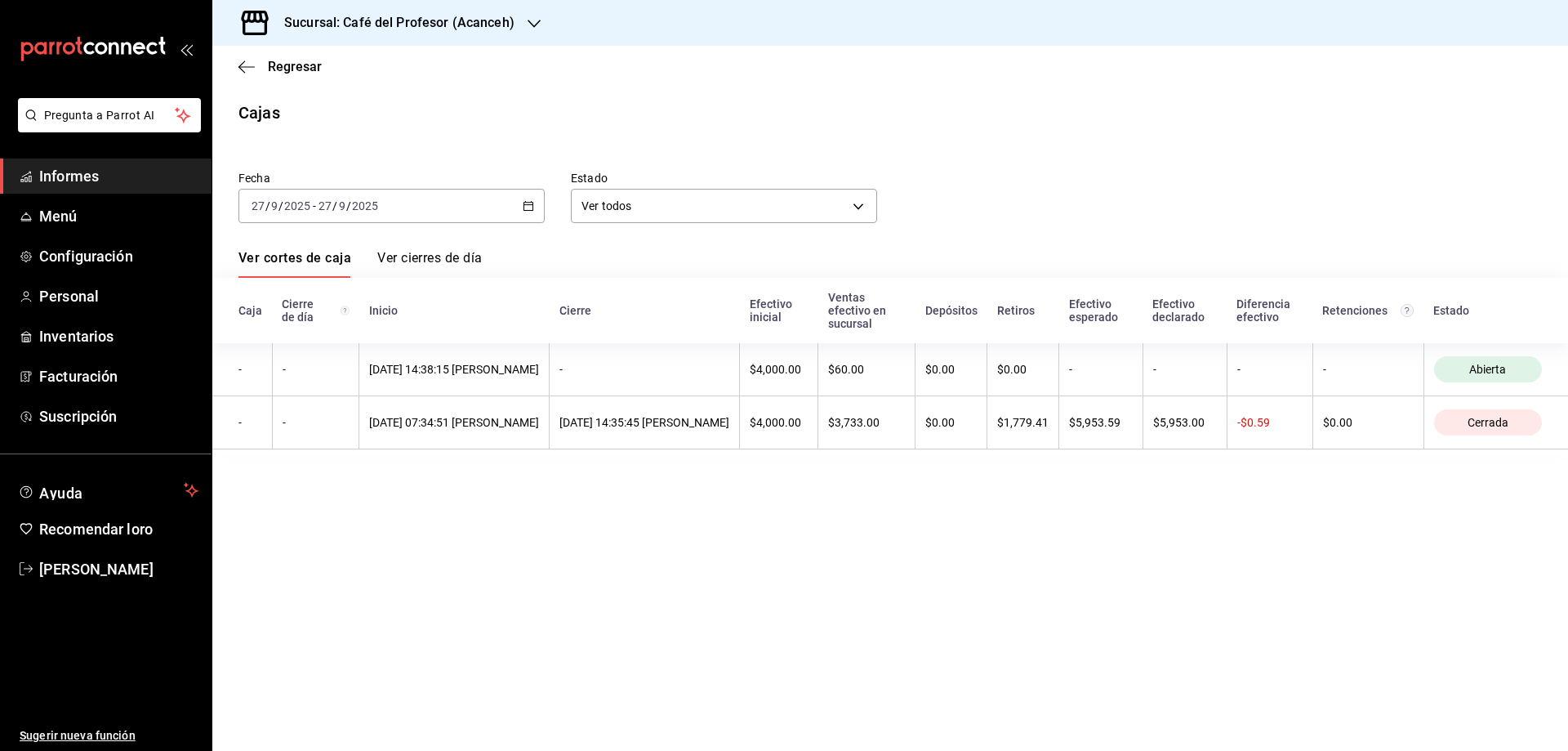
click at [528, 202] on icon "button" at bounding box center [528, 206] width 11 height 11
click at [278, 287] on span "Ayer" at bounding box center [316, 293] width 127 height 17
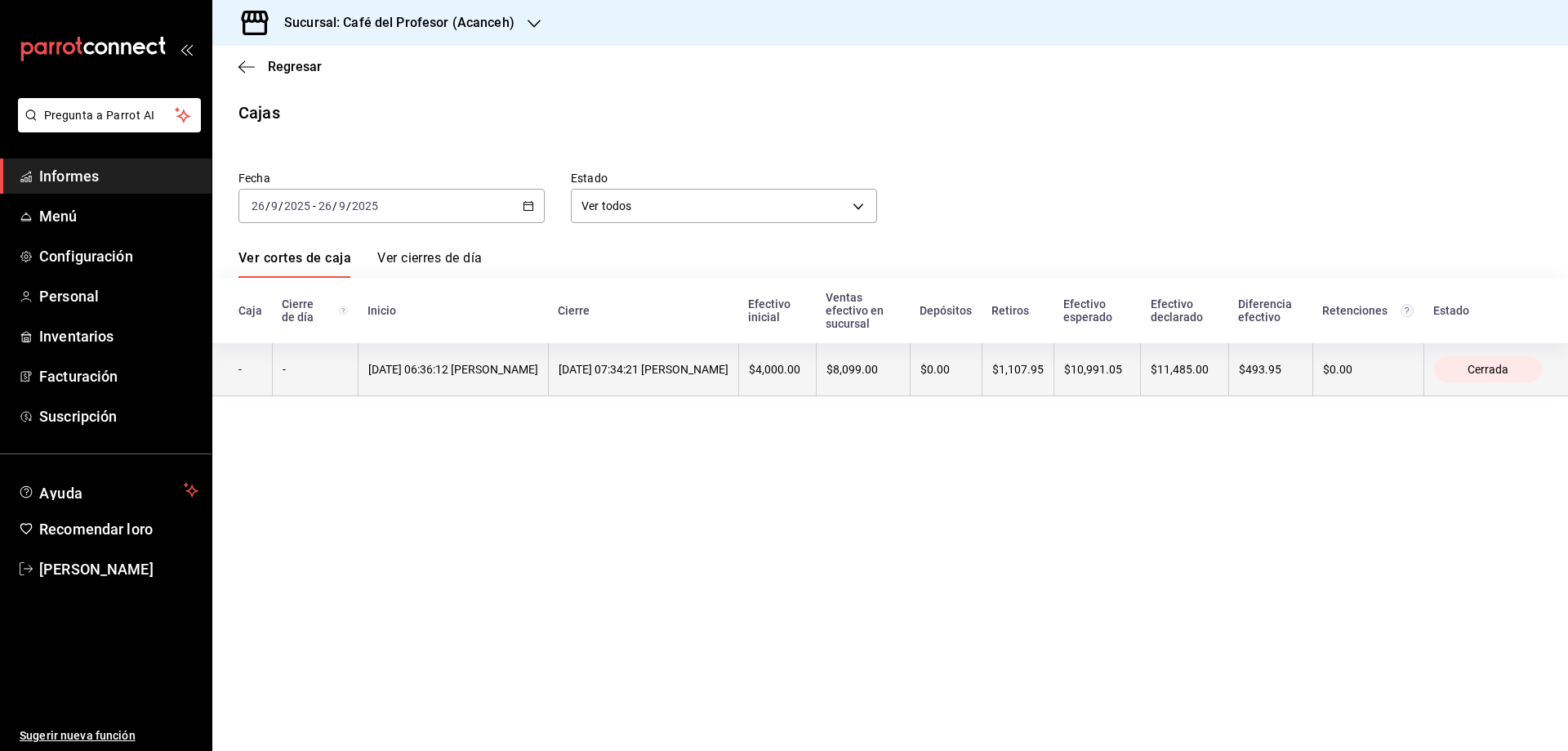
click at [402, 375] on font "[DATE] 06:36:12 [PERSON_NAME]" at bounding box center [454, 369] width 170 height 13
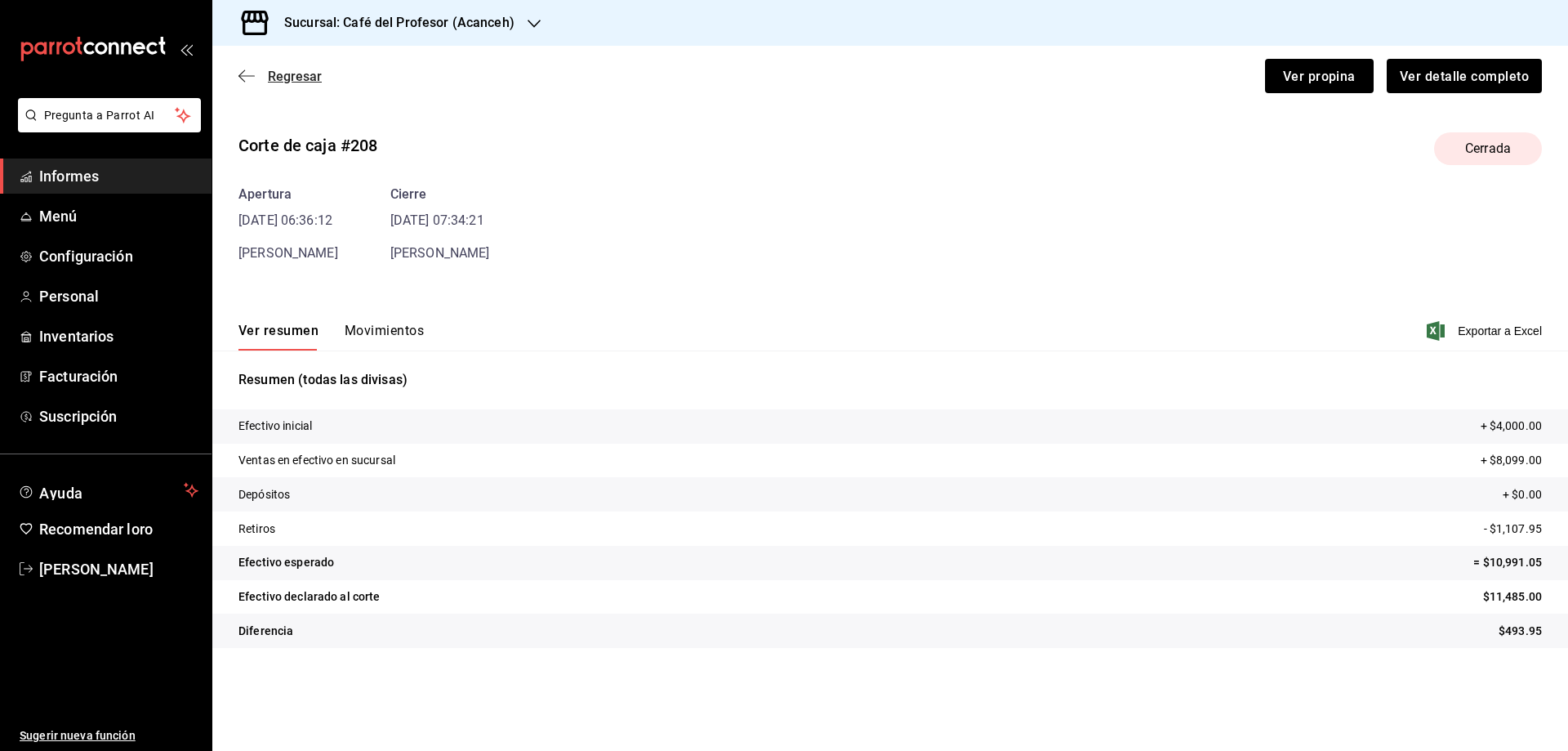
click at [264, 80] on span "Regresar" at bounding box center [280, 76] width 83 height 16
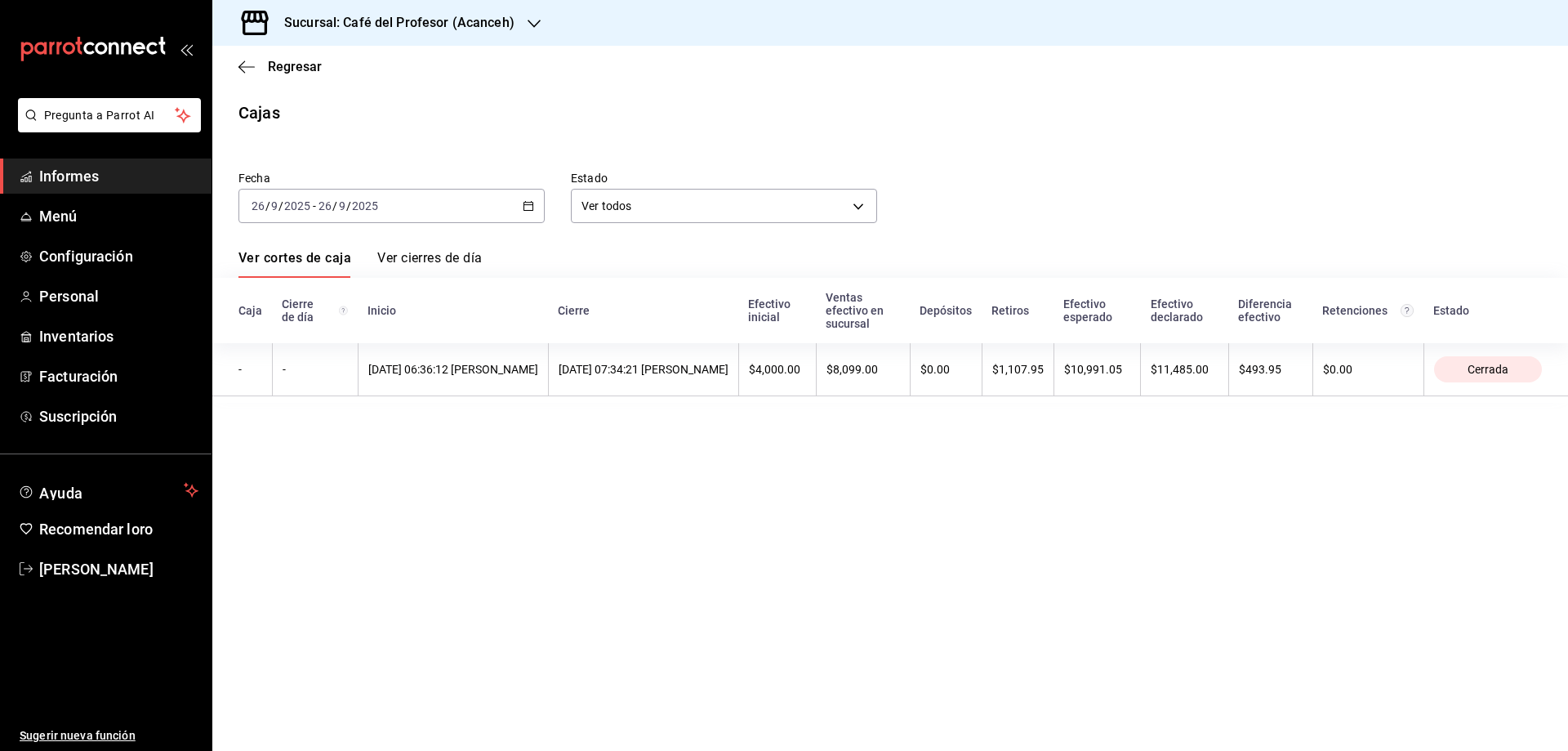
click at [442, 259] on font "Ver cierres de día" at bounding box center [430, 258] width 104 height 16
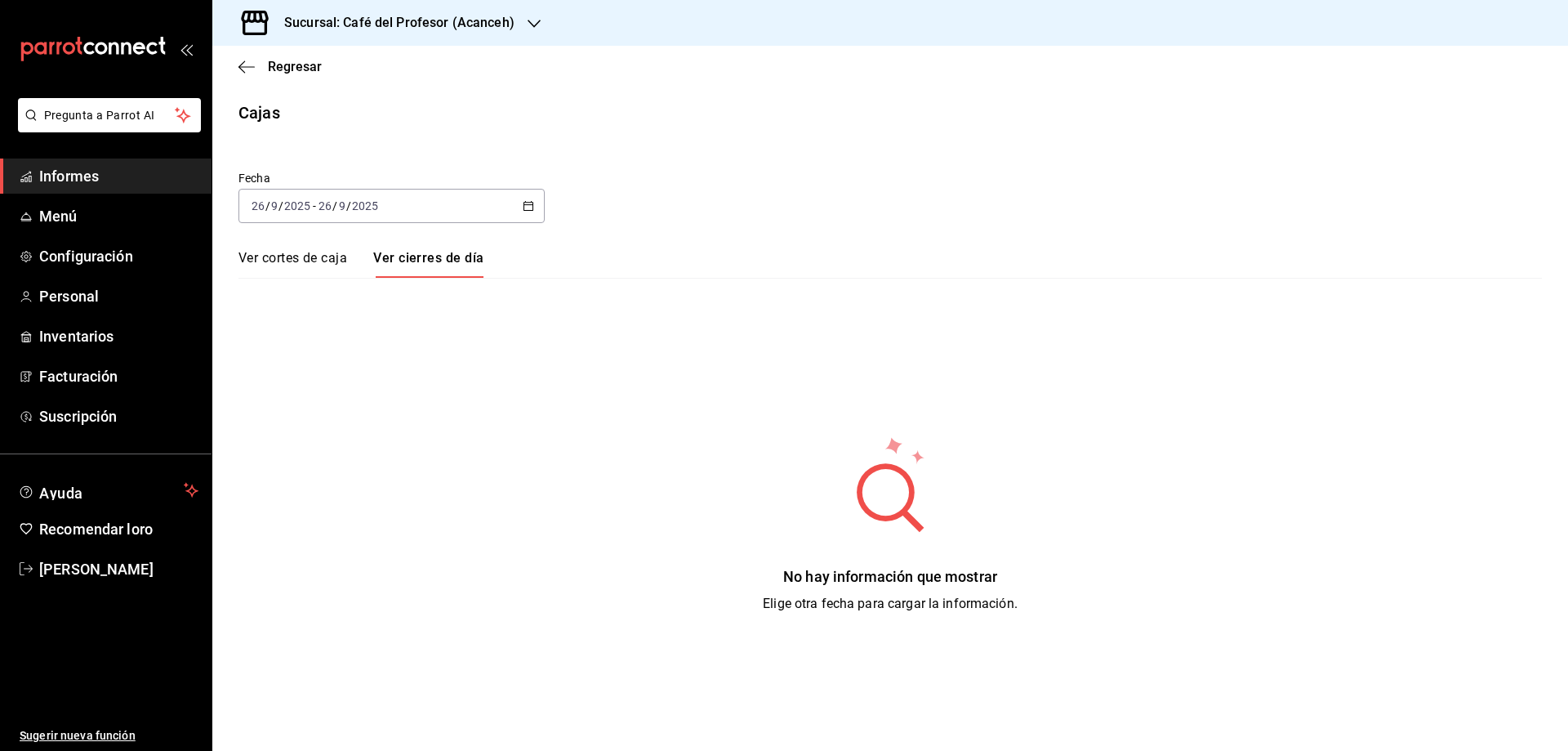
click at [311, 254] on font "Ver cortes de caja" at bounding box center [292, 258] width 108 height 16
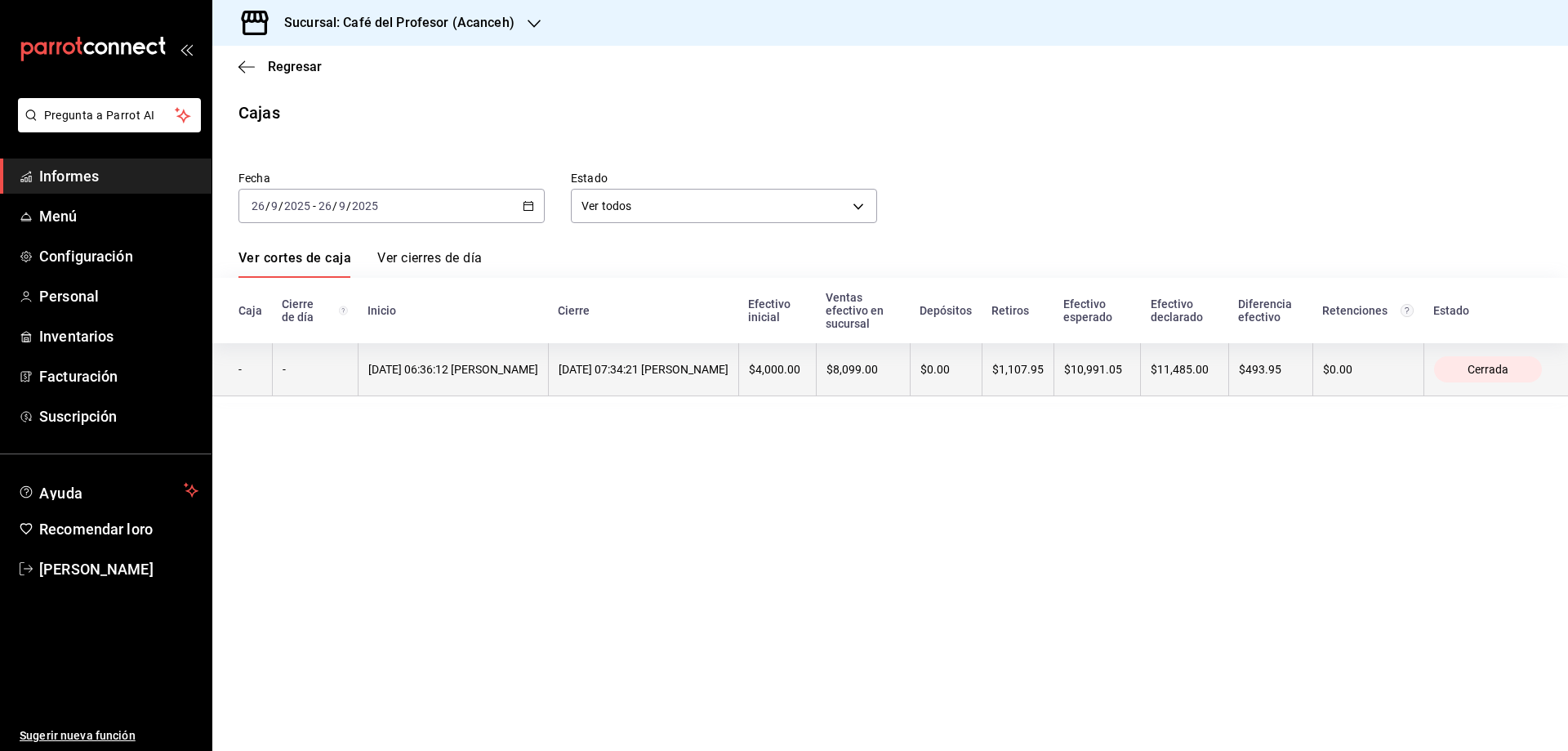
click at [440, 363] on th "[DATE] 06:36:12 [PERSON_NAME]" at bounding box center [452, 369] width 190 height 53
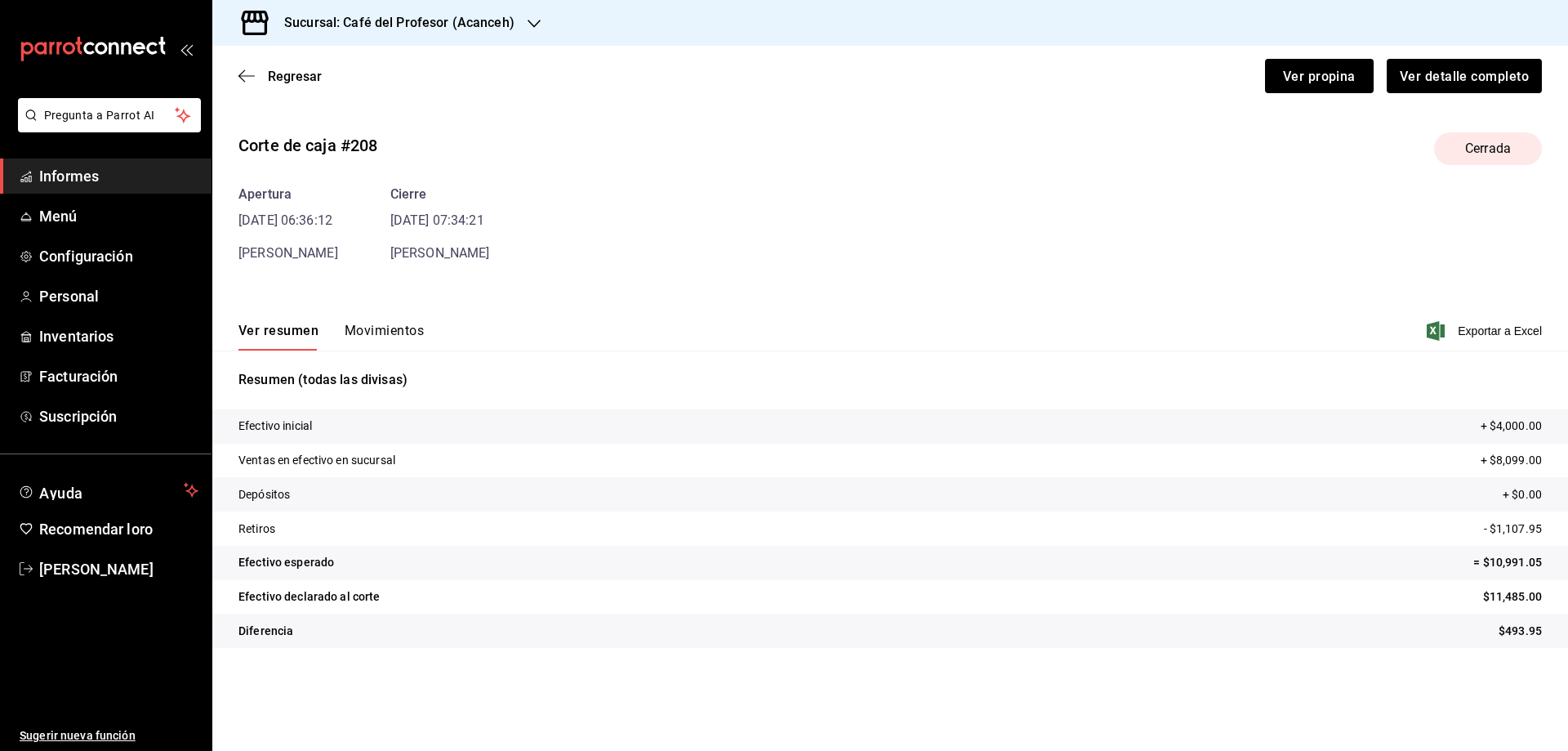
click at [370, 330] on font "Movimientos" at bounding box center [384, 331] width 79 height 16
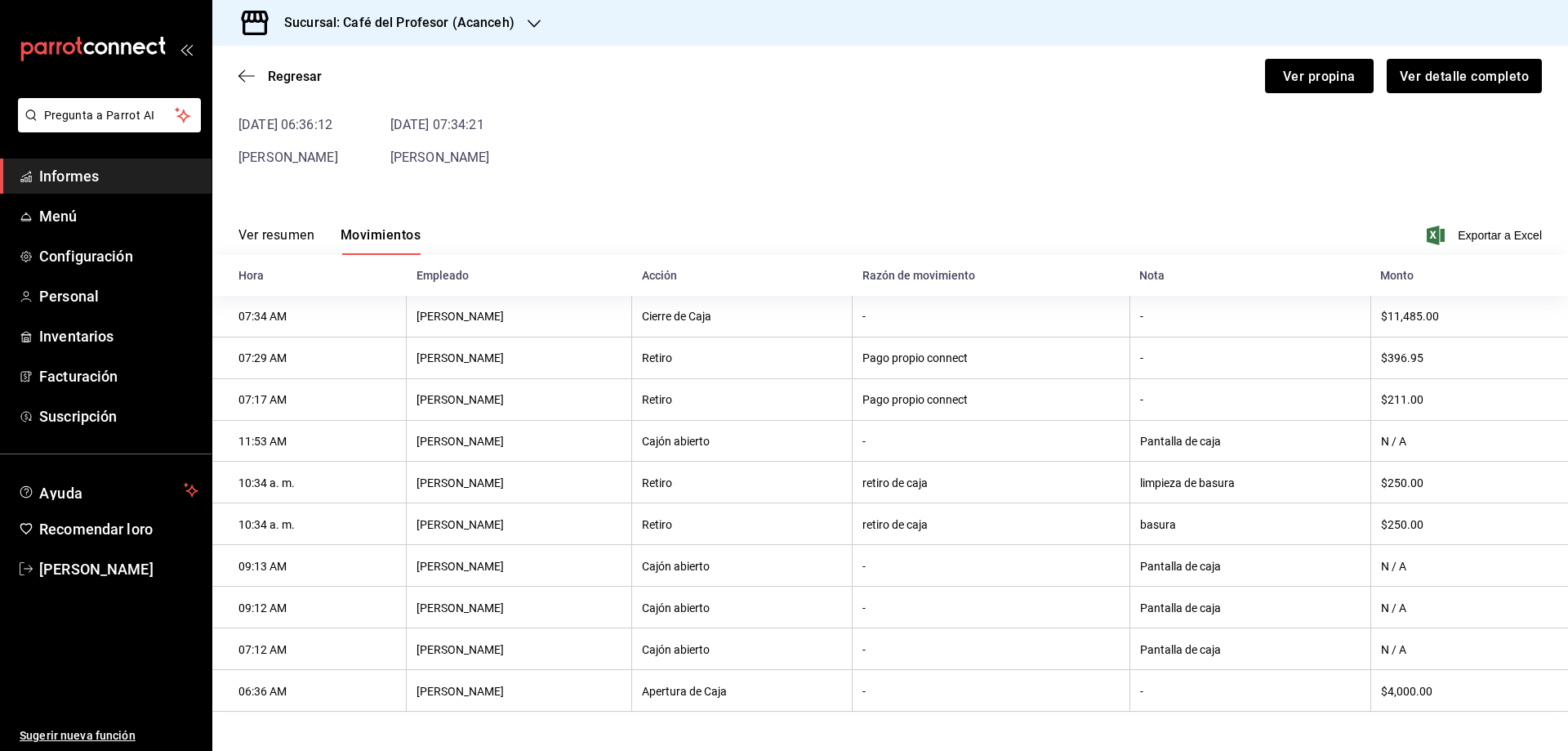
scroll to position [16, 0]
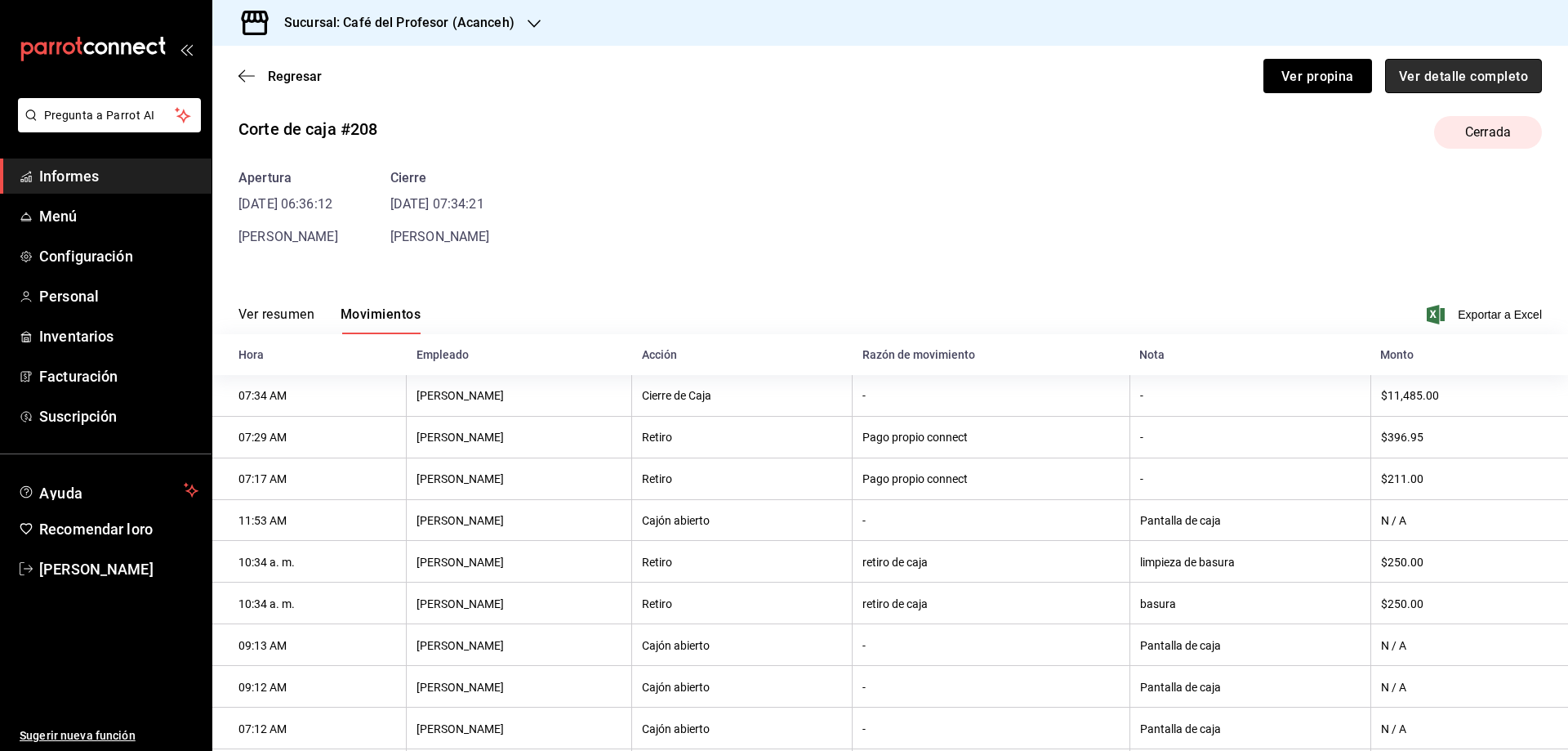
click at [1440, 70] on font "Ver detalle completo" at bounding box center [1464, 76] width 129 height 16
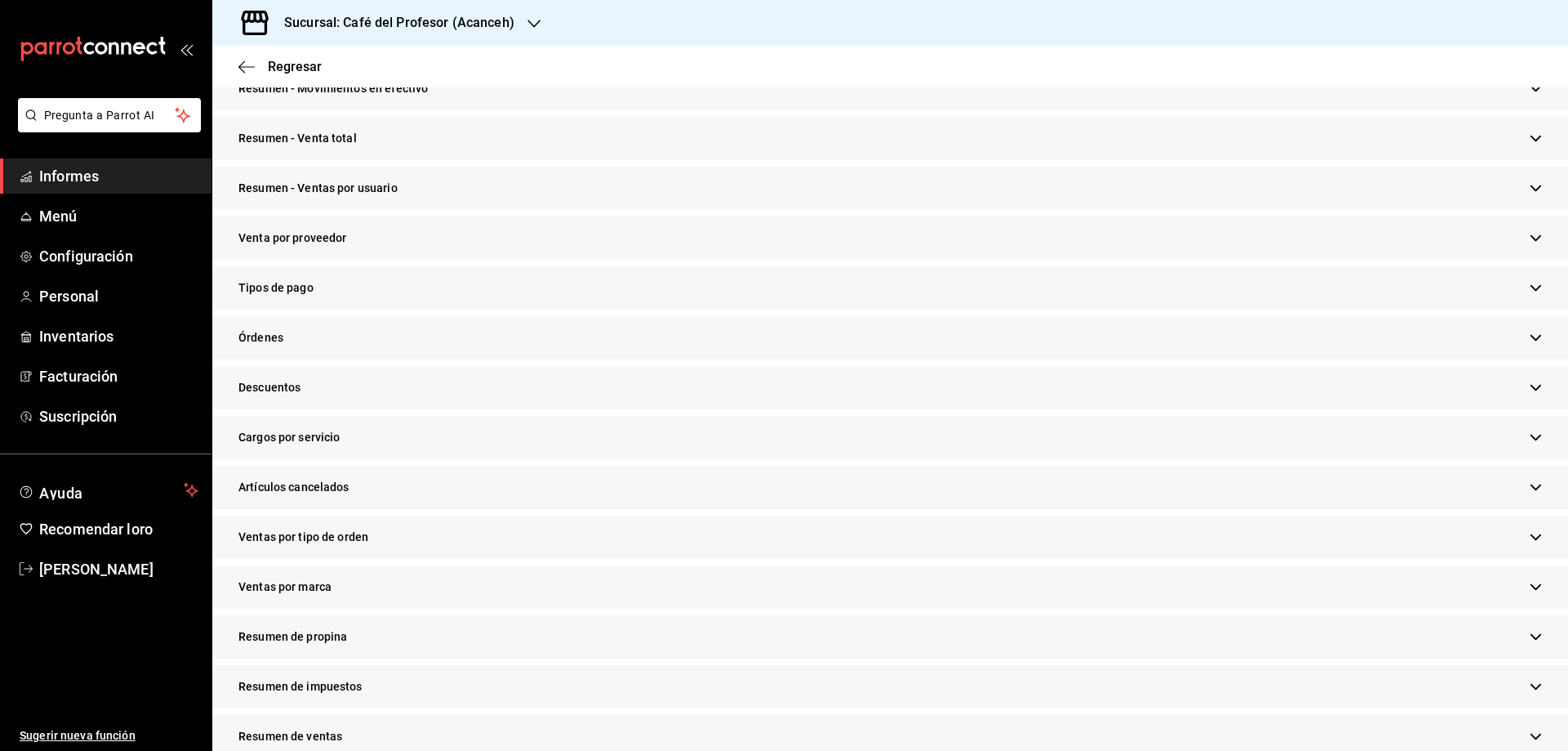
scroll to position [315, 0]
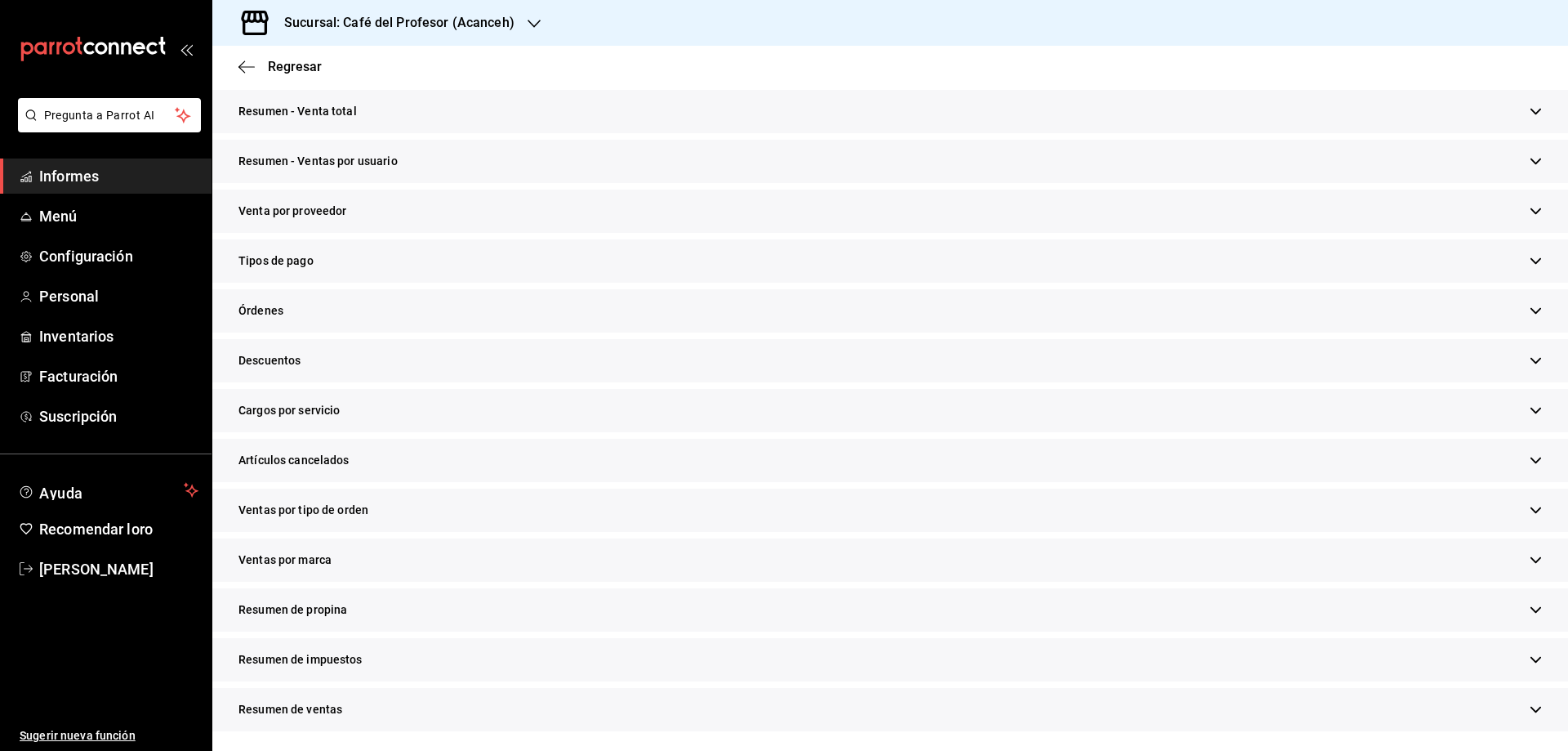
click at [1514, 254] on div "Tipos de pago" at bounding box center [890, 261] width 1356 height 43
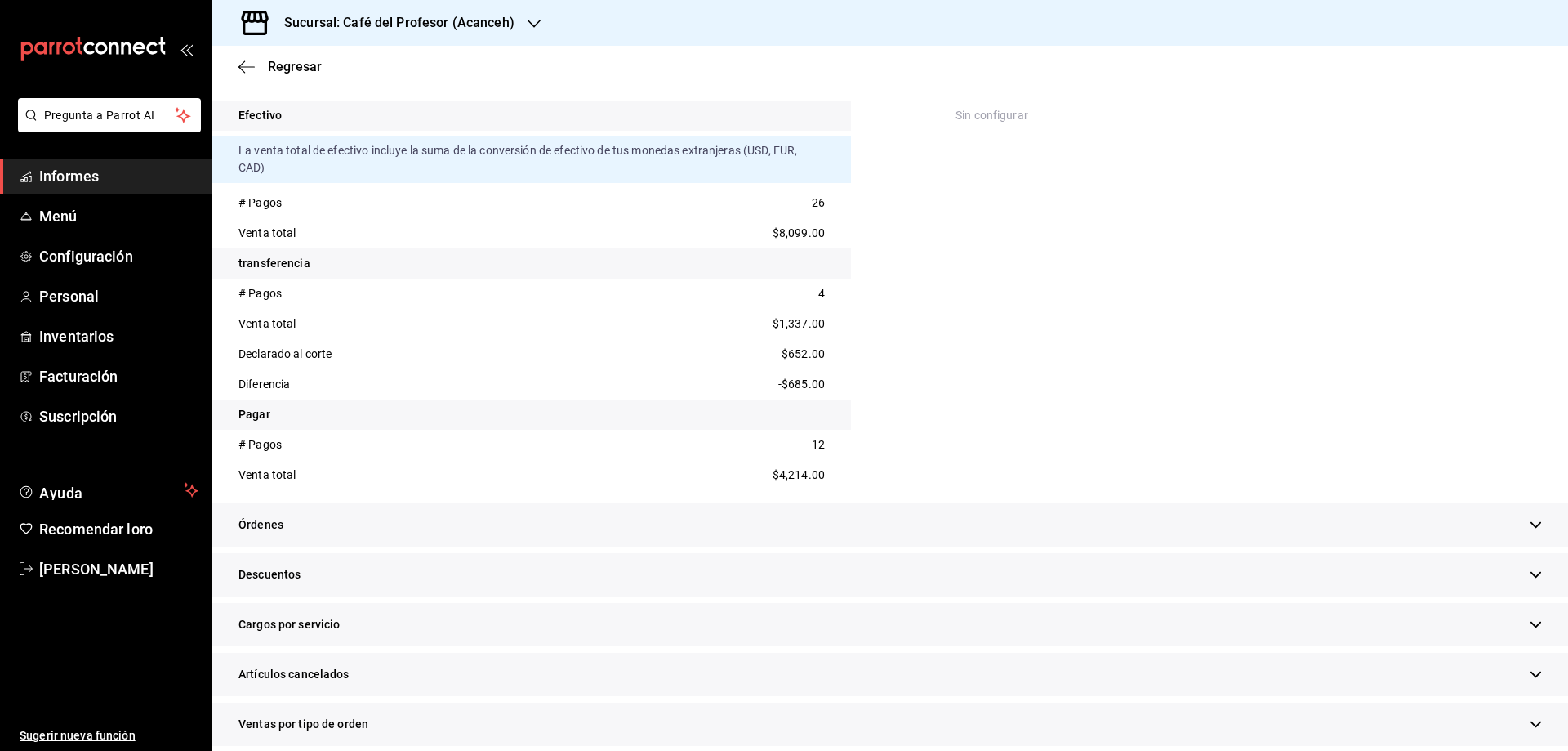
scroll to position [642, 0]
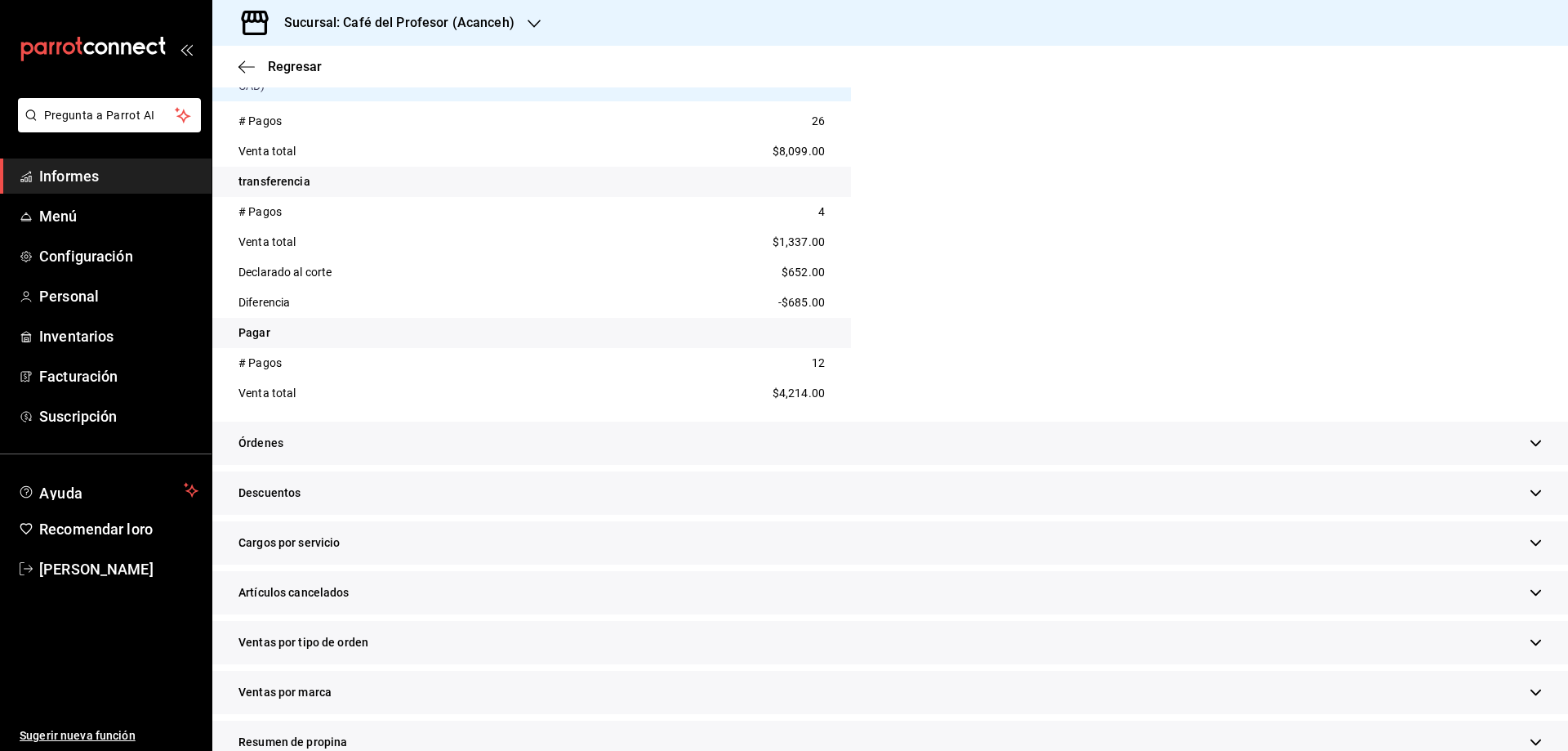
click at [260, 333] on font "Pagar" at bounding box center [254, 333] width 32 height 13
click at [259, 369] on font "# Pagos" at bounding box center [260, 362] width 43 height 13
click at [266, 399] on font "Venta total" at bounding box center [267, 392] width 57 height 13
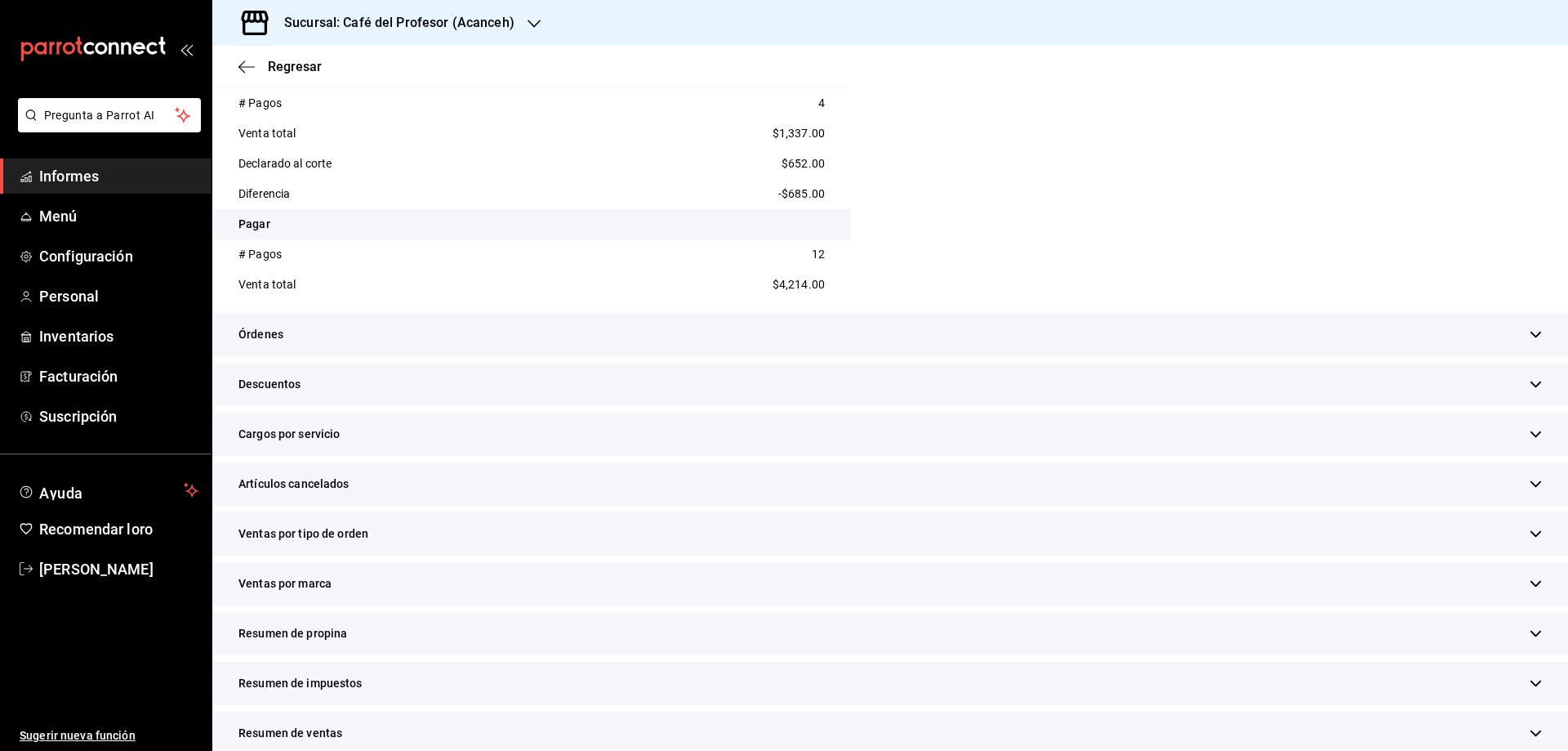
scroll to position [774, 0]
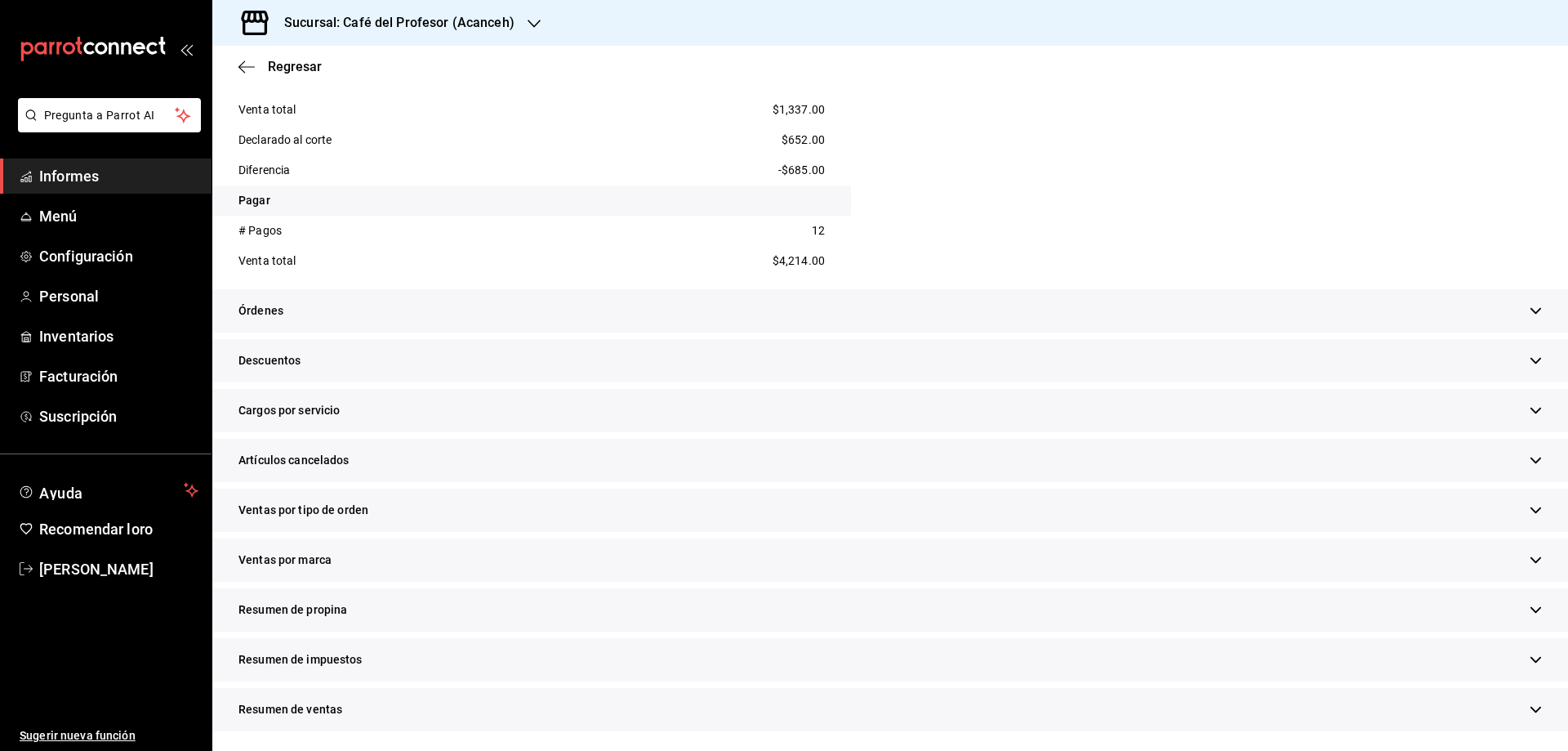
click at [275, 354] on font "Descuentos" at bounding box center [270, 360] width 62 height 13
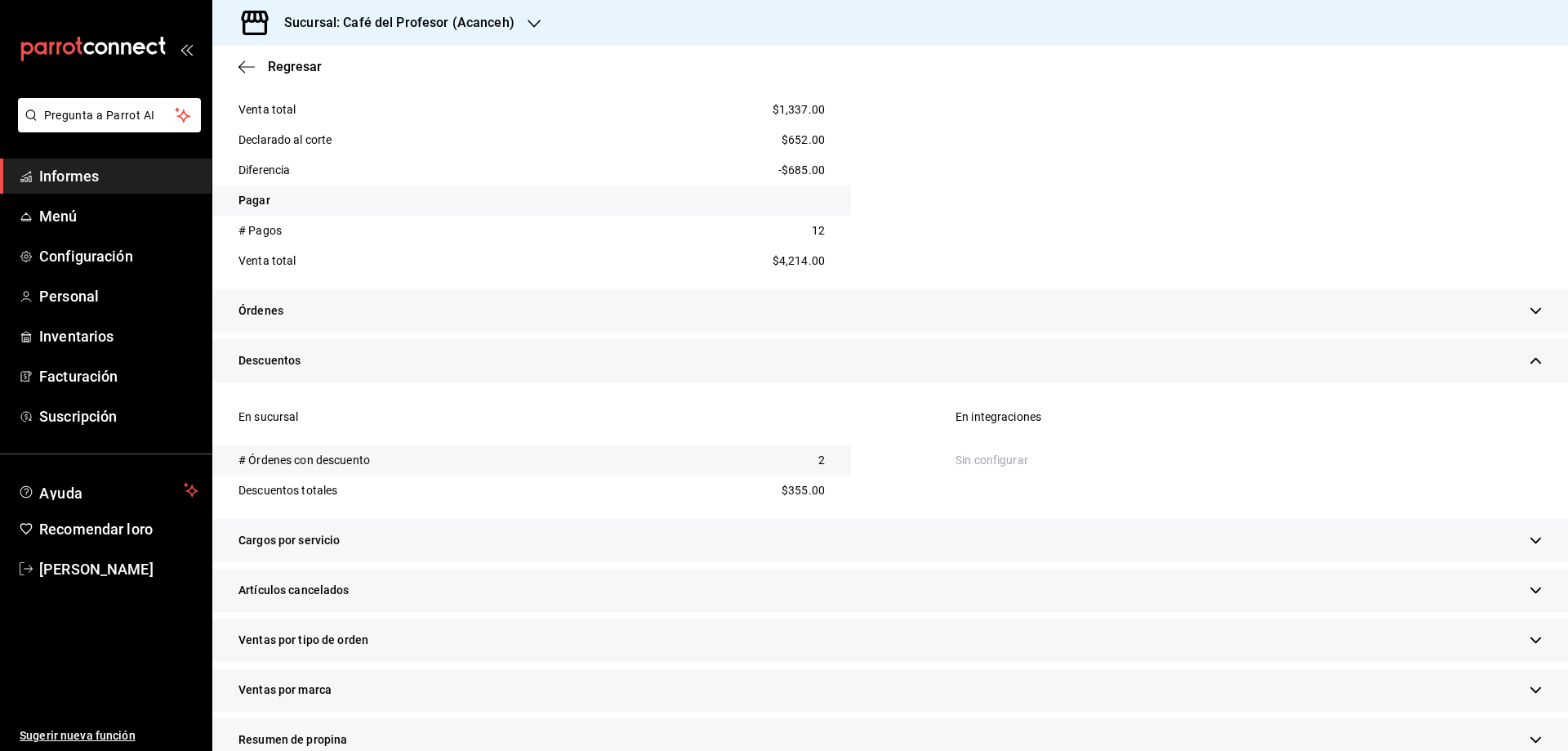
click at [272, 313] on font "Órdenes" at bounding box center [261, 310] width 45 height 13
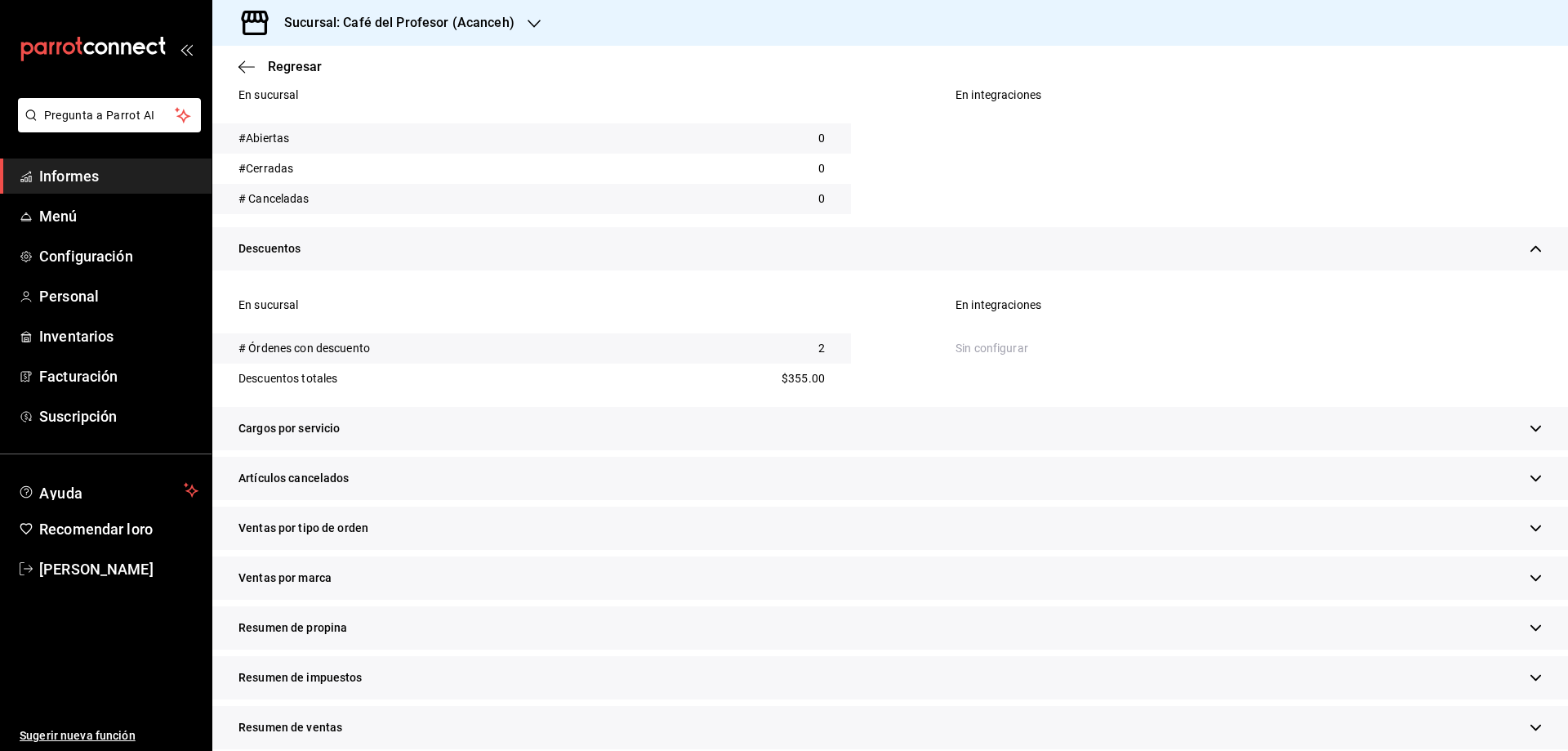
scroll to position [1065, 0]
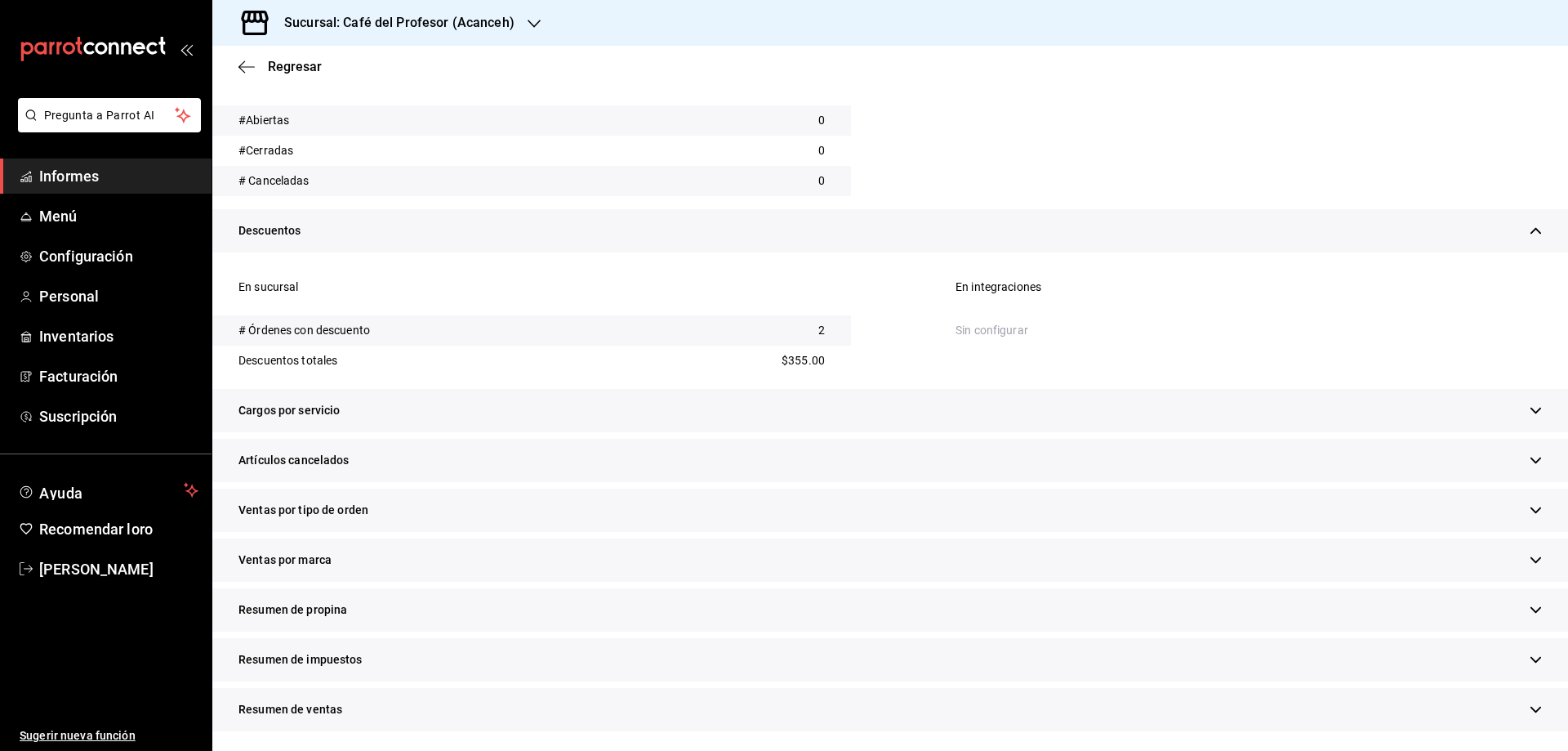
click at [327, 620] on div "Resumen de propina" at bounding box center [890, 610] width 1356 height 43
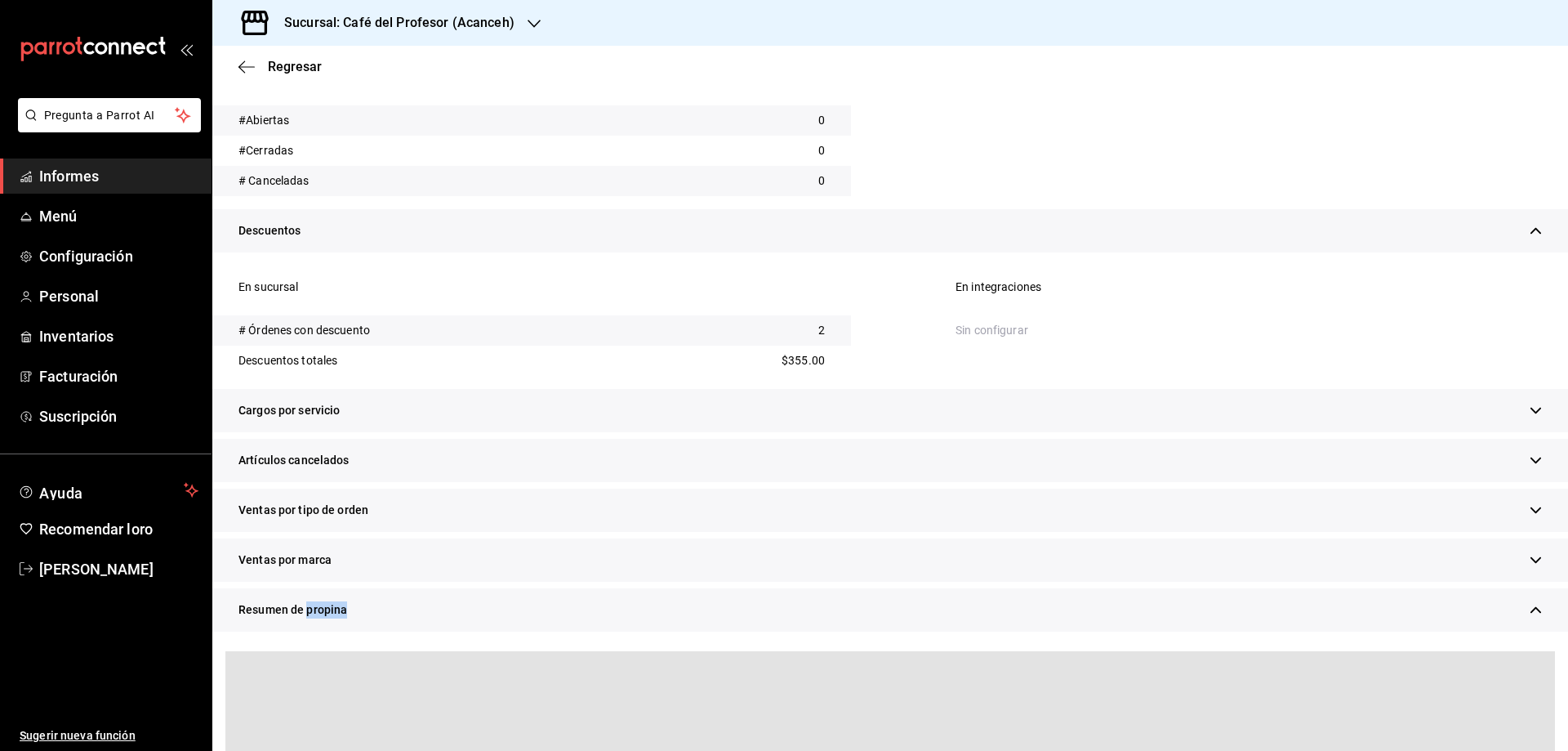
click at [327, 620] on div "Resumen de propina" at bounding box center [890, 610] width 1356 height 43
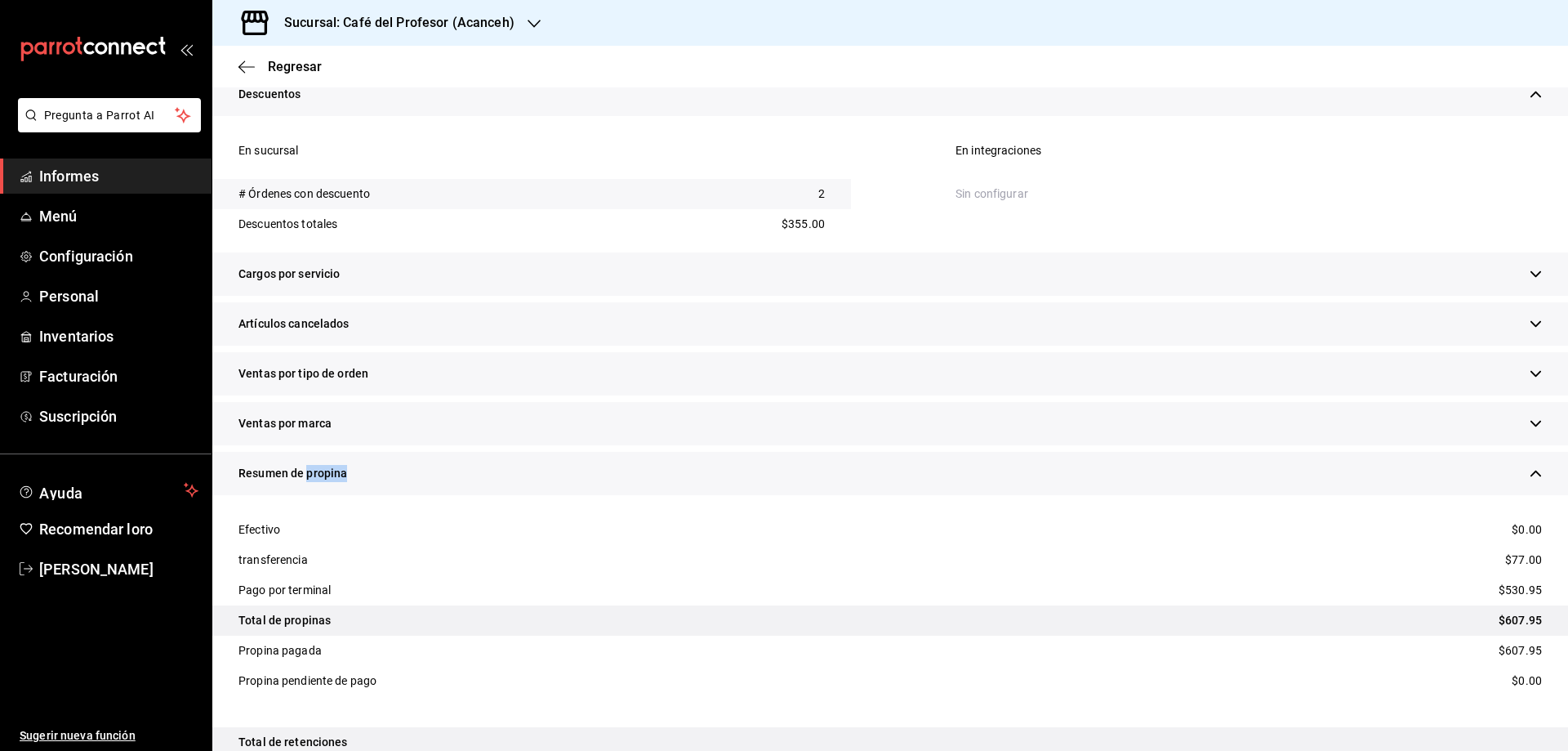
scroll to position [1364, 0]
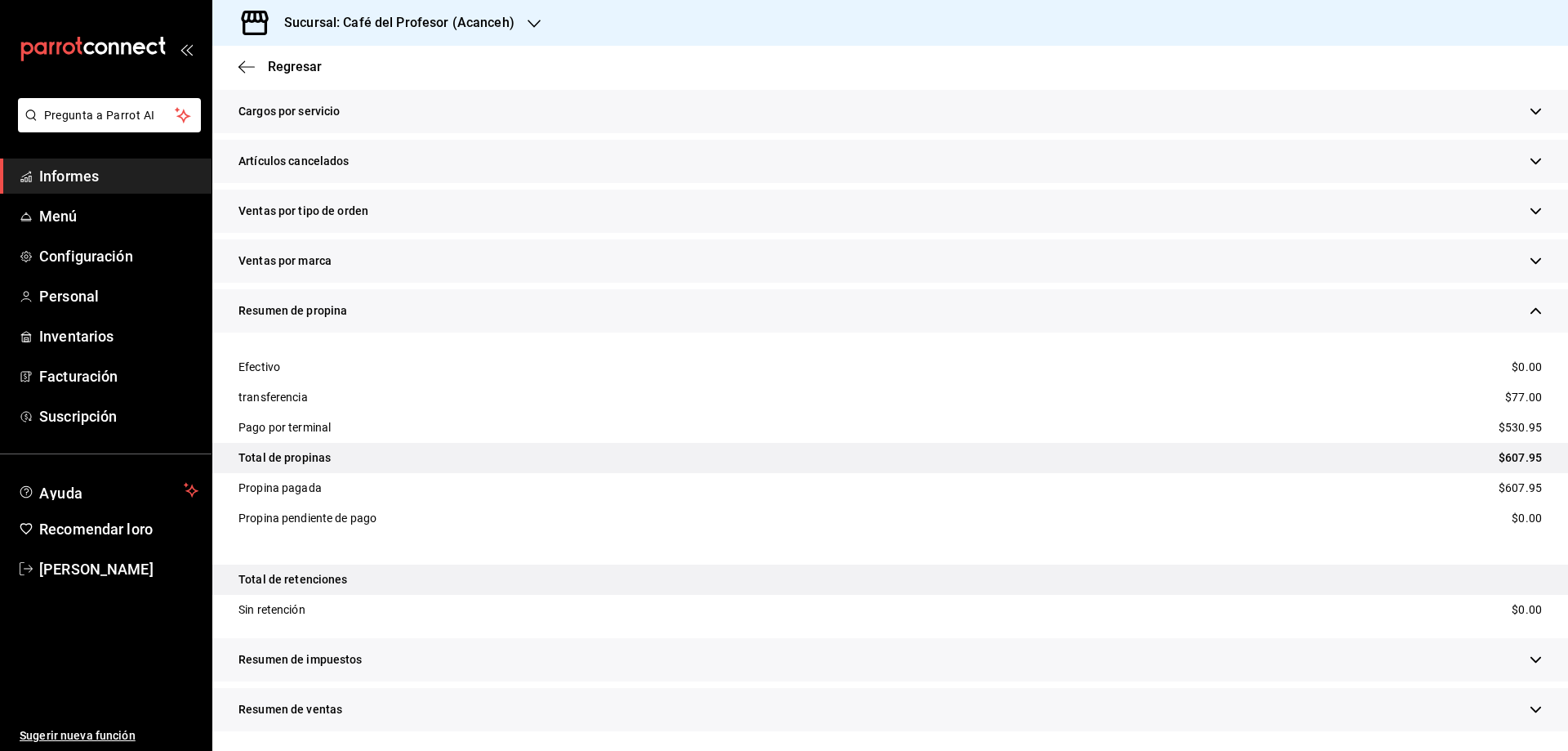
click at [285, 584] on font "Total de retenciones" at bounding box center [293, 579] width 109 height 13
click at [322, 659] on font "Resumen de impuestos" at bounding box center [300, 659] width 124 height 13
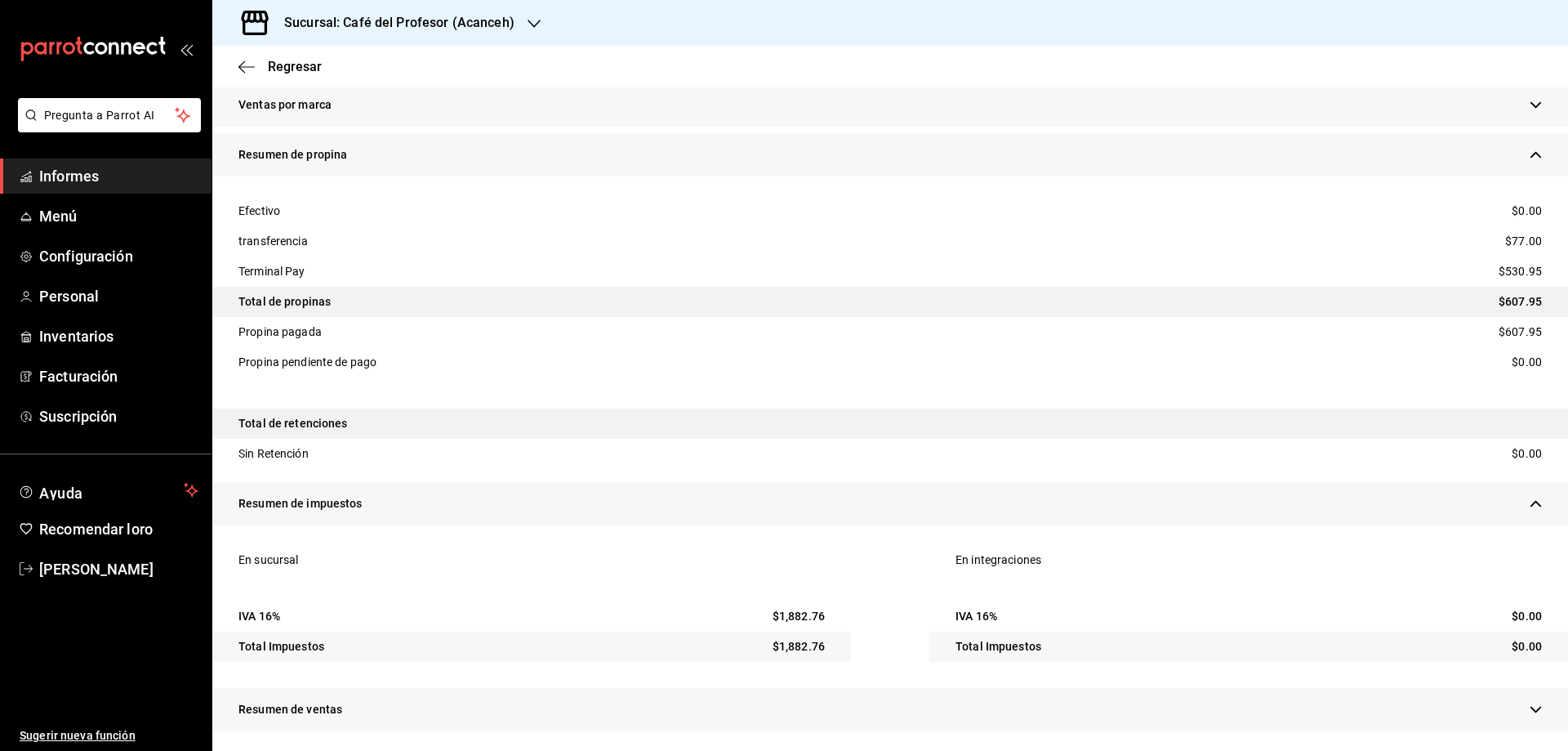
scroll to position [1520, 0]
click at [299, 712] on font "Resumen de ventas" at bounding box center [291, 709] width 104 height 13
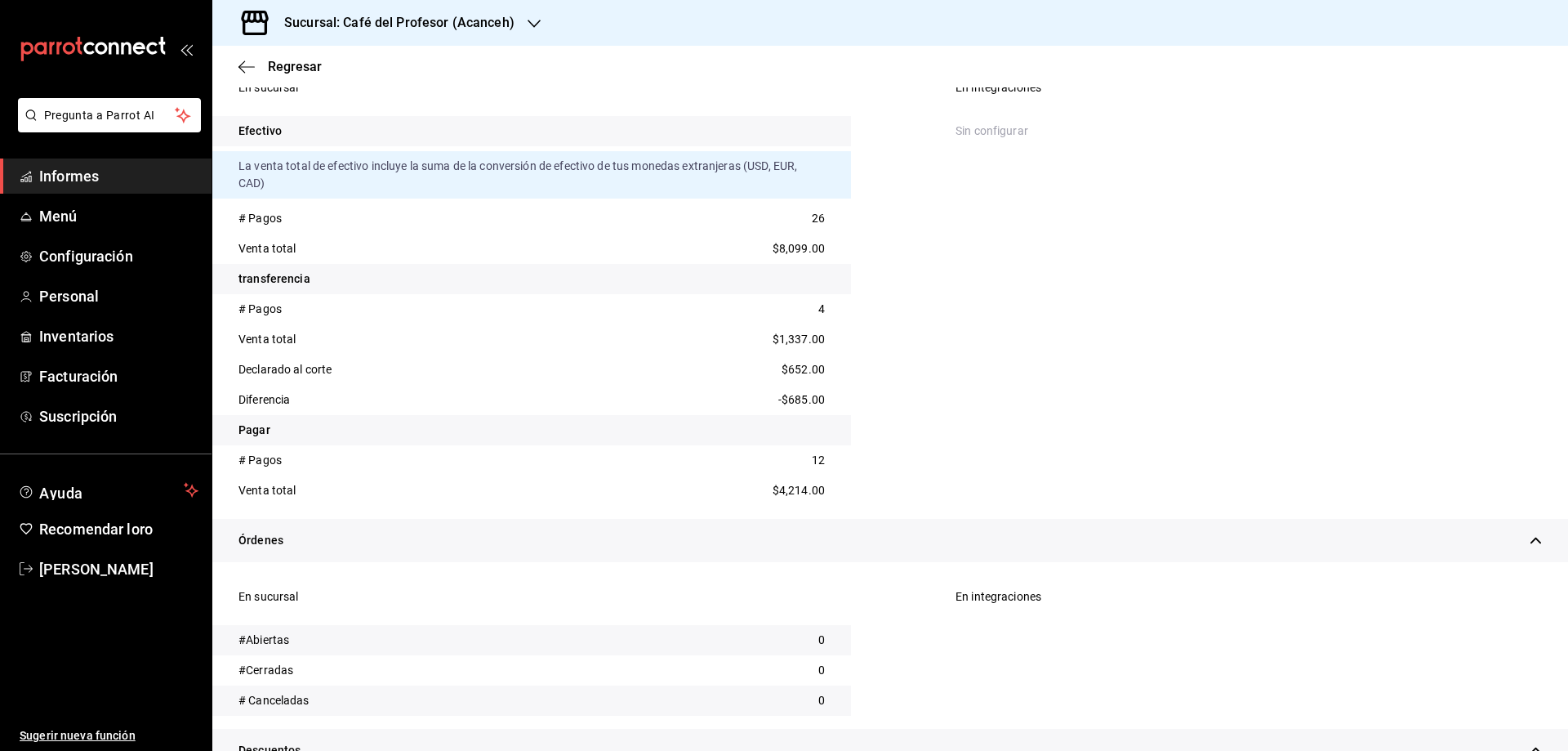
scroll to position [382, 0]
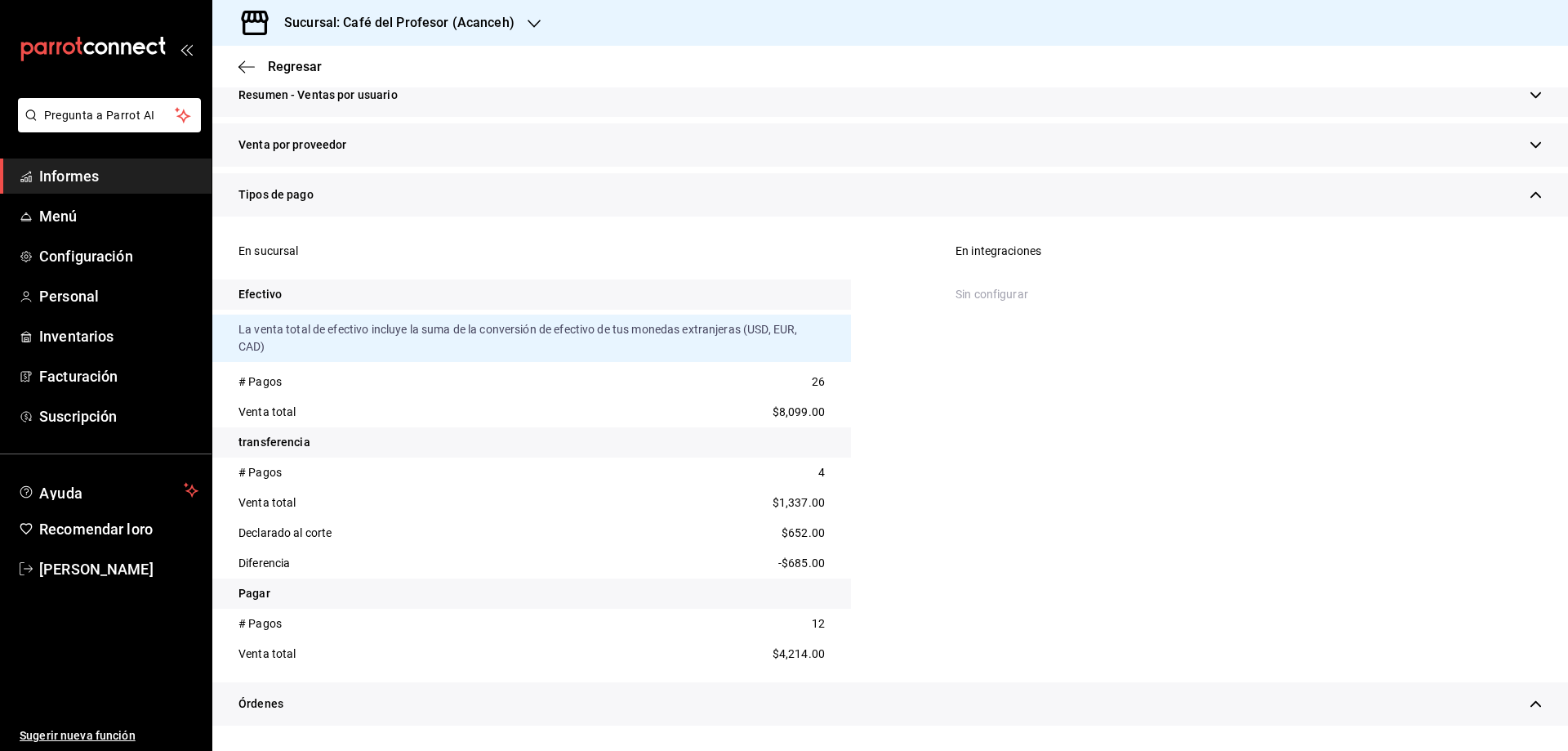
click at [273, 295] on font "Efectivo" at bounding box center [260, 293] width 43 height 13
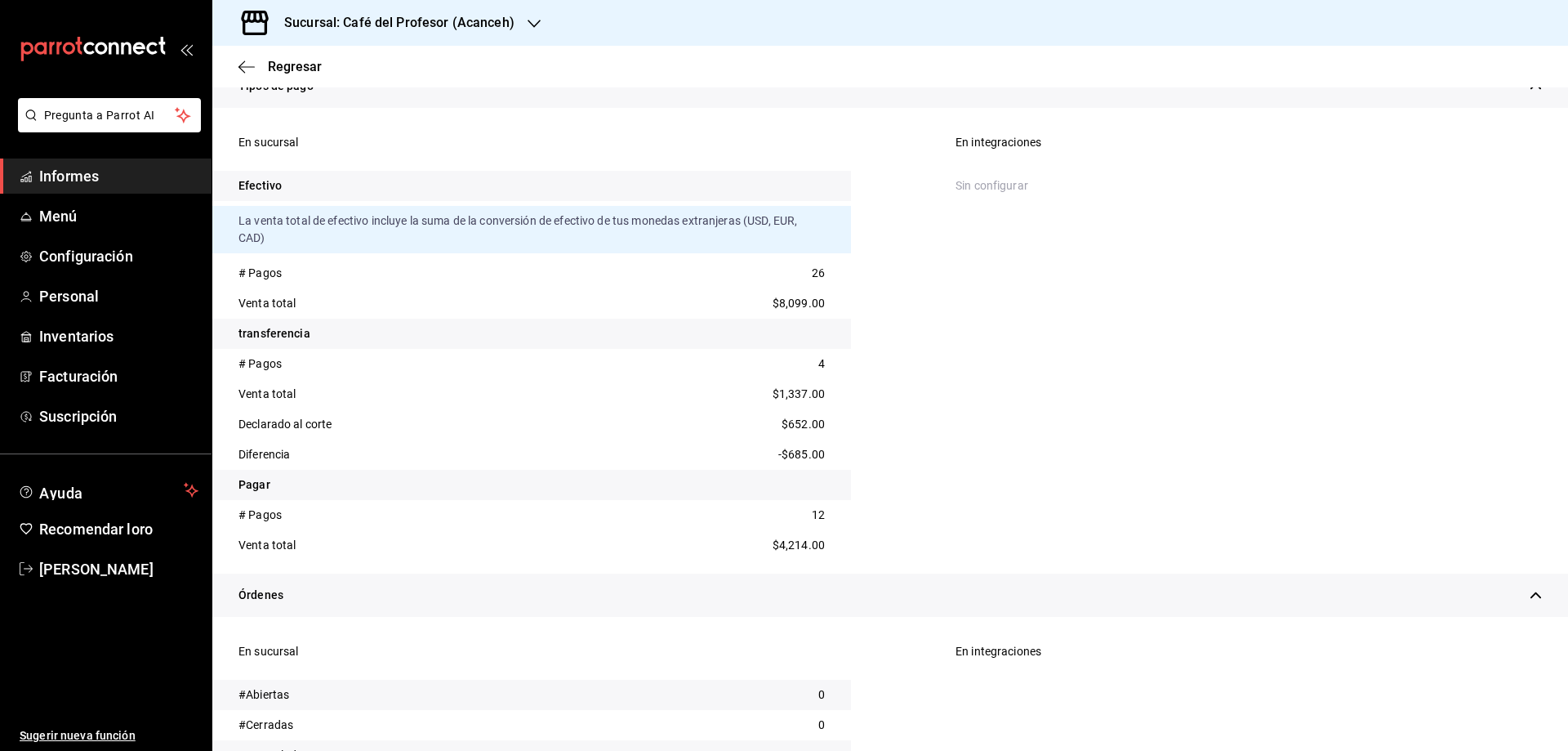
scroll to position [491, 0]
click at [292, 65] on font "Regresar" at bounding box center [295, 67] width 54 height 16
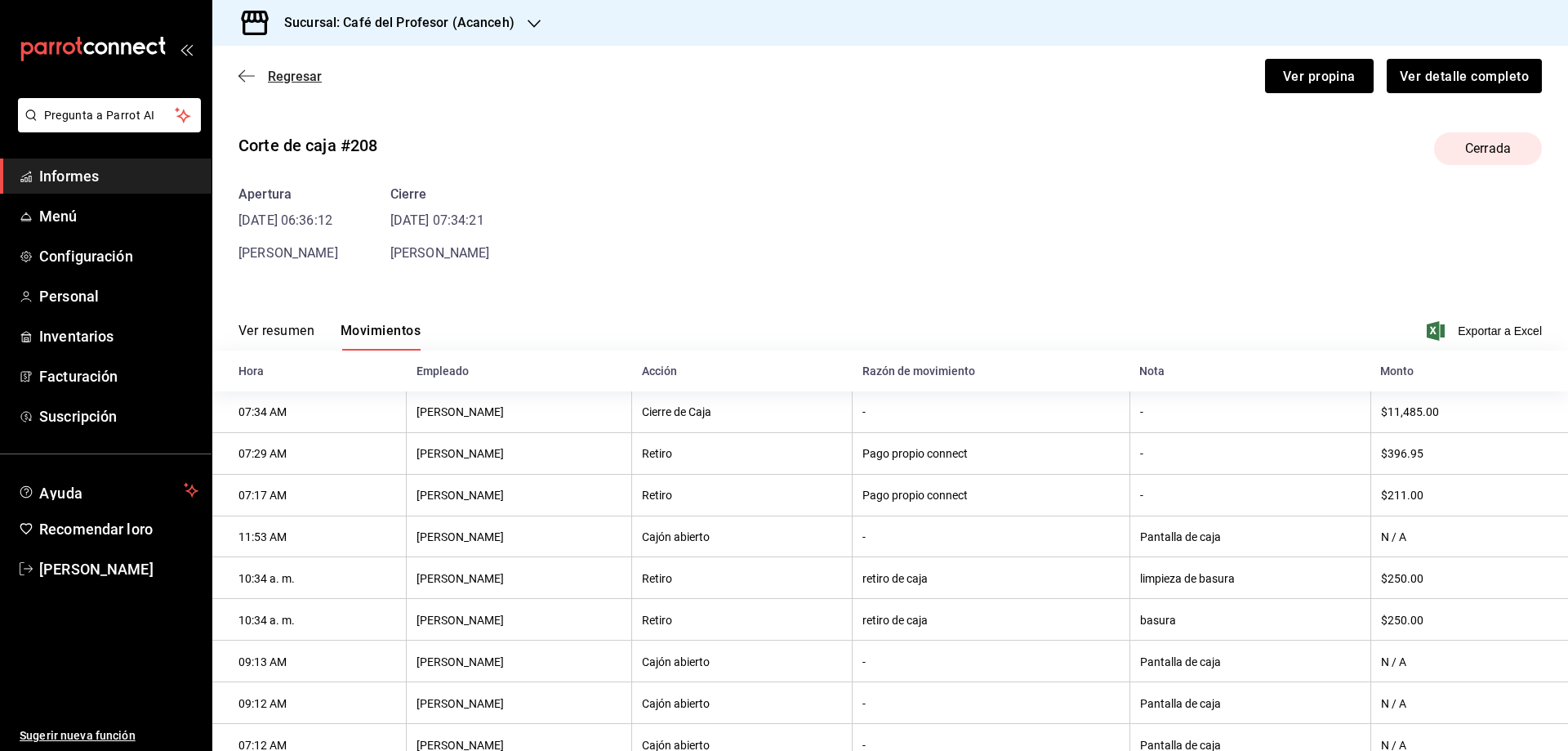
click at [307, 80] on font "Regresar" at bounding box center [295, 76] width 54 height 16
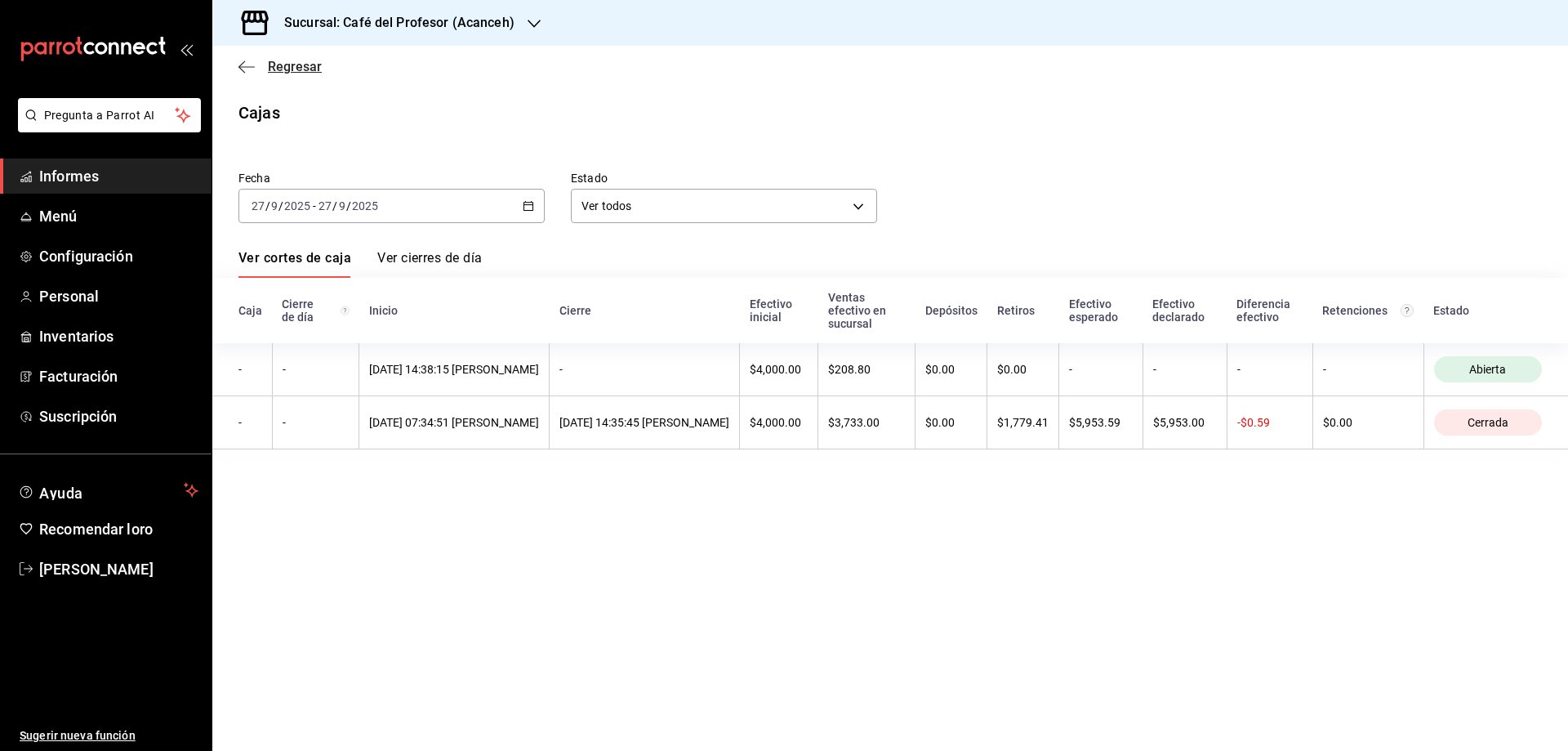
click at [285, 68] on font "Regresar" at bounding box center [295, 67] width 54 height 16
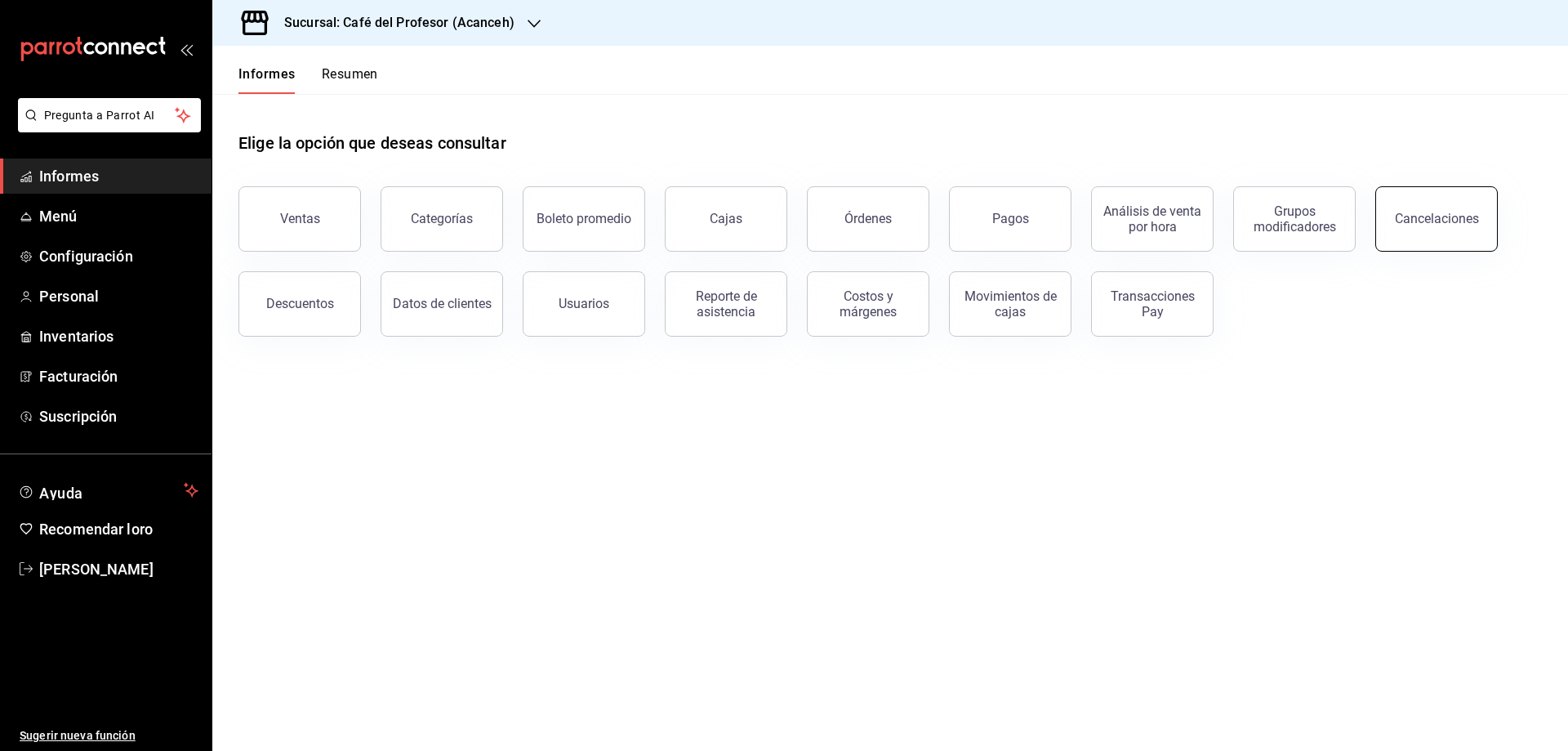
click at [1389, 222] on button "Cancelaciones" at bounding box center [1436, 219] width 122 height 65
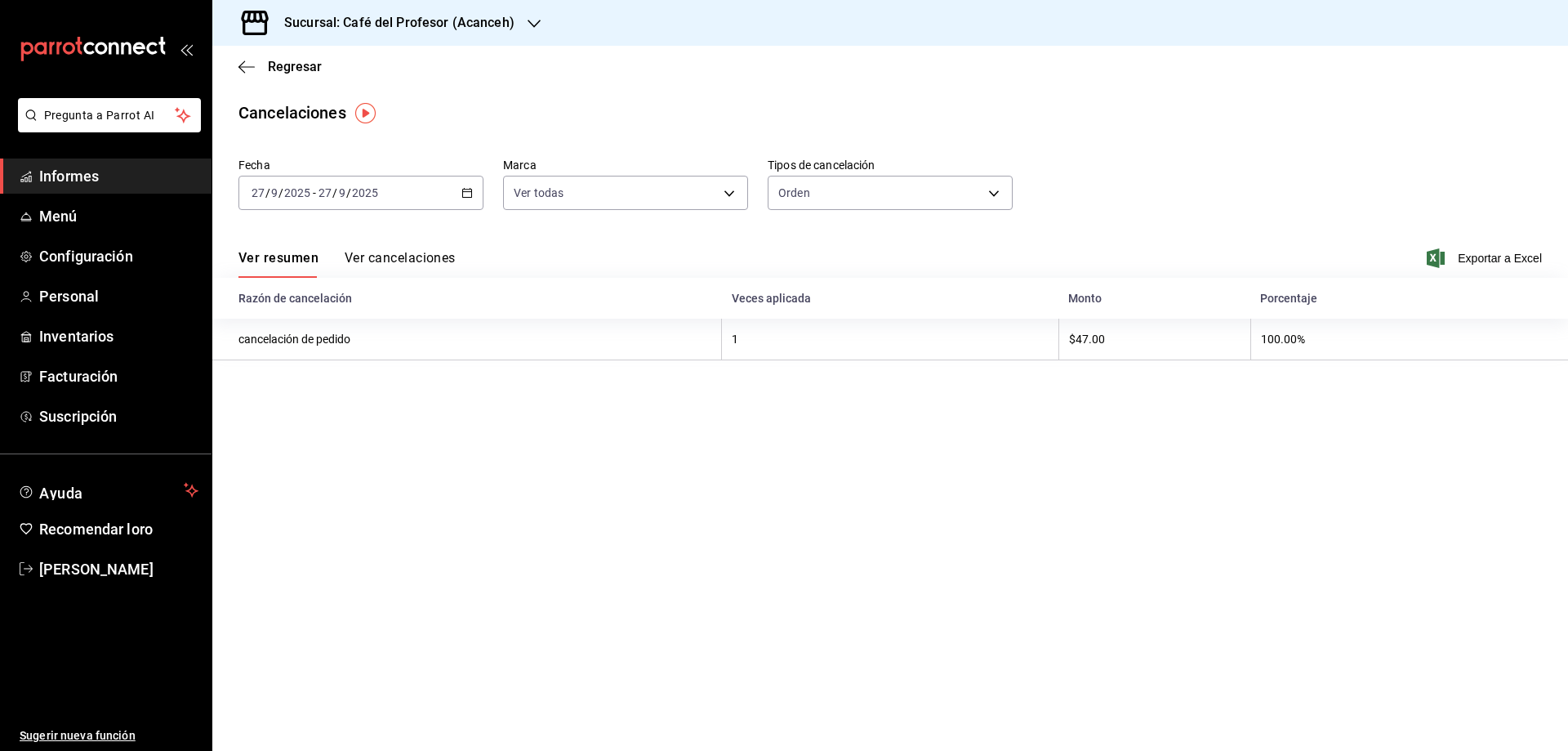
click at [472, 194] on \(Stroke\) "button" at bounding box center [467, 193] width 10 height 9
click at [270, 283] on font "Ayer" at bounding box center [264, 278] width 23 height 13
click at [393, 264] on font "Ver cancelaciones" at bounding box center [400, 258] width 111 height 16
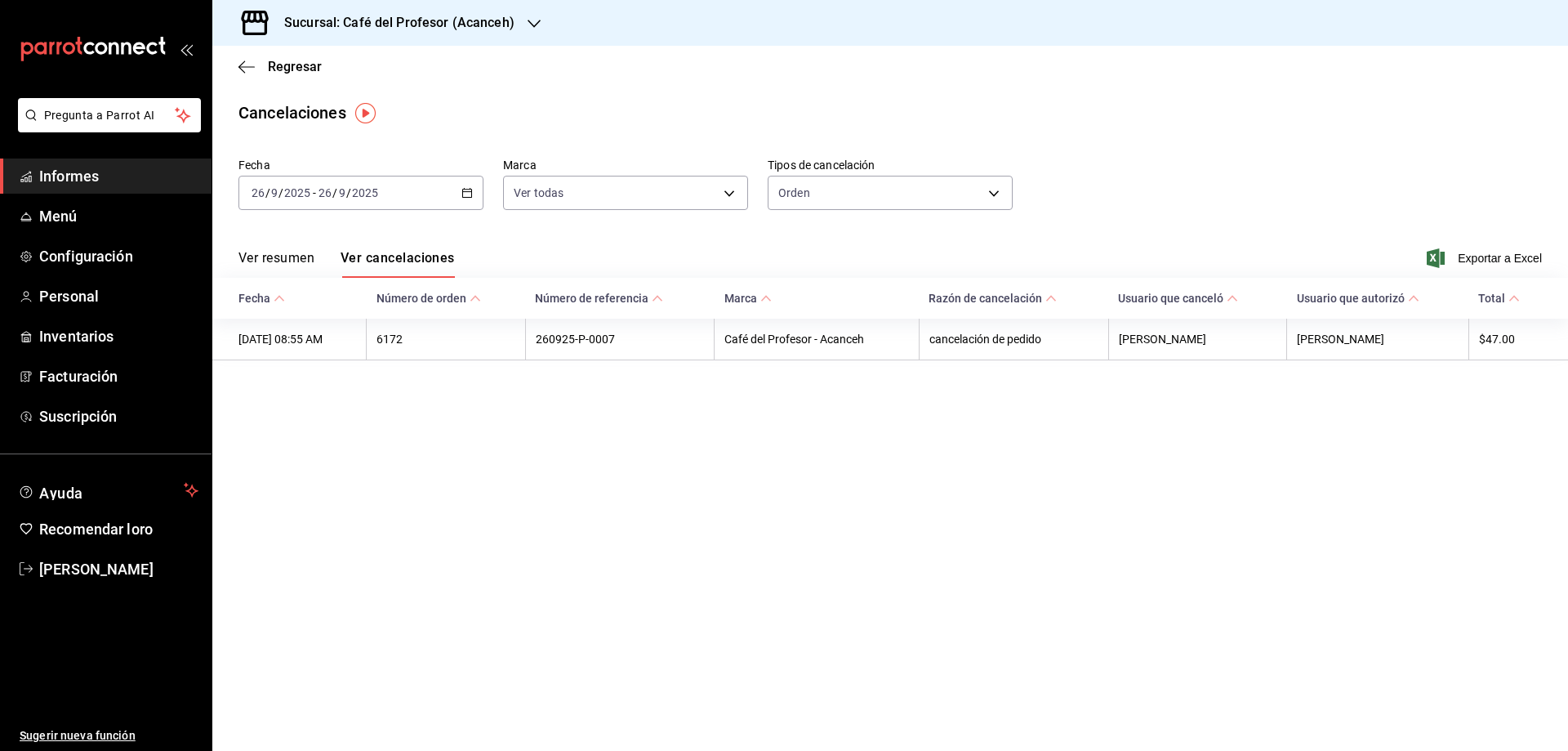
click at [300, 267] on button "Ver resumen" at bounding box center [277, 263] width 76 height 29
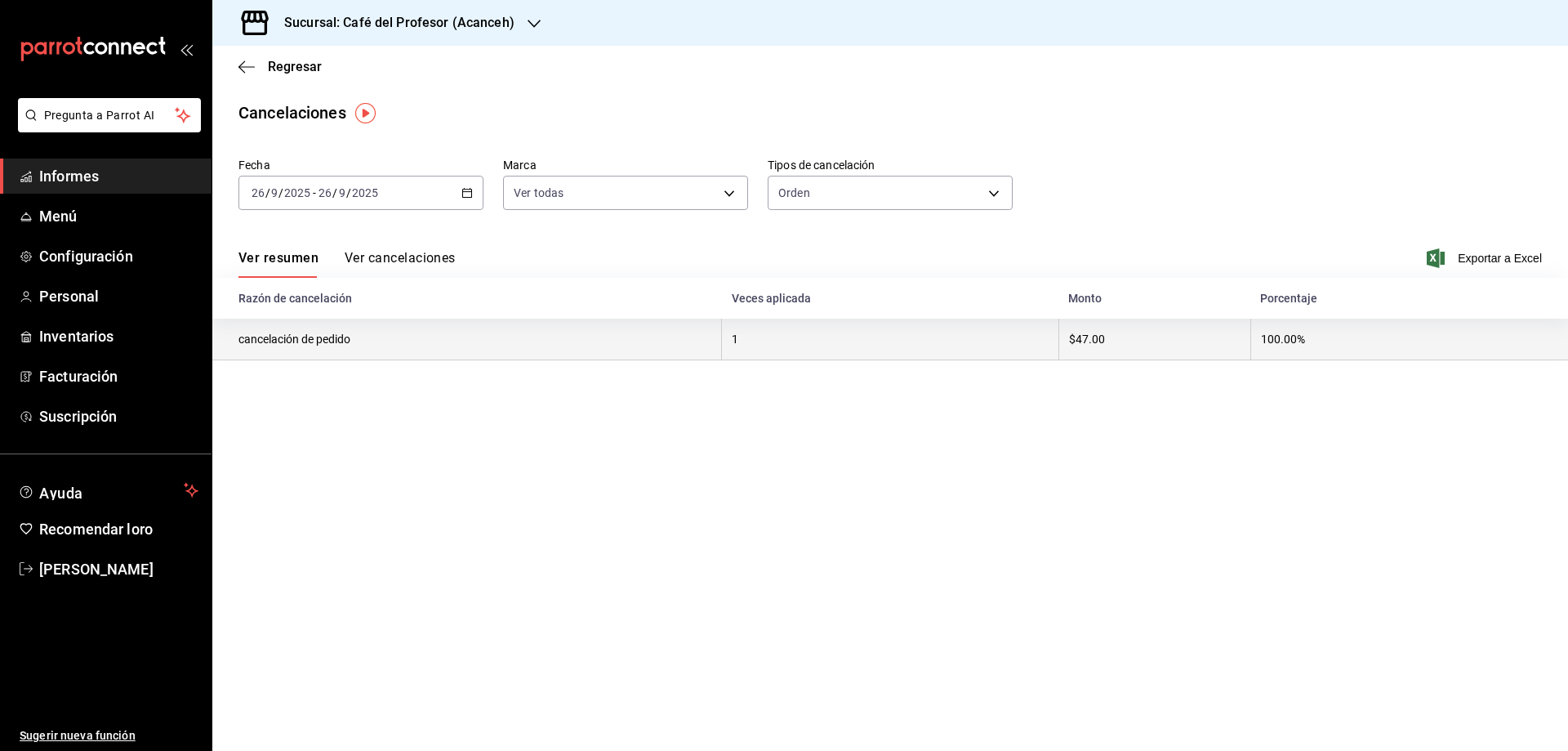
click at [313, 341] on font "cancelación de pedido" at bounding box center [294, 339] width 112 height 13
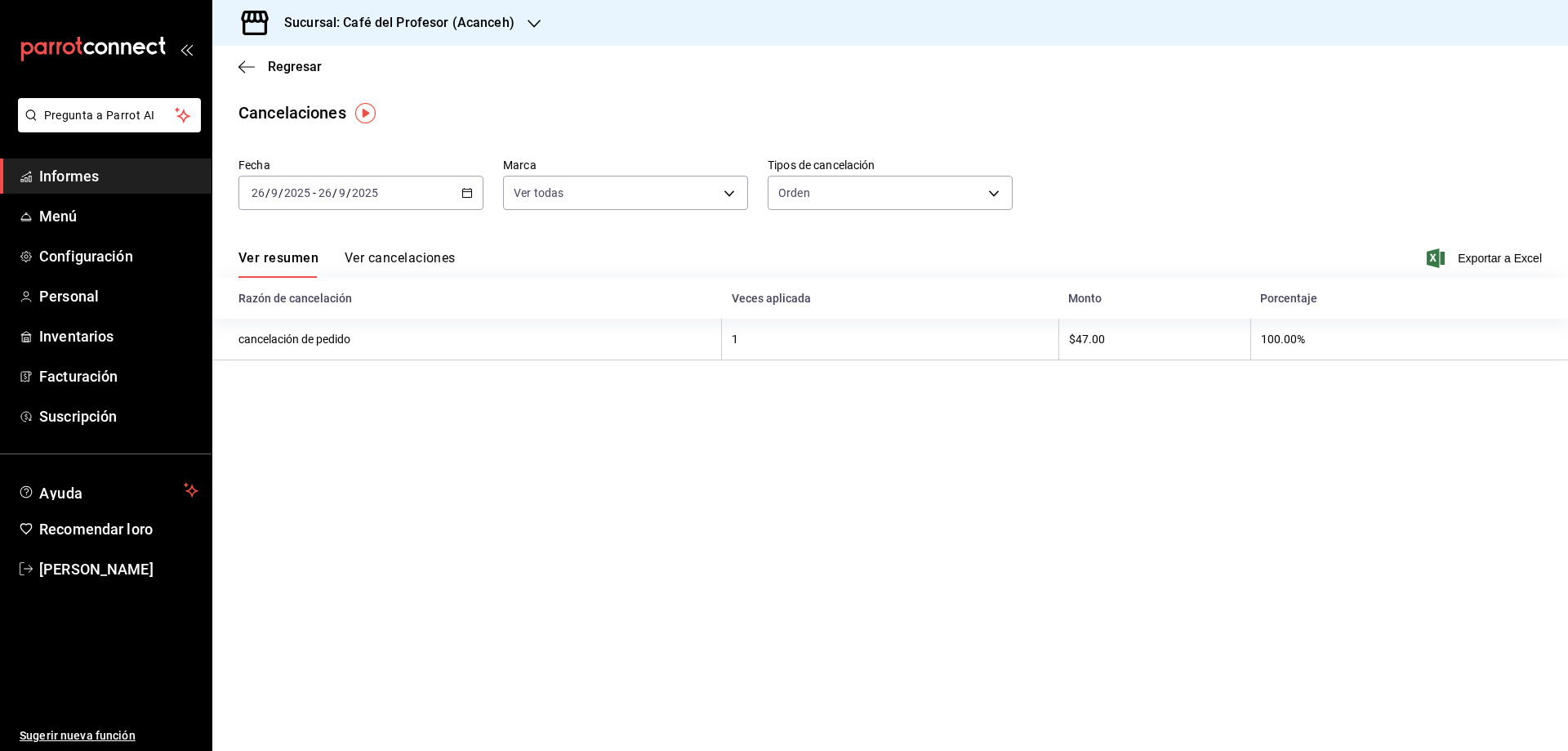
click at [373, 258] on font "Ver cancelaciones" at bounding box center [400, 258] width 111 height 16
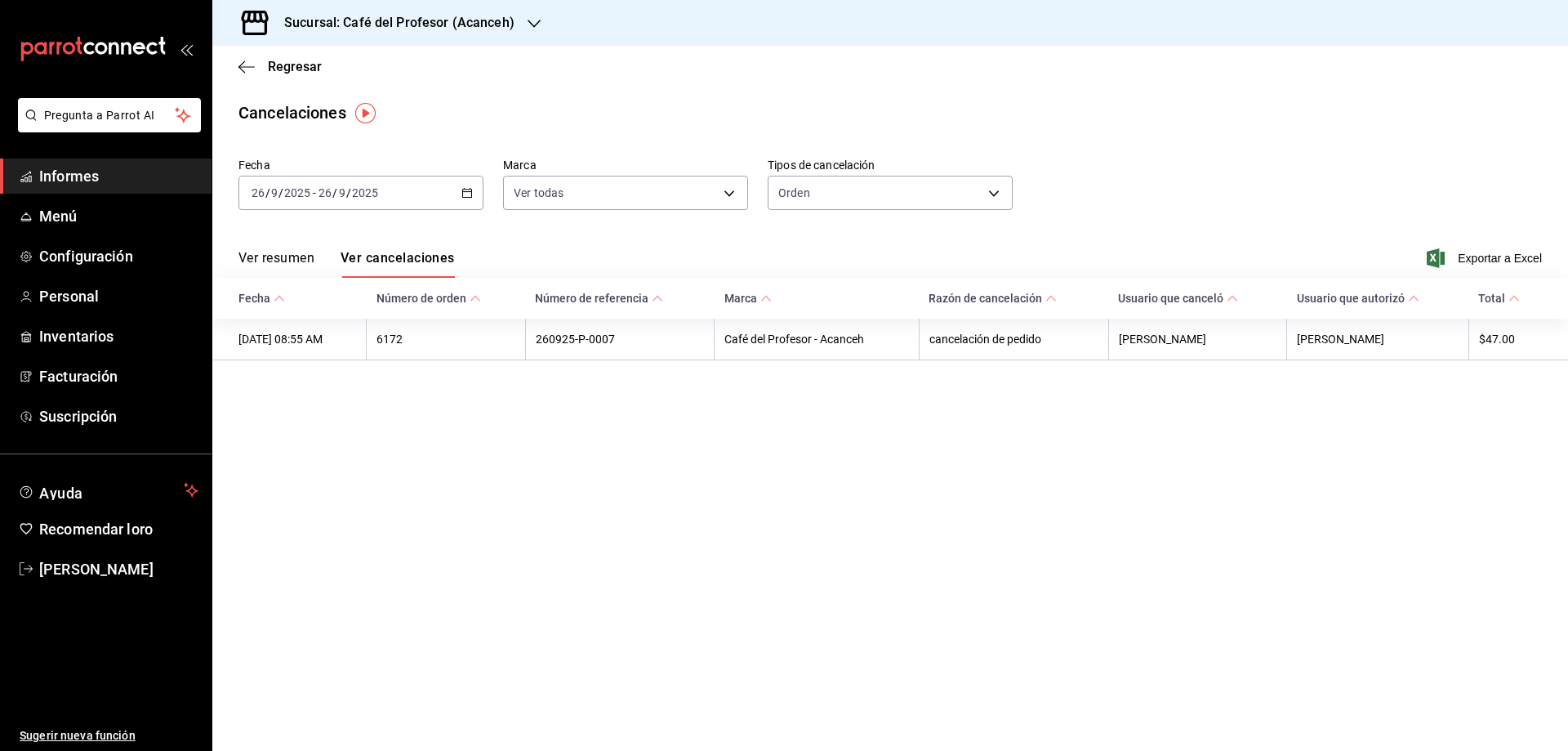
click at [464, 188] on icon "button" at bounding box center [467, 193] width 11 height 11
click at [291, 63] on font "Regresar" at bounding box center [295, 67] width 54 height 16
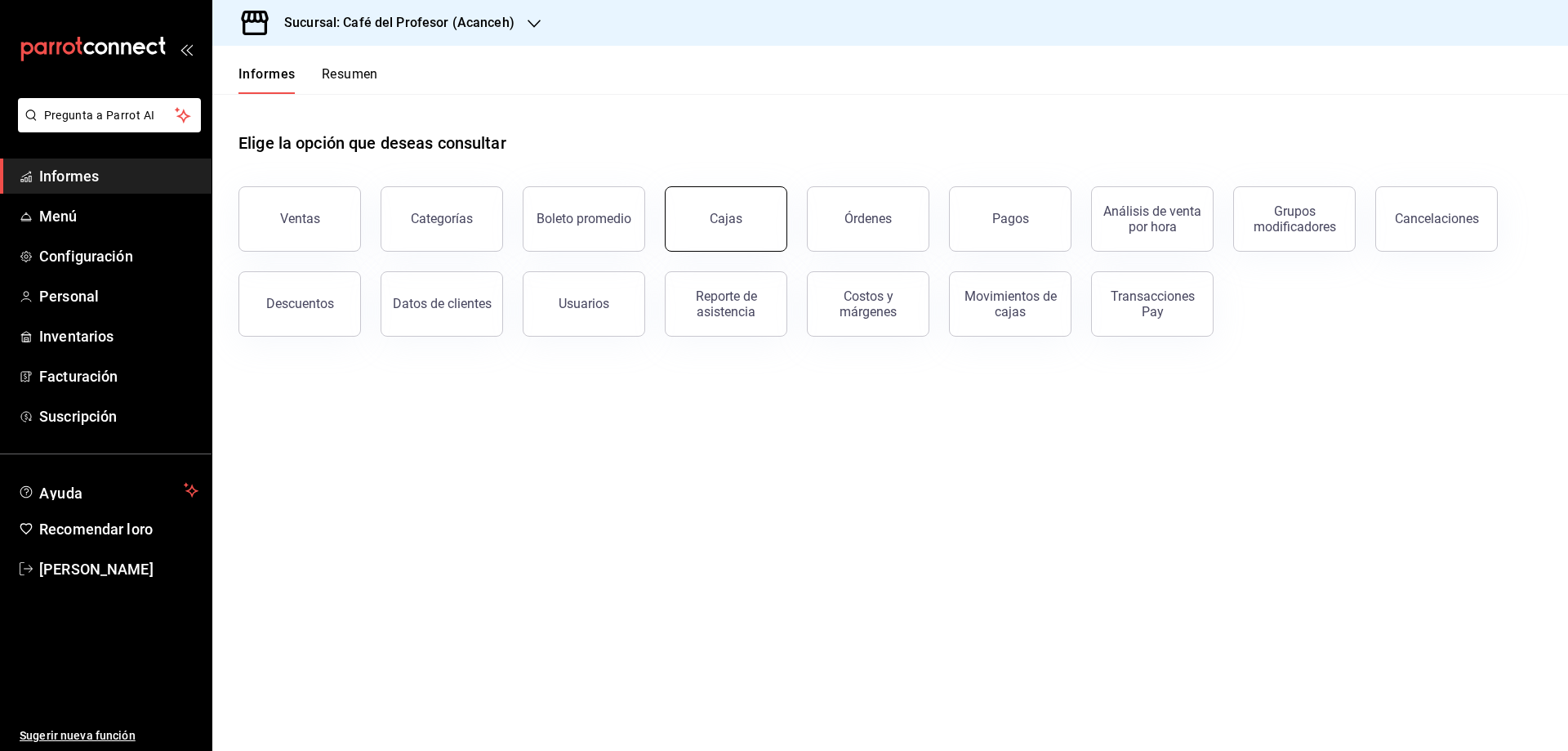
click at [755, 214] on link "Cajas" at bounding box center [725, 219] width 122 height 65
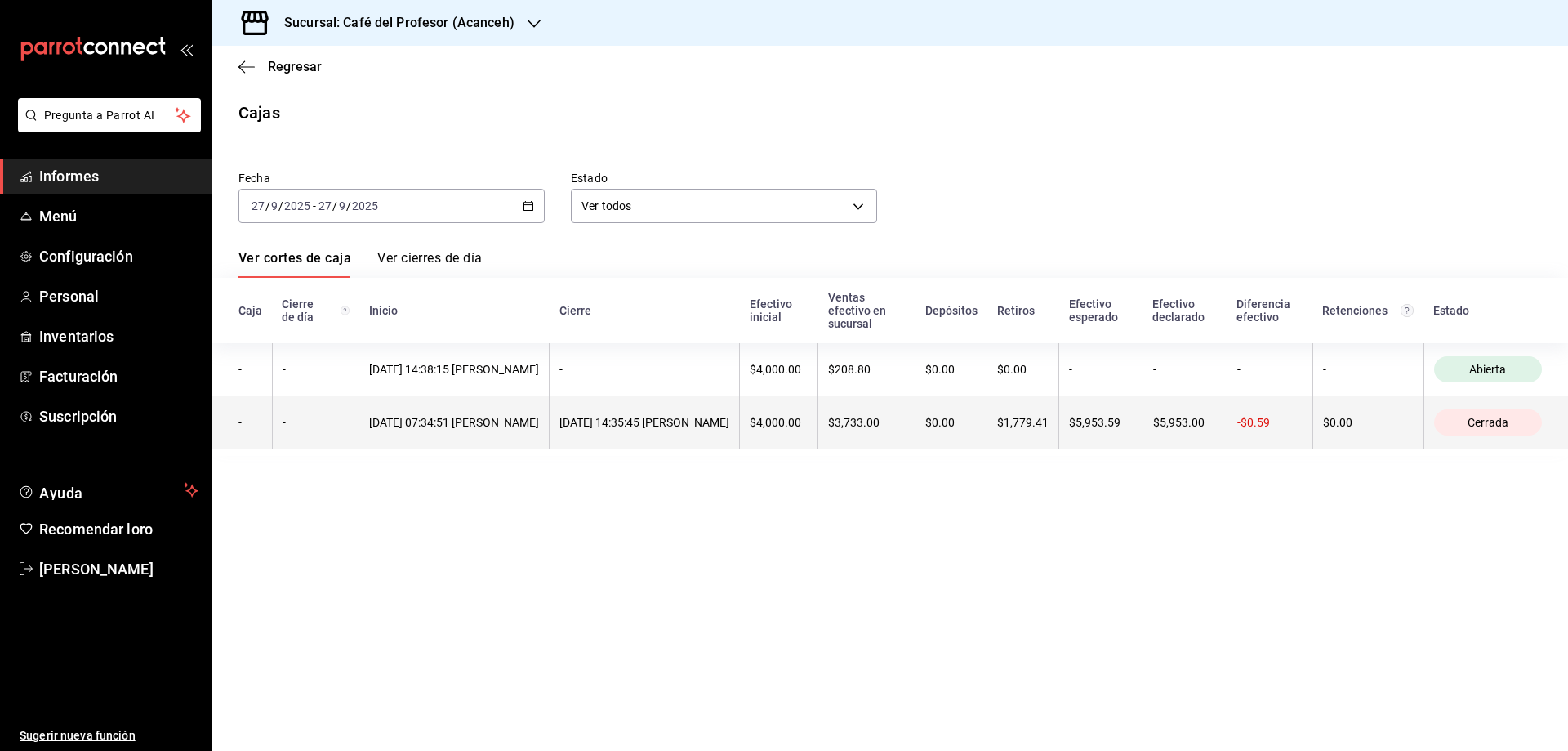
click at [468, 426] on font "[DATE] 07:34:51 [PERSON_NAME]" at bounding box center [454, 422] width 170 height 13
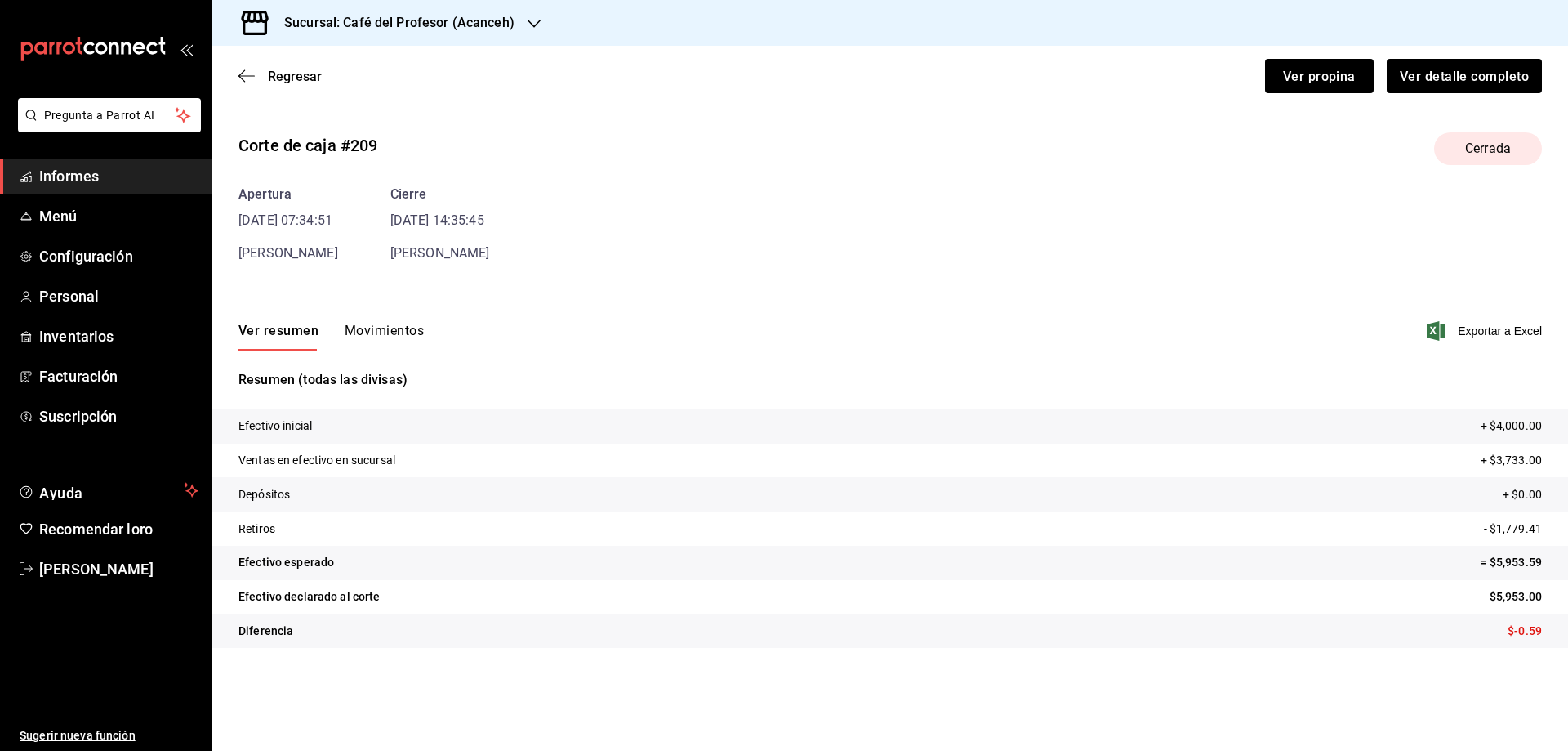
click at [390, 326] on font "Movimientos" at bounding box center [384, 331] width 79 height 16
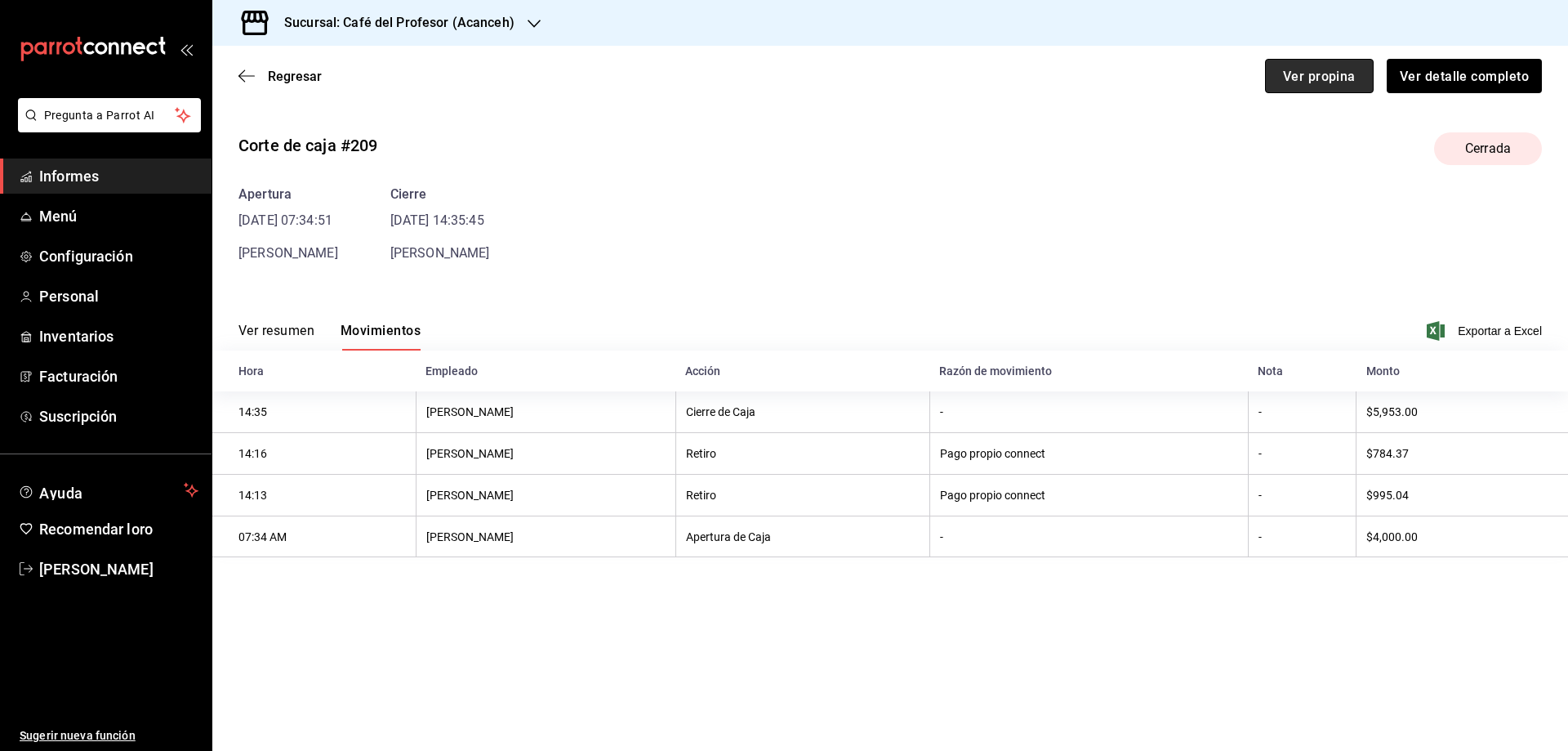
click at [1361, 73] on button "Ver propina" at bounding box center [1319, 76] width 108 height 35
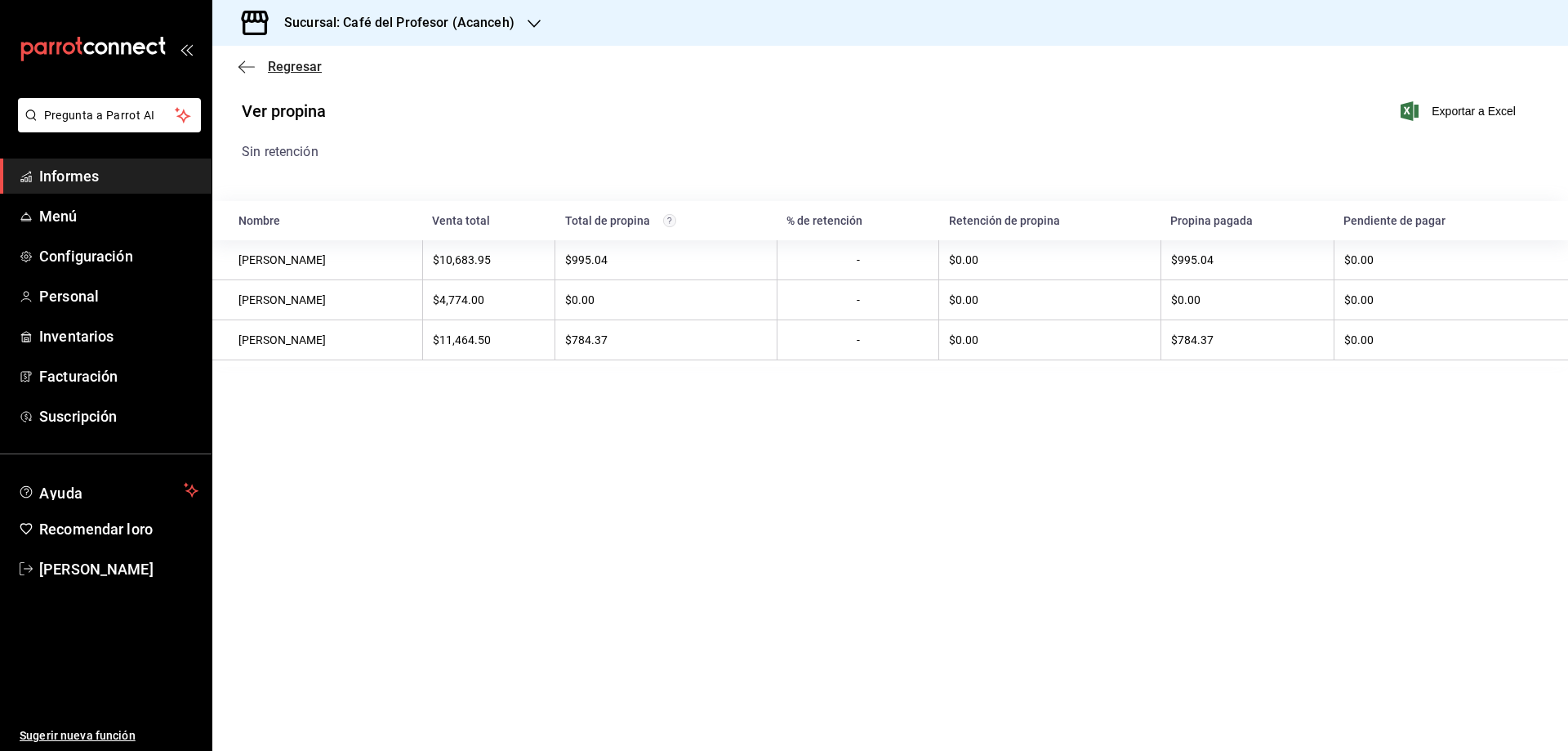
click at [259, 63] on span "Regresar" at bounding box center [280, 67] width 83 height 16
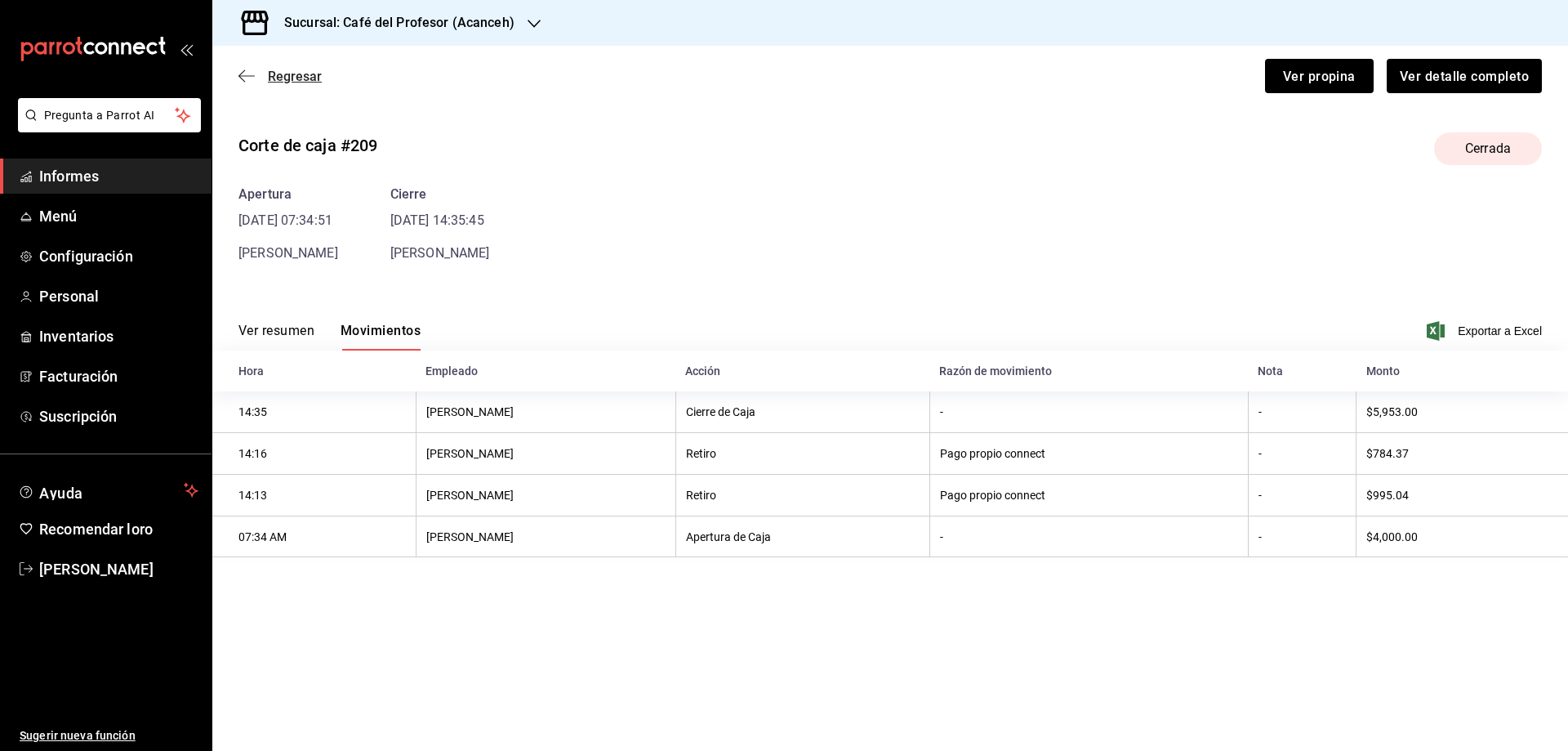
click at [311, 74] on font "Regresar" at bounding box center [295, 76] width 54 height 16
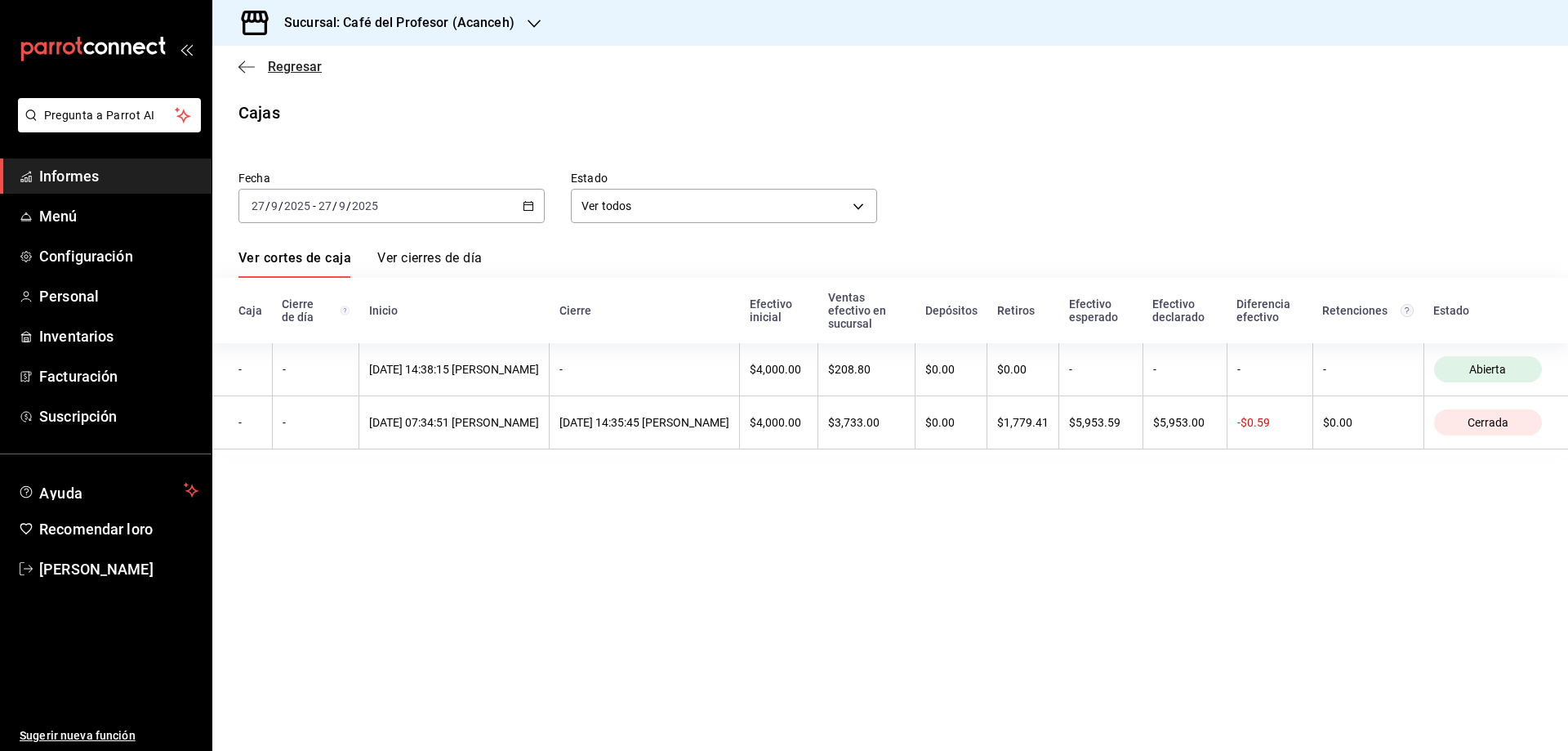
click at [299, 68] on font "Regresar" at bounding box center [295, 67] width 54 height 16
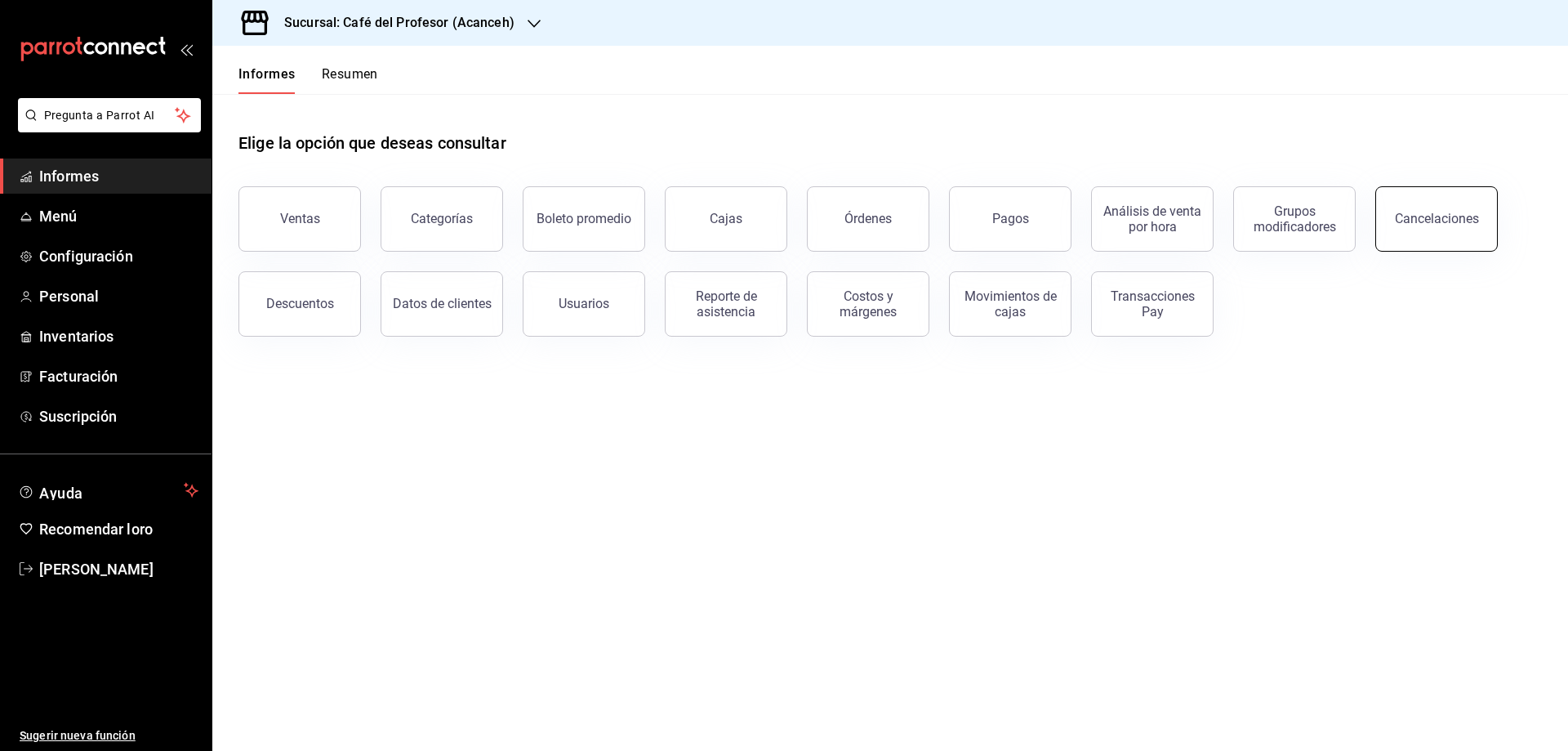
click at [1454, 217] on font "Cancelaciones" at bounding box center [1437, 219] width 84 height 16
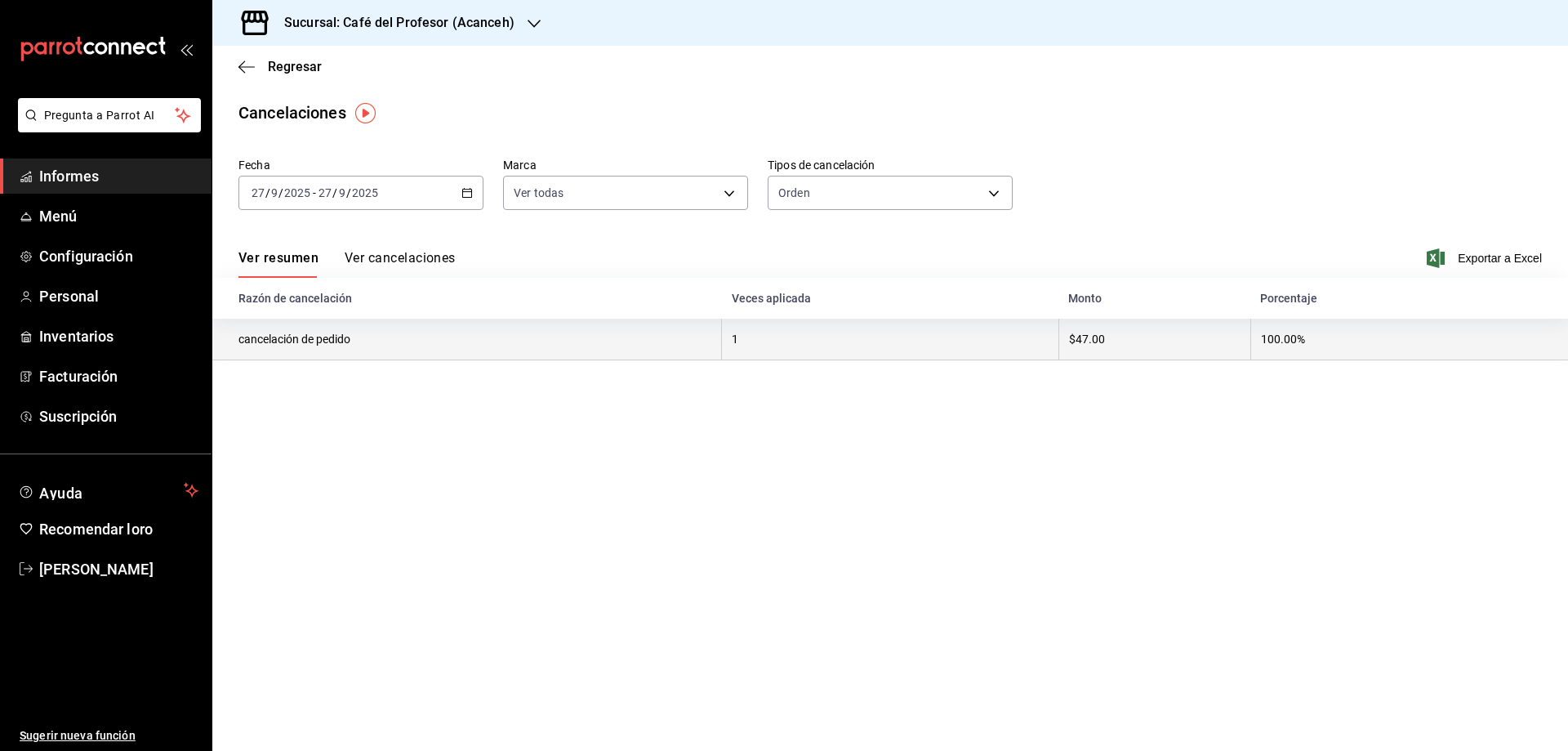
click at [288, 333] on font "cancelación de pedido" at bounding box center [294, 339] width 112 height 13
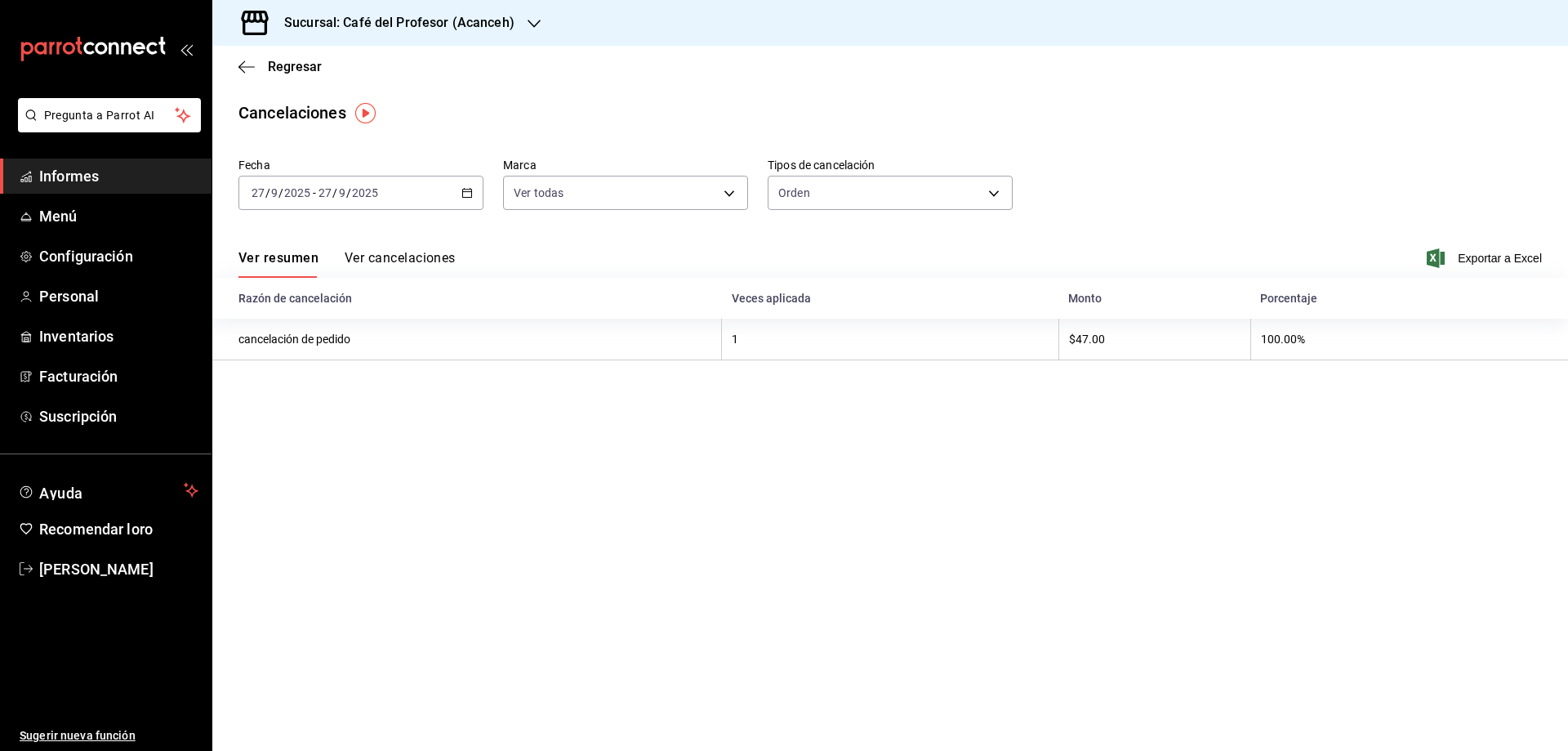
click at [414, 261] on font "Ver cancelaciones" at bounding box center [400, 258] width 111 height 16
click at [414, 261] on div "Ver resumen Ver cancelaciones" at bounding box center [347, 263] width 217 height 29
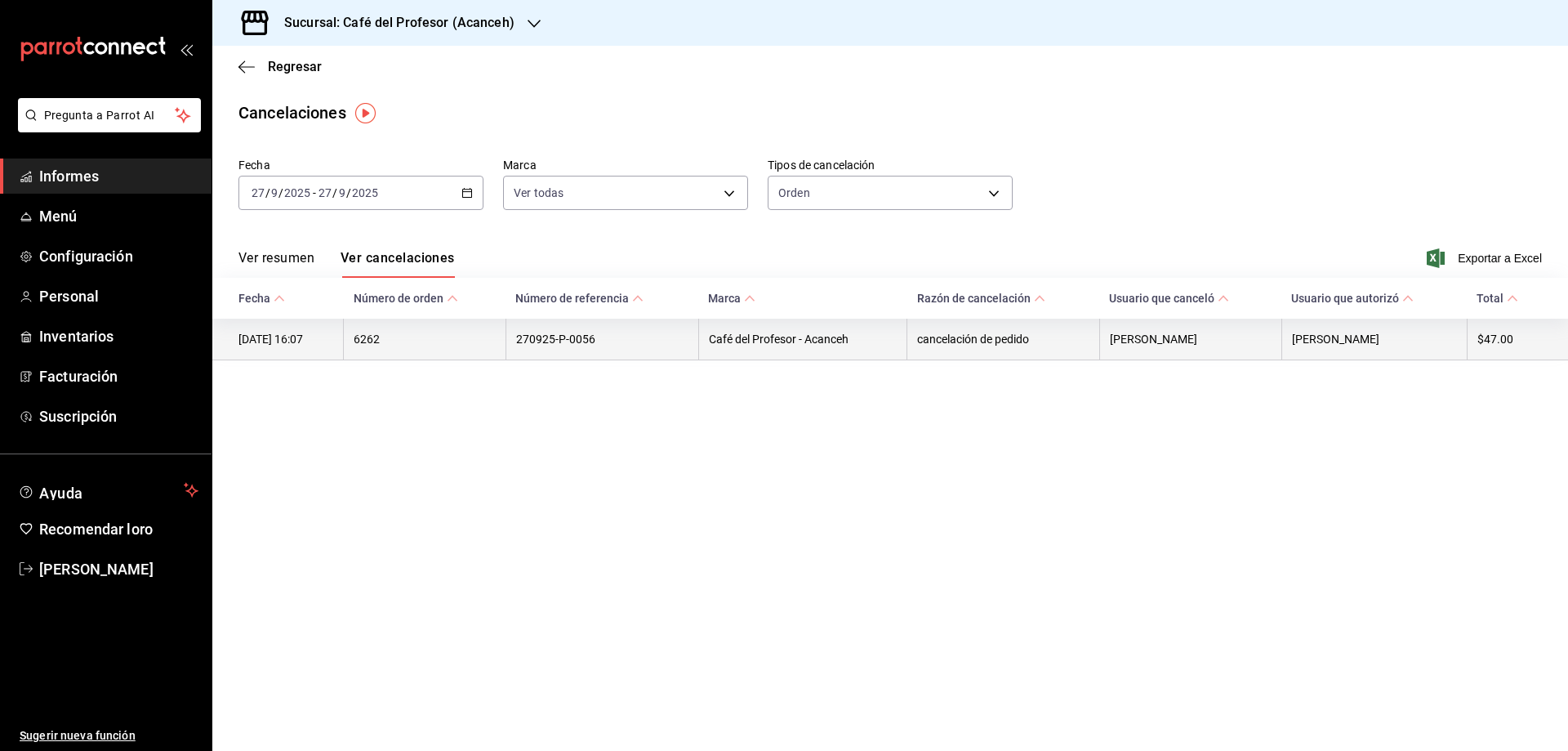
click at [303, 338] on font "[DATE] 16:07" at bounding box center [271, 339] width 64 height 13
click at [538, 354] on th "270925-P-0056" at bounding box center [602, 339] width 193 height 41
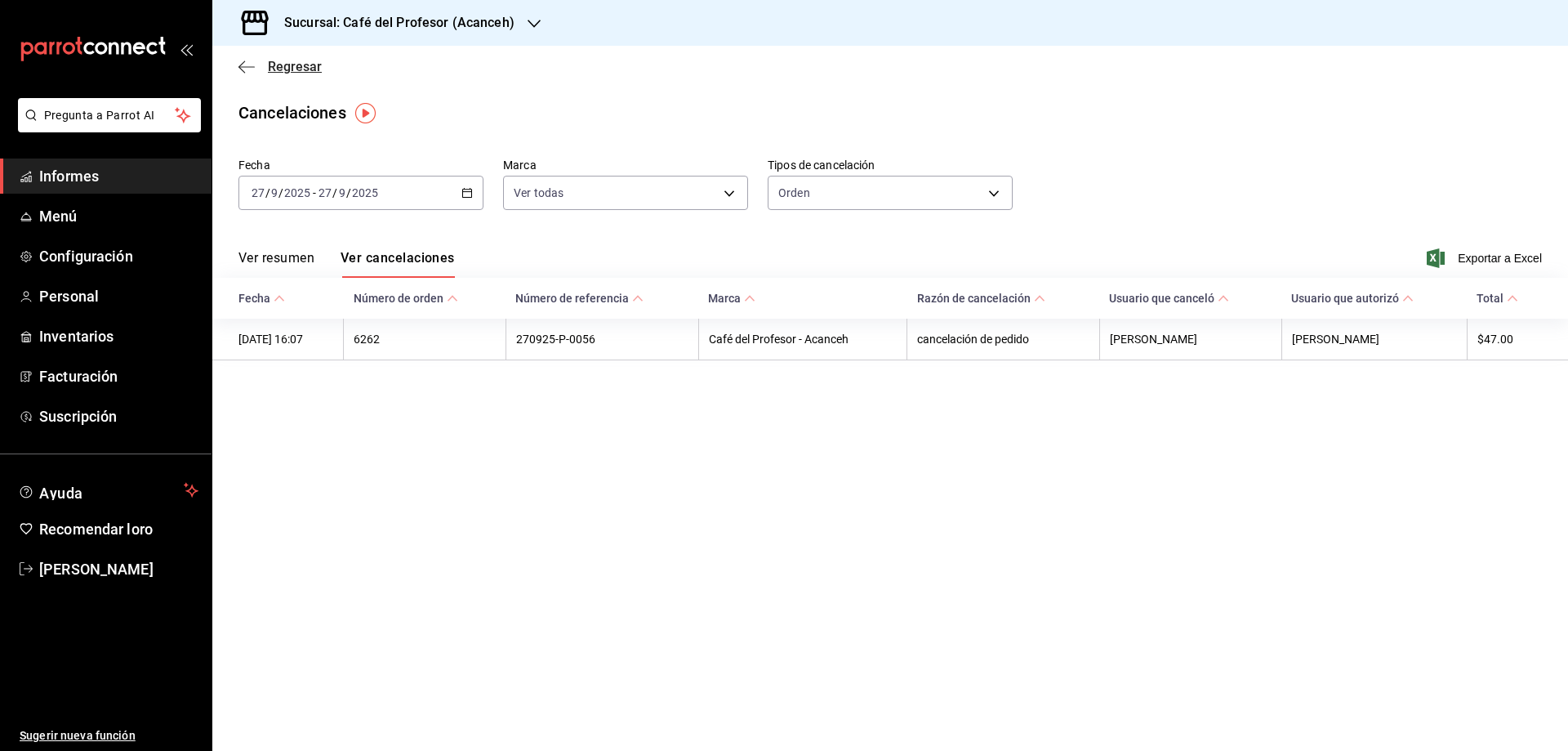
click at [299, 61] on font "Regresar" at bounding box center [295, 67] width 54 height 16
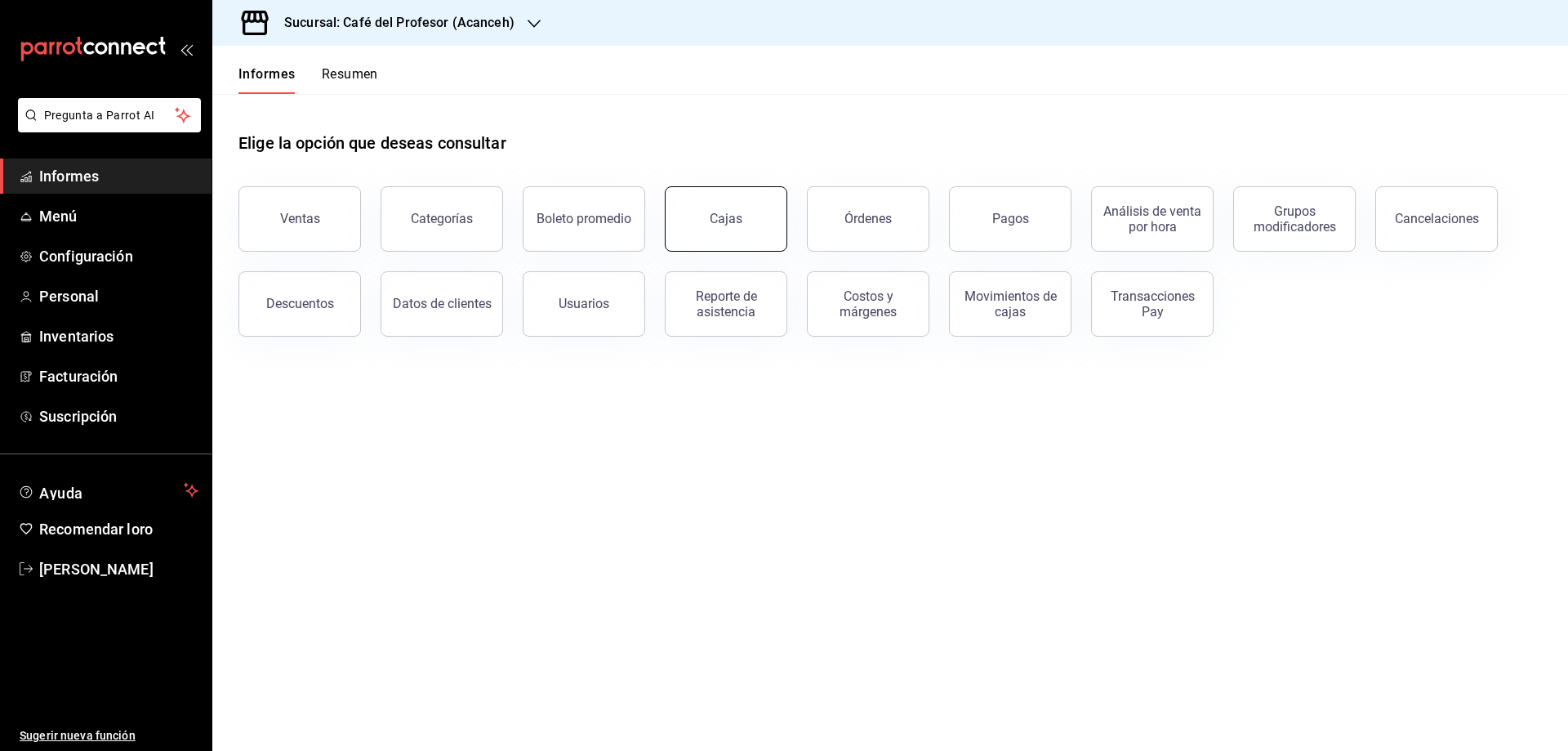
click at [709, 219] on link "Cajas" at bounding box center [725, 219] width 122 height 65
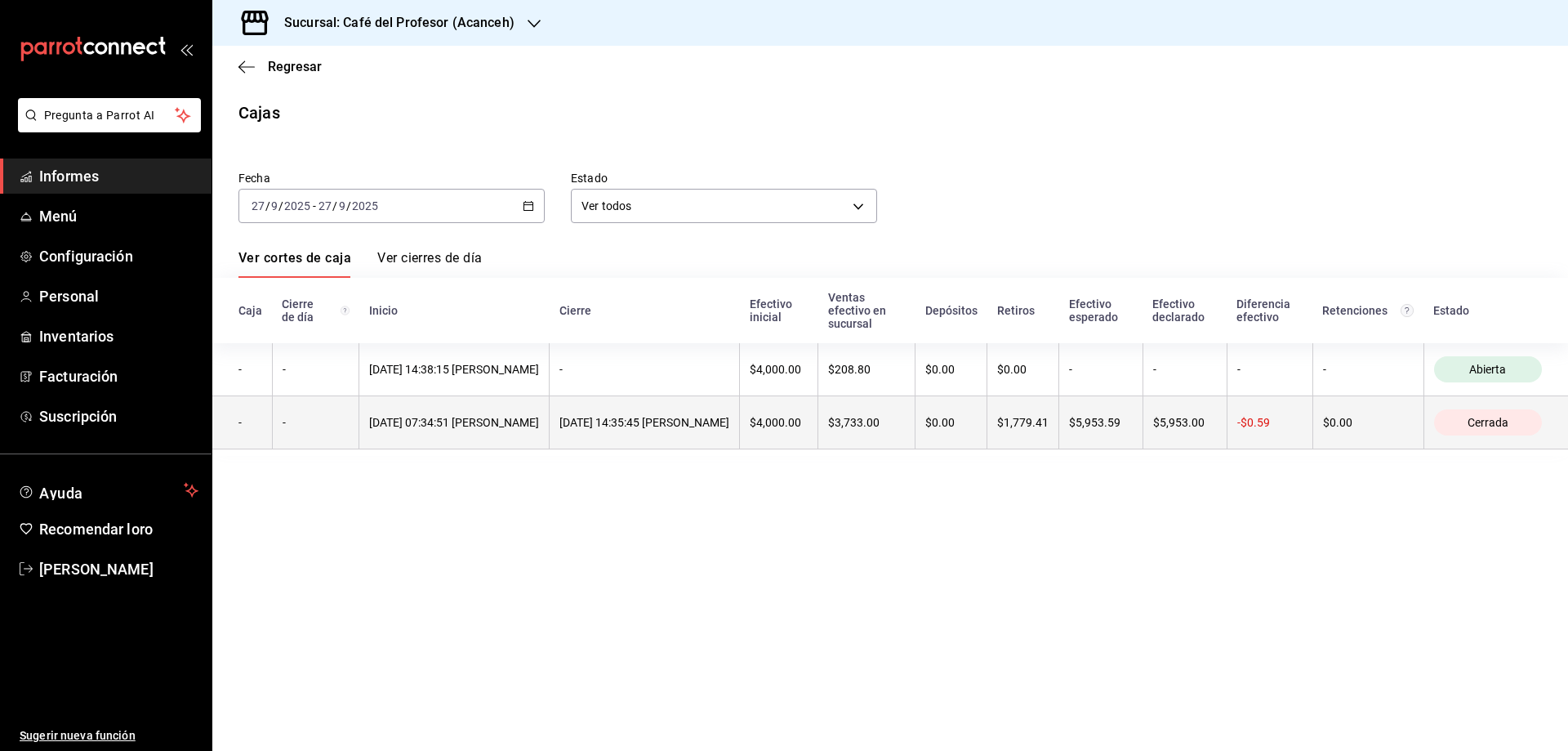
click at [400, 425] on font "[DATE] 07:34:51 [PERSON_NAME]" at bounding box center [454, 422] width 170 height 13
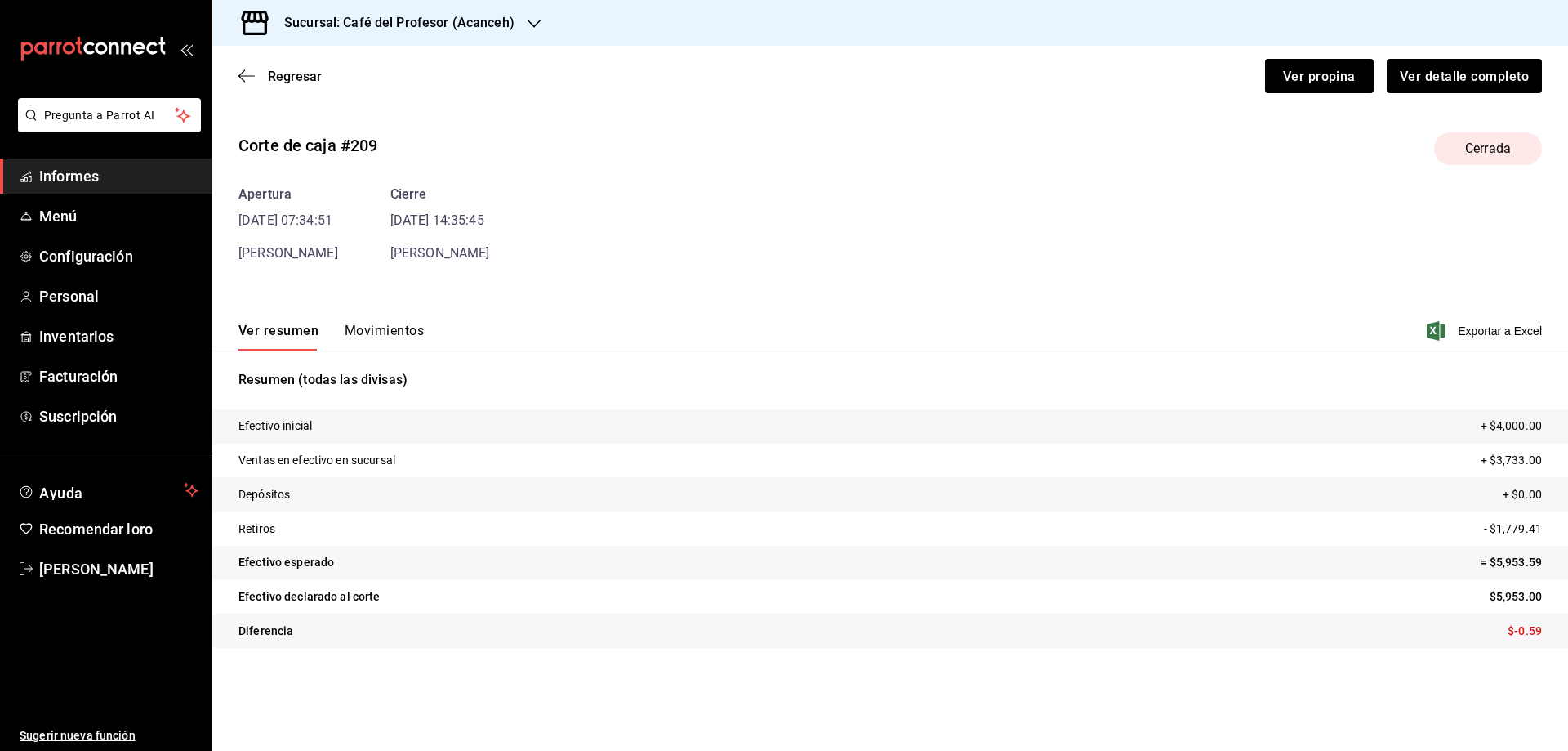
click at [387, 326] on font "Movimientos" at bounding box center [384, 331] width 79 height 16
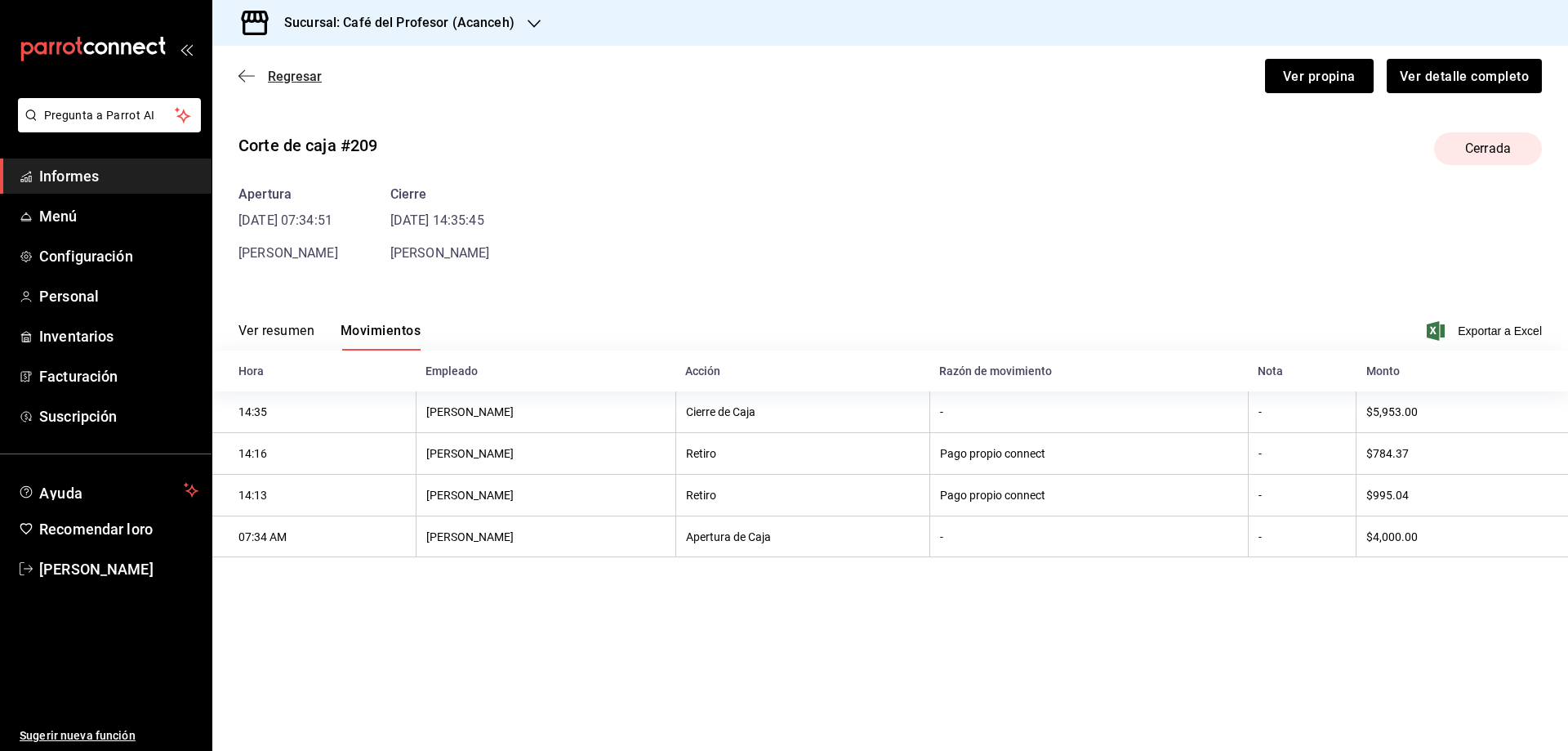
click at [280, 80] on font "Regresar" at bounding box center [295, 76] width 54 height 16
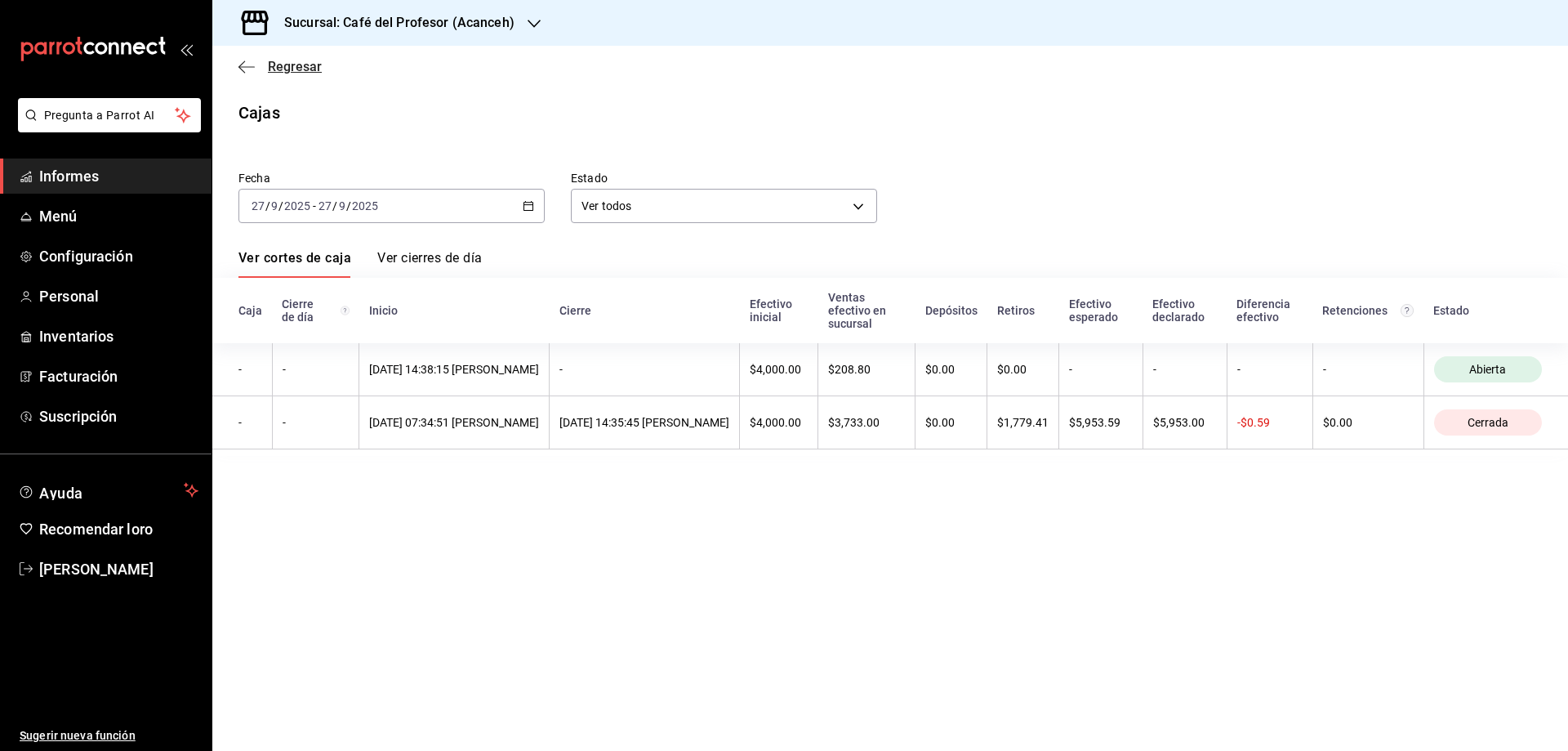
click at [302, 63] on font "Regresar" at bounding box center [295, 67] width 54 height 16
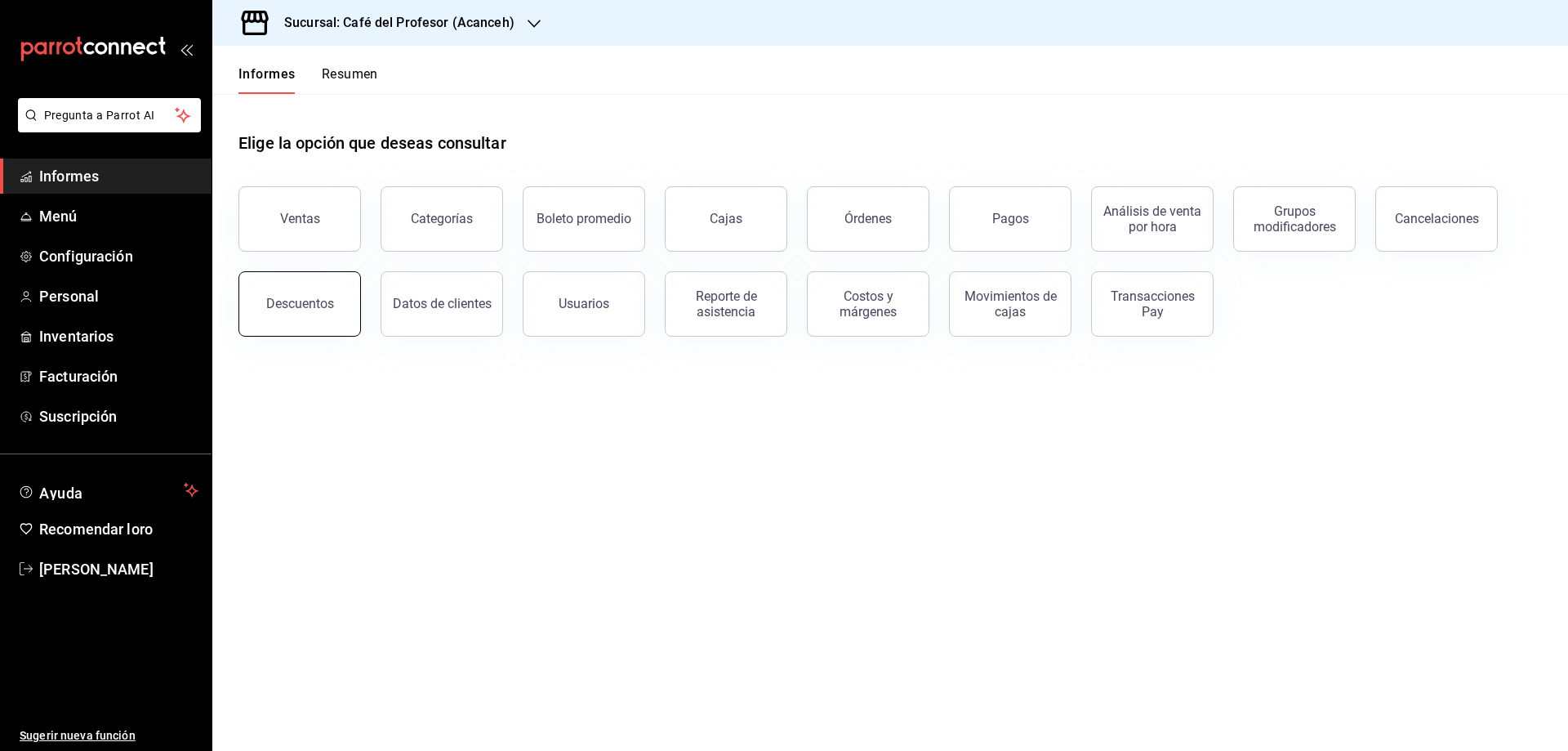
click at [262, 295] on button "Descuentos" at bounding box center [299, 304] width 122 height 65
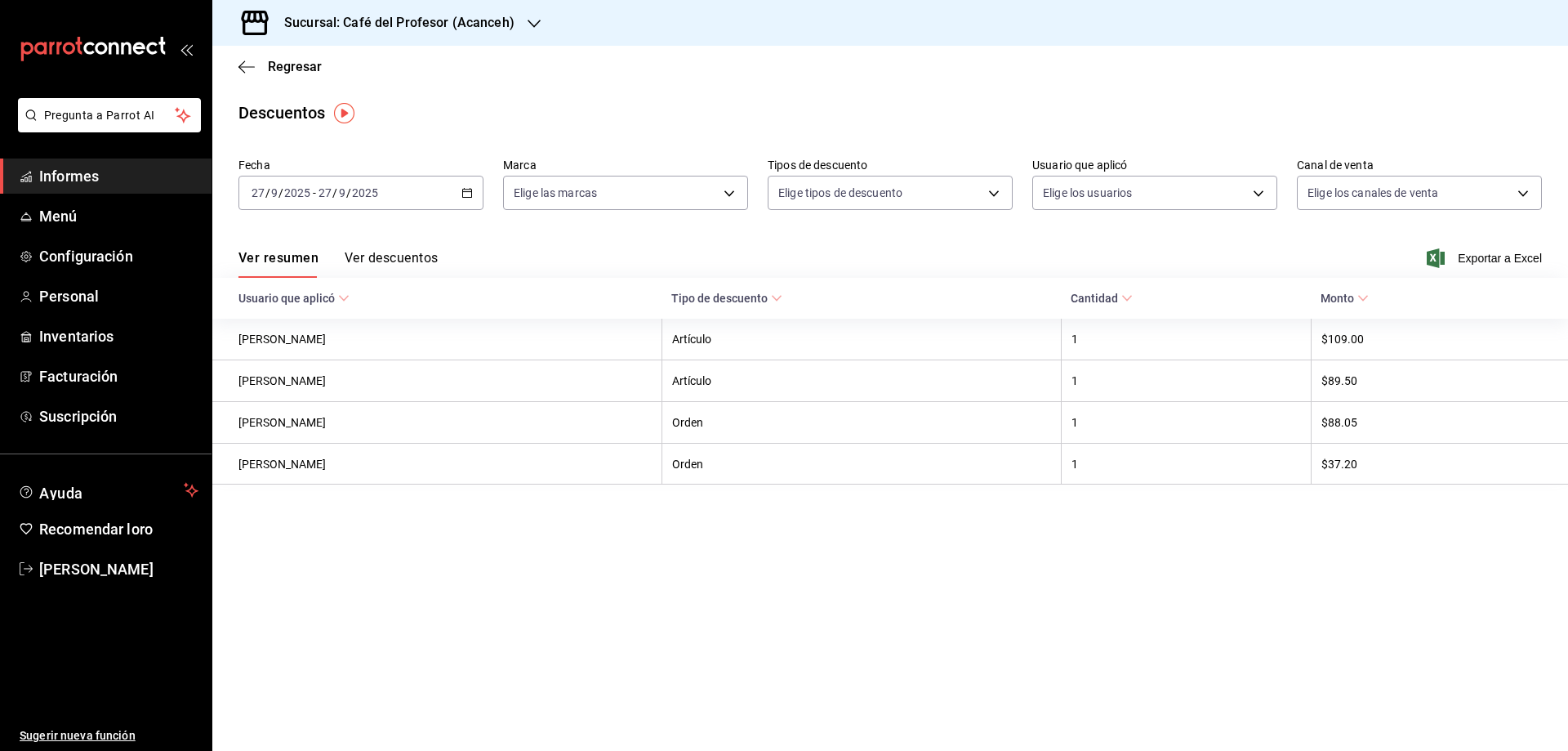
click at [417, 255] on font "Ver descuentos" at bounding box center [390, 258] width 93 height 16
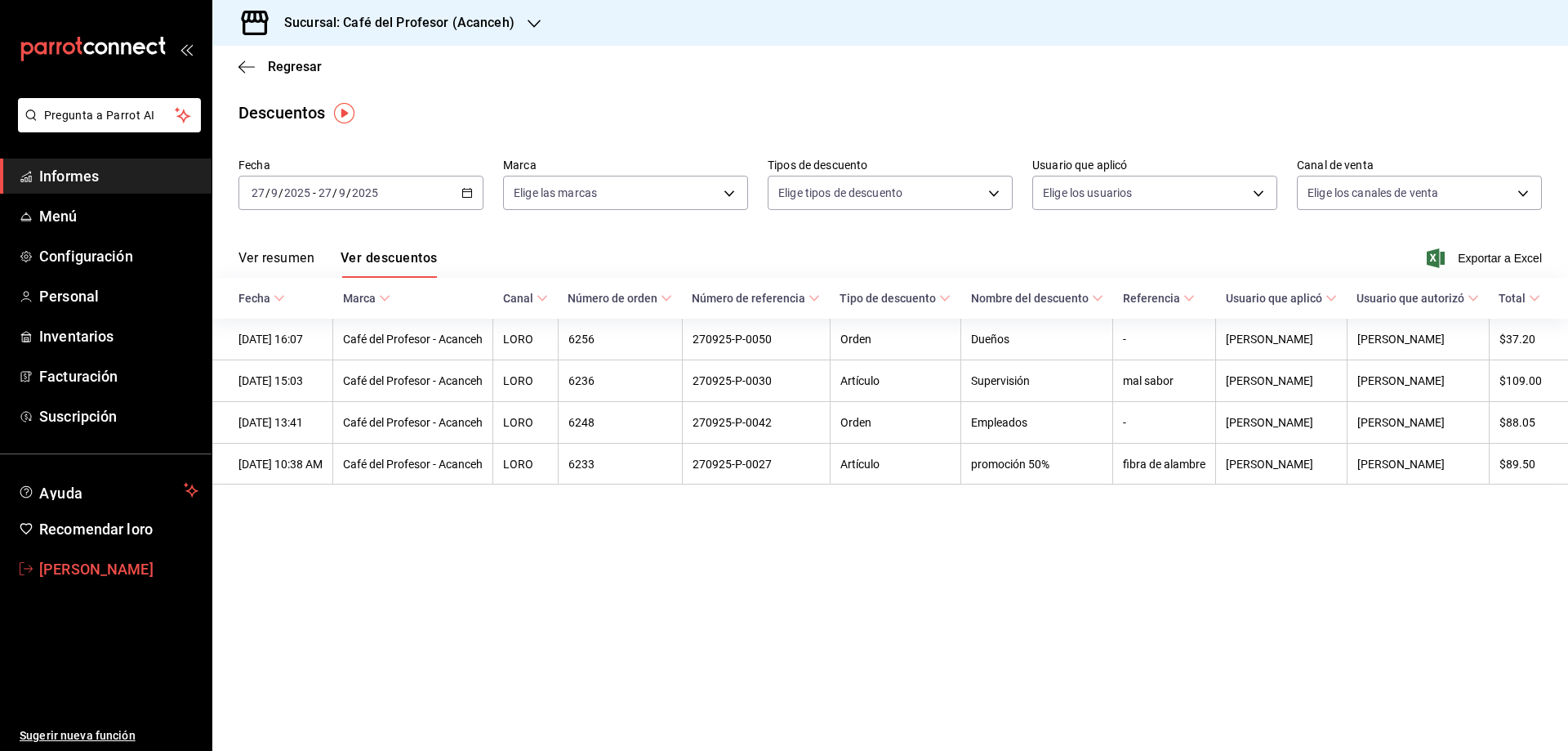
click at [71, 572] on font "[PERSON_NAME]" at bounding box center [96, 570] width 115 height 17
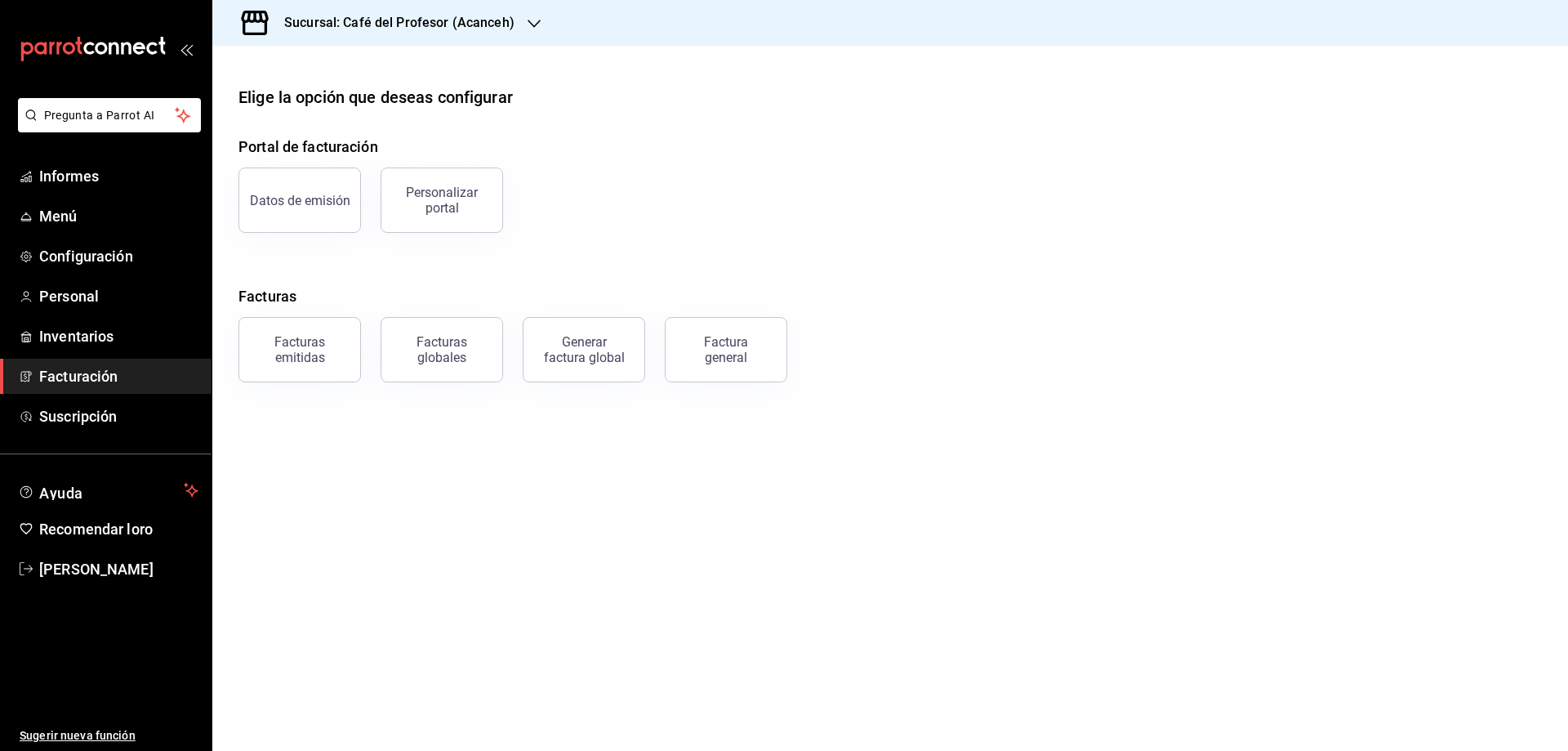
click at [531, 18] on icon "button" at bounding box center [534, 23] width 13 height 13
click at [333, 75] on font "Café del Profesor (Cancún)" at bounding box center [295, 69] width 140 height 13
click at [82, 381] on font "Facturación" at bounding box center [78, 377] width 78 height 17
click at [69, 304] on font "Personal" at bounding box center [69, 296] width 60 height 17
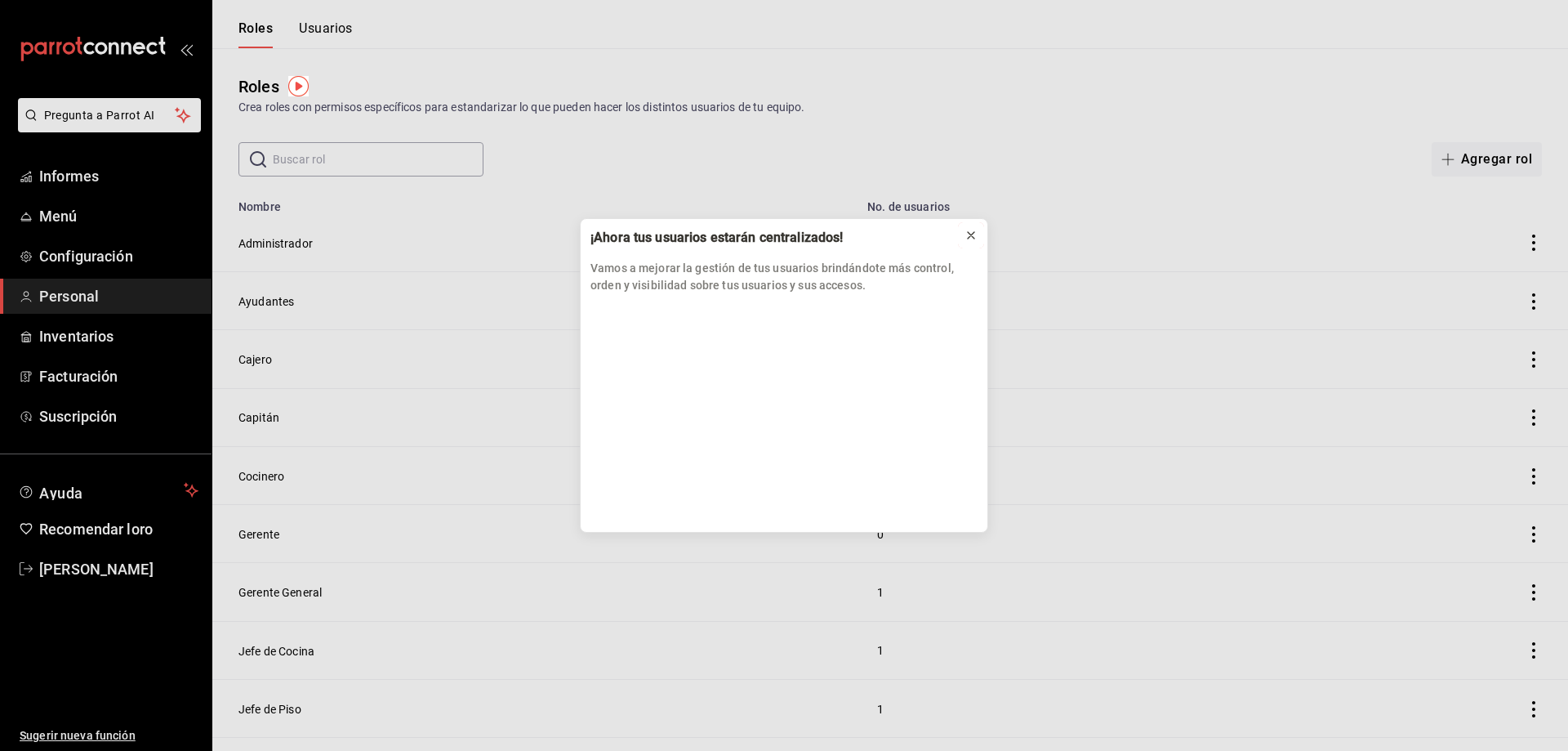
click at [980, 231] on button at bounding box center [971, 235] width 26 height 26
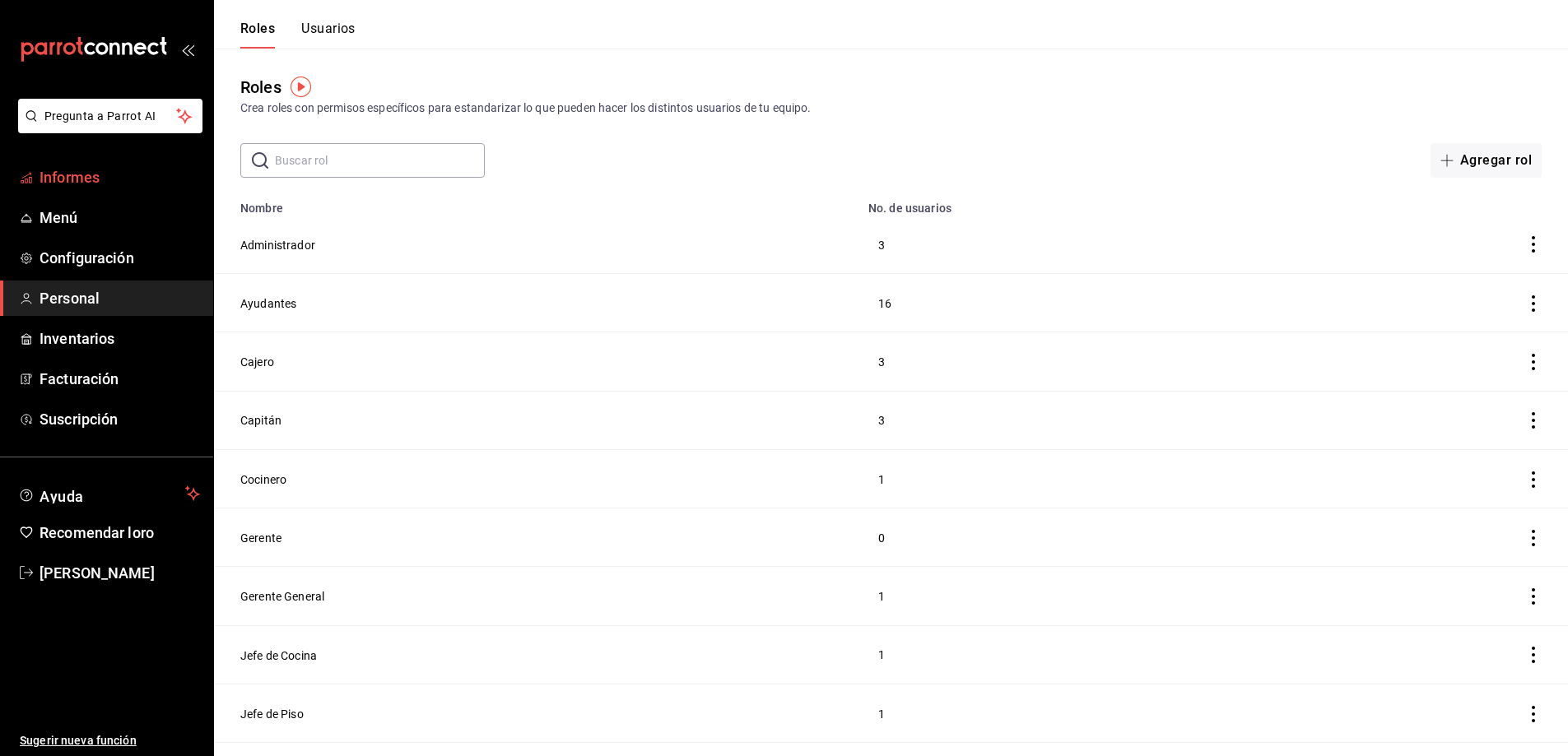
click at [70, 174] on font "Informes" at bounding box center [69, 177] width 60 height 17
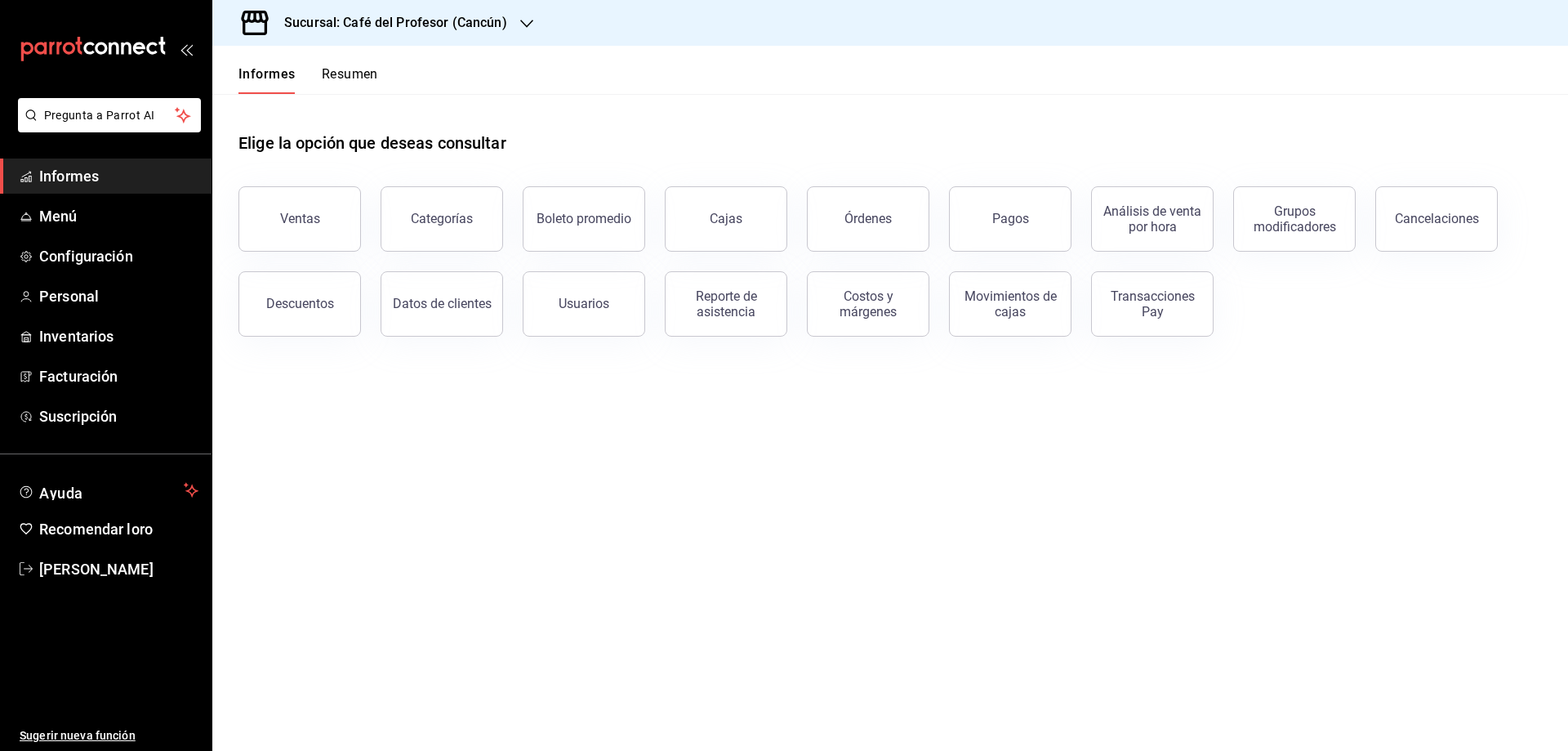
click at [747, 221] on link "Cajas" at bounding box center [725, 219] width 122 height 65
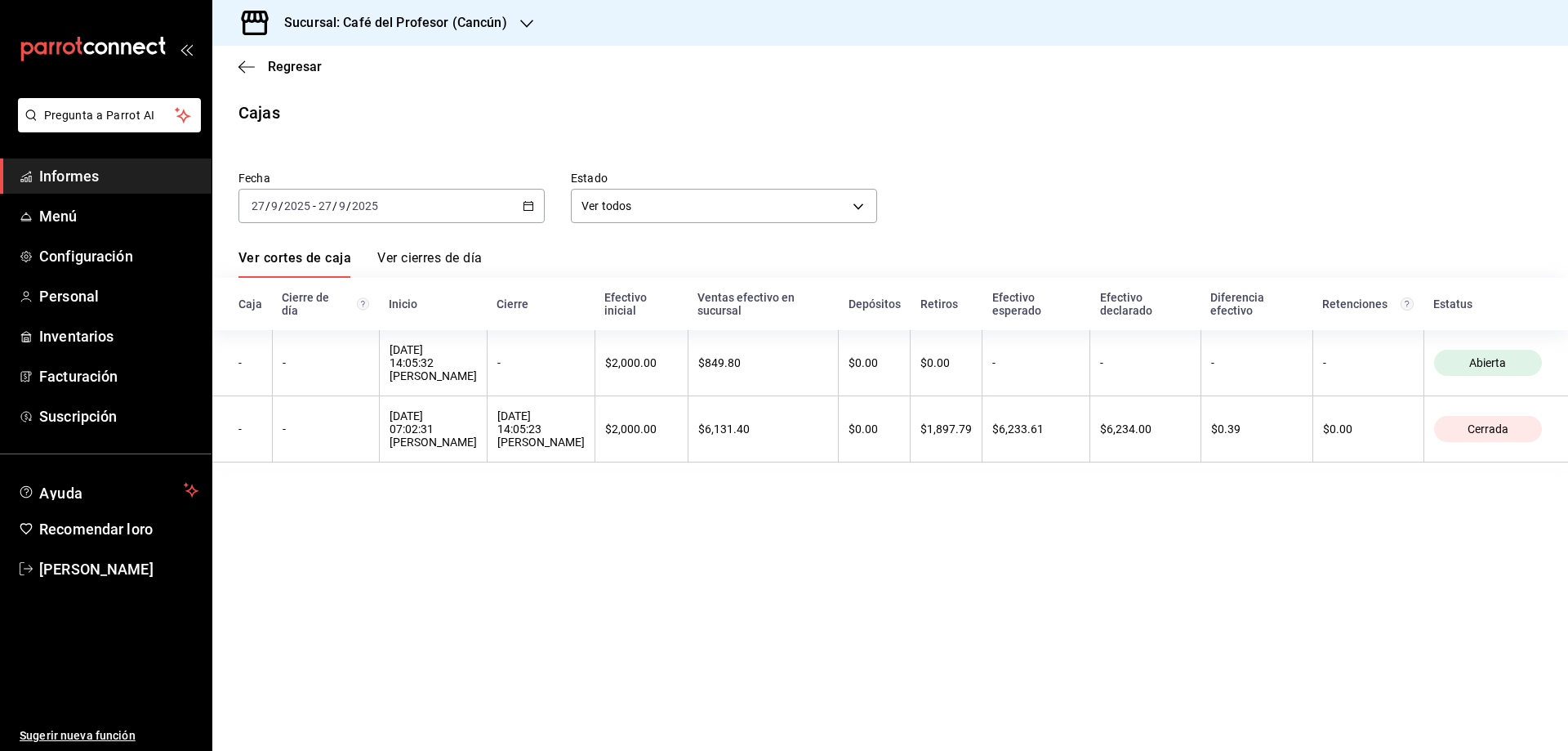
click at [529, 204] on icon "button" at bounding box center [528, 206] width 11 height 11
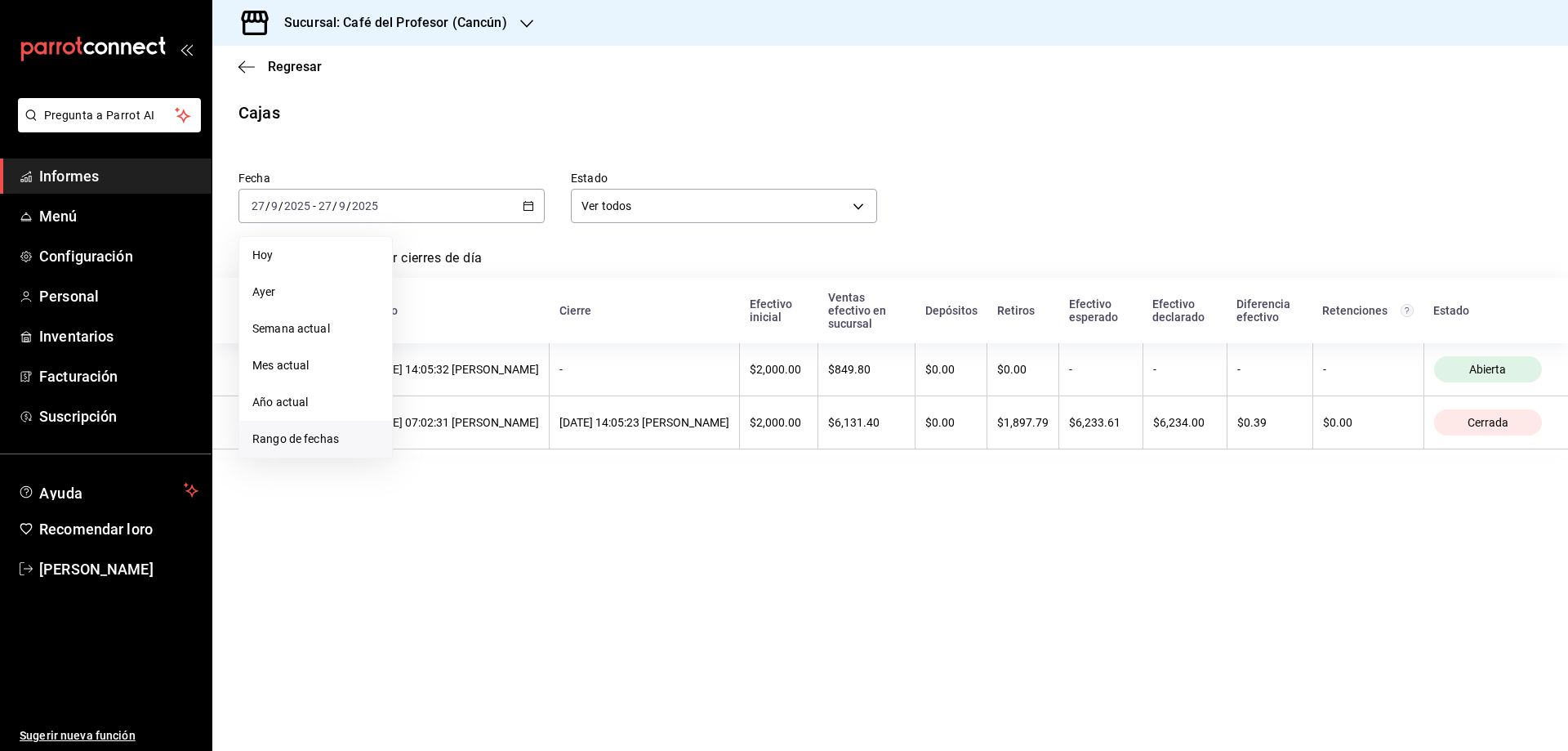
click at [282, 437] on font "Rango de fechas" at bounding box center [296, 438] width 87 height 13
click at [512, 418] on font "25" at bounding box center [514, 422] width 10 height 11
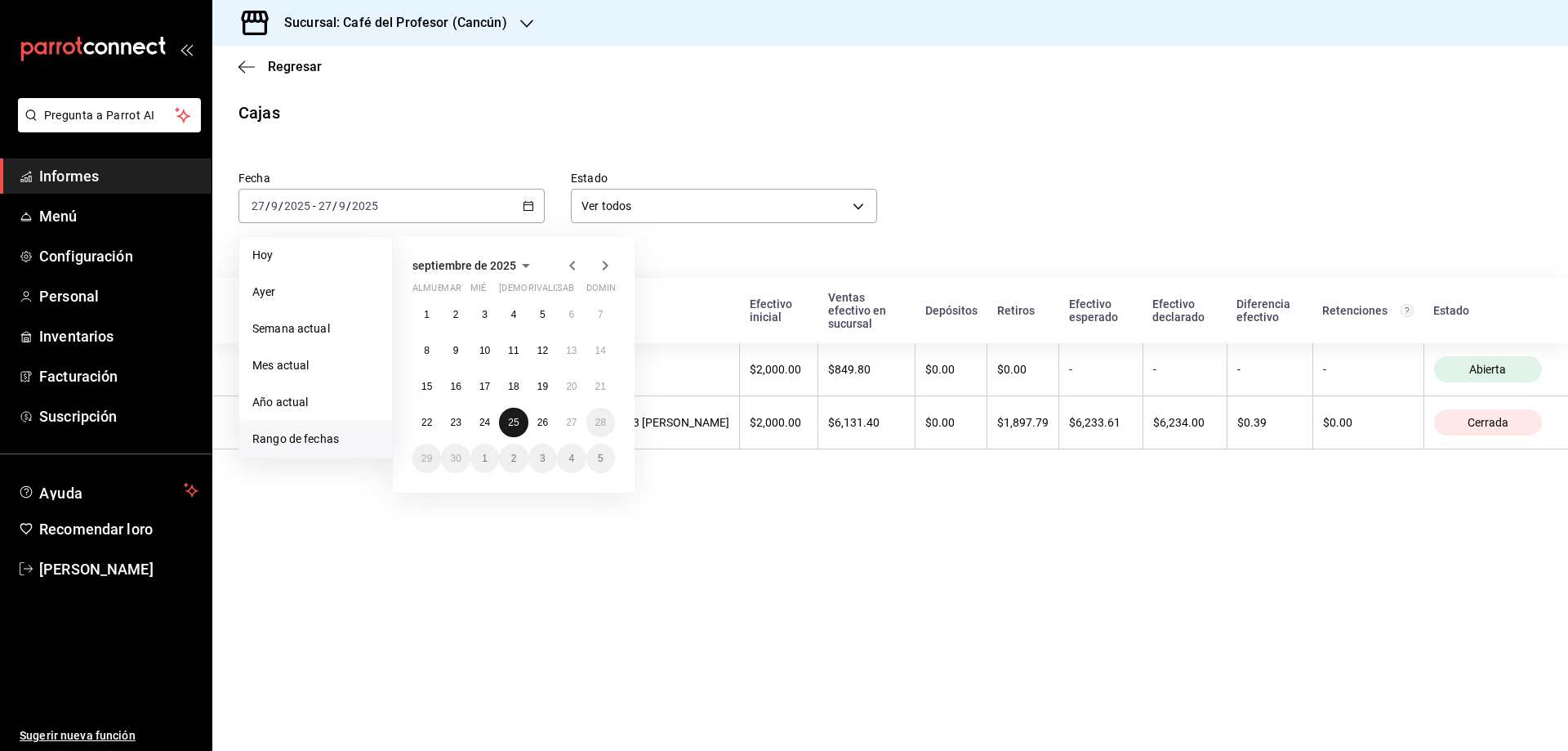
click at [512, 418] on font "25" at bounding box center [514, 422] width 10 height 11
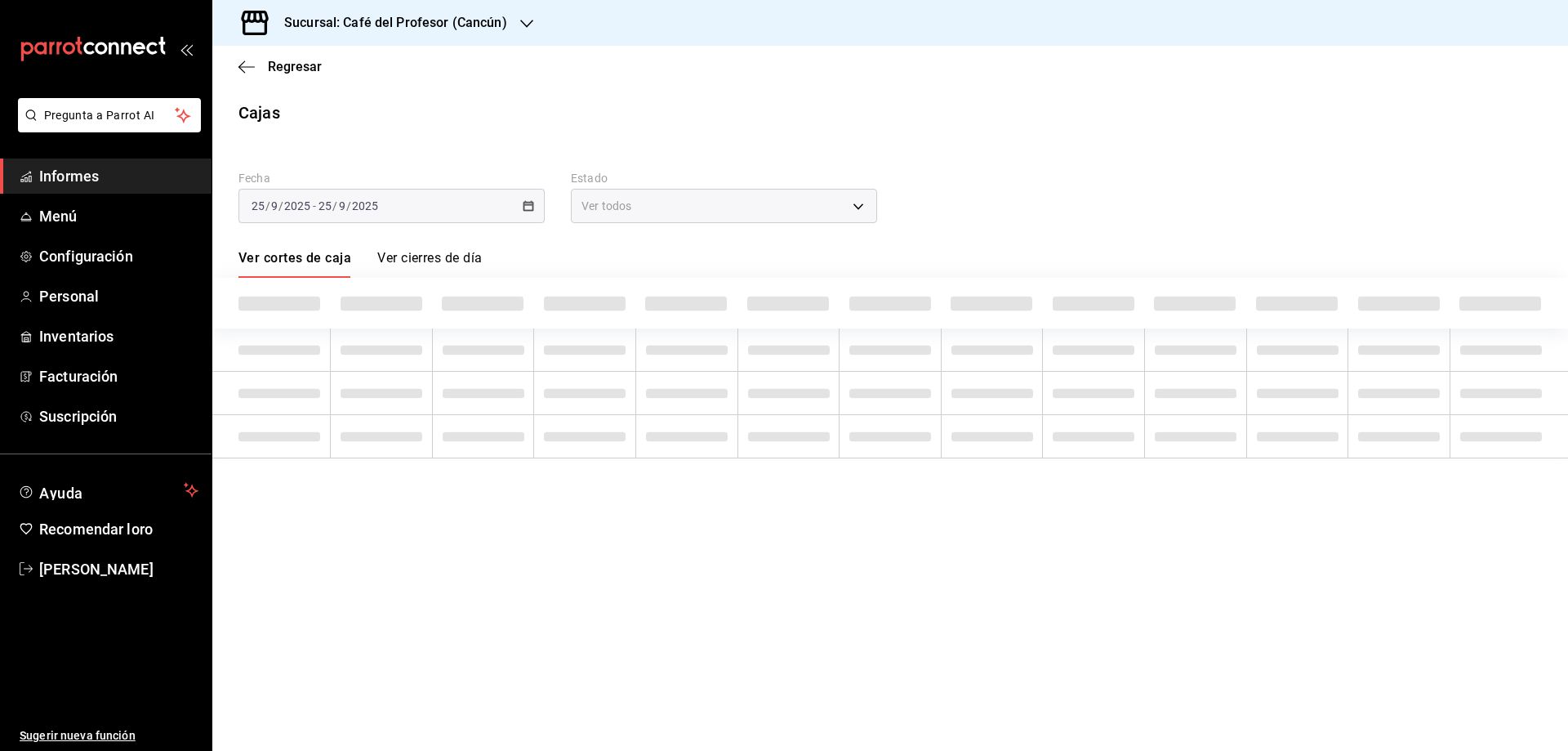
click at [512, 418] on td at bounding box center [483, 436] width 102 height 43
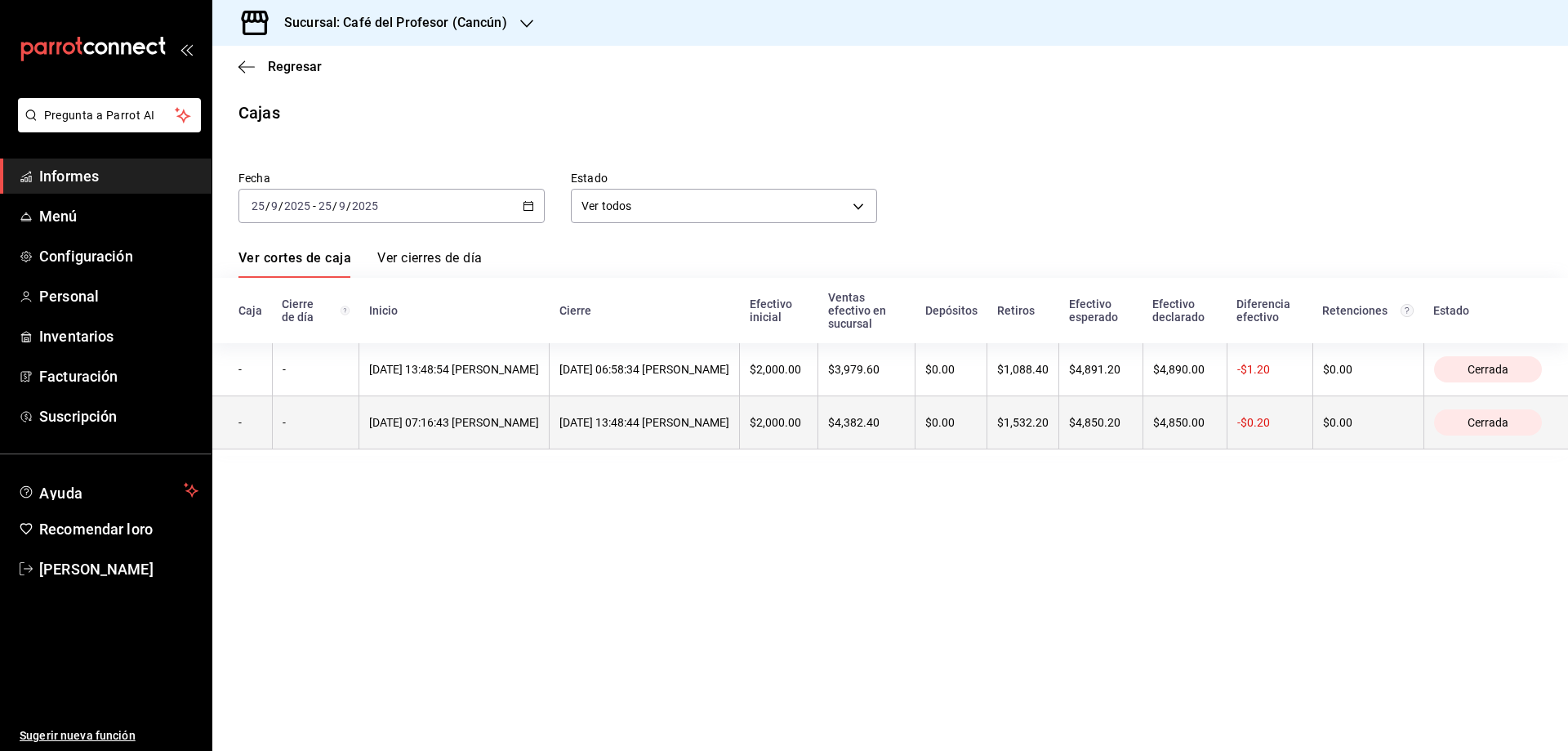
click at [508, 449] on th "[DATE] 07:16:43 [PERSON_NAME]" at bounding box center [454, 422] width 190 height 53
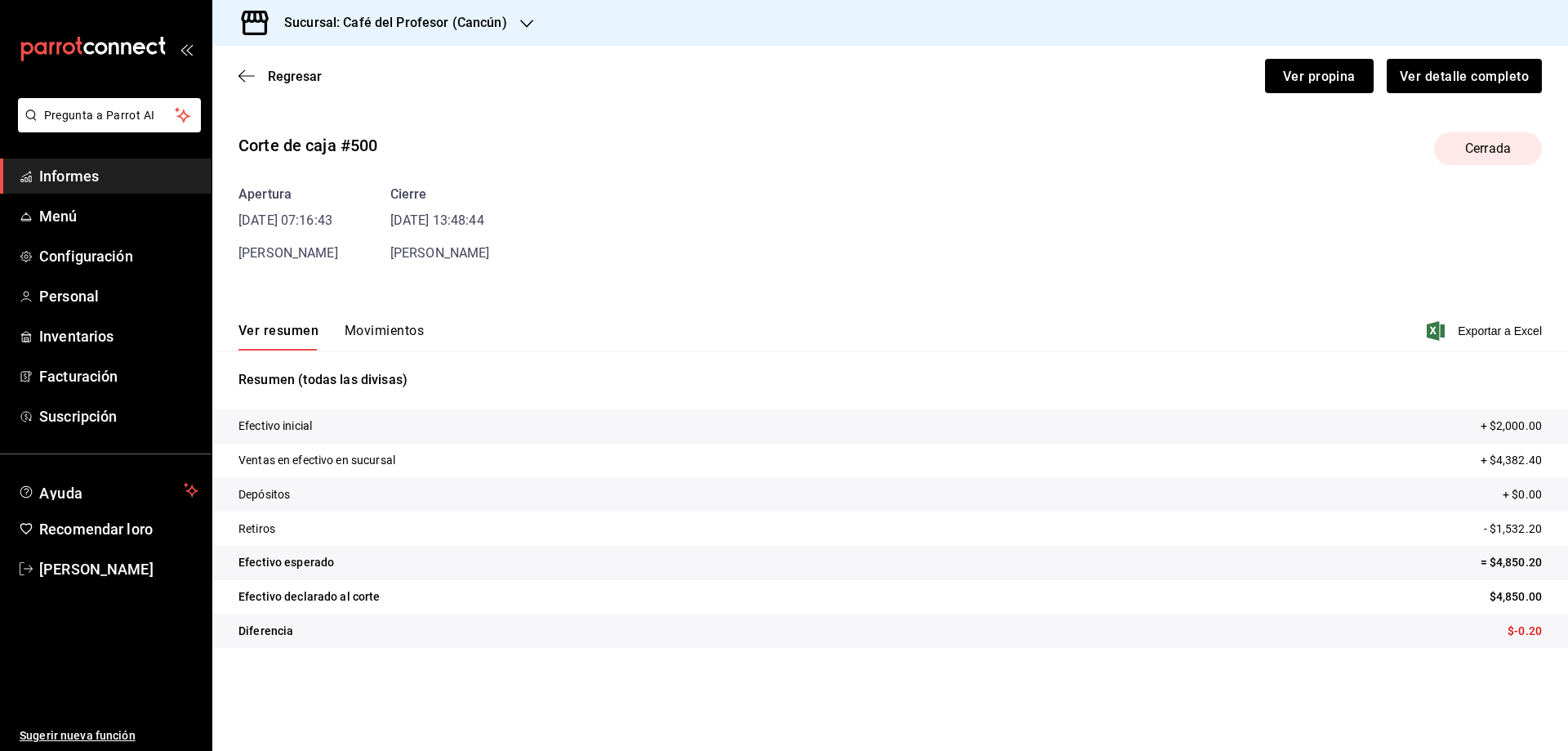
click at [374, 332] on font "Movimientos" at bounding box center [384, 331] width 79 height 16
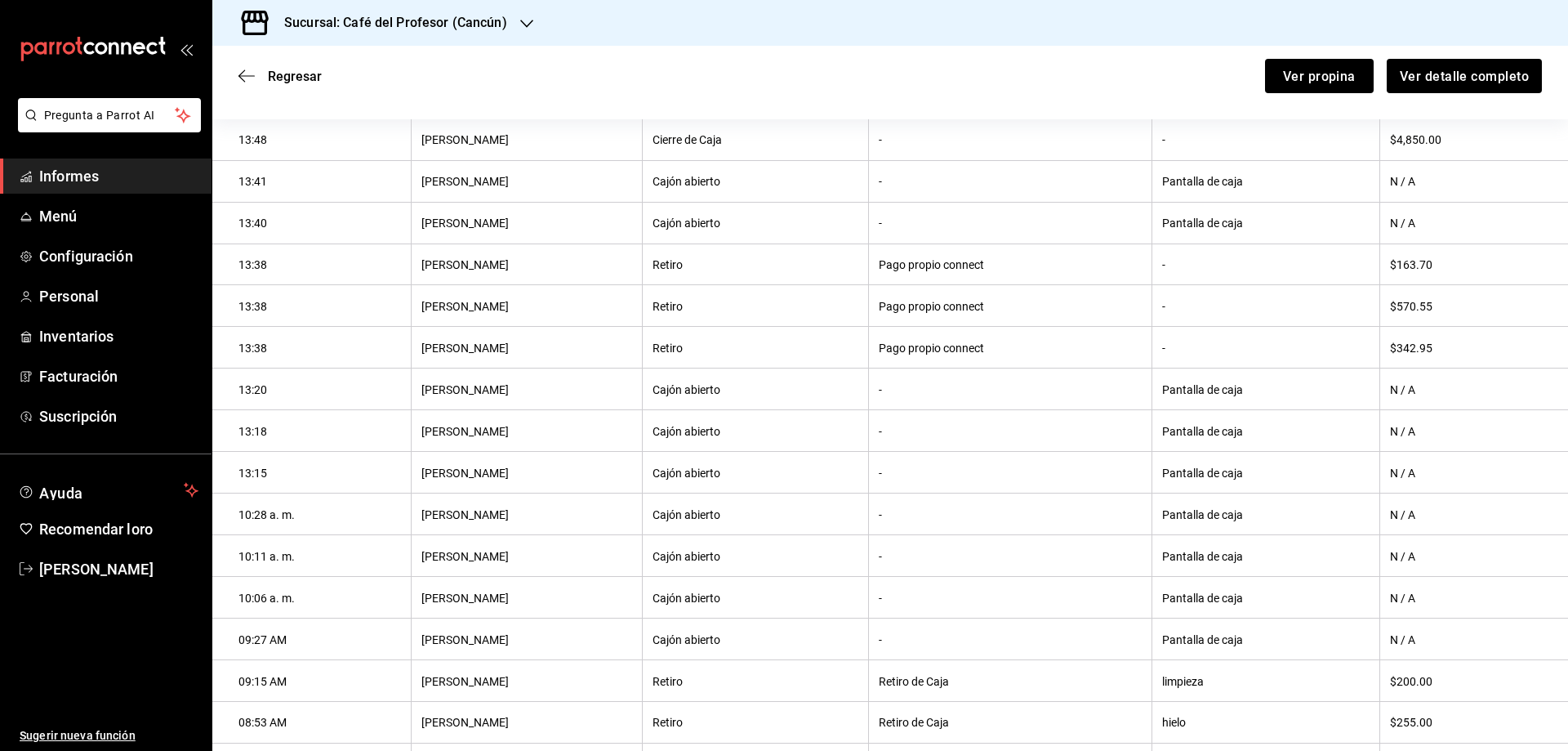
scroll to position [464, 0]
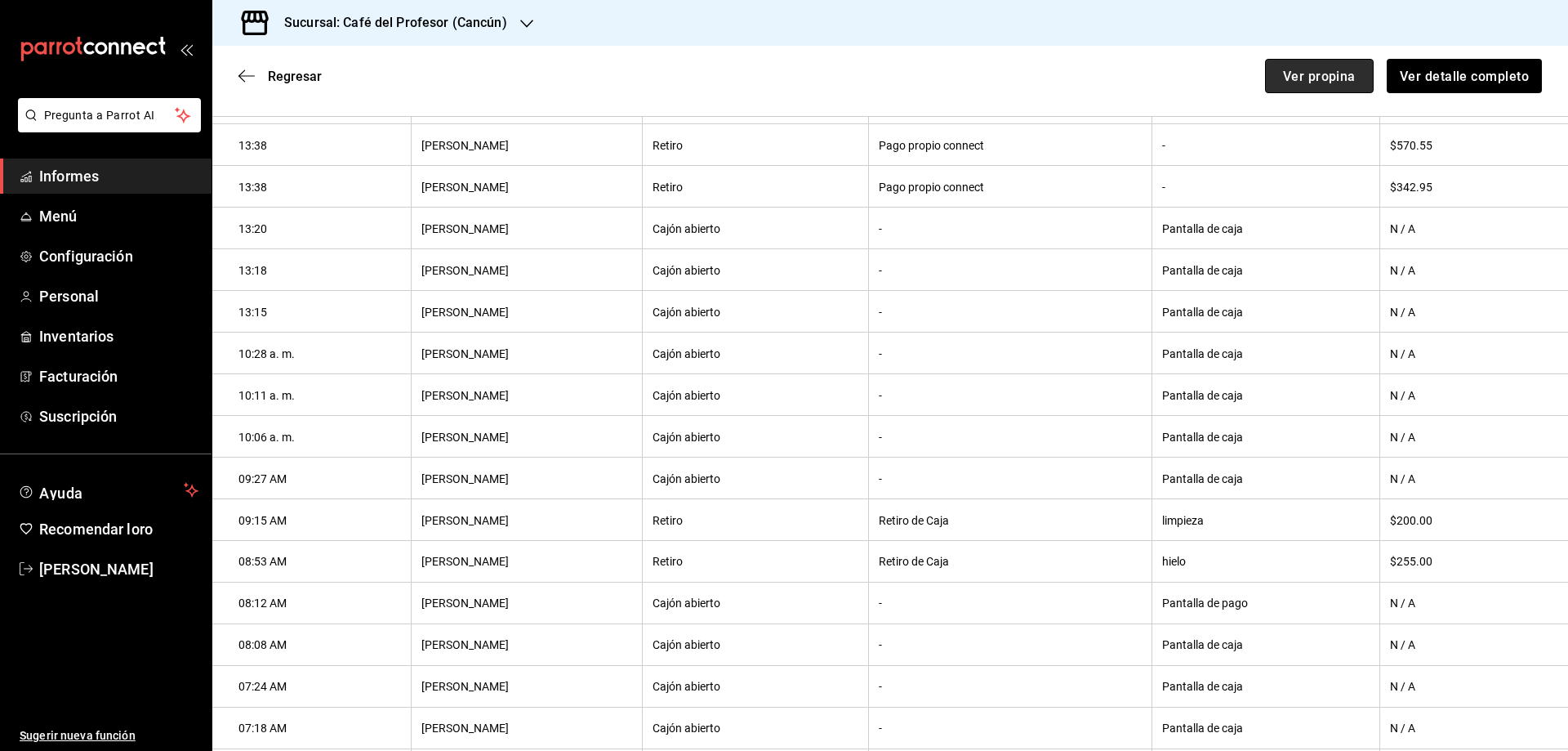
click at [1322, 81] on font "Ver propina" at bounding box center [1320, 76] width 73 height 16
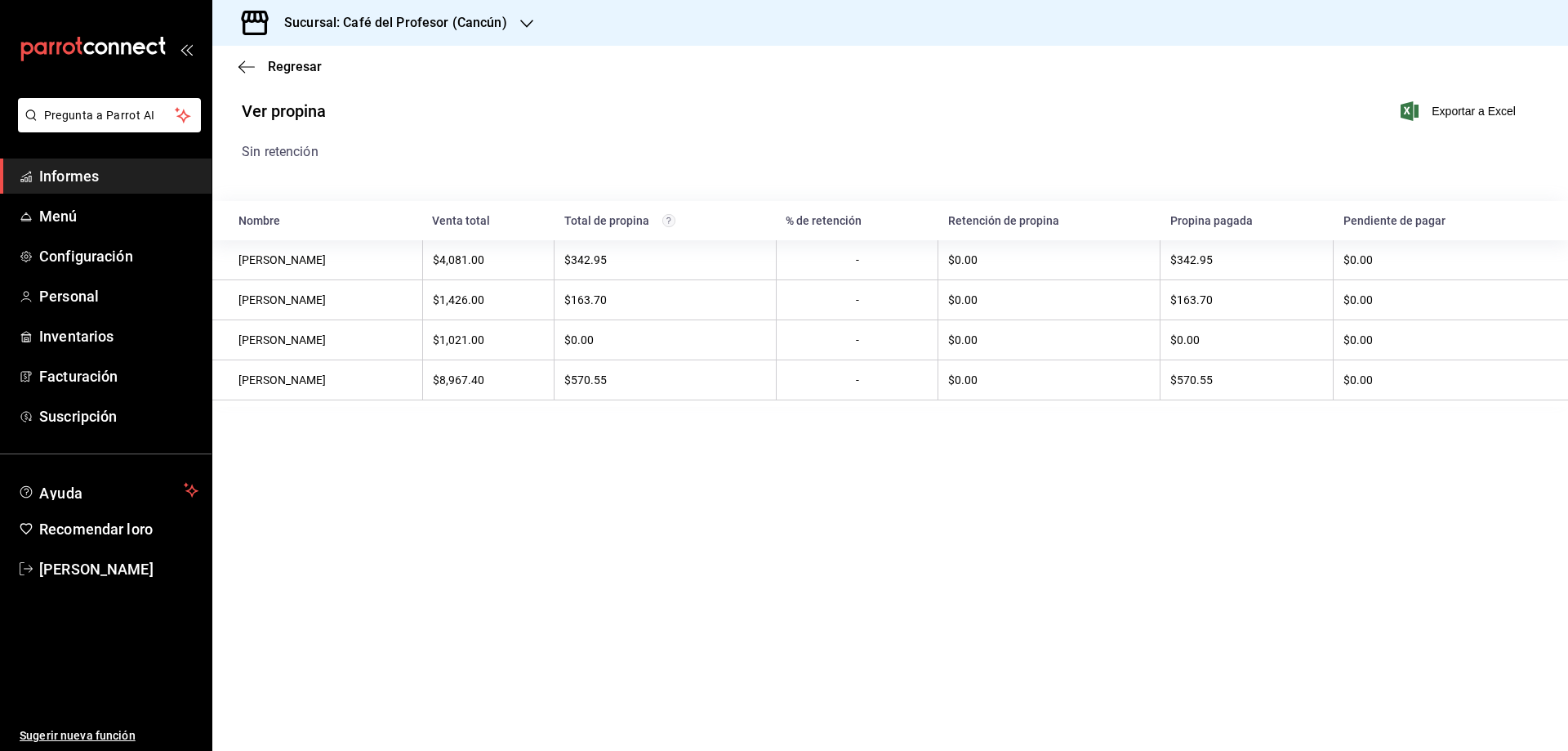
click at [283, 113] on font "Ver propina" at bounding box center [284, 111] width 84 height 20
click at [285, 72] on font "Regresar" at bounding box center [295, 67] width 54 height 16
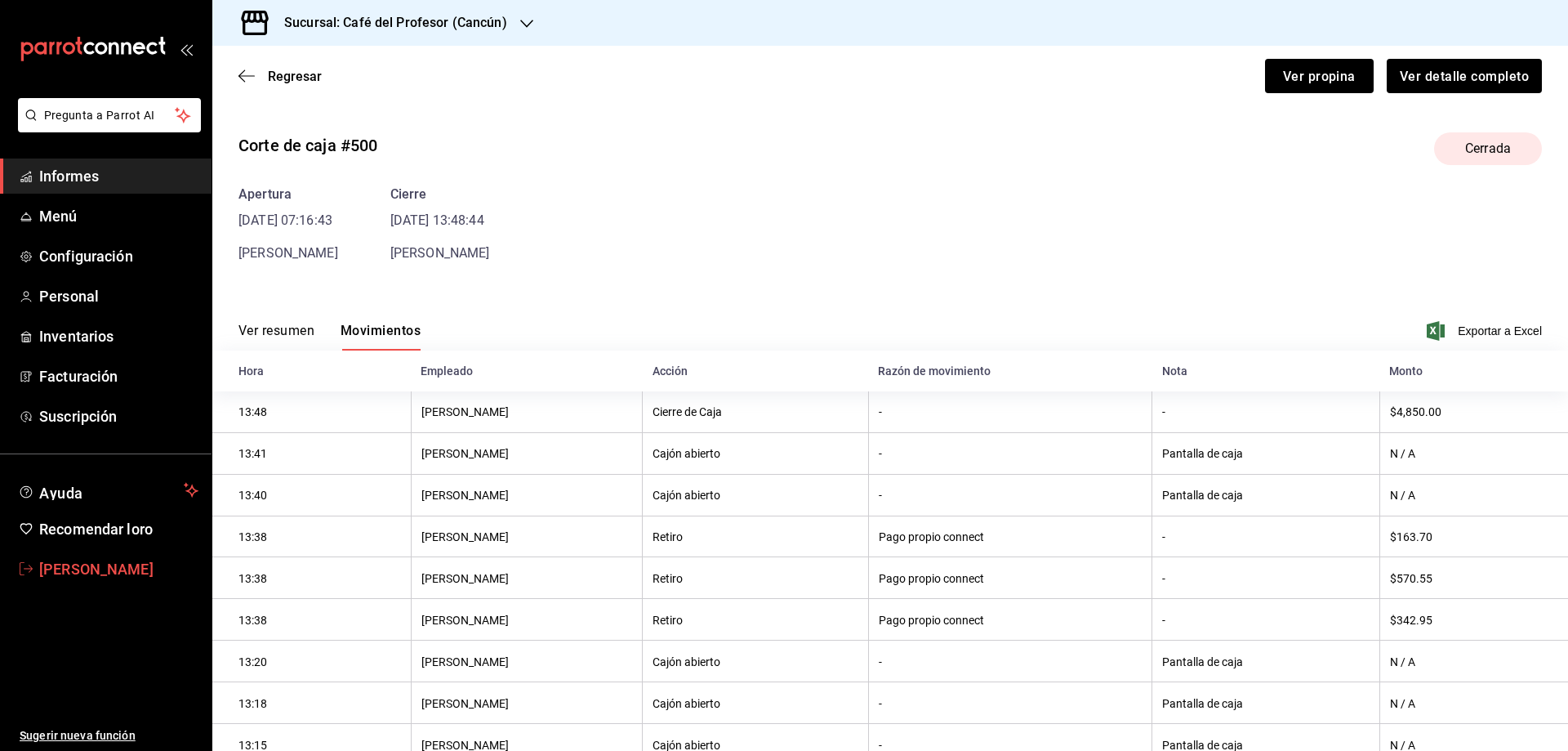
click at [74, 570] on font "[PERSON_NAME]" at bounding box center [96, 570] width 115 height 17
click at [74, 570] on html "Pregunta a Parrot AI Informes Menú Configuración Personal Inventarios Facturaci…" at bounding box center [784, 375] width 1568 height 751
